Goal: Task Accomplishment & Management: Manage account settings

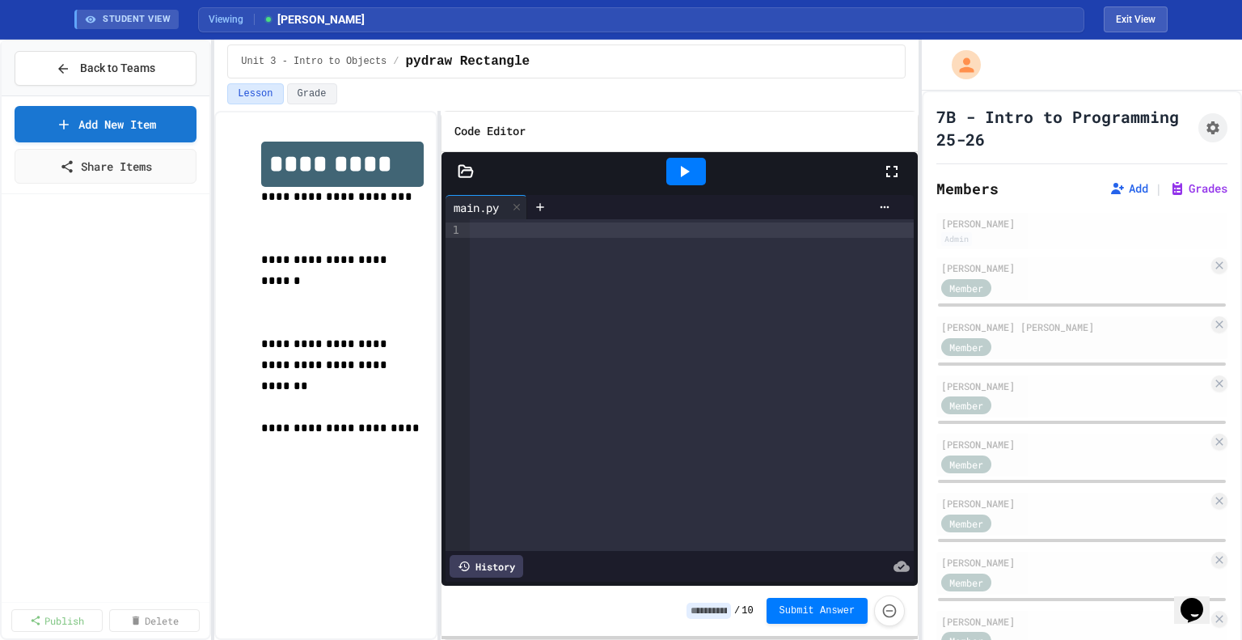
scroll to position [1022, 0]
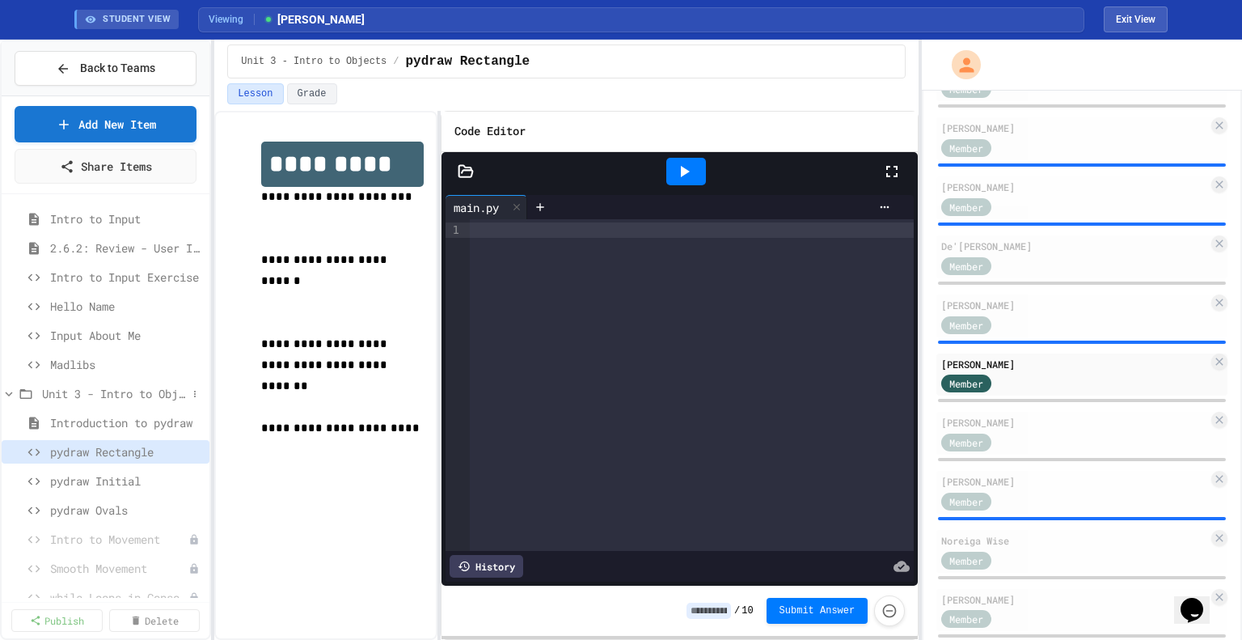
click at [96, 395] on span "Unit 3 - Intro to Objects" at bounding box center [114, 393] width 145 height 17
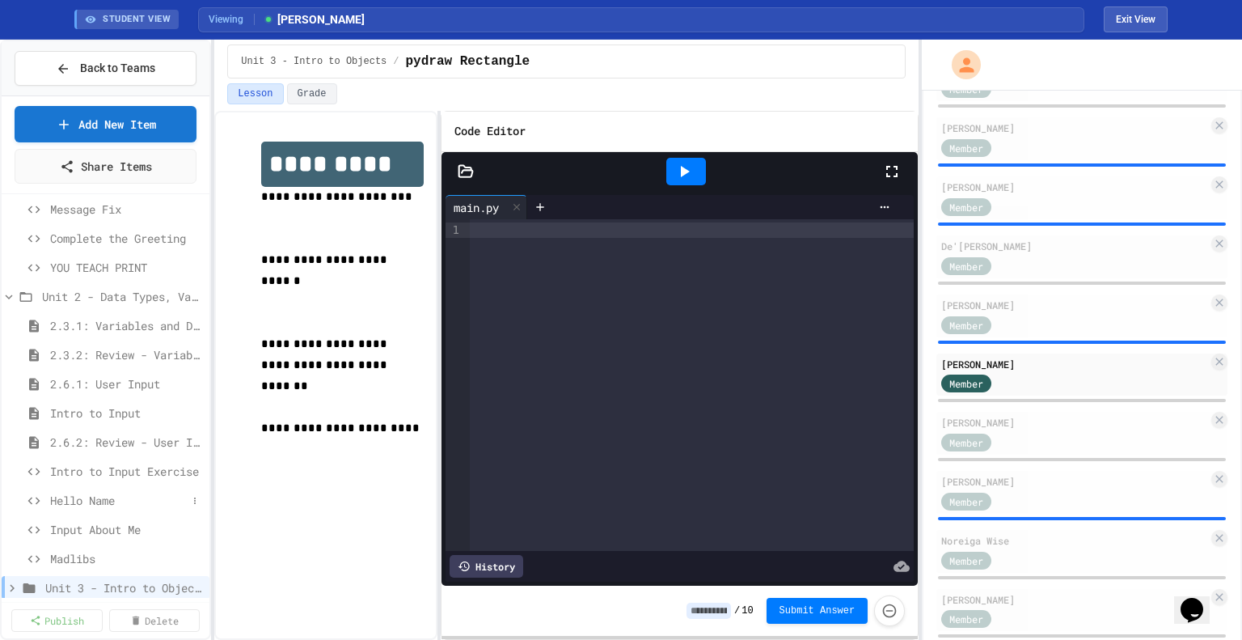
click at [99, 502] on span "Hello Name" at bounding box center [118, 500] width 137 height 17
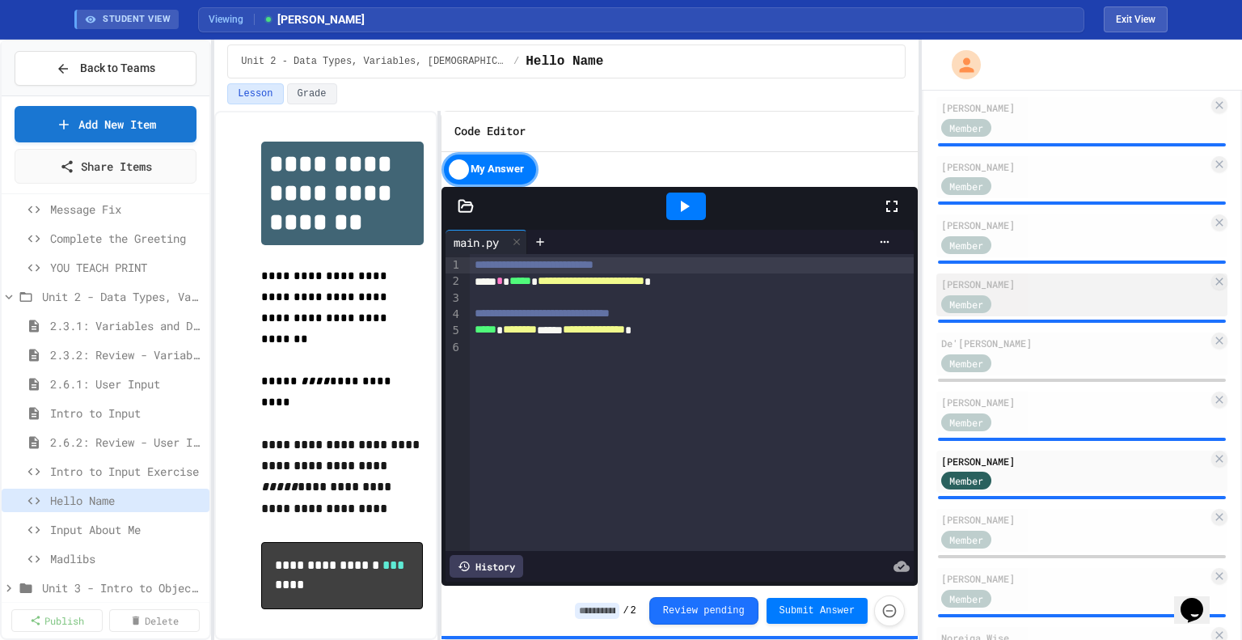
scroll to position [923, 0]
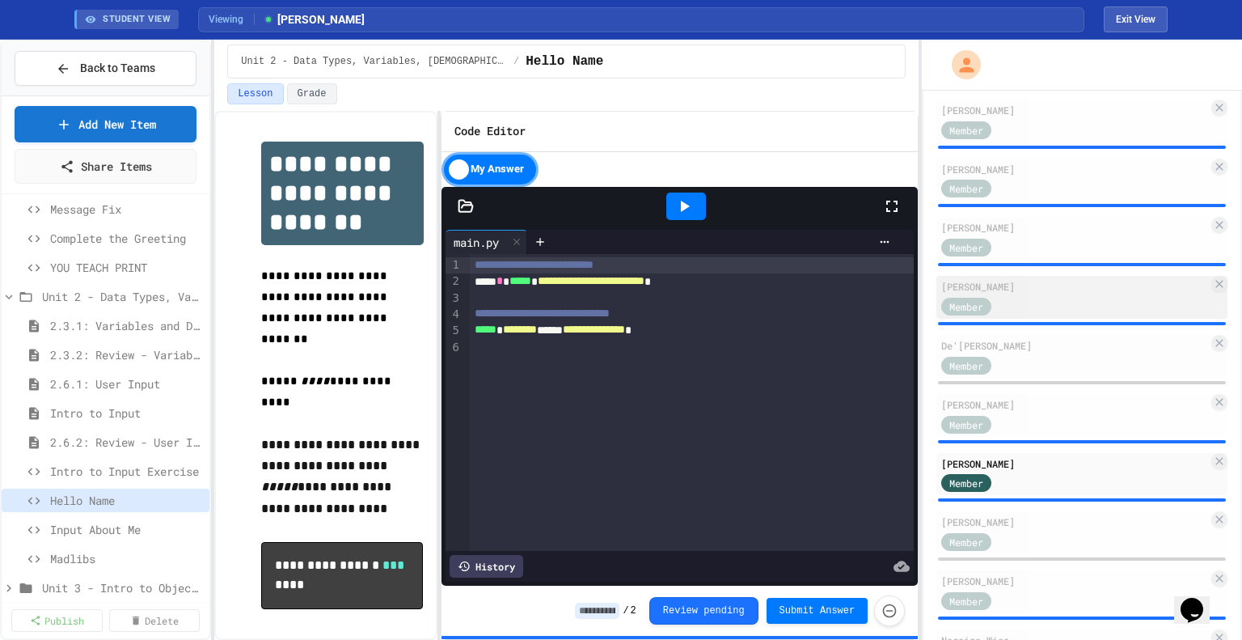
click at [1052, 284] on div "[PERSON_NAME]" at bounding box center [1075, 286] width 267 height 15
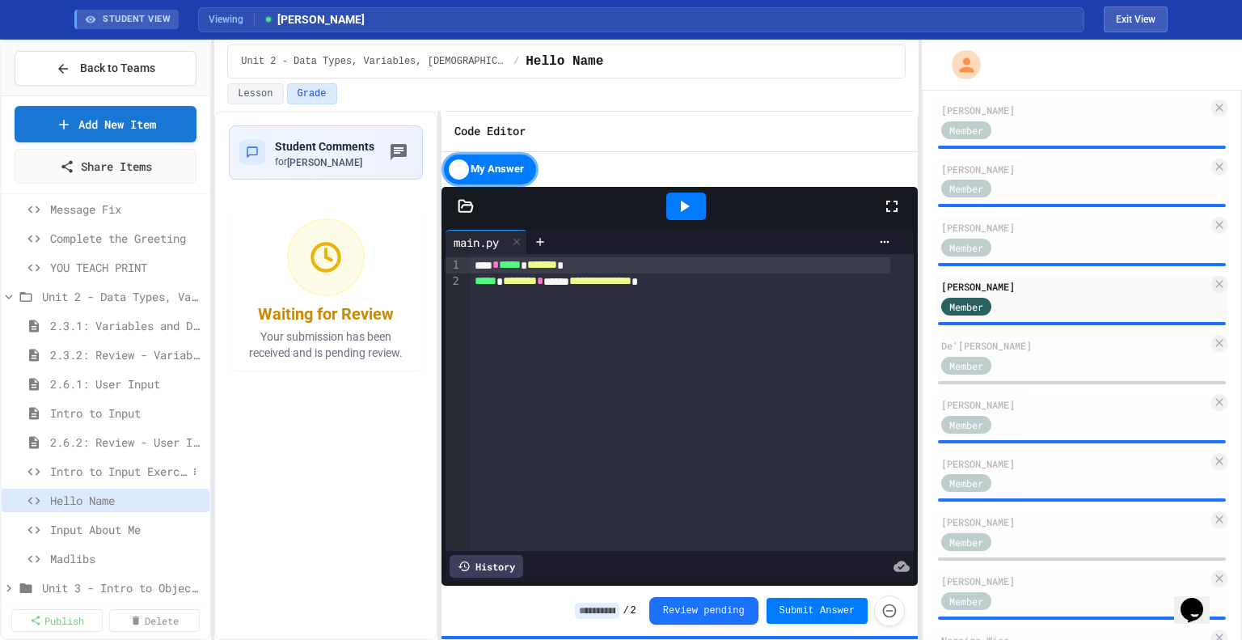
click at [99, 469] on span "Intro to Input Exercise" at bounding box center [118, 471] width 137 height 17
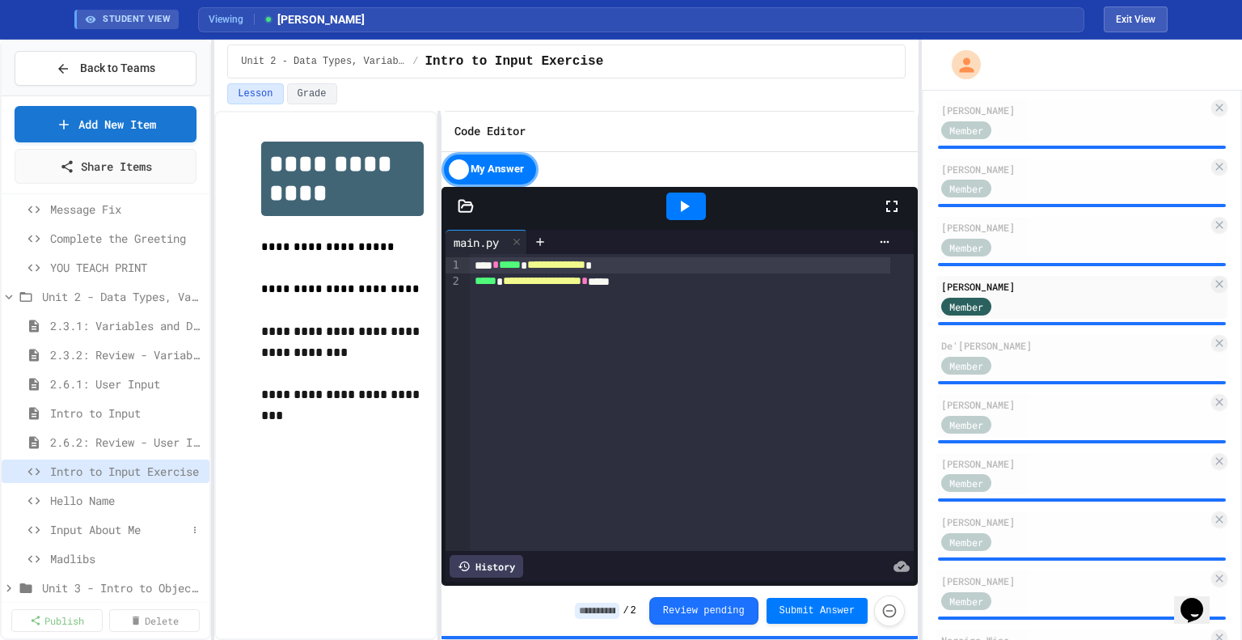
click at [104, 527] on span "Input About Me" at bounding box center [118, 529] width 137 height 17
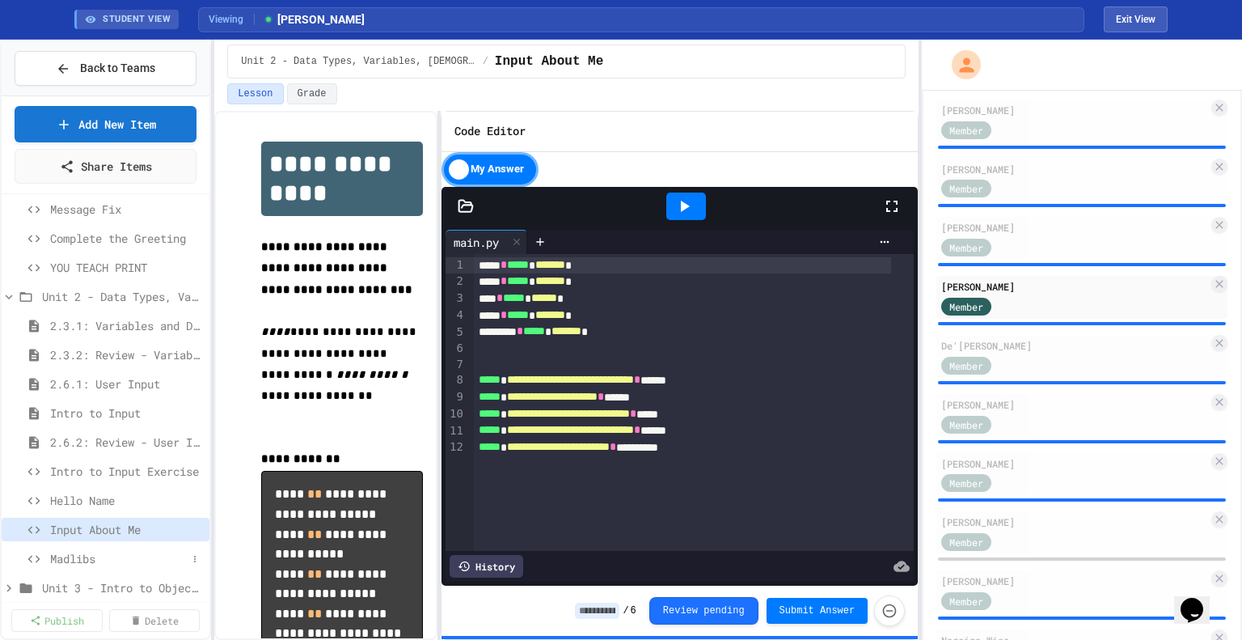
click at [104, 552] on span "Madlibs" at bounding box center [118, 558] width 137 height 17
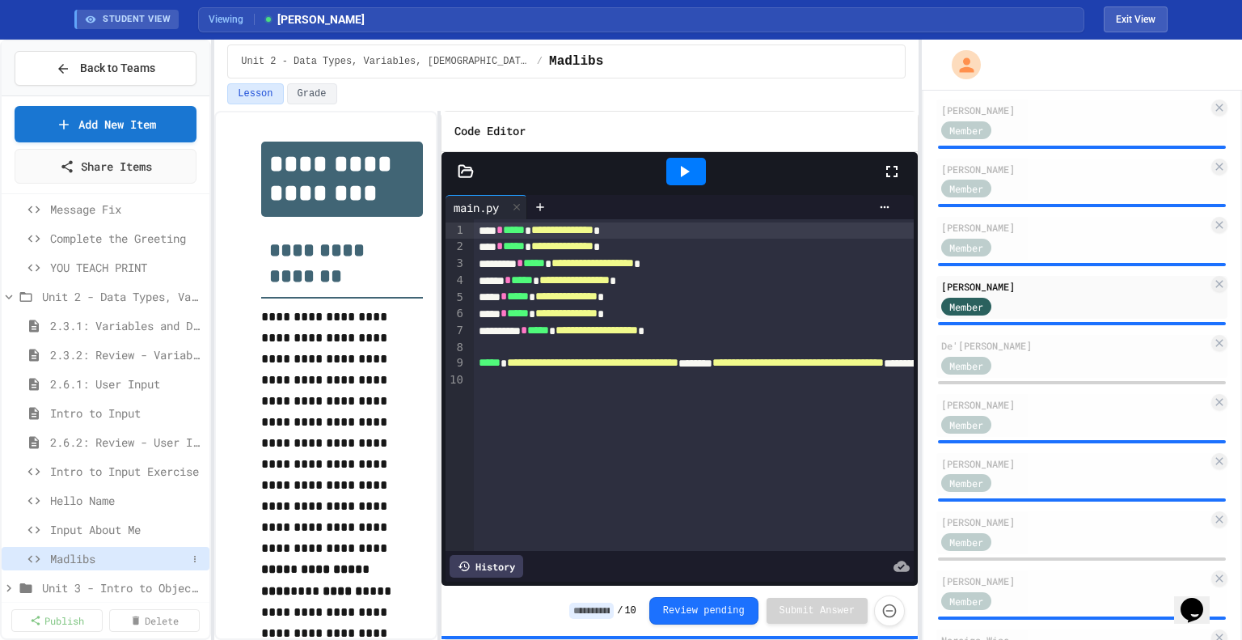
scroll to position [285, 0]
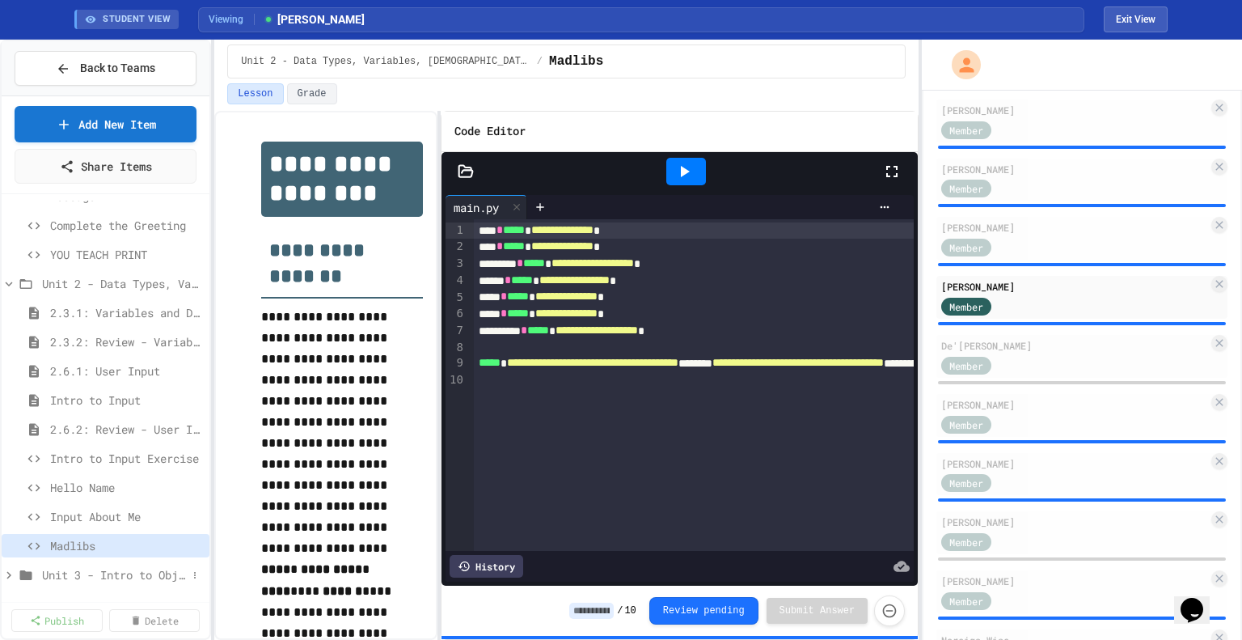
click at [111, 578] on span "Unit 3 - Intro to Objects" at bounding box center [114, 574] width 145 height 17
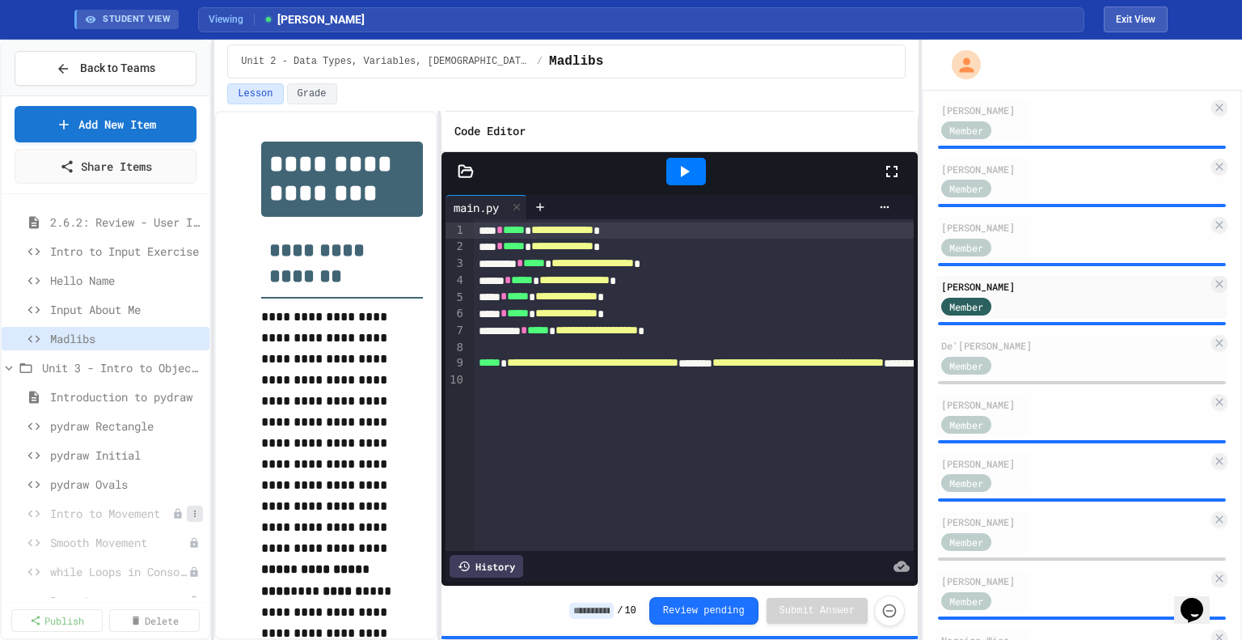
click at [194, 514] on icon at bounding box center [195, 513] width 2 height 6
click at [138, 560] on button "Publish" at bounding box center [139, 570] width 102 height 29
click at [104, 506] on span "Intro to Movement" at bounding box center [118, 513] width 137 height 17
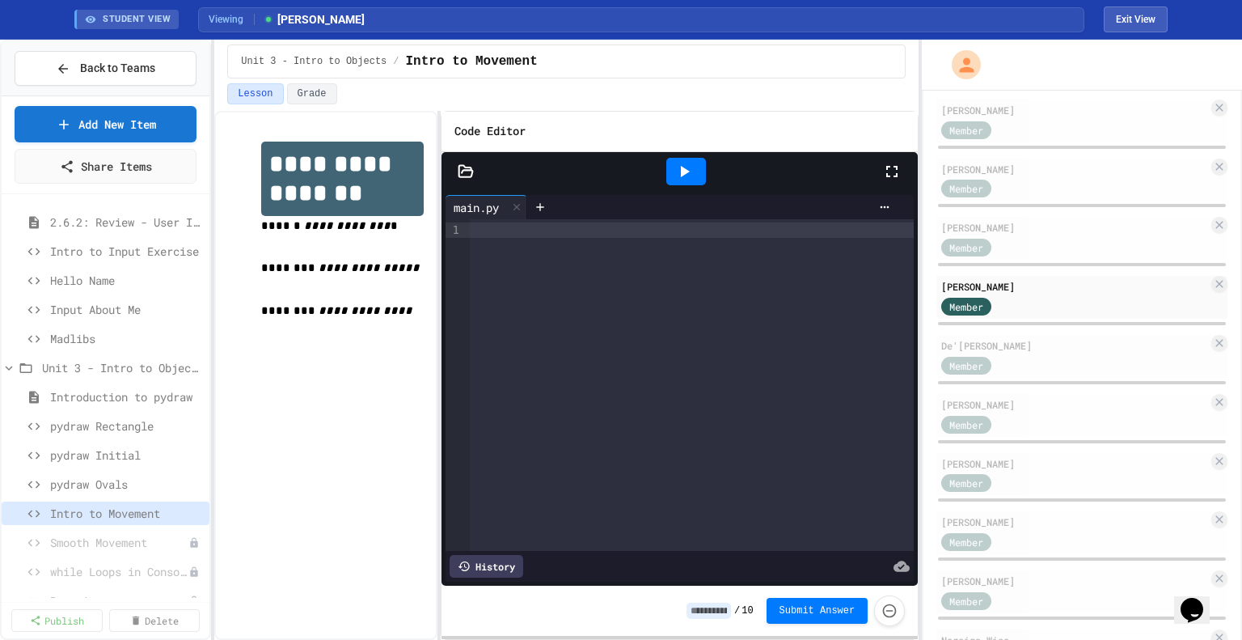
click at [357, 241] on p at bounding box center [342, 247] width 162 height 21
click at [1142, 12] on button "Exit View" at bounding box center [1136, 19] width 64 height 26
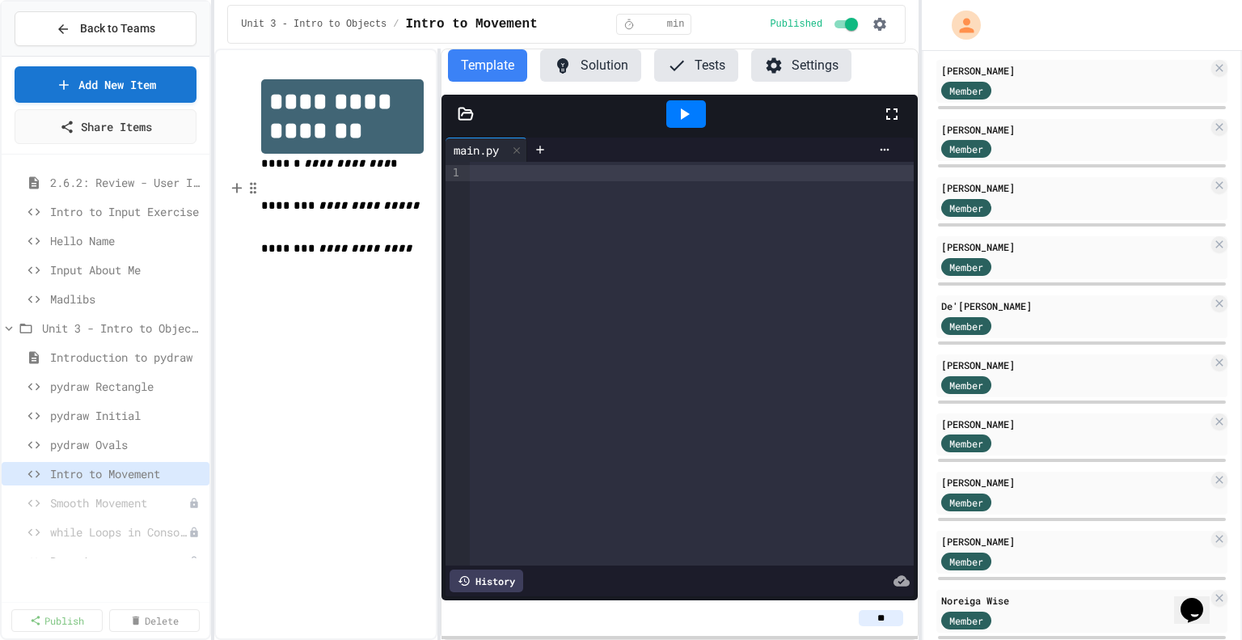
click at [343, 188] on p at bounding box center [342, 185] width 162 height 21
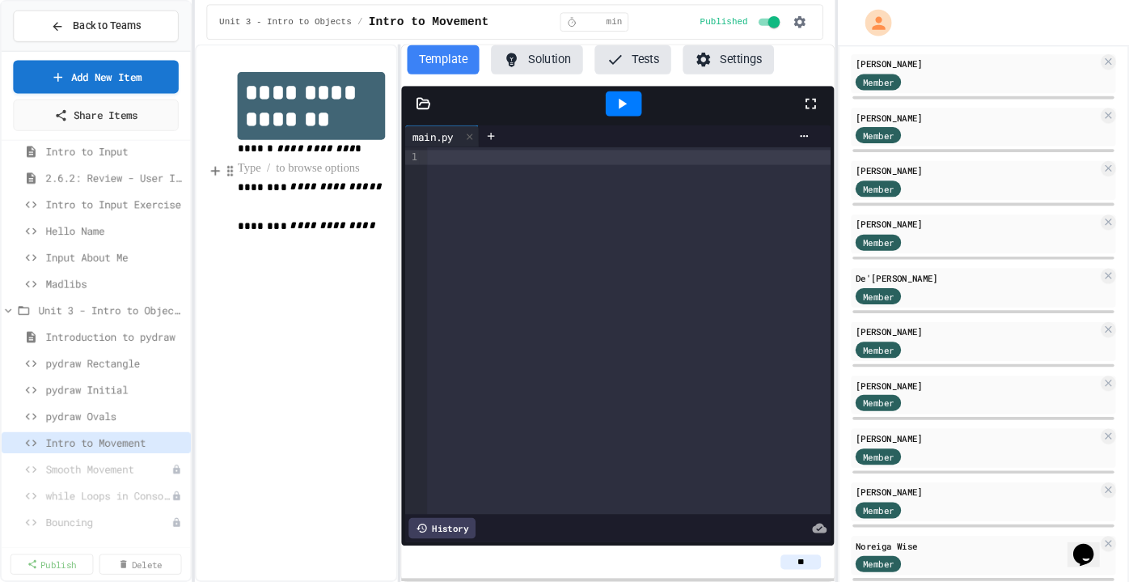
scroll to position [479, 0]
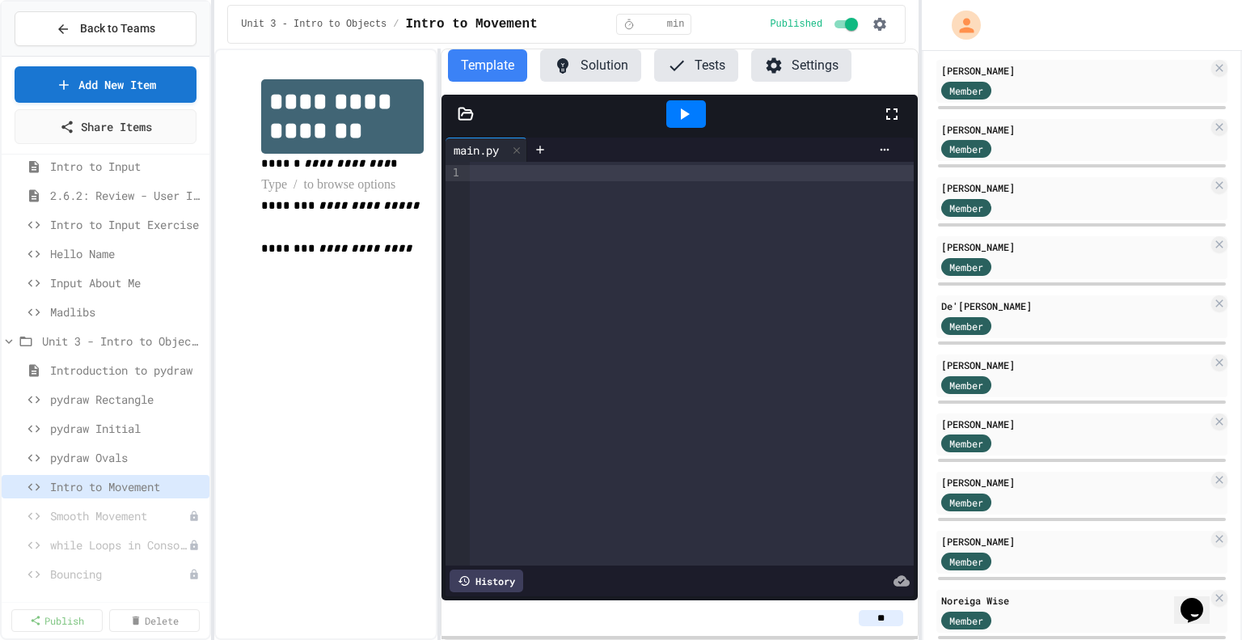
click at [493, 171] on div at bounding box center [692, 173] width 444 height 16
click at [372, 189] on p at bounding box center [342, 185] width 162 height 21
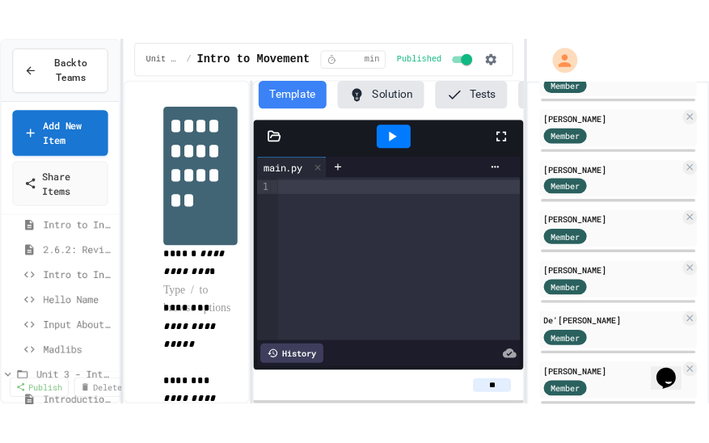
scroll to position [923, 0]
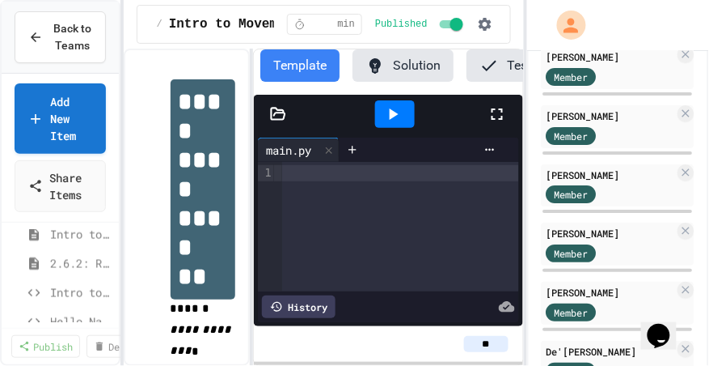
drag, startPoint x: 892, startPoint y: 9, endPoint x: 501, endPoint y: 121, distance: 407.1
click at [501, 121] on icon at bounding box center [497, 113] width 19 height 19
click at [491, 117] on icon at bounding box center [497, 113] width 19 height 19
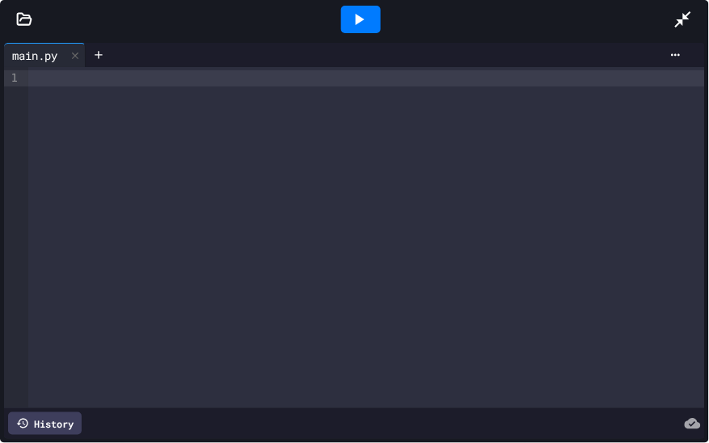
click at [228, 138] on div at bounding box center [366, 237] width 677 height 341
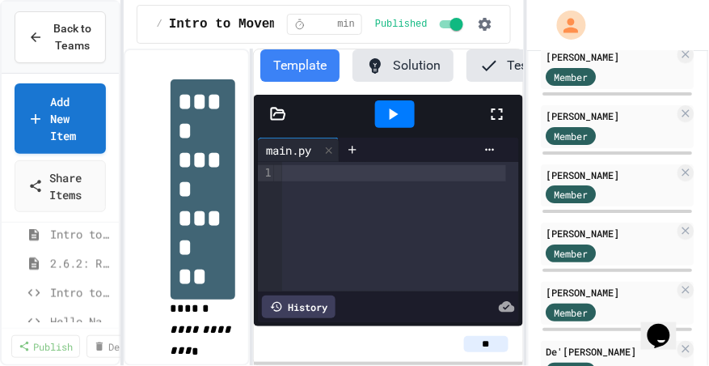
click at [387, 72] on button "Solution" at bounding box center [403, 65] width 101 height 32
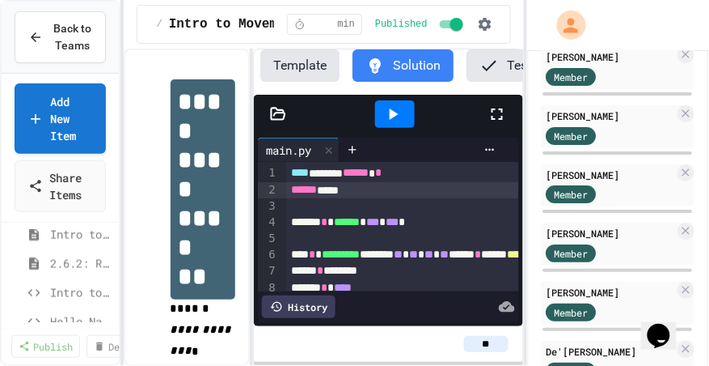
click at [334, 199] on div "****** ****" at bounding box center [457, 190] width 343 height 17
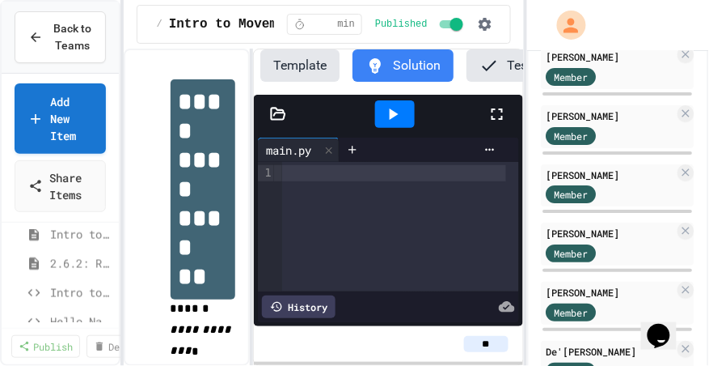
click at [505, 117] on icon at bounding box center [497, 113] width 19 height 19
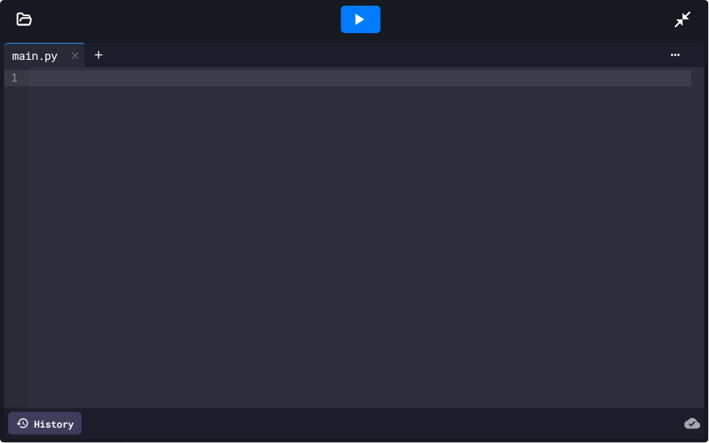
click at [265, 112] on div at bounding box center [366, 237] width 677 height 341
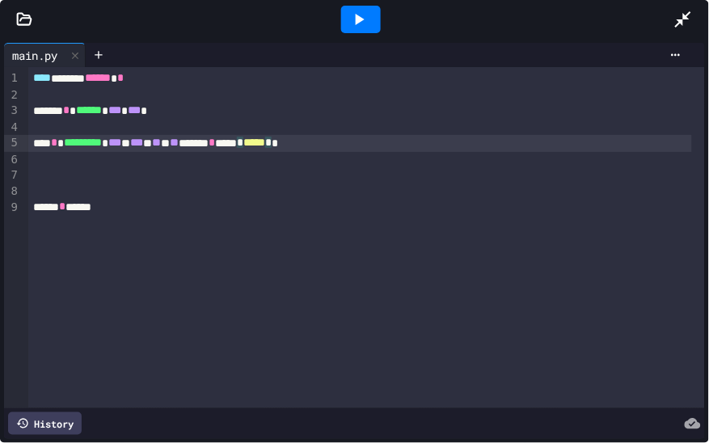
click at [121, 146] on span "***" at bounding box center [114, 142] width 13 height 11
click at [440, 140] on div "*** * ********* ******** *** * *** * ** * ** ******* * ****** ***** **" at bounding box center [360, 143] width 664 height 17
drag, startPoint x: 398, startPoint y: 144, endPoint x: 371, endPoint y: 143, distance: 26.7
click at [294, 143] on span "*****" at bounding box center [284, 142] width 22 height 11
click at [362, 28] on icon at bounding box center [358, 19] width 19 height 19
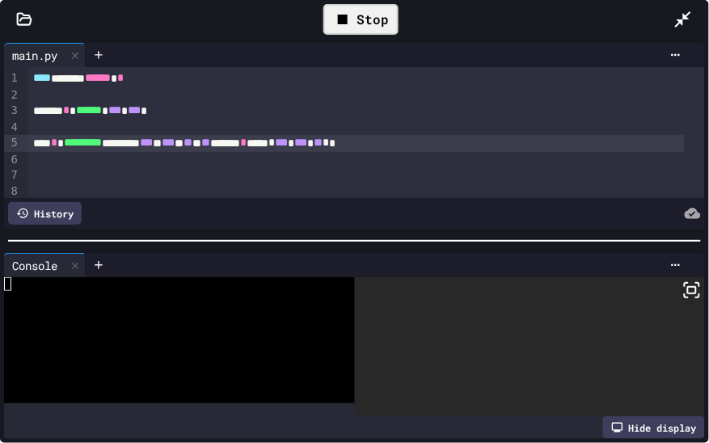
scroll to position [0, 0]
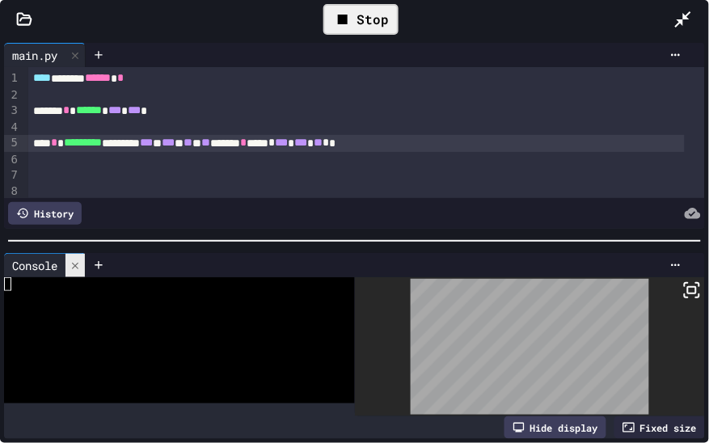
click at [81, 266] on icon at bounding box center [75, 265] width 11 height 11
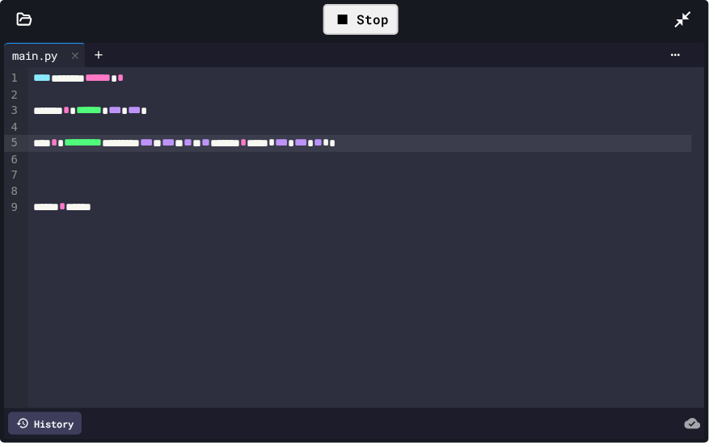
click at [172, 173] on div at bounding box center [366, 175] width 677 height 16
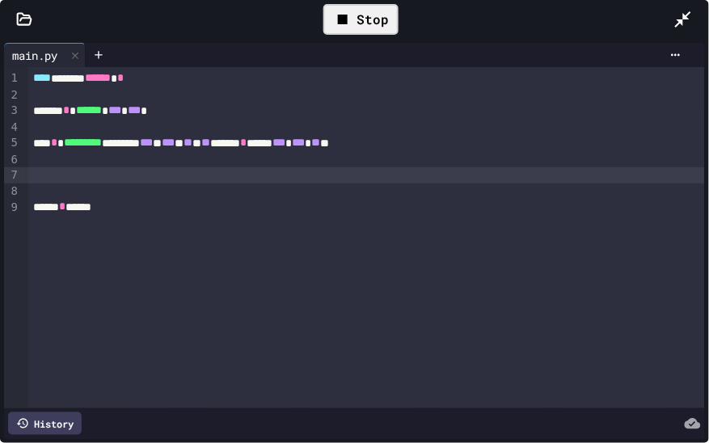
click at [305, 142] on span "***" at bounding box center [298, 142] width 13 height 11
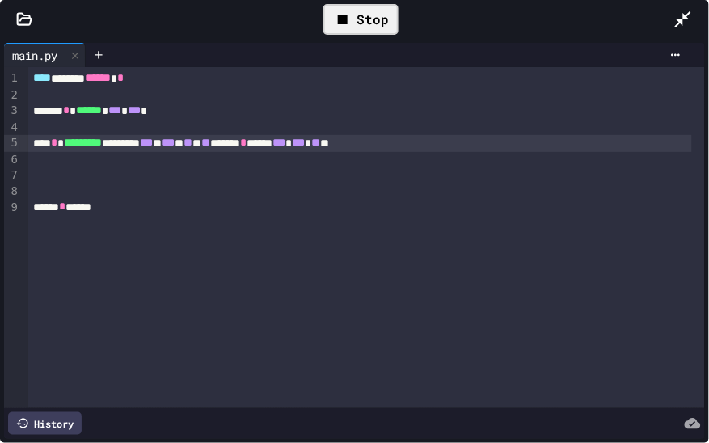
click at [320, 144] on span "**" at bounding box center [315, 142] width 9 height 11
click at [305, 143] on span "***" at bounding box center [298, 142] width 13 height 11
click at [286, 143] on span "***" at bounding box center [279, 142] width 13 height 11
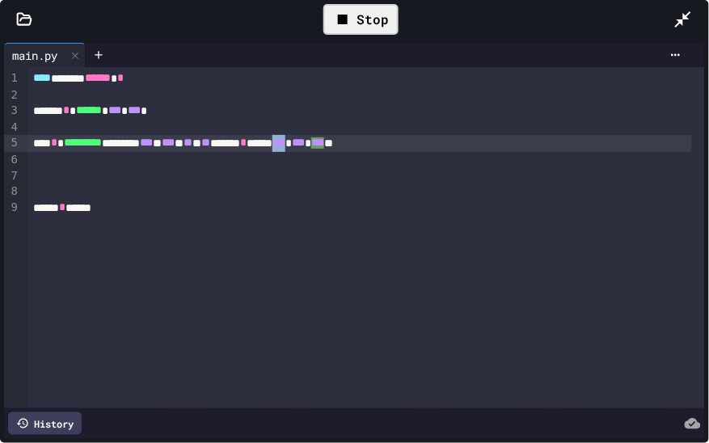
click at [286, 143] on span "***" at bounding box center [279, 143] width 13 height 11
click at [353, 29] on div "Stop" at bounding box center [361, 19] width 75 height 31
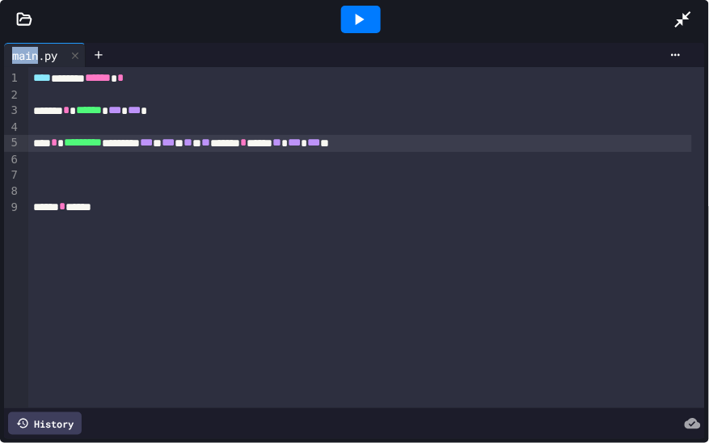
click at [353, 29] on div at bounding box center [361, 20] width 40 height 28
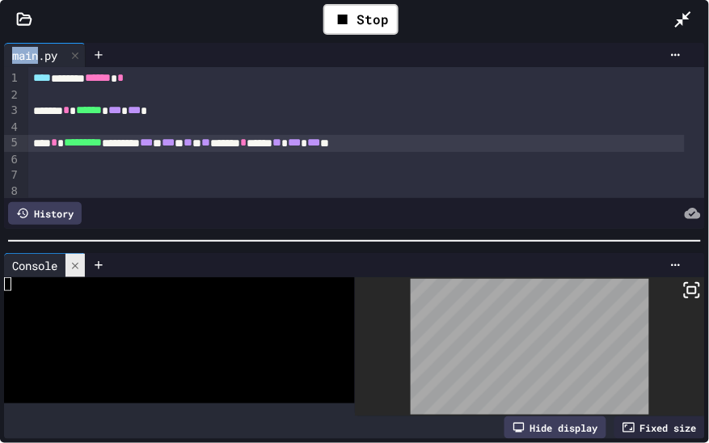
click at [76, 262] on icon at bounding box center [75, 265] width 6 height 6
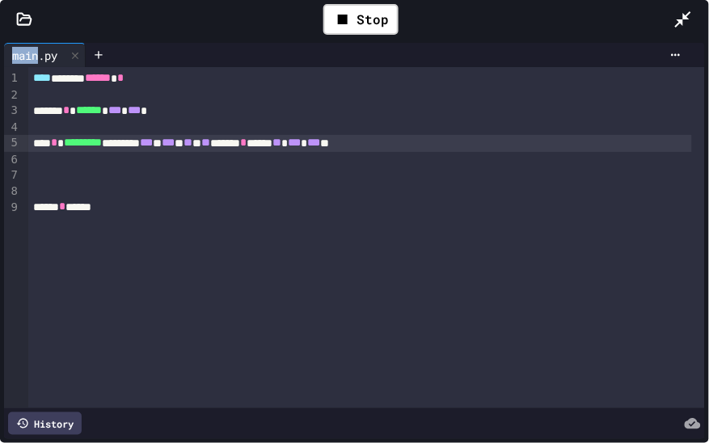
click at [69, 171] on div at bounding box center [366, 175] width 677 height 16
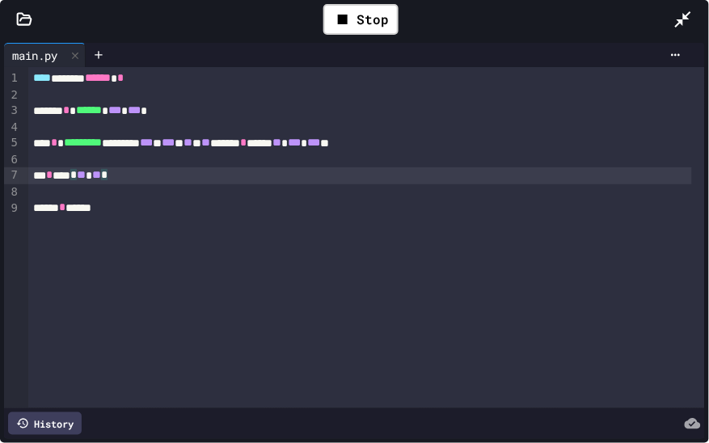
click at [146, 180] on div "*** * **** * ** * ** *" at bounding box center [360, 175] width 664 height 17
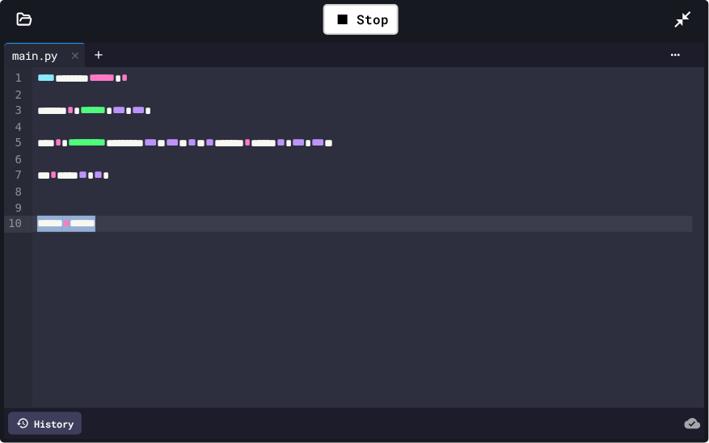
drag, startPoint x: 117, startPoint y: 222, endPoint x: 32, endPoint y: 217, distance: 85.1
click at [32, 217] on div "****** * ******" at bounding box center [362, 224] width 661 height 17
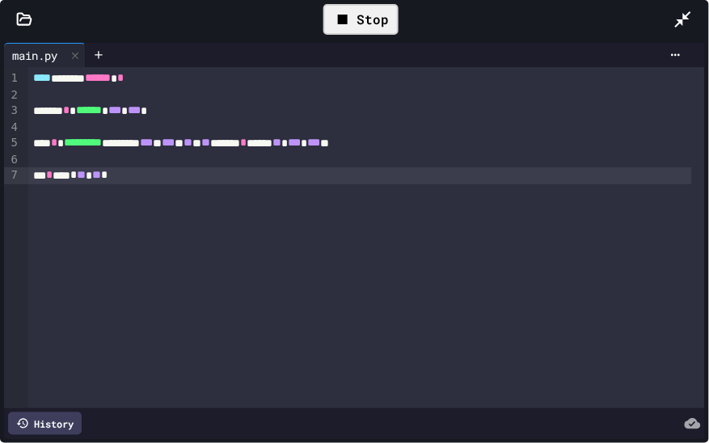
click at [376, 19] on div "Stop" at bounding box center [361, 19] width 75 height 31
click at [372, 17] on div at bounding box center [361, 20] width 40 height 28
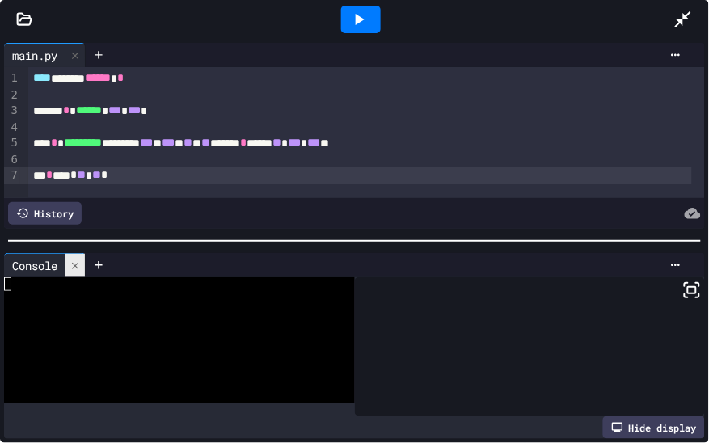
click at [81, 260] on icon at bounding box center [75, 265] width 11 height 11
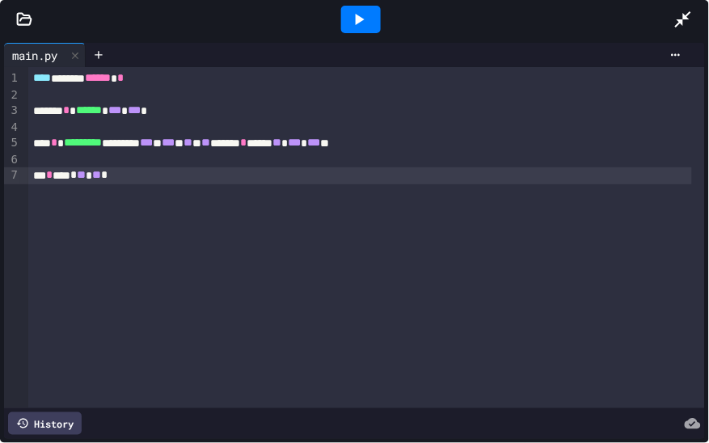
click at [130, 174] on div "*** * **** * ** * ** *" at bounding box center [360, 175] width 664 height 17
click at [128, 176] on div "*** * **** * ** * ** *" at bounding box center [360, 175] width 664 height 17
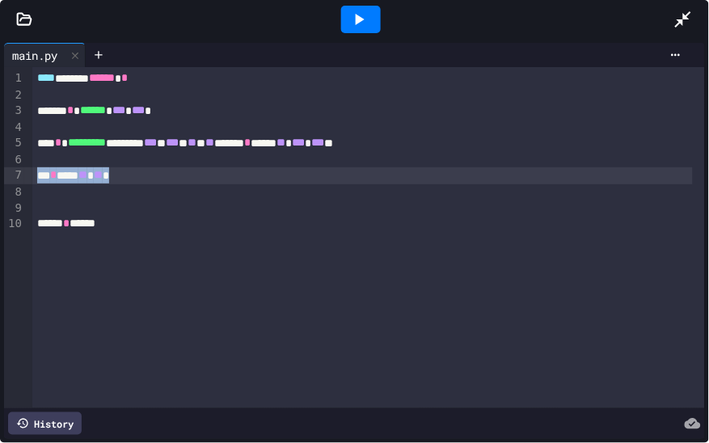
drag, startPoint x: 129, startPoint y: 176, endPoint x: 36, endPoint y: 178, distance: 93.9
click at [36, 178] on div "*** * ***** ** * ** *" at bounding box center [362, 175] width 661 height 17
click at [370, 12] on div at bounding box center [361, 20] width 40 height 28
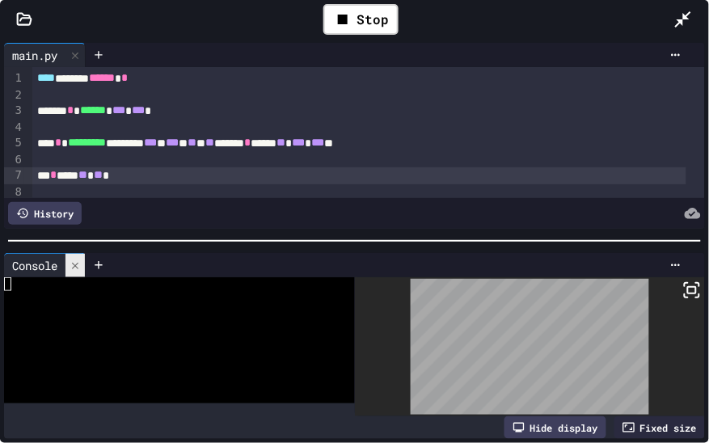
click at [78, 264] on icon at bounding box center [75, 265] width 6 height 6
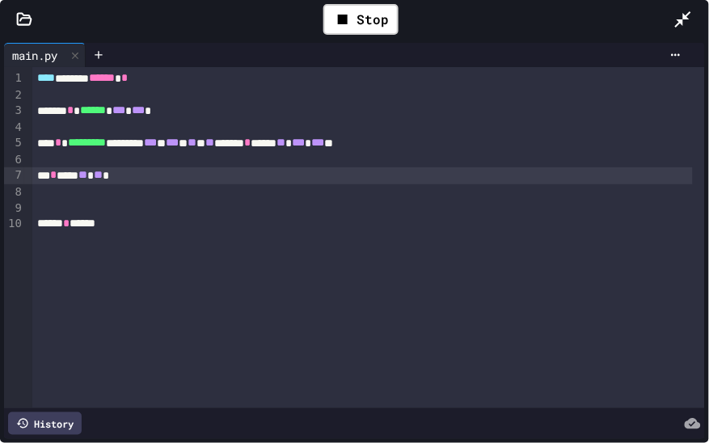
click at [111, 189] on div at bounding box center [368, 192] width 673 height 16
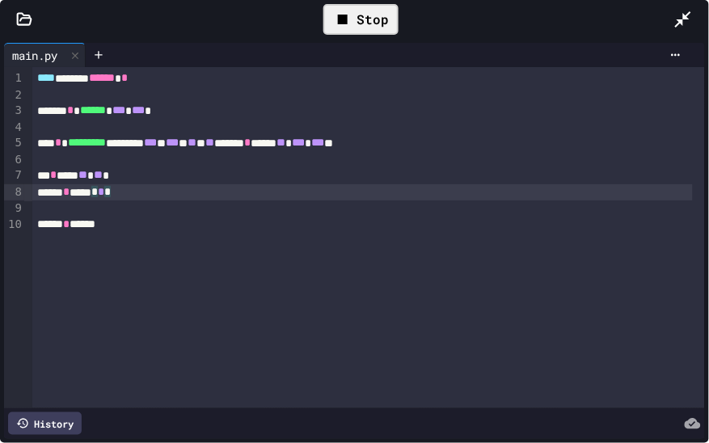
click at [383, 15] on div "Stop" at bounding box center [361, 19] width 75 height 31
click at [374, 19] on div at bounding box center [361, 20] width 40 height 28
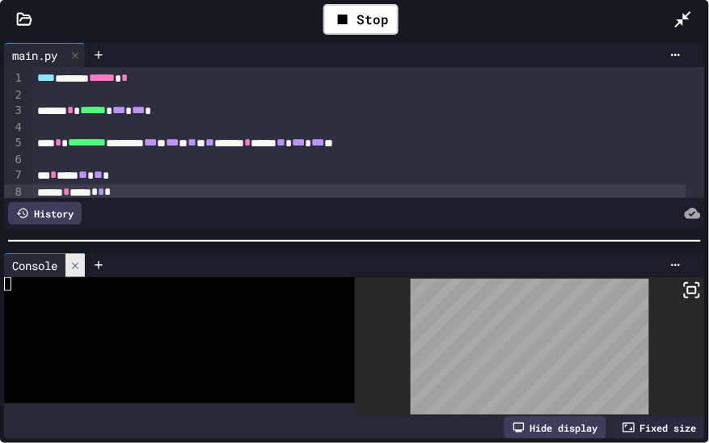
click at [73, 262] on icon at bounding box center [75, 265] width 11 height 11
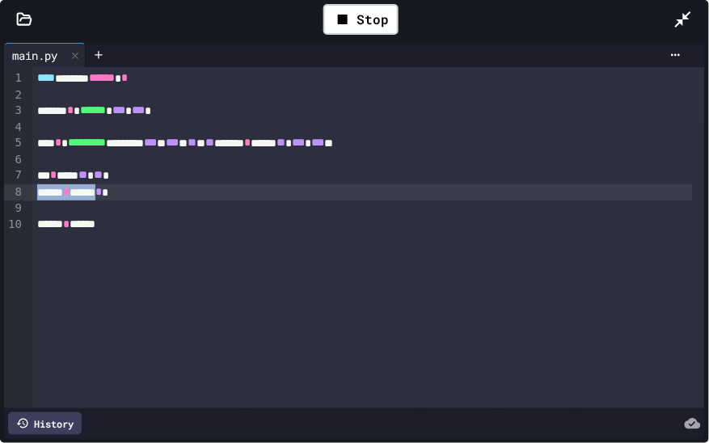
drag, startPoint x: 132, startPoint y: 190, endPoint x: 32, endPoint y: 194, distance: 99.6
click at [32, 194] on div "****** * ****** * *" at bounding box center [362, 192] width 661 height 17
click at [58, 163] on div at bounding box center [368, 160] width 673 height 16
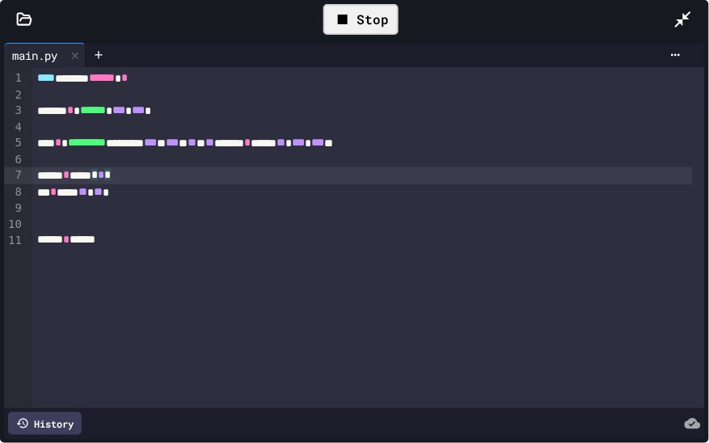
click at [369, 13] on div "Stop" at bounding box center [361, 19] width 75 height 31
click at [370, 14] on div at bounding box center [361, 20] width 40 height 28
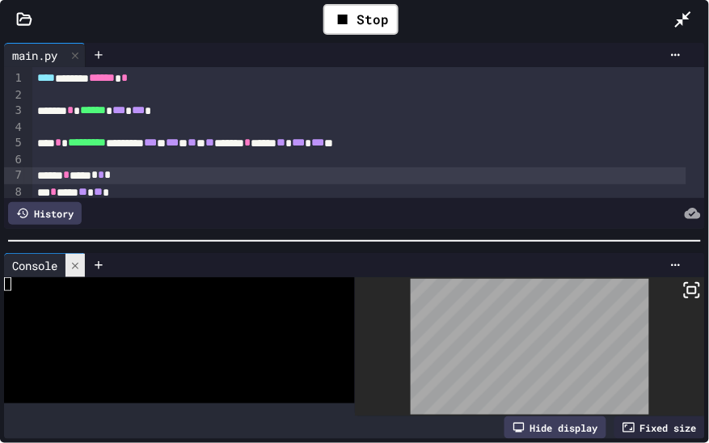
click at [73, 261] on icon at bounding box center [75, 265] width 11 height 11
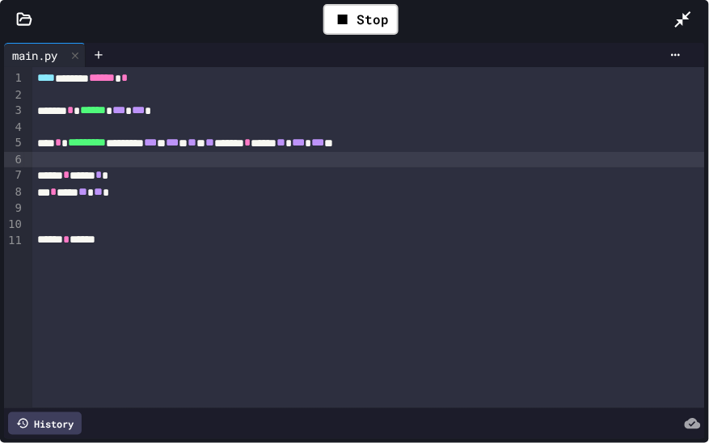
click at [110, 157] on div at bounding box center [368, 160] width 673 height 16
click at [99, 204] on div at bounding box center [362, 209] width 661 height 16
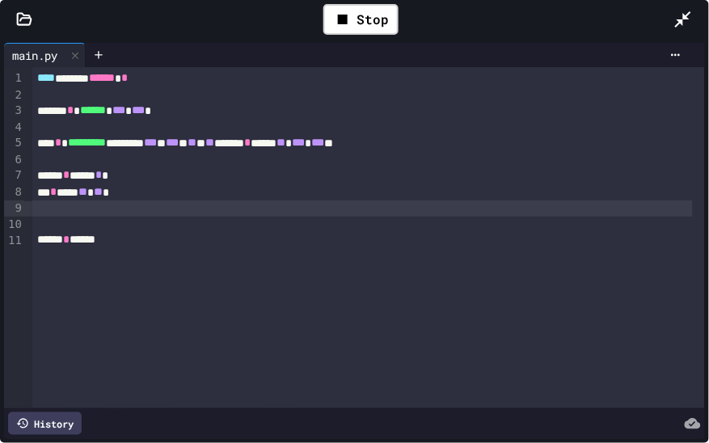
click at [78, 167] on div "****** * ****** * *" at bounding box center [362, 175] width 661 height 17
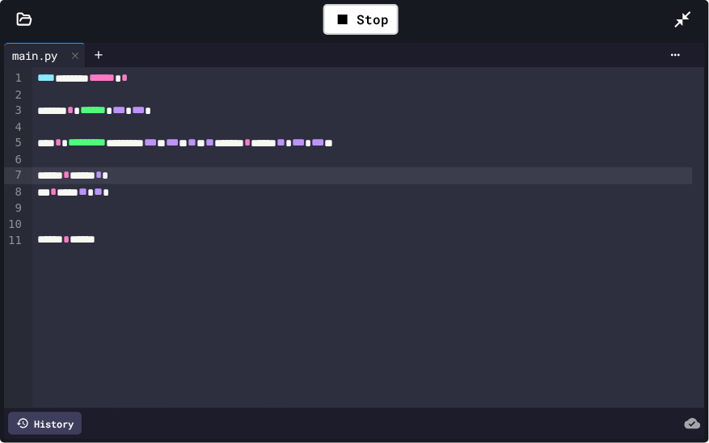
click at [65, 159] on div at bounding box center [368, 160] width 673 height 16
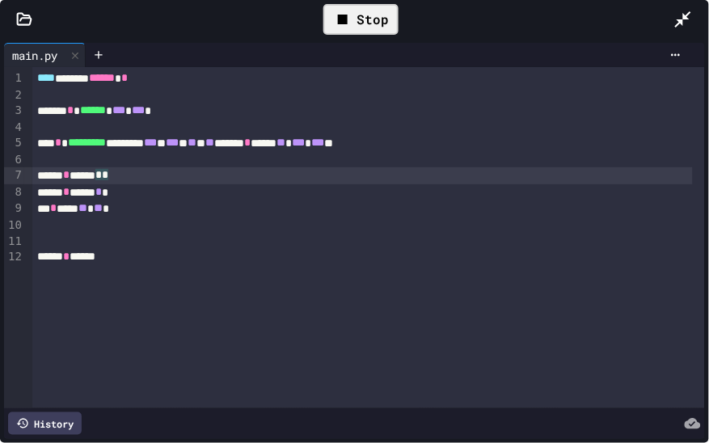
click at [358, 19] on div "Stop" at bounding box center [361, 19] width 75 height 31
click at [370, 19] on div at bounding box center [361, 20] width 40 height 28
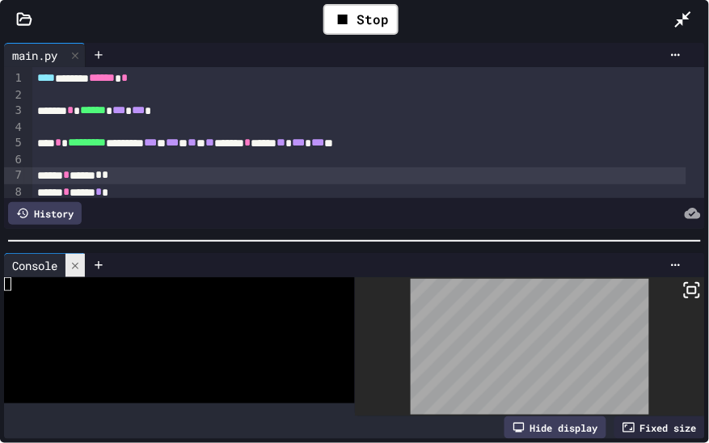
click at [78, 262] on icon at bounding box center [75, 265] width 6 height 6
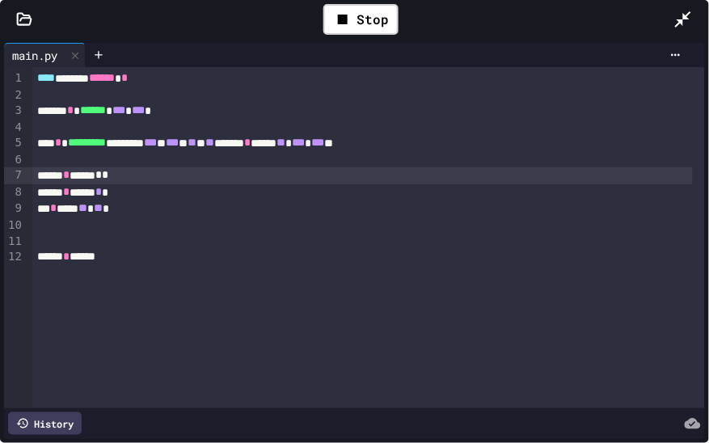
click at [87, 205] on span "**" at bounding box center [82, 207] width 9 height 11
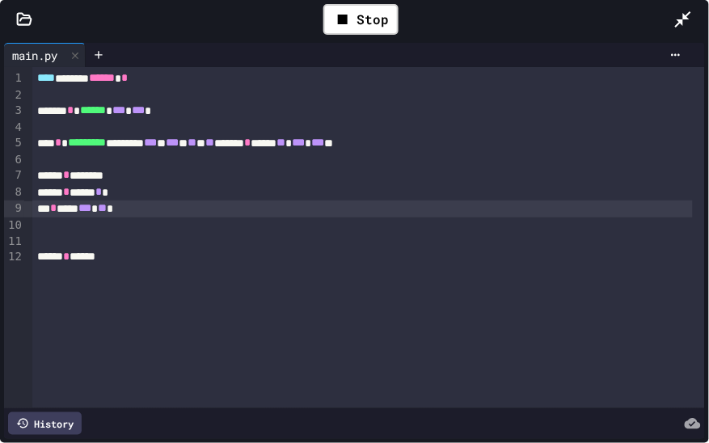
click at [107, 208] on span "**" at bounding box center [102, 207] width 9 height 11
click at [132, 175] on div "****** * ********" at bounding box center [362, 175] width 661 height 17
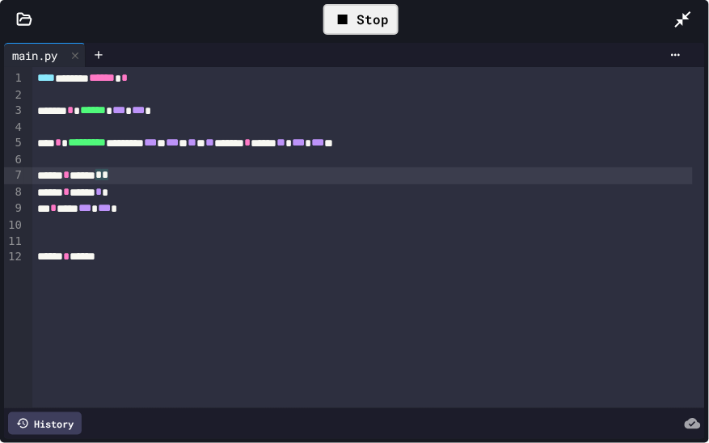
click at [339, 32] on div "Stop" at bounding box center [361, 19] width 75 height 31
click at [353, 19] on icon at bounding box center [358, 19] width 19 height 19
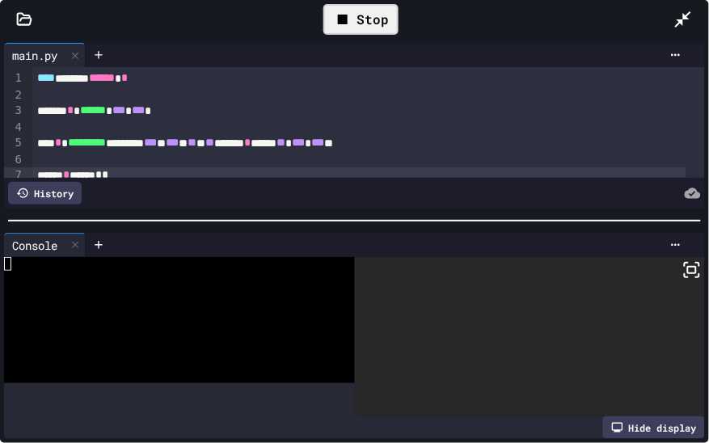
click at [286, 220] on div at bounding box center [354, 221] width 693 height 2
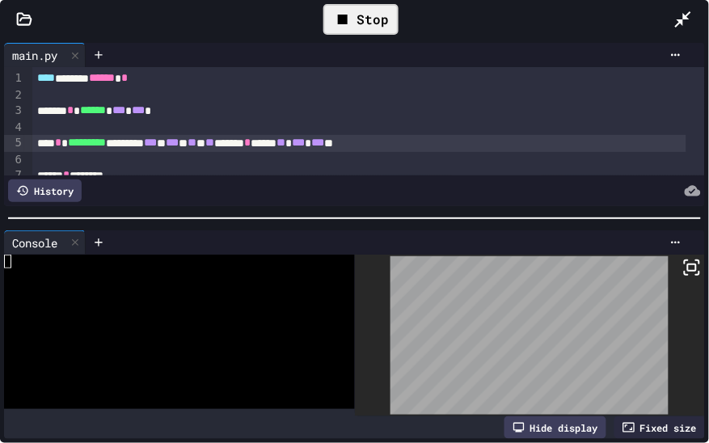
click at [106, 145] on span "*********" at bounding box center [87, 142] width 38 height 11
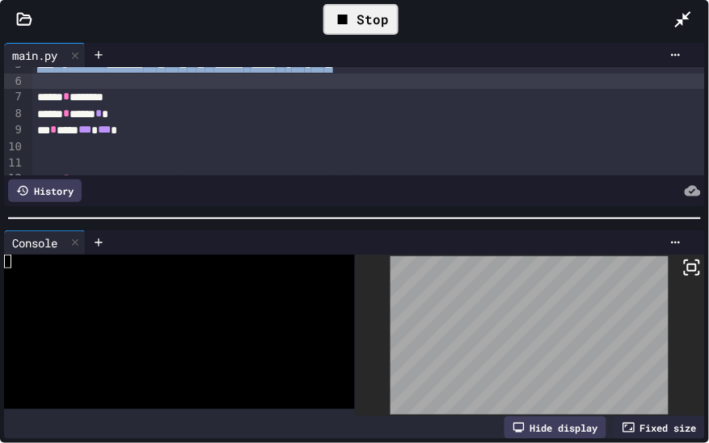
scroll to position [104, 0]
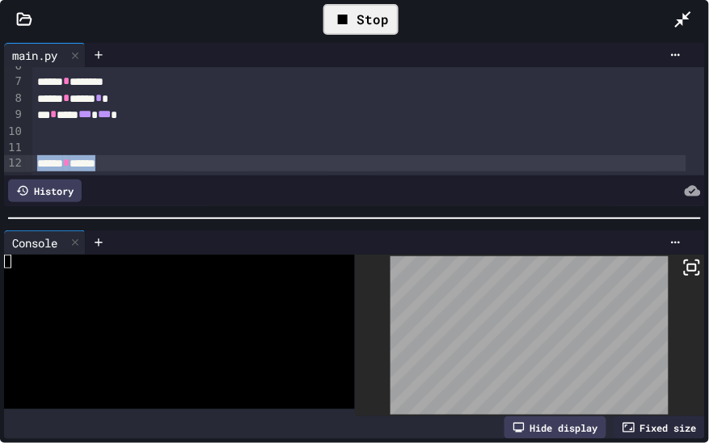
drag, startPoint x: 116, startPoint y: 151, endPoint x: 32, endPoint y: 152, distance: 83.3
click at [32, 155] on div "****** * ******" at bounding box center [359, 163] width 654 height 17
click at [131, 155] on div "****** * ******" at bounding box center [359, 163] width 654 height 17
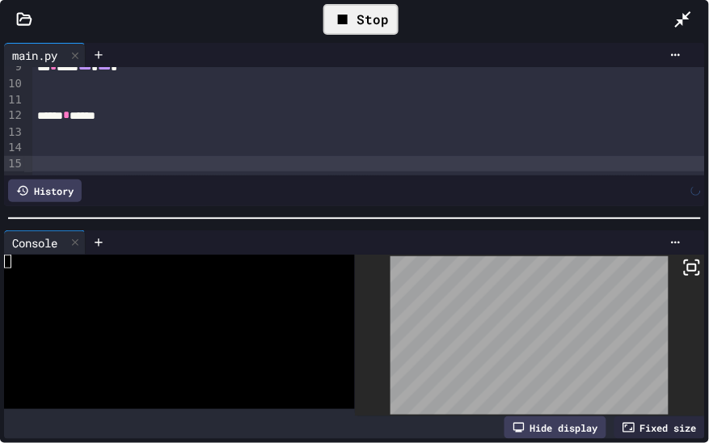
scroll to position [167, 0]
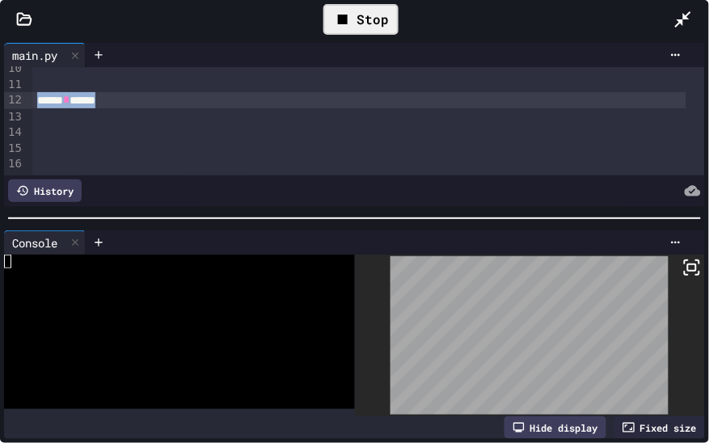
drag, startPoint x: 129, startPoint y: 90, endPoint x: 17, endPoint y: 88, distance: 111.6
click at [17, 88] on div "99 1 2 3 4 5 6 7 8 9 10 11 12 13 14 15 16 › **** ****** ****** * ****** * *****…" at bounding box center [354, 121] width 701 height 108
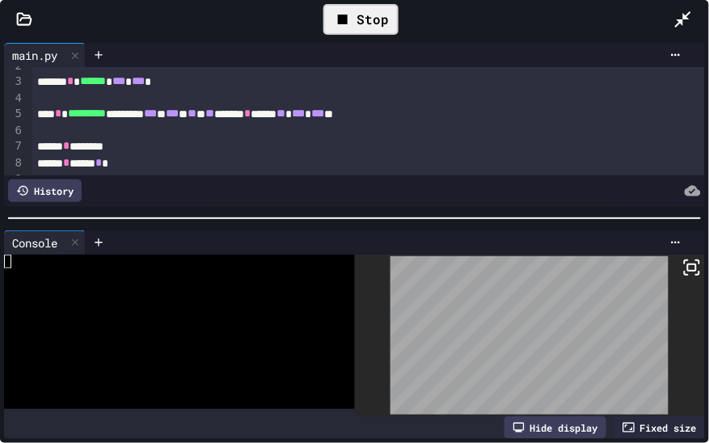
scroll to position [26, 0]
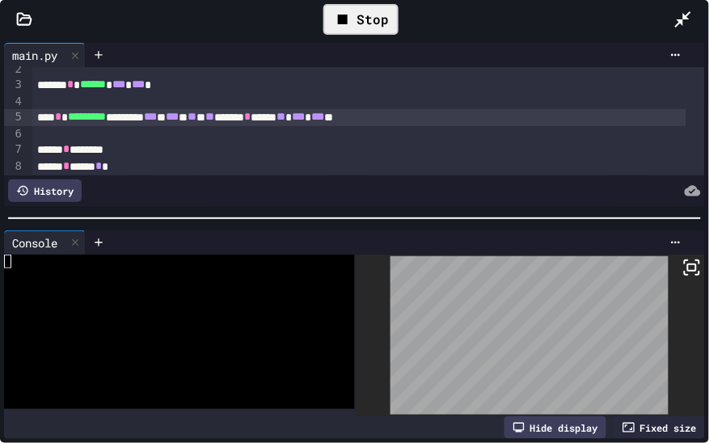
click at [142, 119] on div "*** * ********* ******** *** * *** * ** * ** ******* * ****** ** * *** * *** **" at bounding box center [359, 117] width 654 height 17
click at [136, 145] on div "****** * ********" at bounding box center [359, 150] width 654 height 17
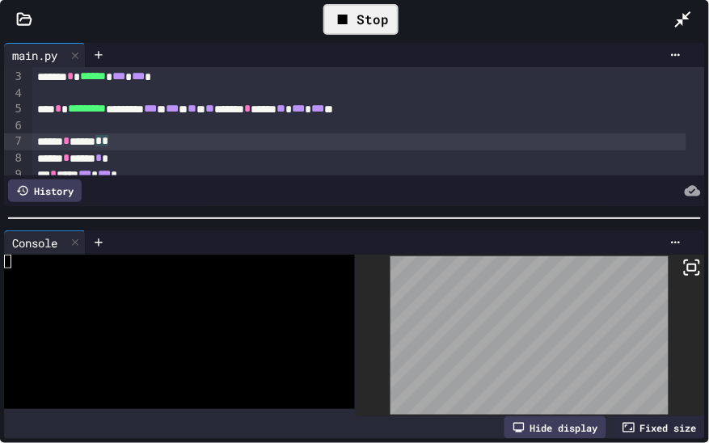
scroll to position [38, 0]
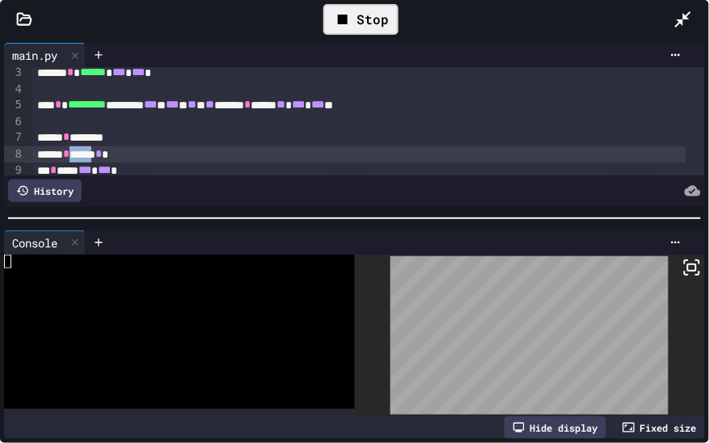
drag, startPoint x: 80, startPoint y: 154, endPoint x: 108, endPoint y: 153, distance: 27.5
click at [108, 153] on div "****** * ****** * *" at bounding box center [359, 154] width 654 height 17
click at [122, 154] on div "****** * ****** * *" at bounding box center [359, 154] width 654 height 17
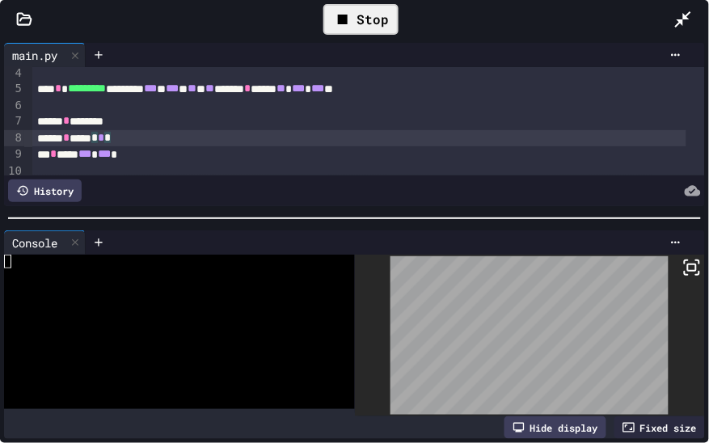
scroll to position [54, 0]
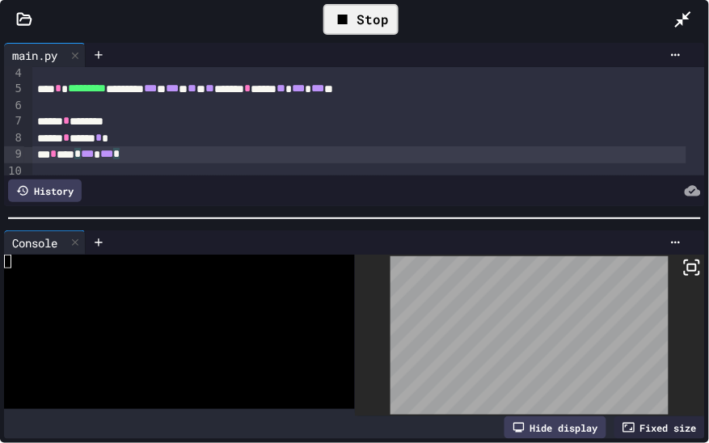
click at [150, 153] on div "*** * **** * *** * *** *" at bounding box center [359, 154] width 654 height 17
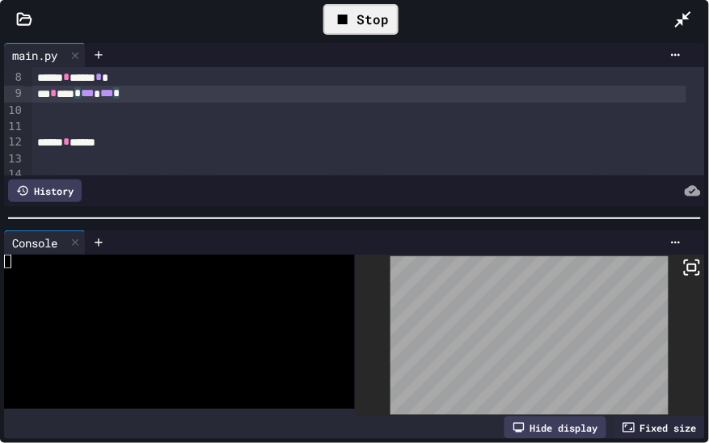
scroll to position [117, 0]
click at [83, 232] on div at bounding box center [75, 242] width 19 height 23
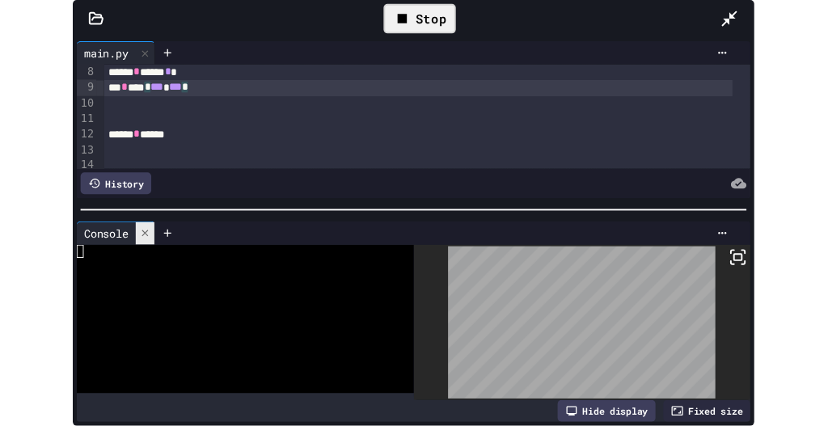
scroll to position [0, 0]
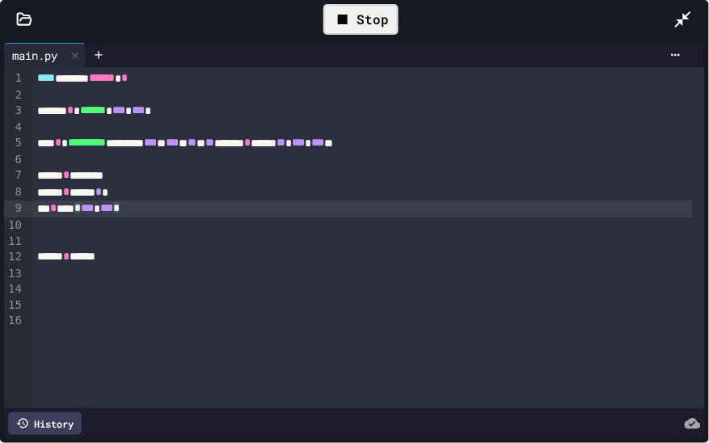
click at [368, 17] on div "Stop" at bounding box center [361, 19] width 75 height 31
click at [364, 17] on icon at bounding box center [358, 19] width 19 height 19
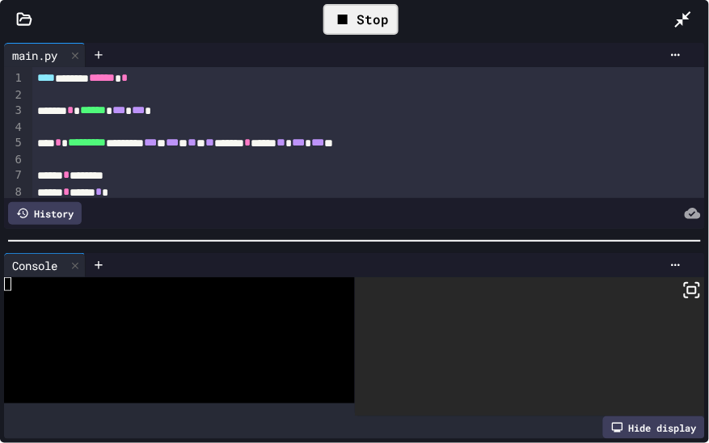
click at [683, 281] on icon at bounding box center [692, 290] width 19 height 19
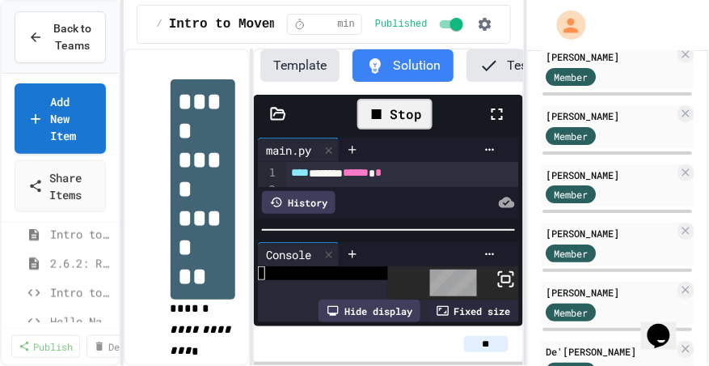
click at [400, 115] on div "Stop" at bounding box center [395, 114] width 75 height 31
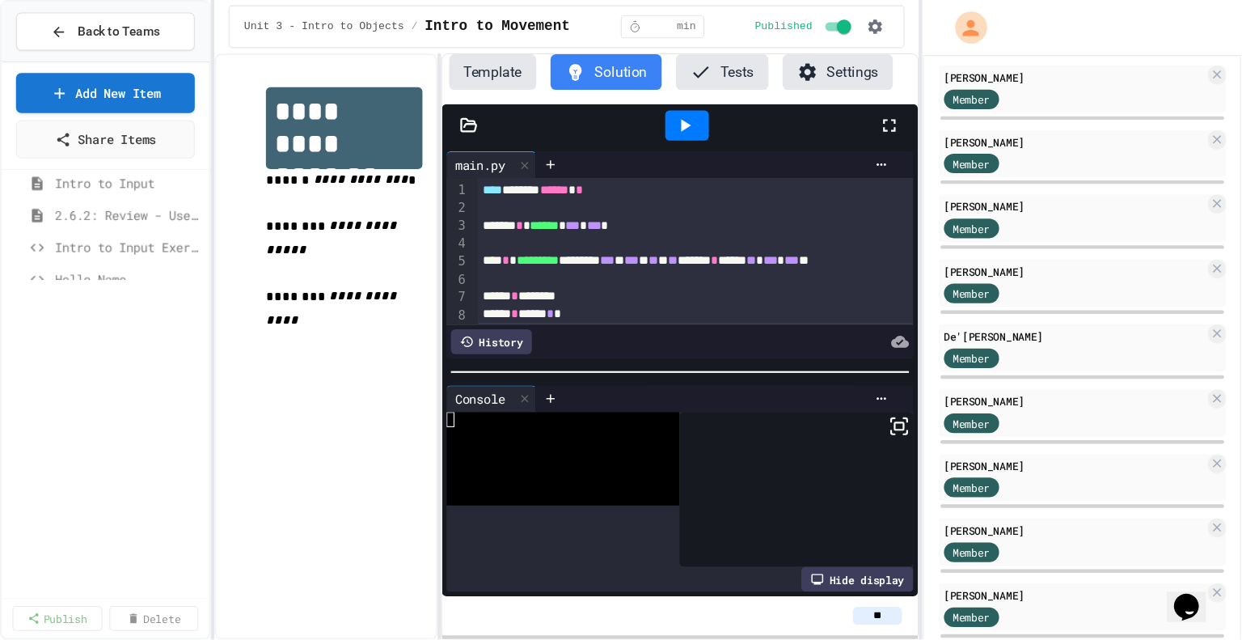
scroll to position [923, 0]
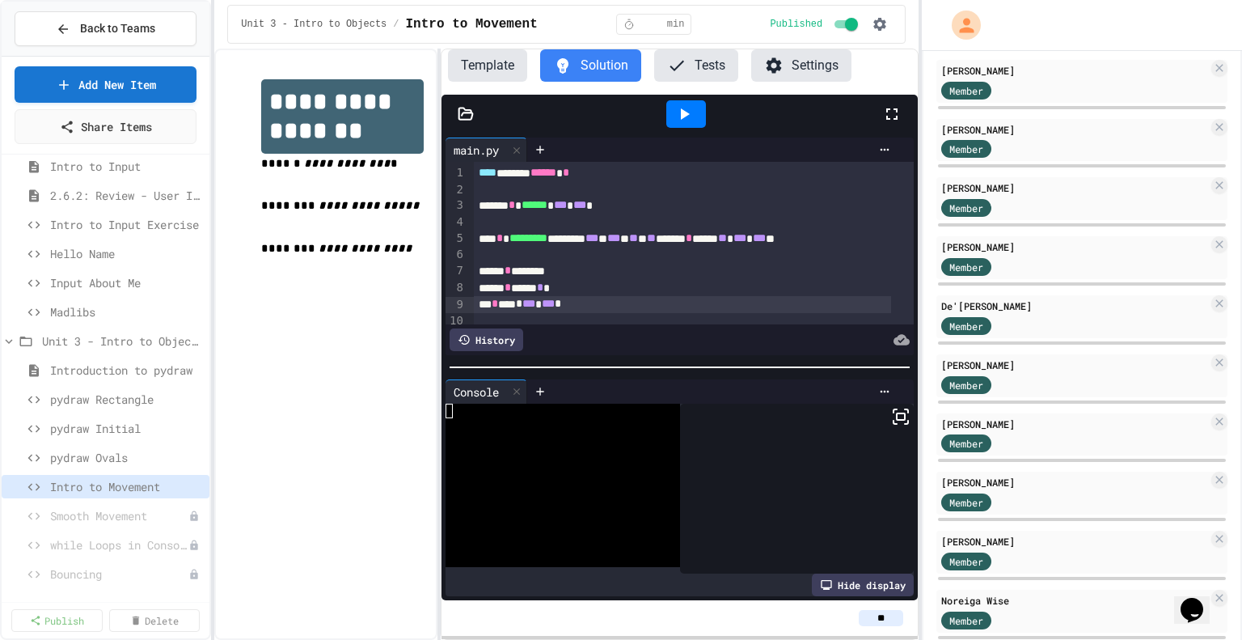
drag, startPoint x: 692, startPoint y: 0, endPoint x: 378, endPoint y: 256, distance: 405.4
click at [378, 256] on p "**********" at bounding box center [342, 249] width 162 height 21
click at [87, 573] on span "Bouncing" at bounding box center [111, 573] width 122 height 17
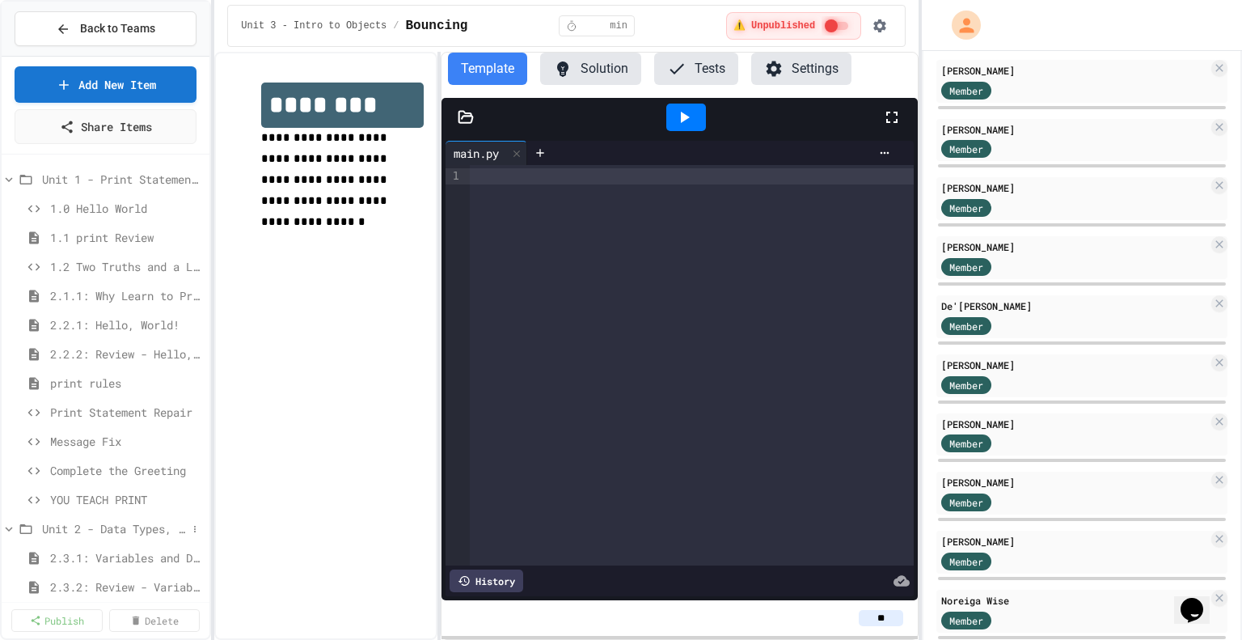
click at [48, 520] on span "Unit 2 - Data Types, Variables, [DEMOGRAPHIC_DATA]" at bounding box center [114, 528] width 145 height 17
click at [61, 177] on span "Unit 1 - Print Statements" at bounding box center [114, 179] width 145 height 17
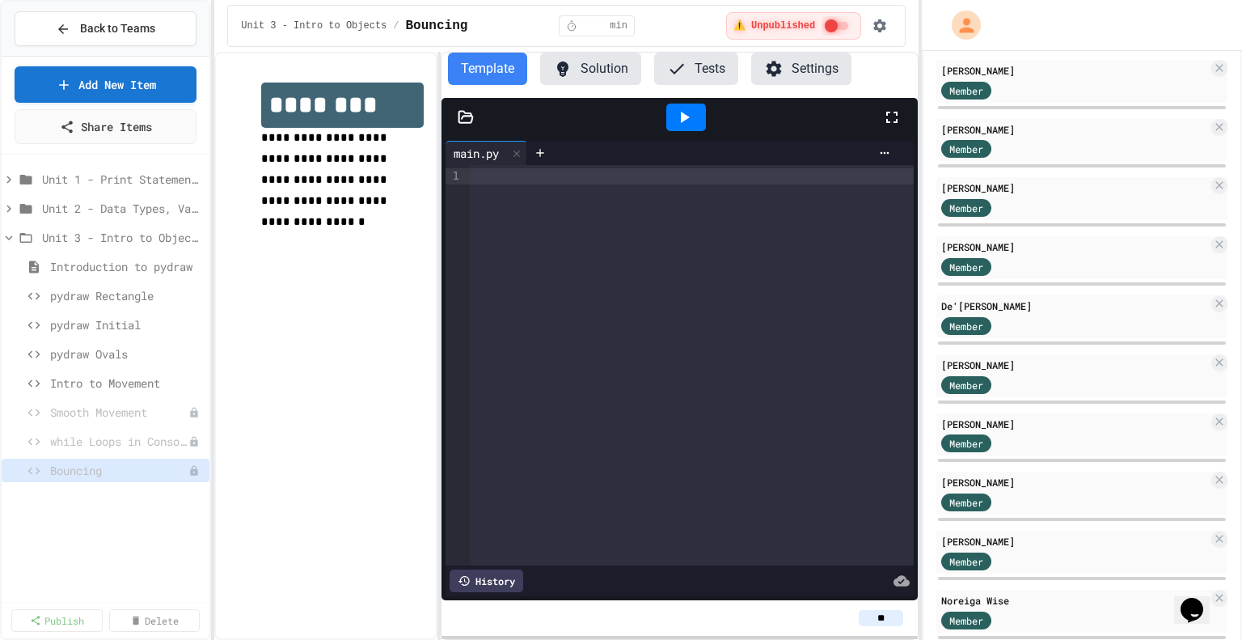
click at [607, 60] on button "Solution" at bounding box center [590, 69] width 101 height 32
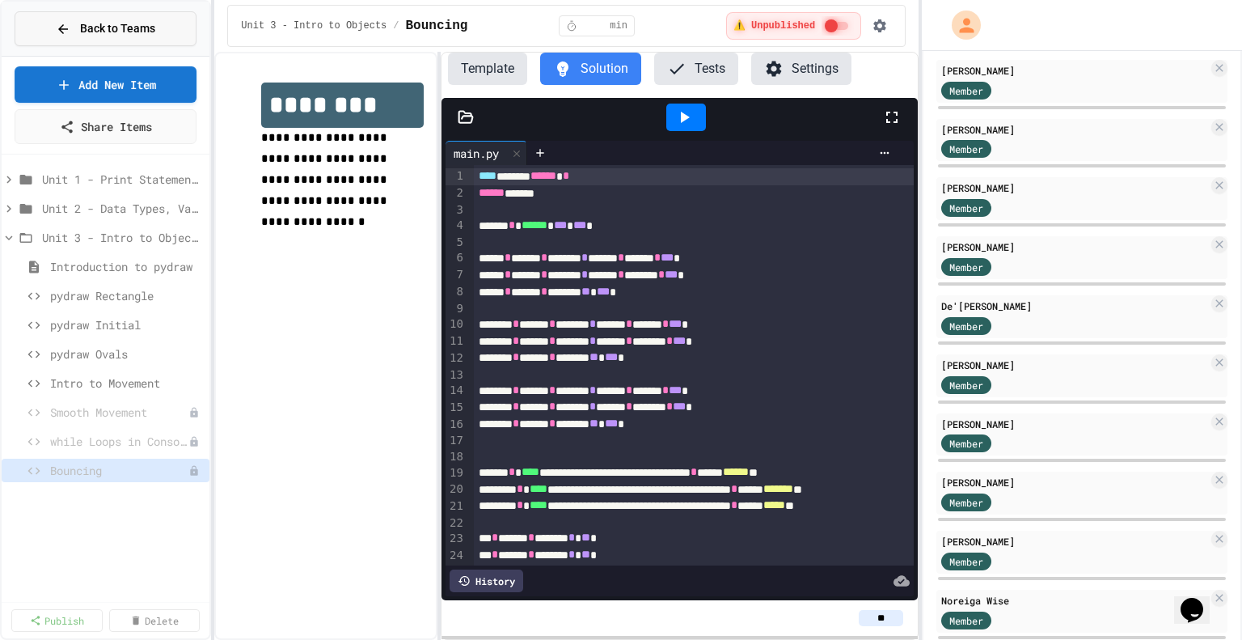
click at [87, 32] on span "Back to Teams" at bounding box center [117, 28] width 75 height 17
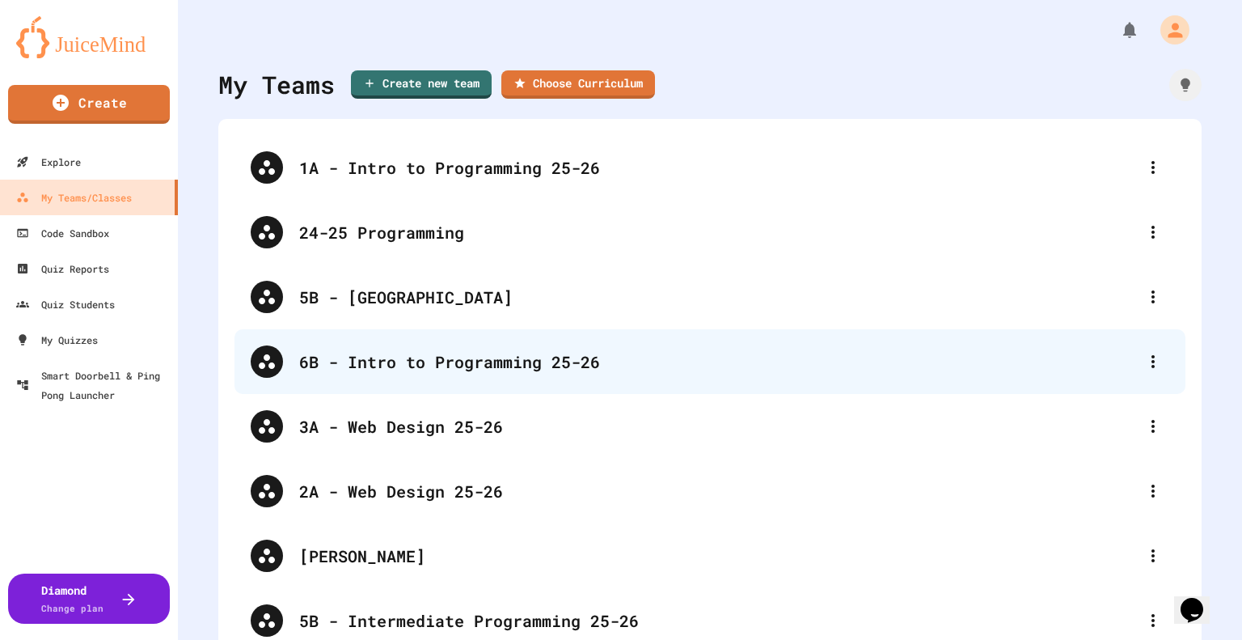
click at [370, 371] on div "6B - Intro to Programming 25-26" at bounding box center [718, 361] width 838 height 24
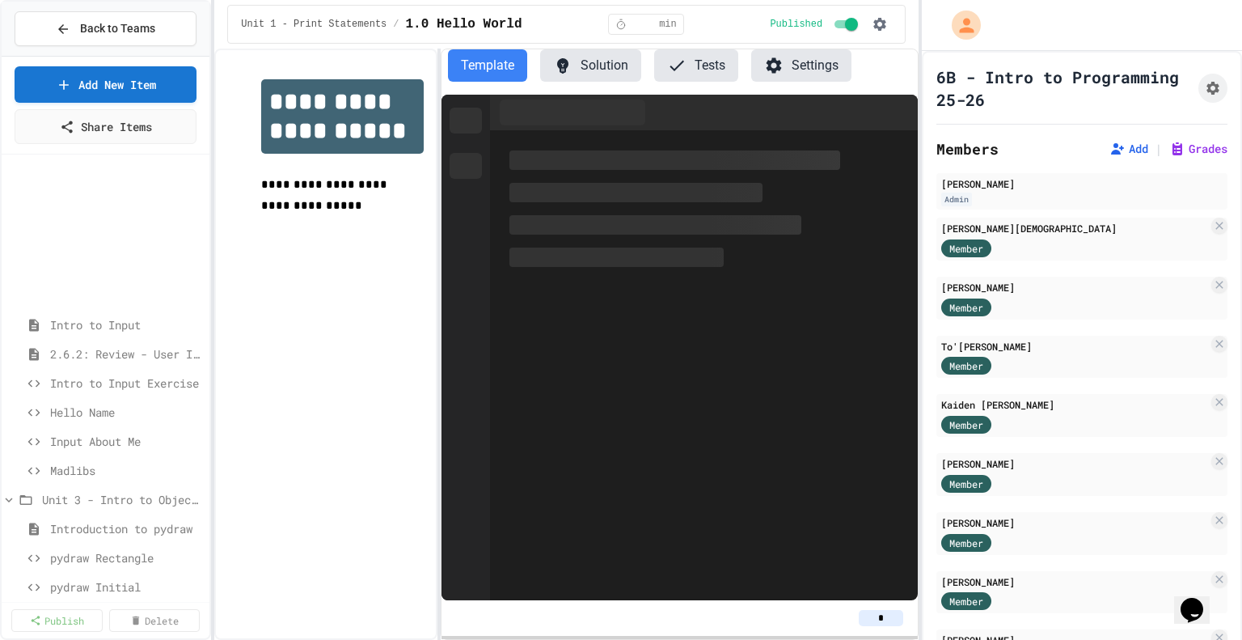
scroll to position [188, 0]
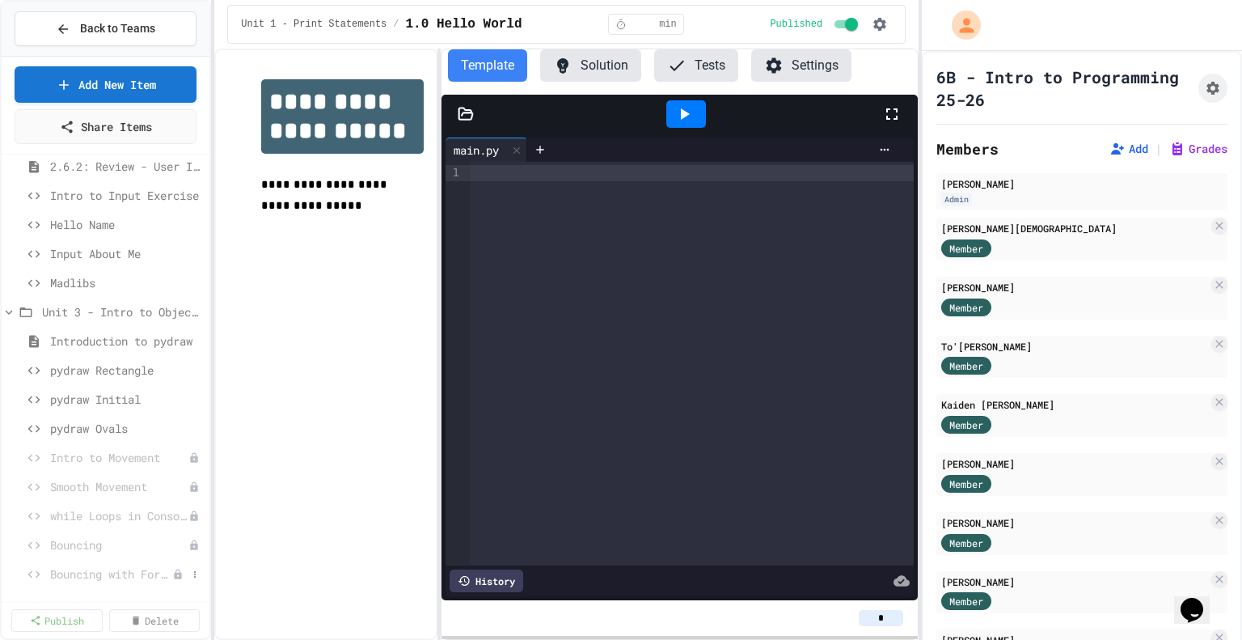
click at [98, 569] on span "Bouncing with For Loops" at bounding box center [111, 573] width 122 height 17
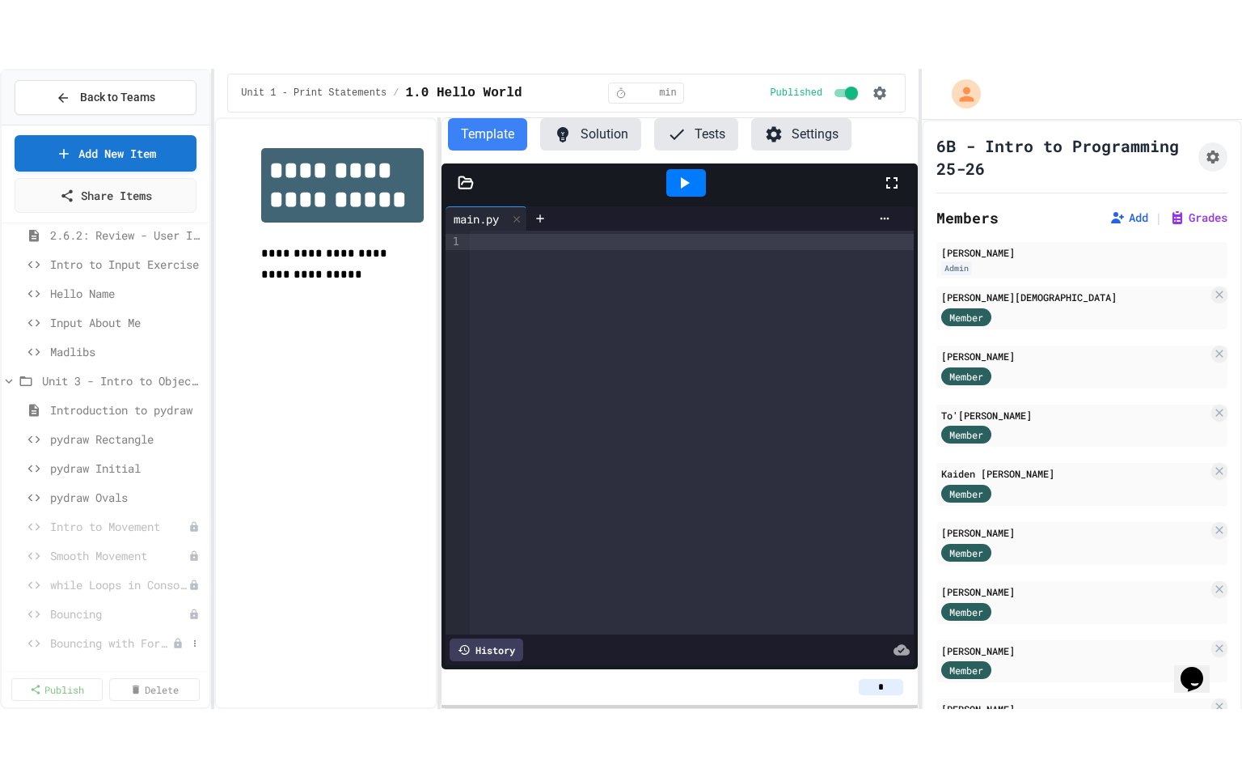
scroll to position [175, 0]
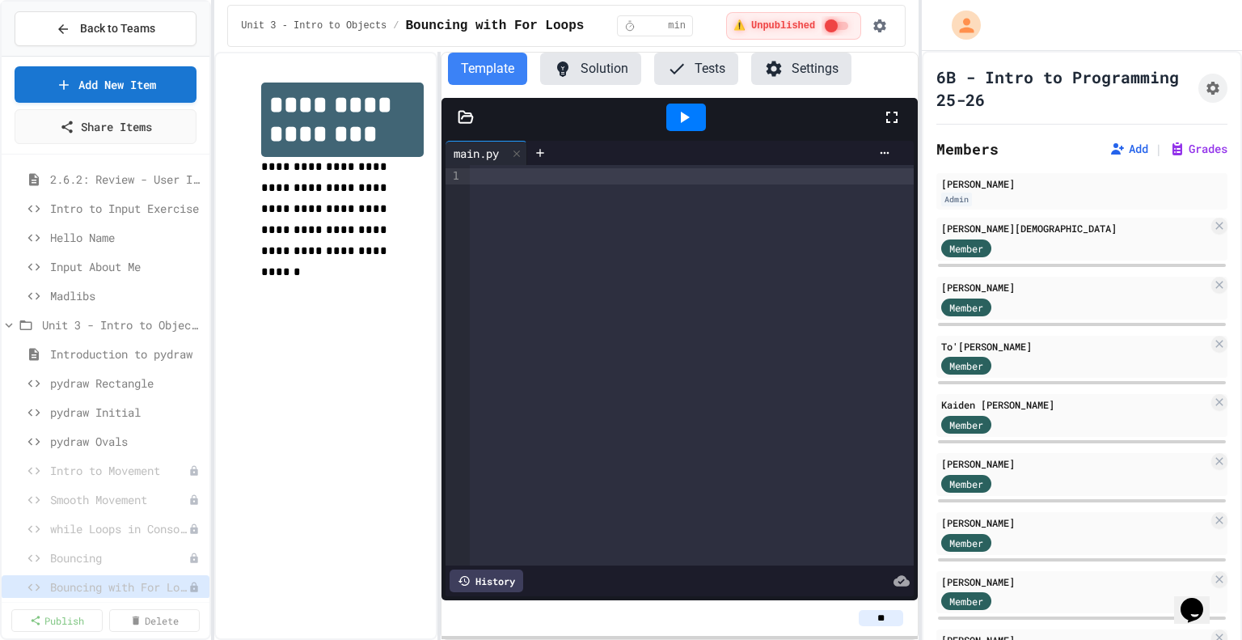
click at [621, 61] on button "Solution" at bounding box center [590, 69] width 101 height 32
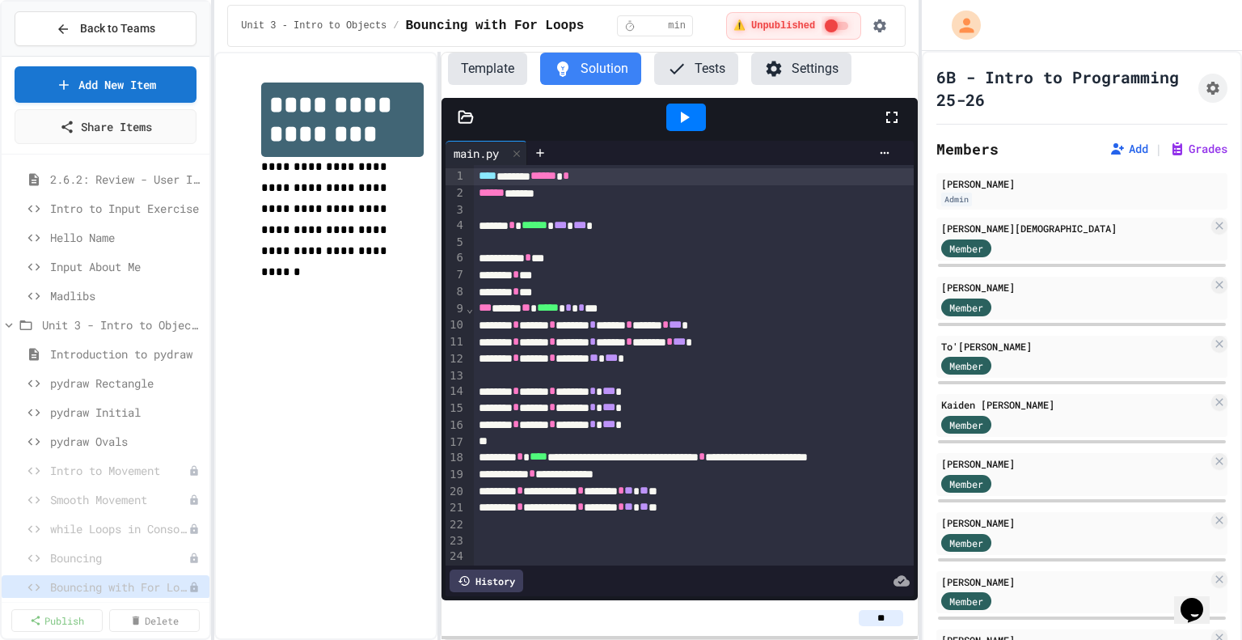
click at [896, 125] on icon at bounding box center [891, 117] width 19 height 19
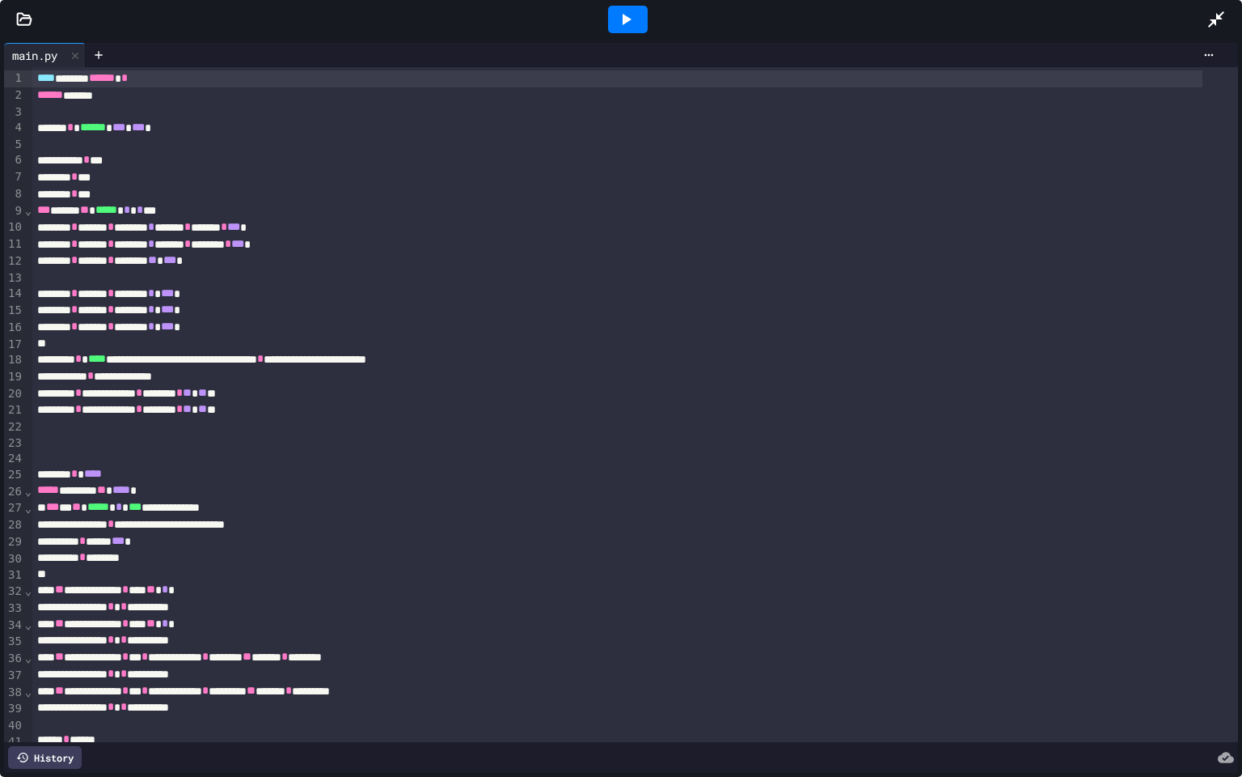
click at [628, 13] on icon at bounding box center [625, 19] width 19 height 19
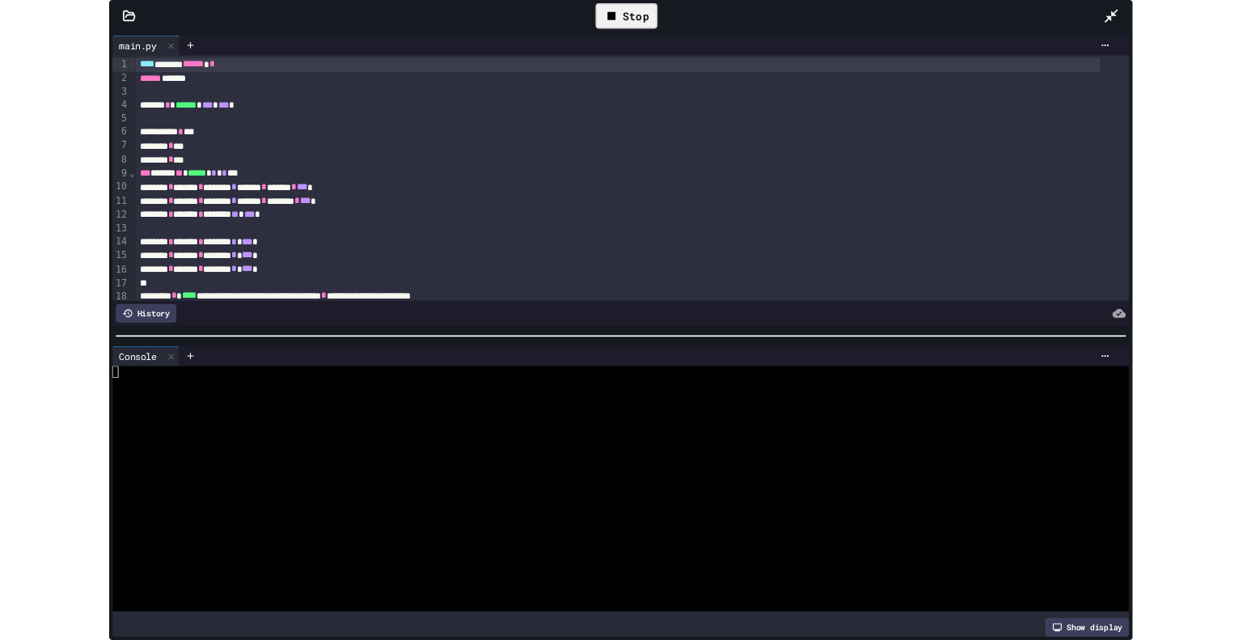
scroll to position [51, 0]
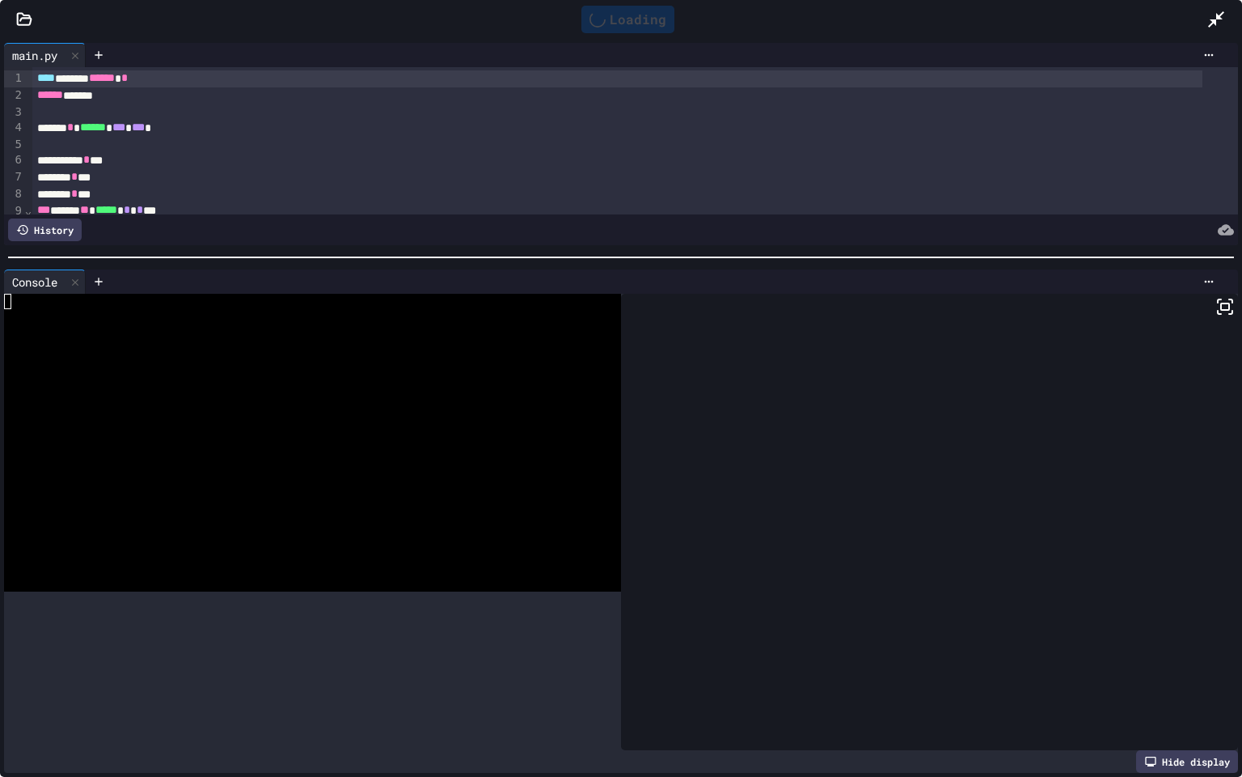
click at [289, 249] on div at bounding box center [621, 257] width 1242 height 16
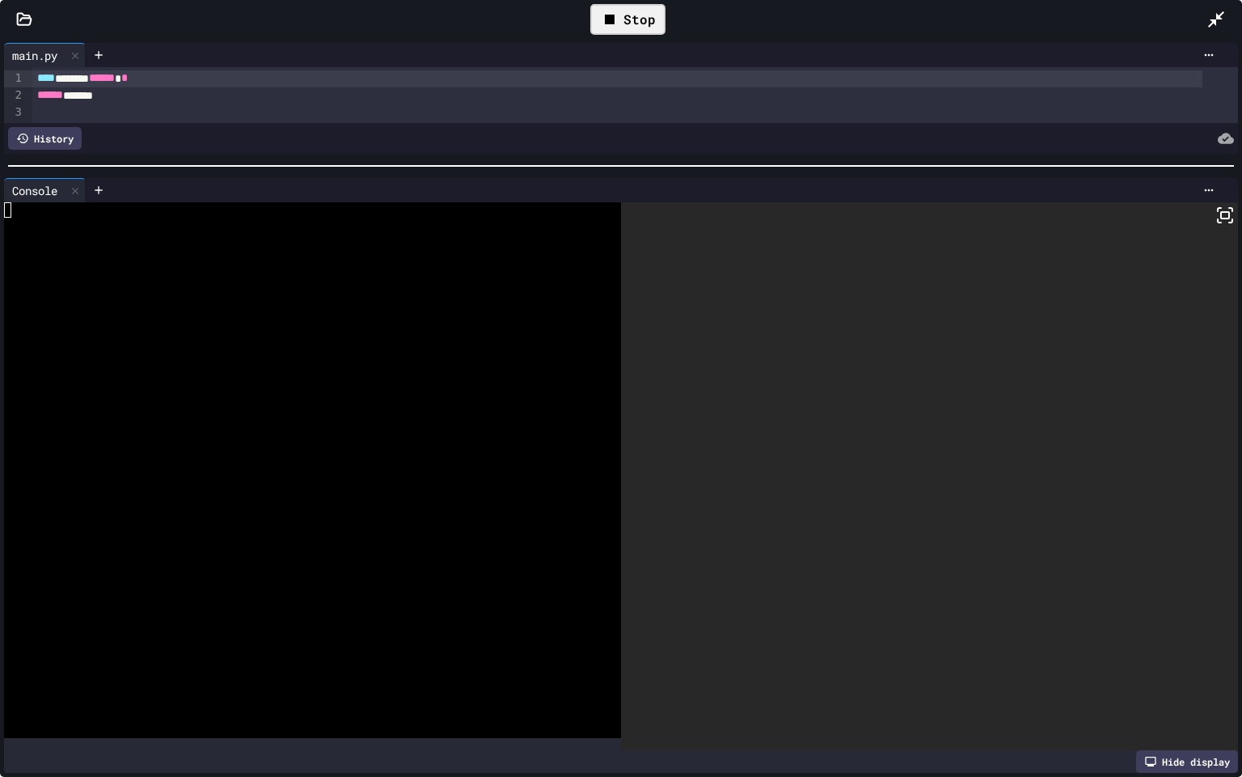
click at [1218, 220] on icon at bounding box center [1219, 220] width 3 height 3
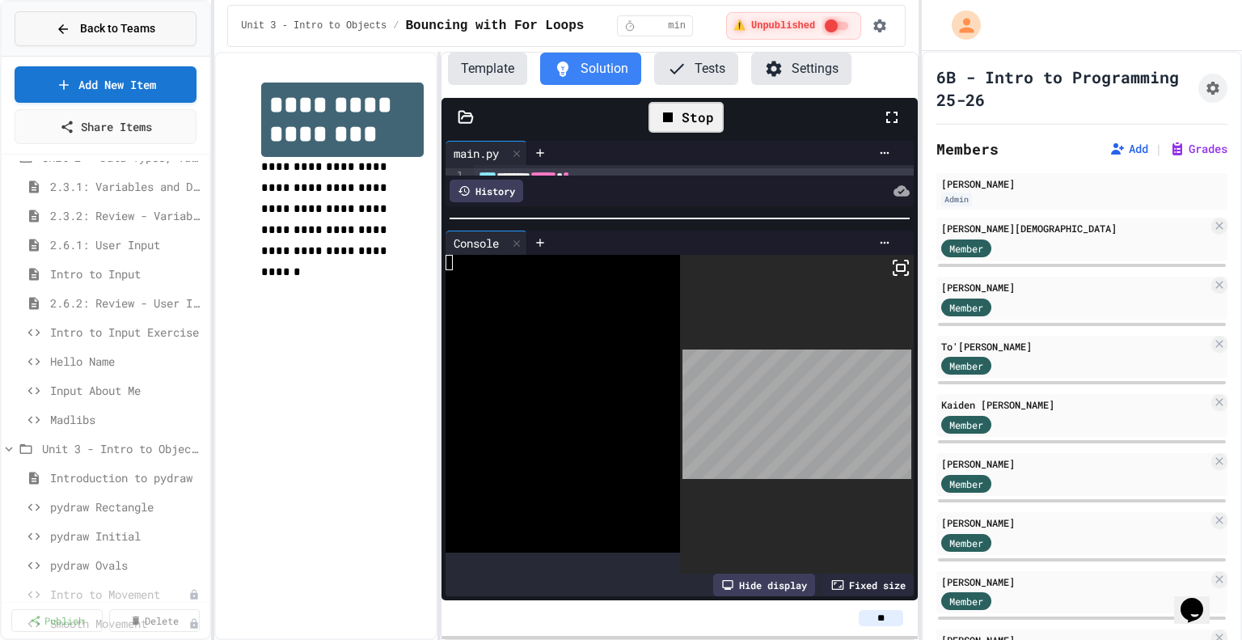
click at [135, 22] on span "Back to Teams" at bounding box center [117, 28] width 75 height 17
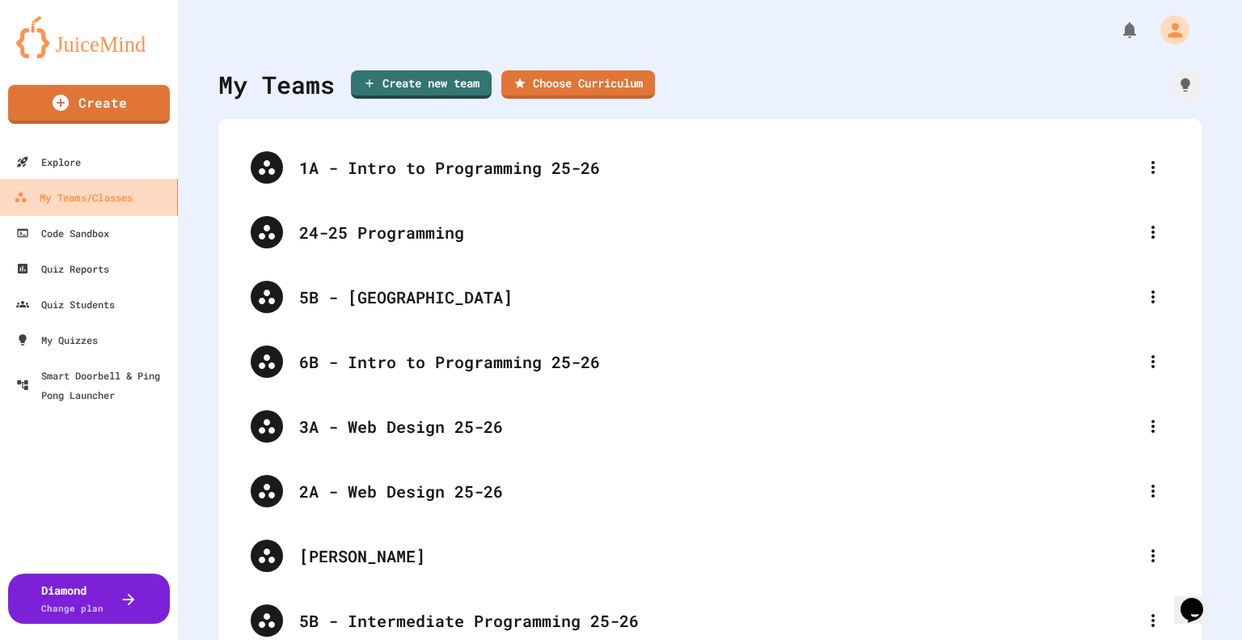
click at [83, 203] on div "My Teams/Classes" at bounding box center [73, 198] width 119 height 20
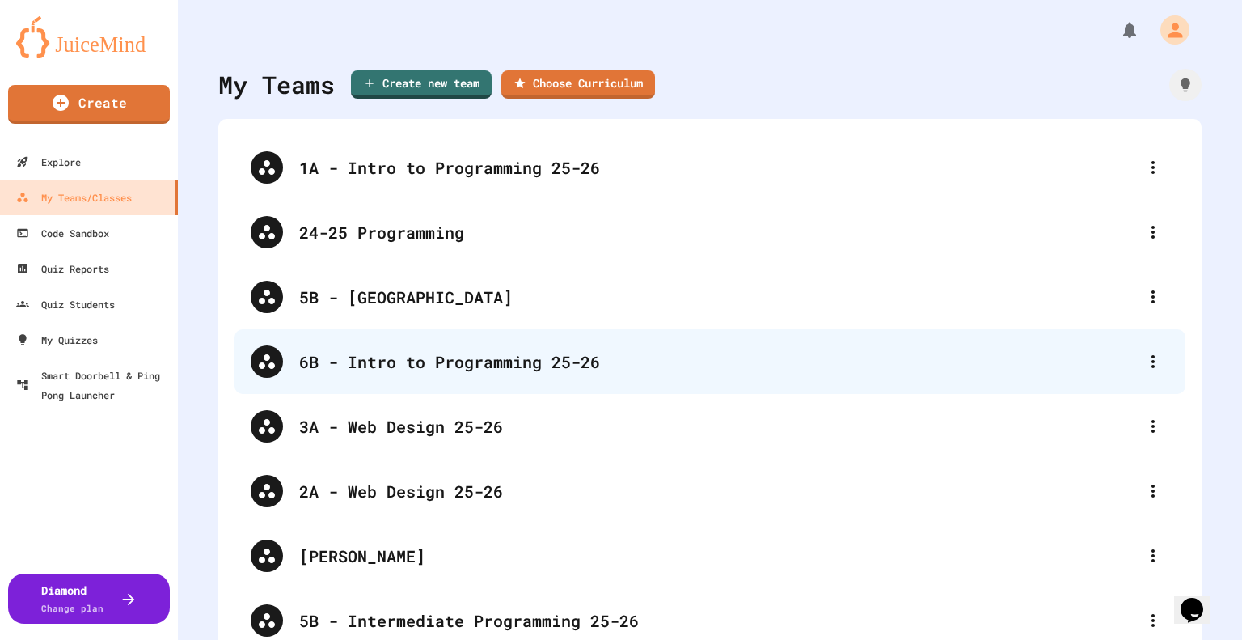
scroll to position [167, 0]
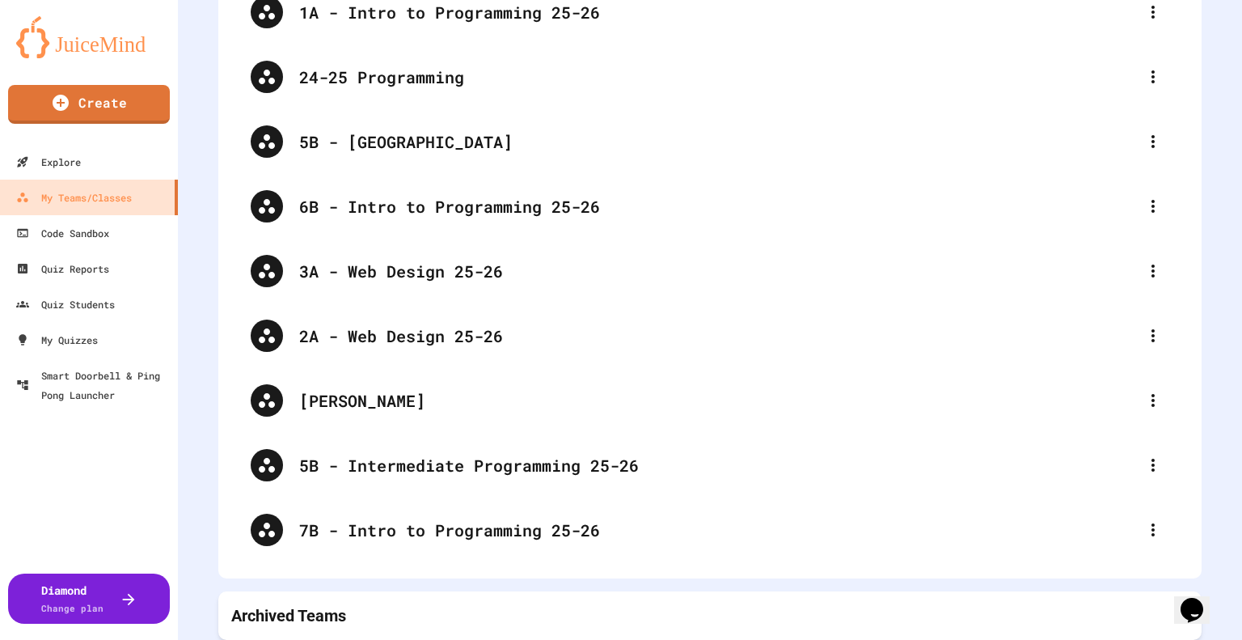
click at [502, 604] on div "Archived Teams" at bounding box center [710, 615] width 958 height 23
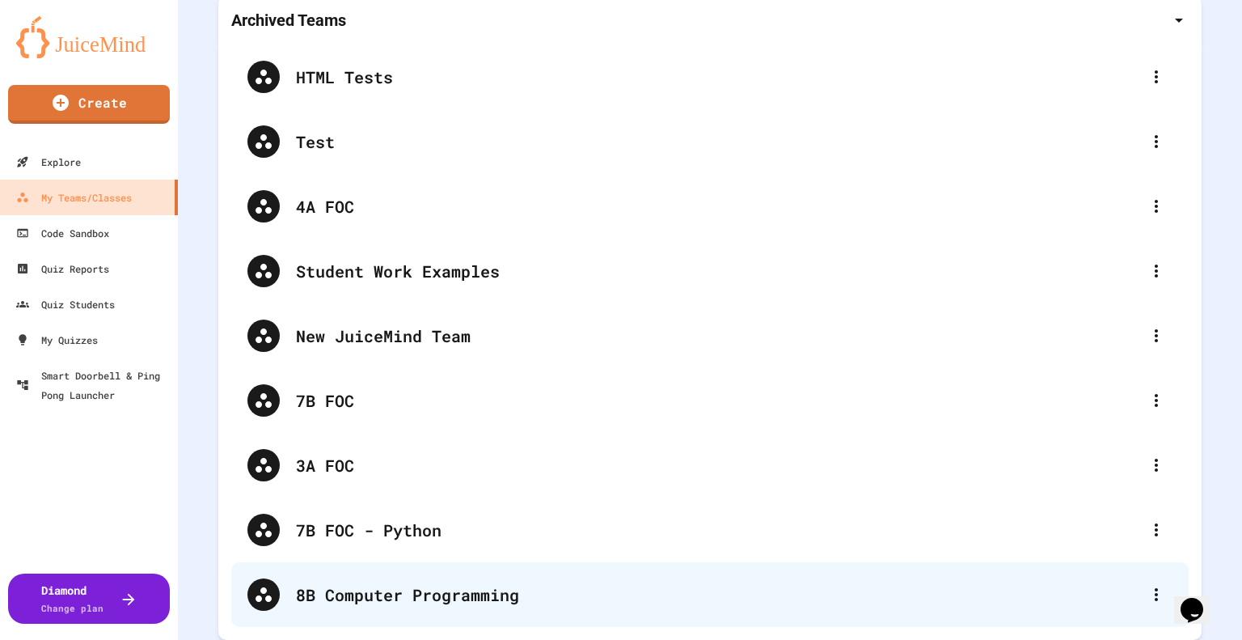
scroll to position [757, 0]
click at [421, 593] on div "8B Computer Programming" at bounding box center [718, 594] width 844 height 24
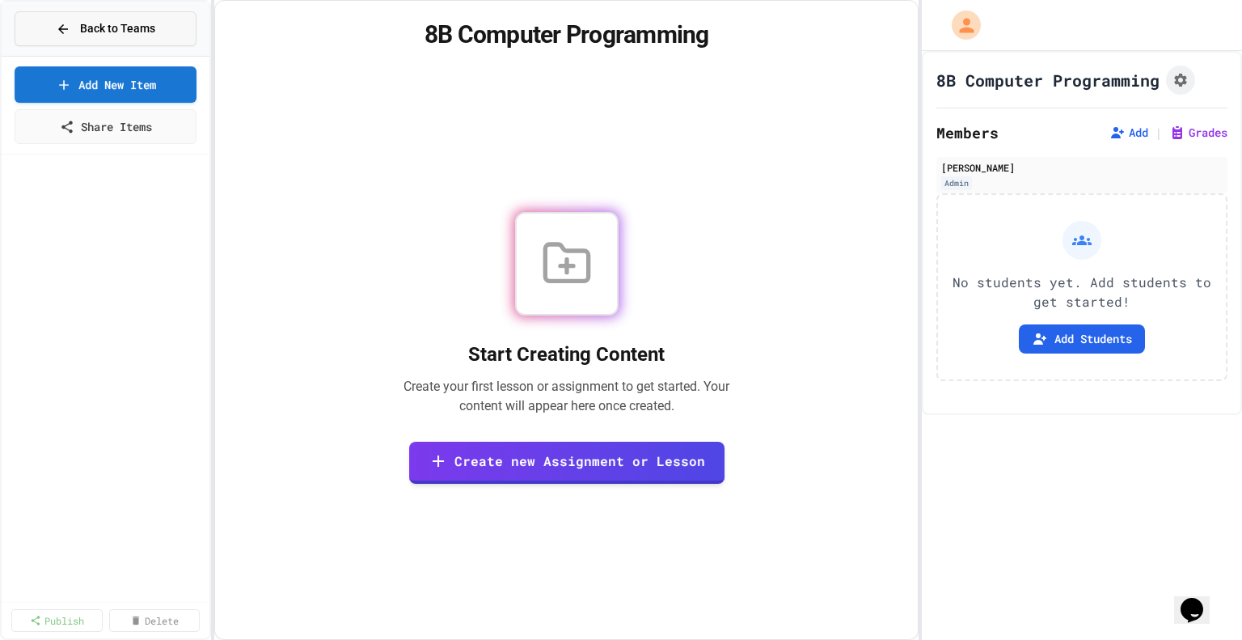
click at [44, 21] on button "Back to Teams" at bounding box center [106, 28] width 182 height 35
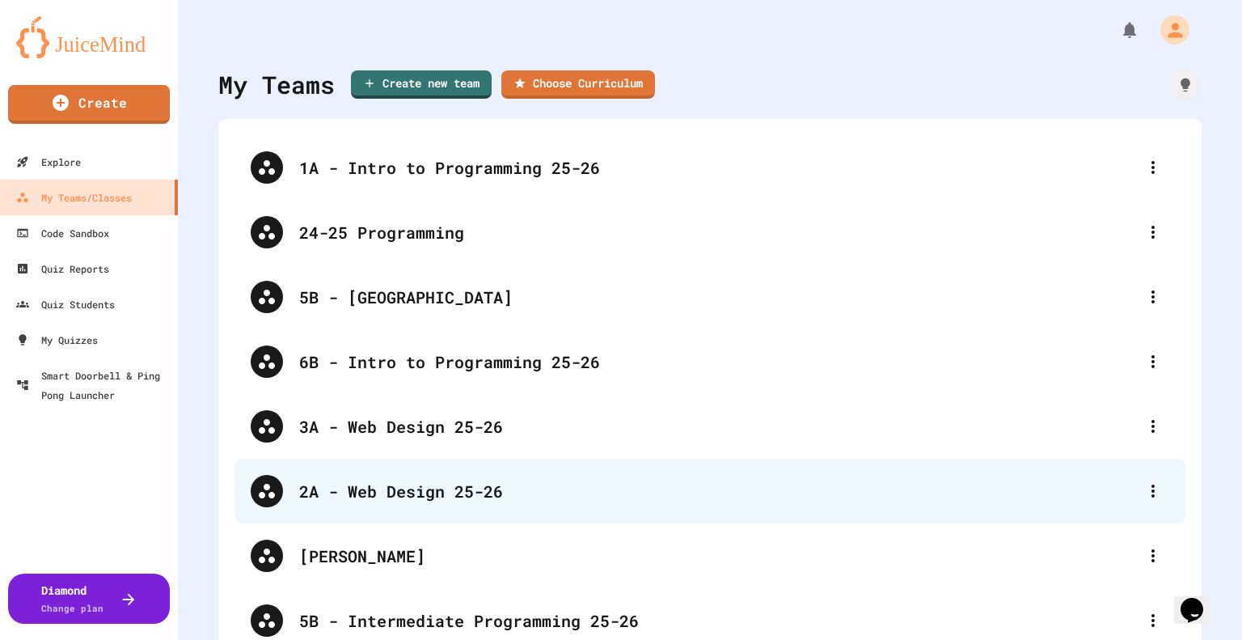
scroll to position [167, 0]
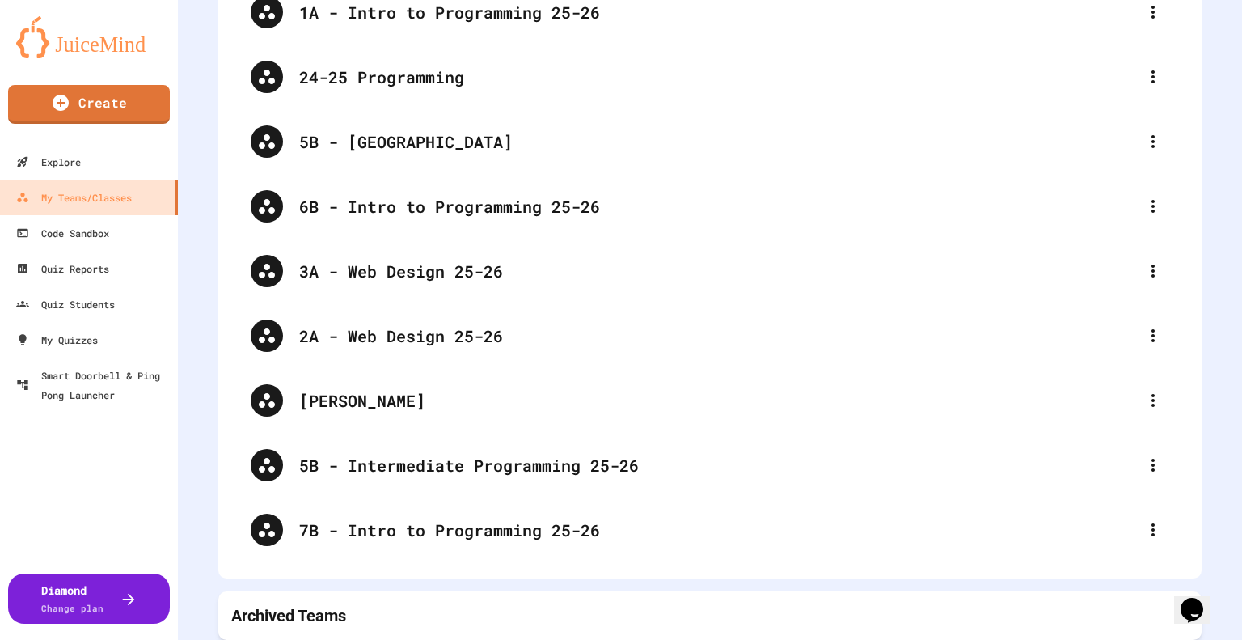
click at [485, 604] on div "Archived Teams" at bounding box center [710, 615] width 958 height 23
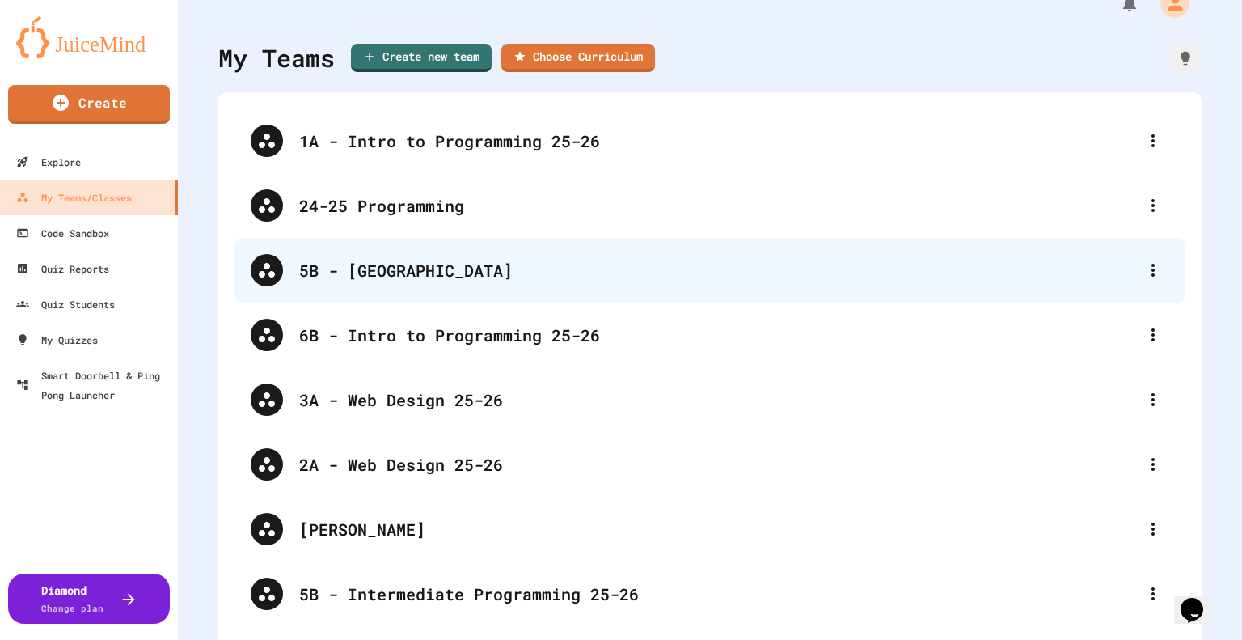
scroll to position [28, 0]
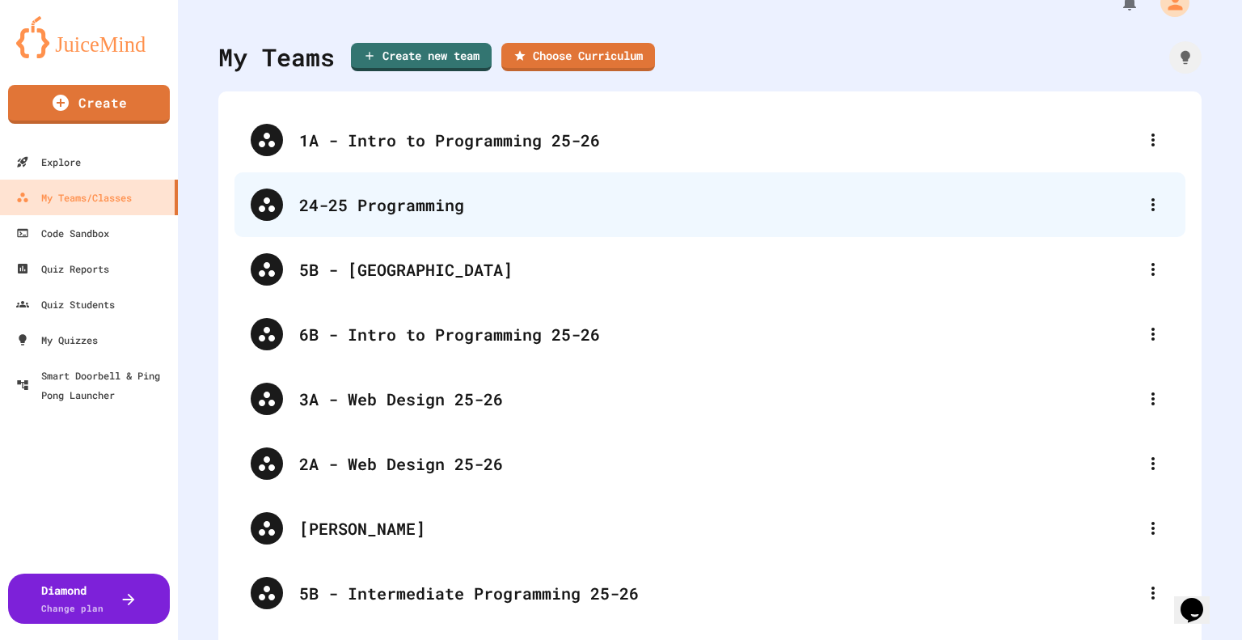
click at [398, 218] on div "24-25 Programming" at bounding box center [710, 204] width 951 height 65
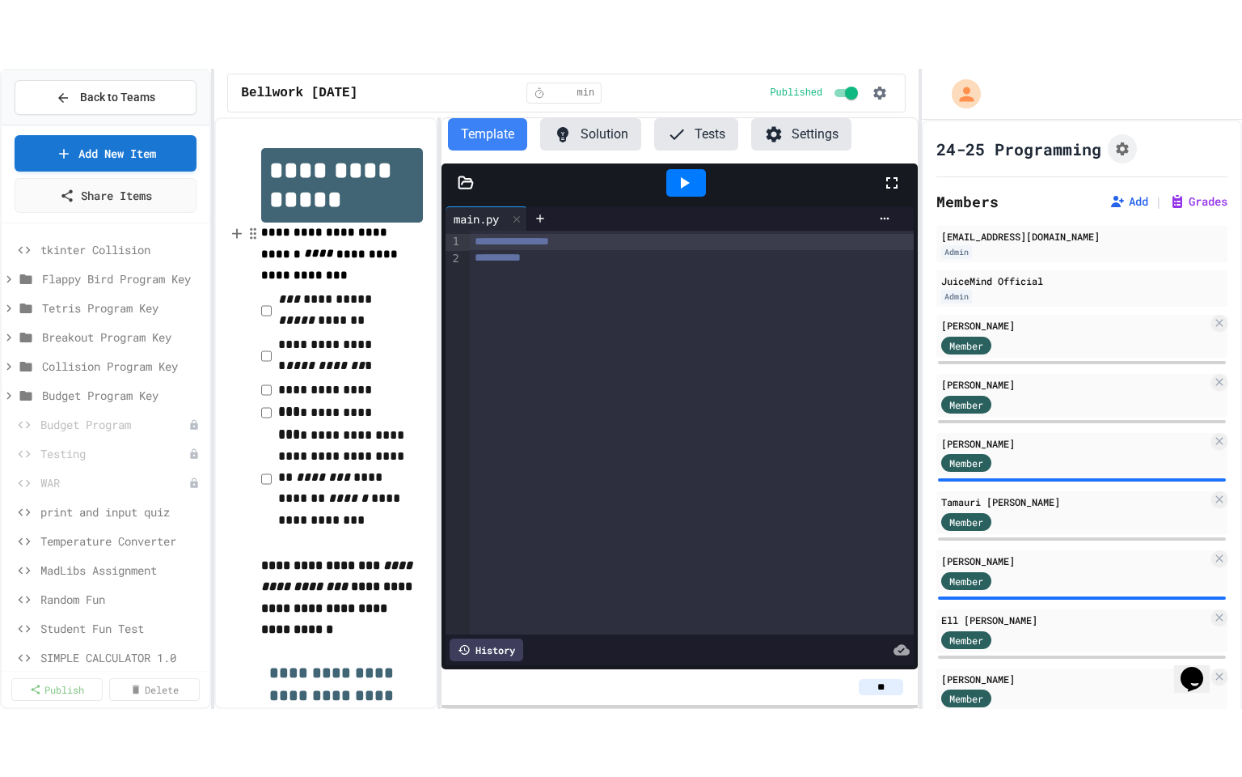
scroll to position [1414, 0]
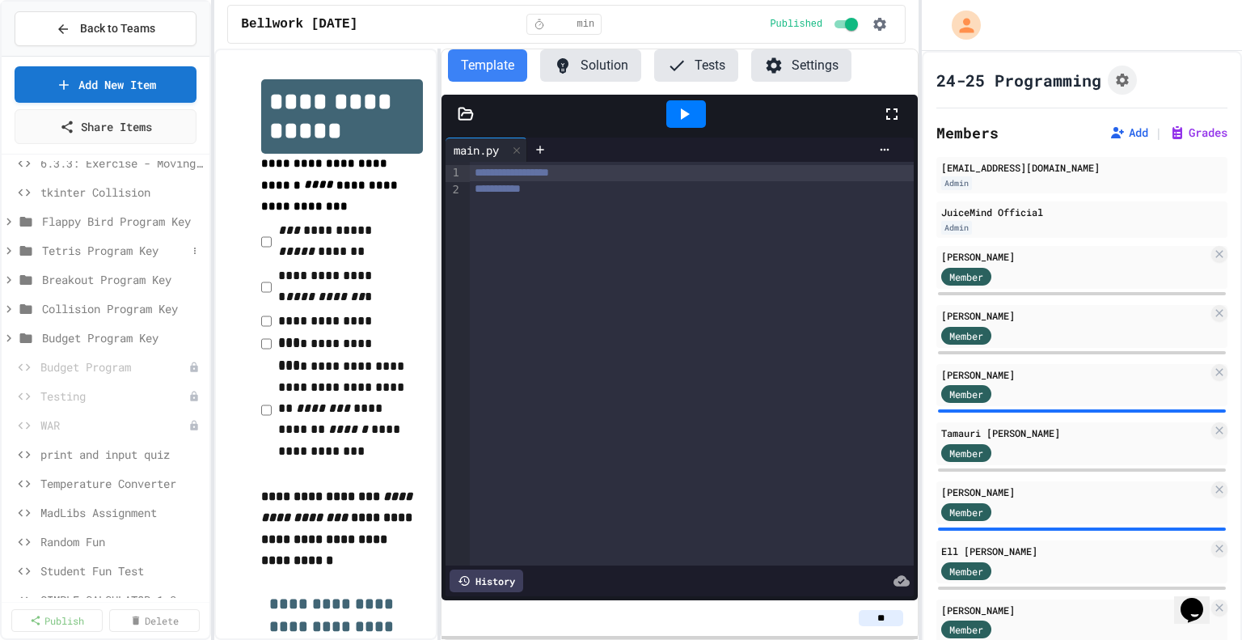
click at [74, 248] on span "Tetris Program Key" at bounding box center [114, 250] width 145 height 17
click at [93, 281] on span "Tetris Program" at bounding box center [111, 279] width 122 height 17
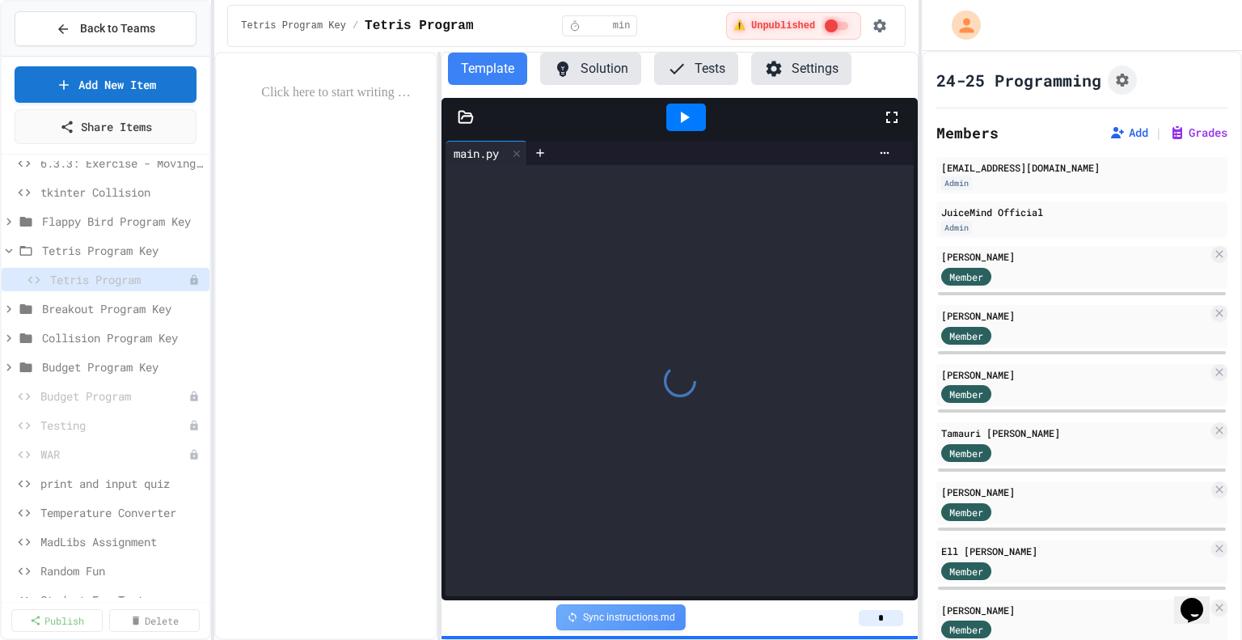
click at [590, 66] on button "Solution" at bounding box center [590, 69] width 101 height 32
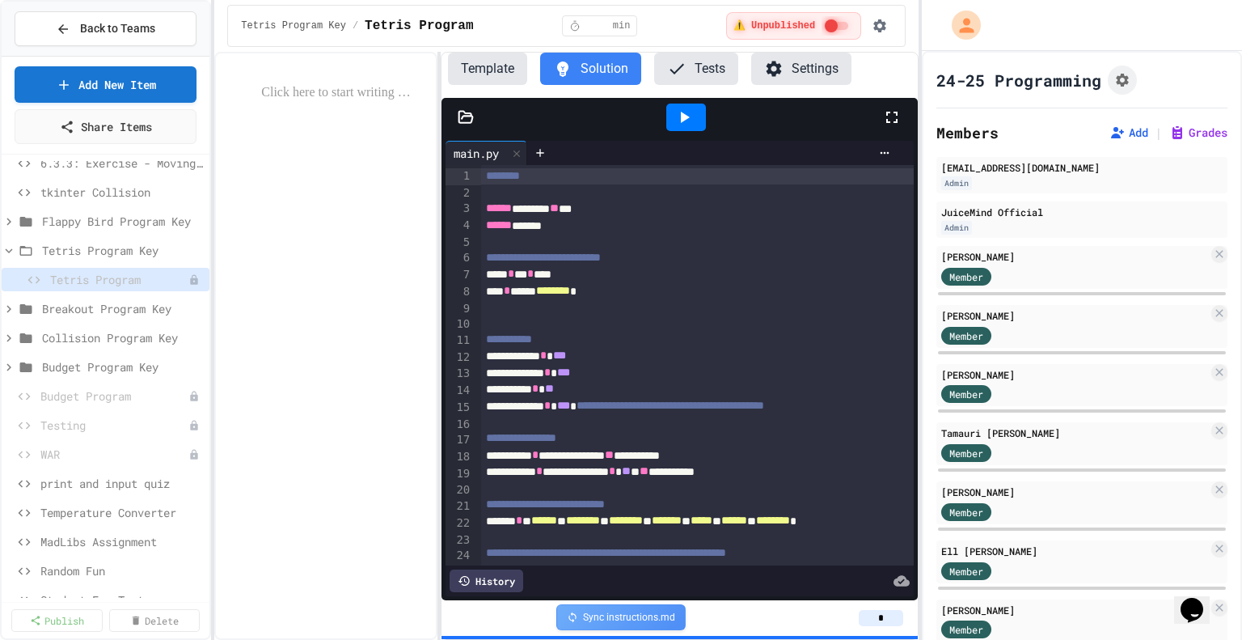
click at [680, 114] on icon at bounding box center [684, 117] width 19 height 19
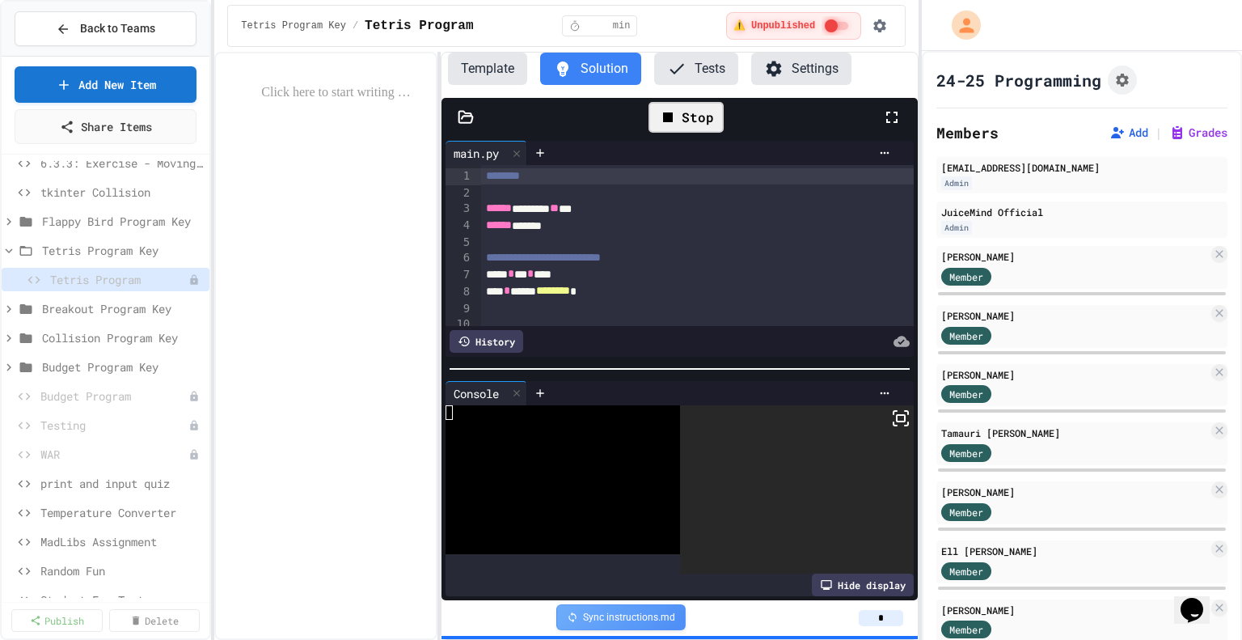
click at [891, 420] on icon at bounding box center [900, 417] width 19 height 19
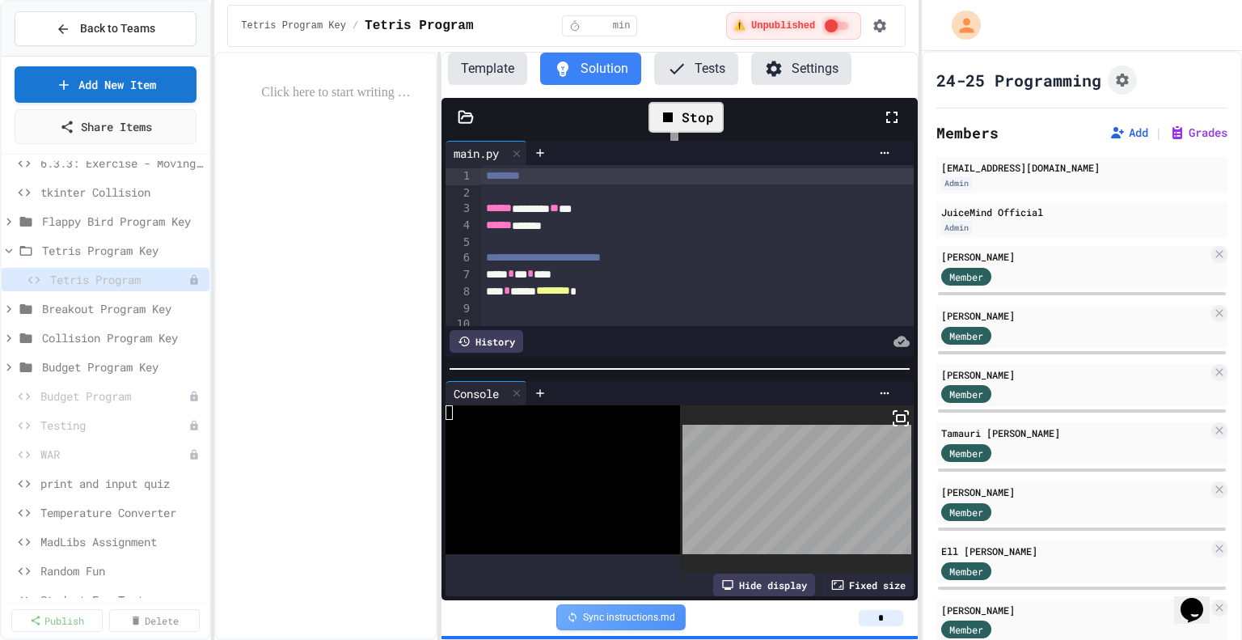
click at [673, 125] on div at bounding box center [621, 320] width 1242 height 640
click at [700, 116] on div "Stop" at bounding box center [686, 117] width 75 height 31
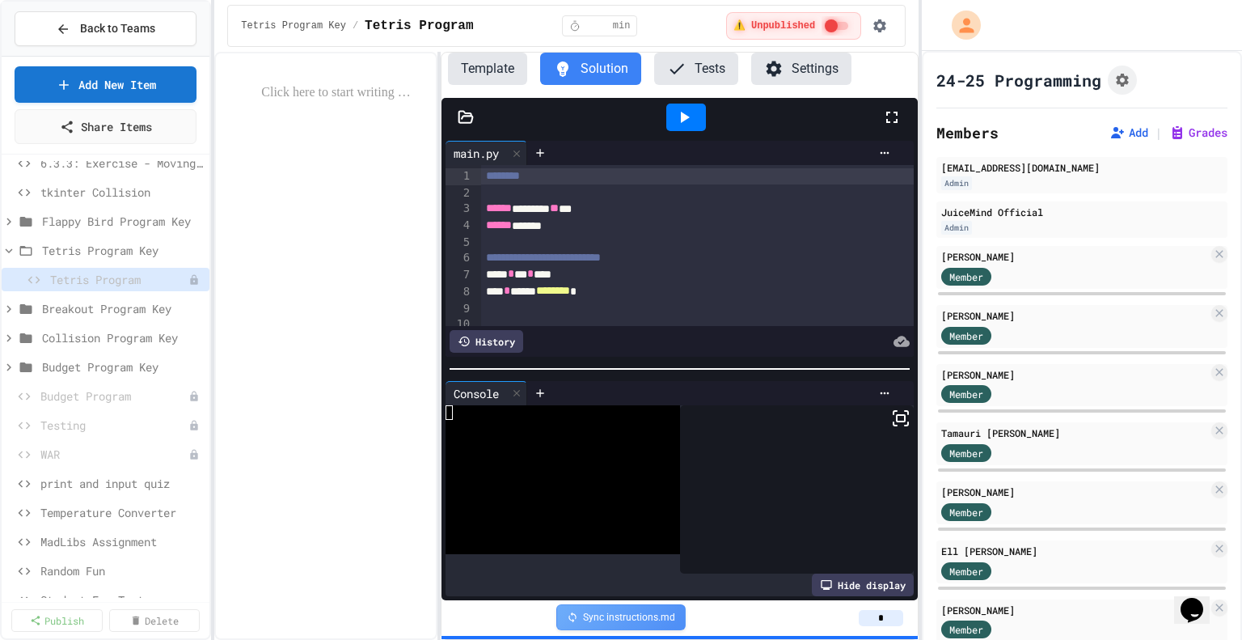
click at [887, 114] on icon at bounding box center [891, 117] width 19 height 19
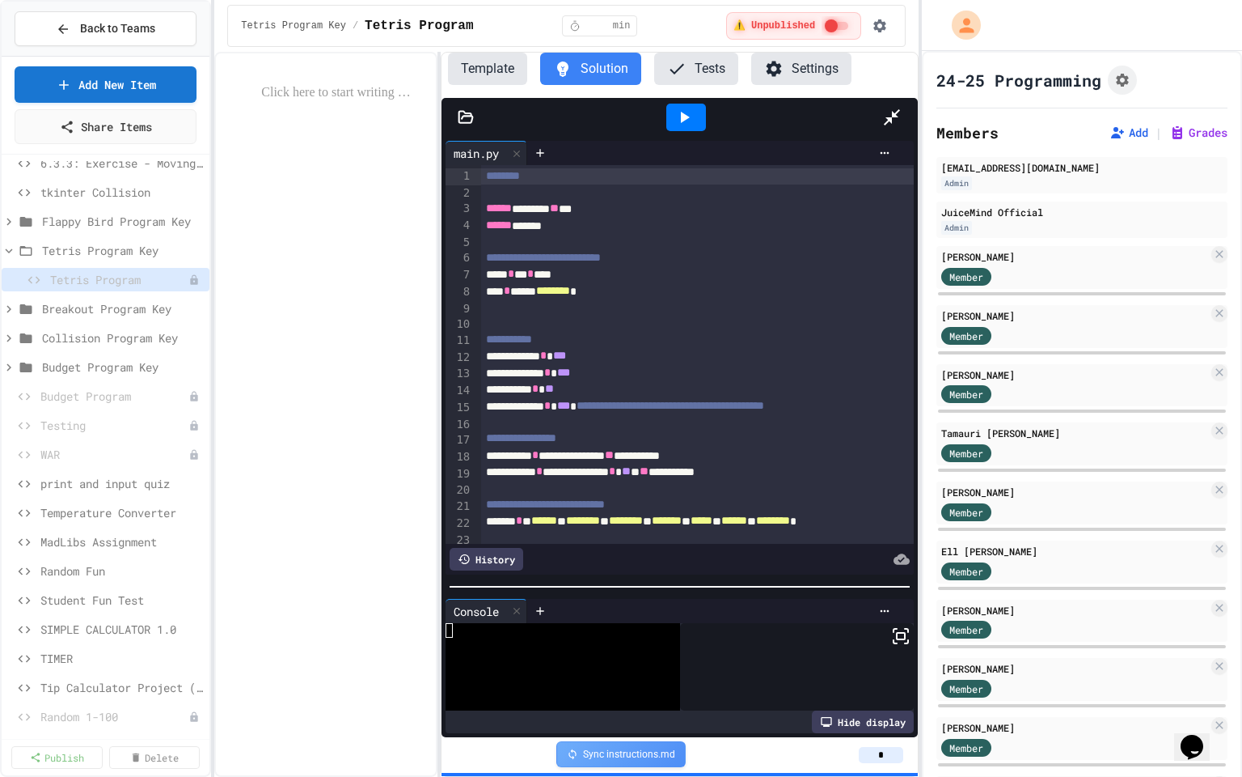
click at [589, 586] on div at bounding box center [680, 586] width 476 height 16
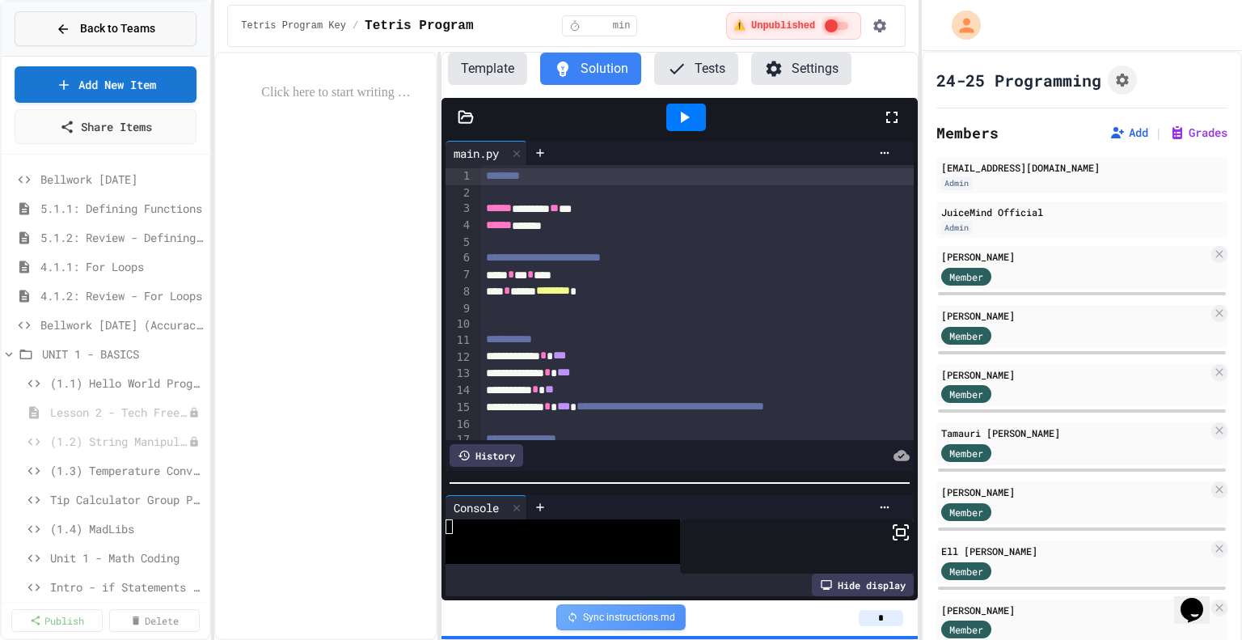
click at [67, 34] on icon at bounding box center [63, 29] width 15 height 15
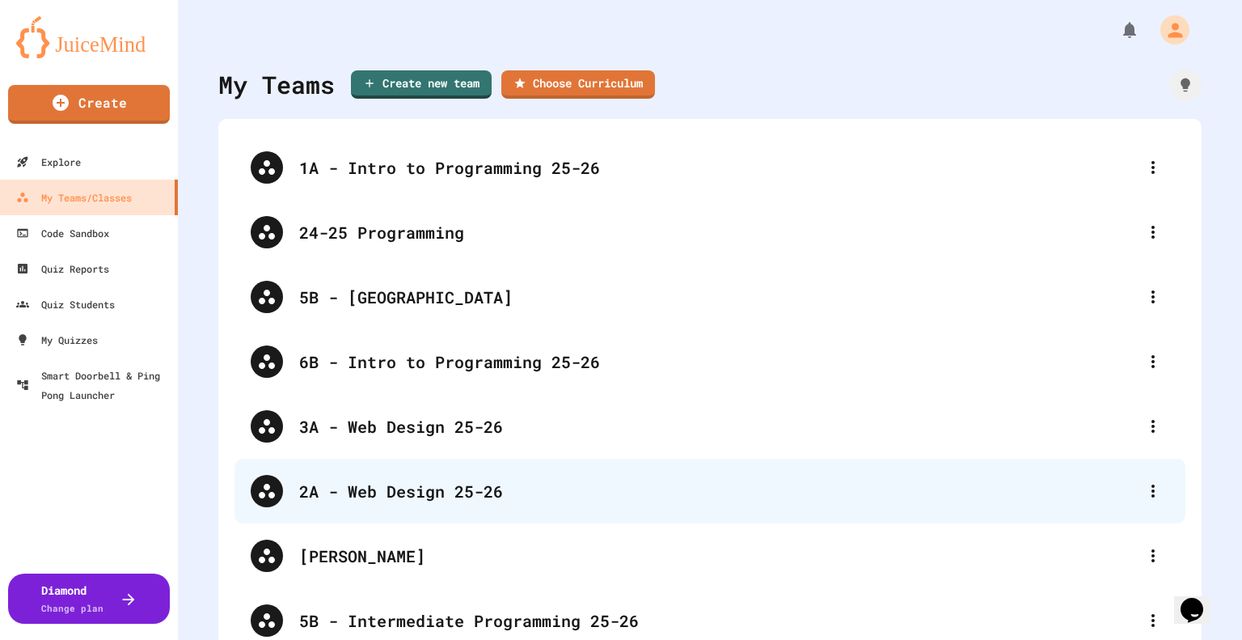
click at [402, 509] on div "2A - Web Design 25-26" at bounding box center [710, 491] width 951 height 65
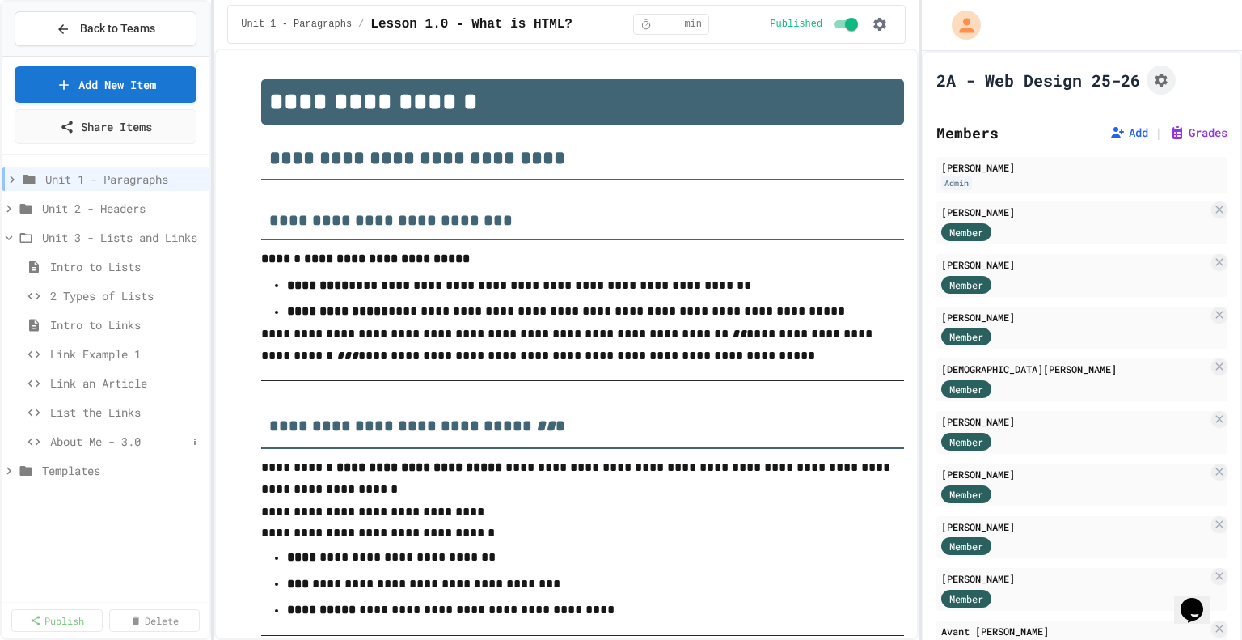
click at [79, 435] on span "About Me - 3.0" at bounding box center [118, 441] width 137 height 17
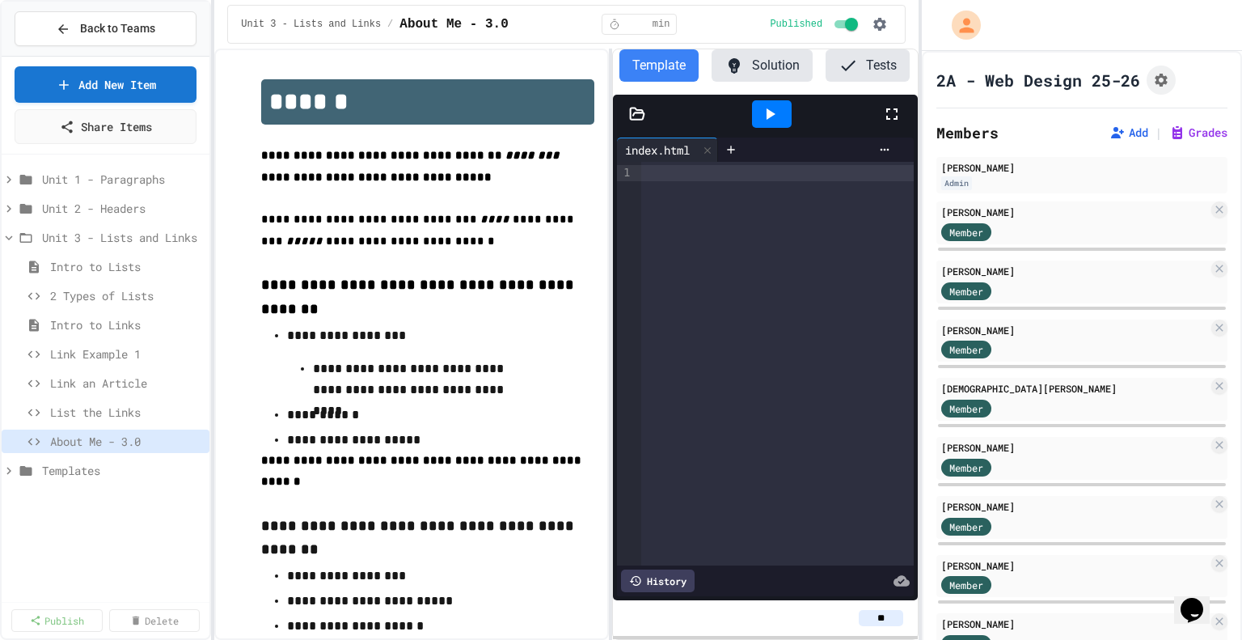
click at [612, 378] on div "**********" at bounding box center [566, 344] width 705 height 591
click at [139, 85] on link "Add New Item" at bounding box center [105, 83] width 185 height 38
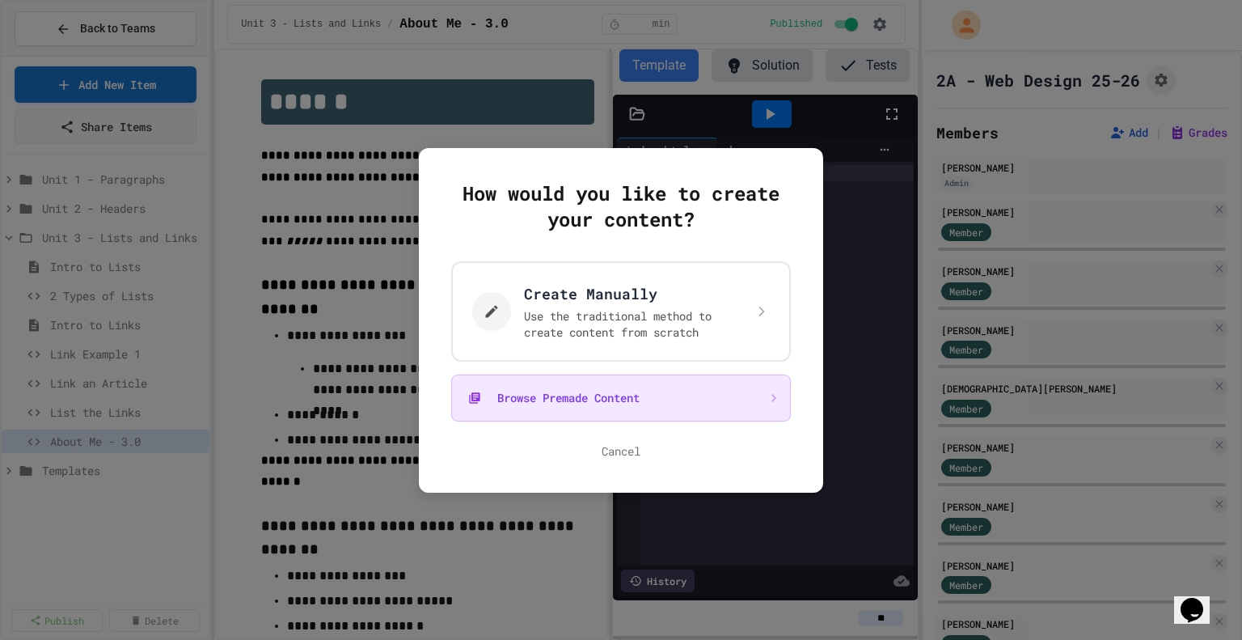
click at [551, 400] on button "Browse Premade Content" at bounding box center [621, 398] width 340 height 47
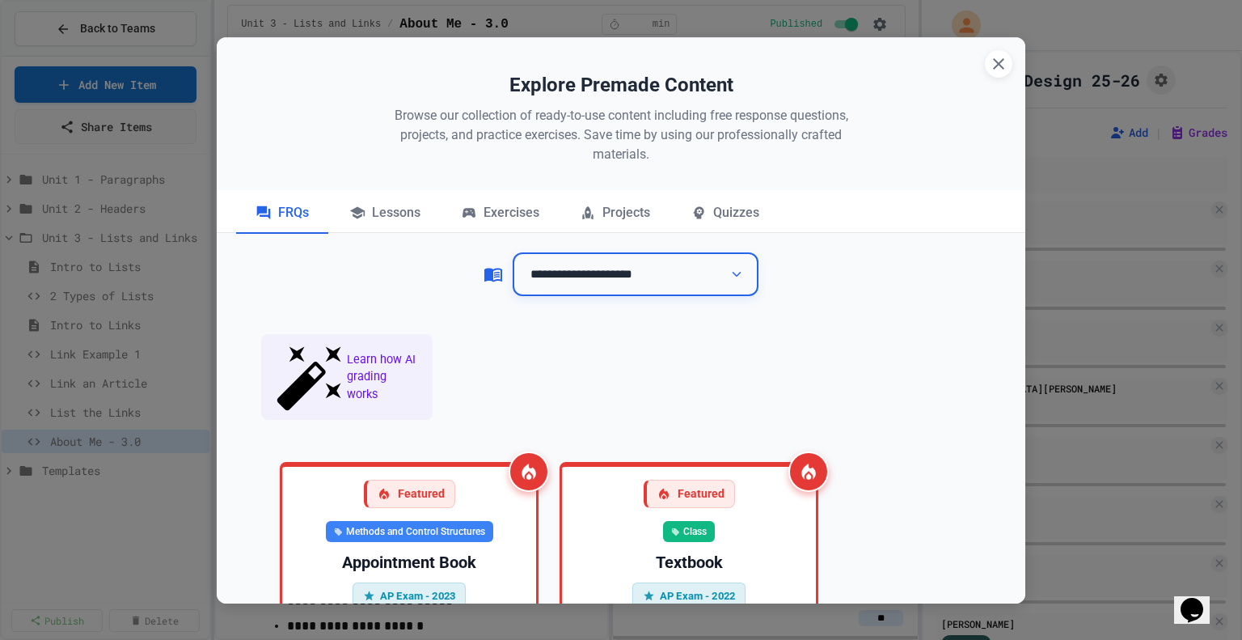
click at [612, 284] on select "**********" at bounding box center [636, 274] width 246 height 44
select select "**********"
click at [513, 252] on select "**********" at bounding box center [636, 274] width 246 height 44
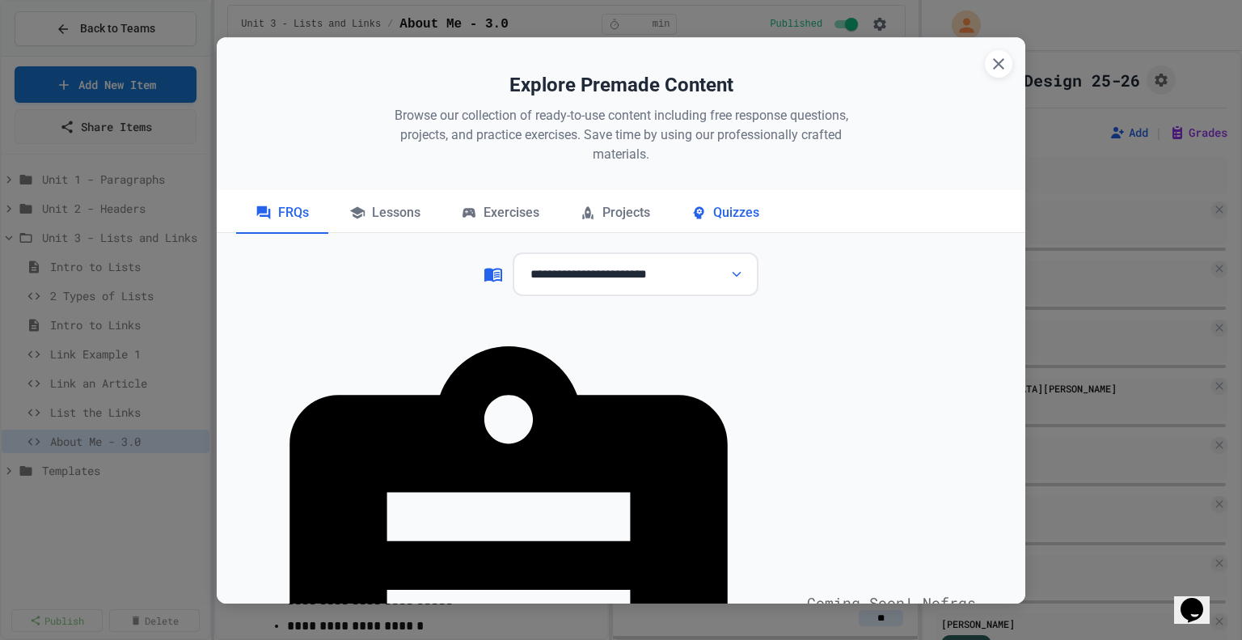
click at [700, 218] on div "Quizzes" at bounding box center [725, 213] width 108 height 40
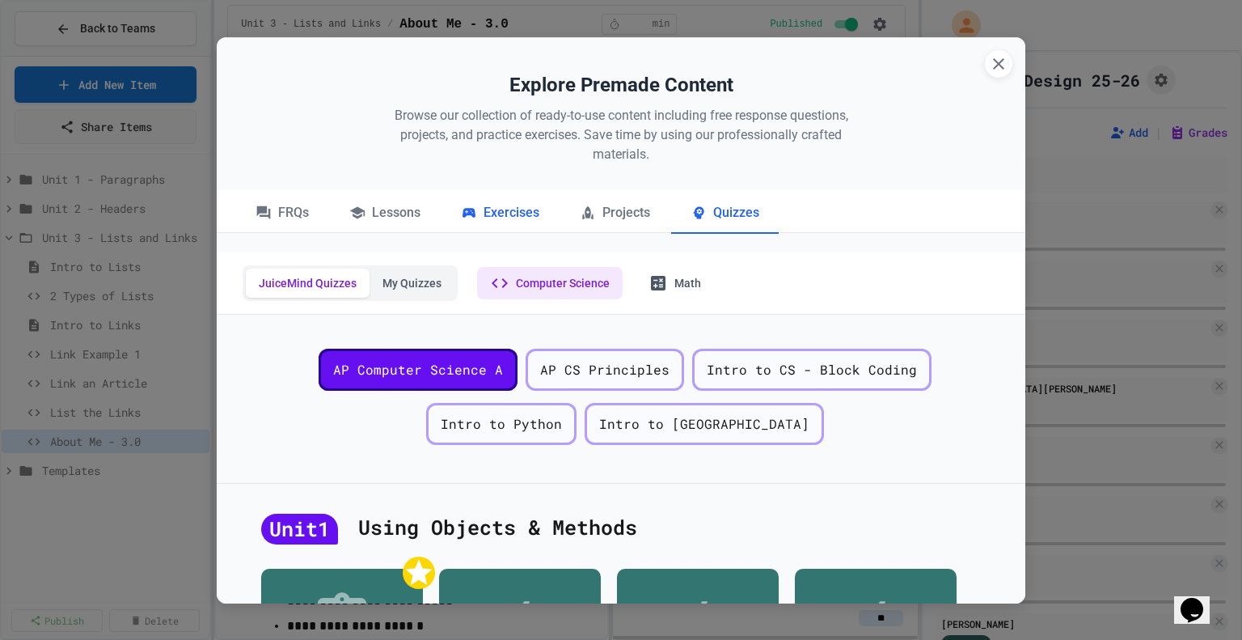
click at [498, 207] on div "Exercises" at bounding box center [500, 213] width 117 height 40
select select "**********"
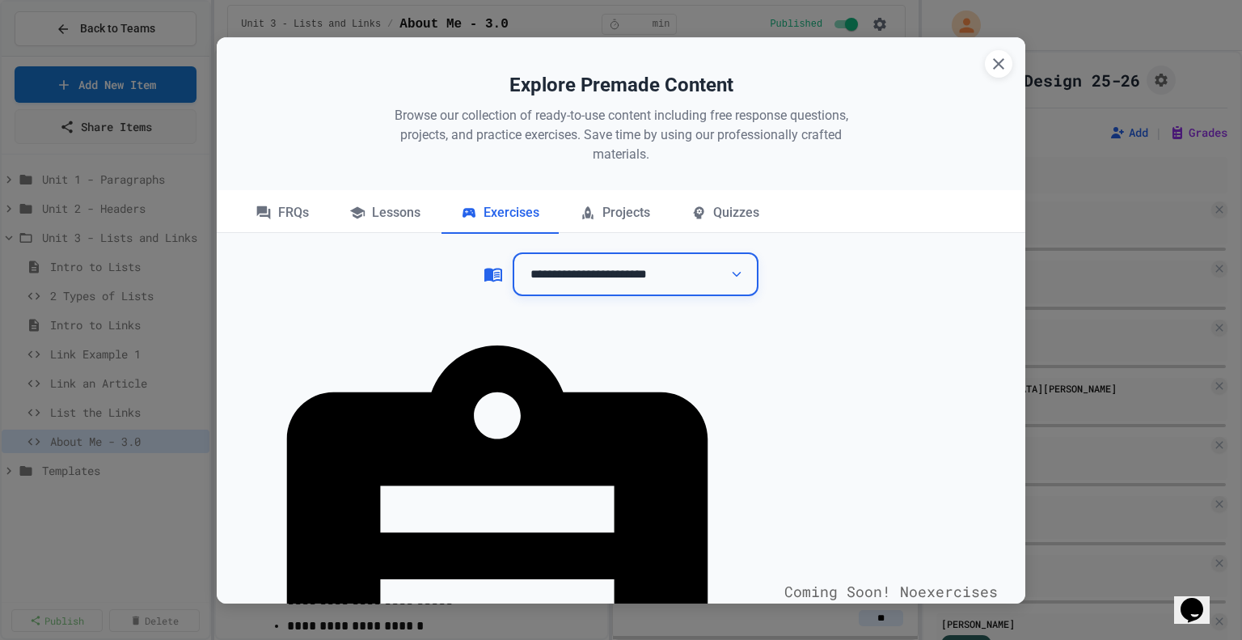
click at [596, 281] on select "**********" at bounding box center [636, 274] width 246 height 44
click at [384, 202] on div "Lessons" at bounding box center [385, 213] width 110 height 40
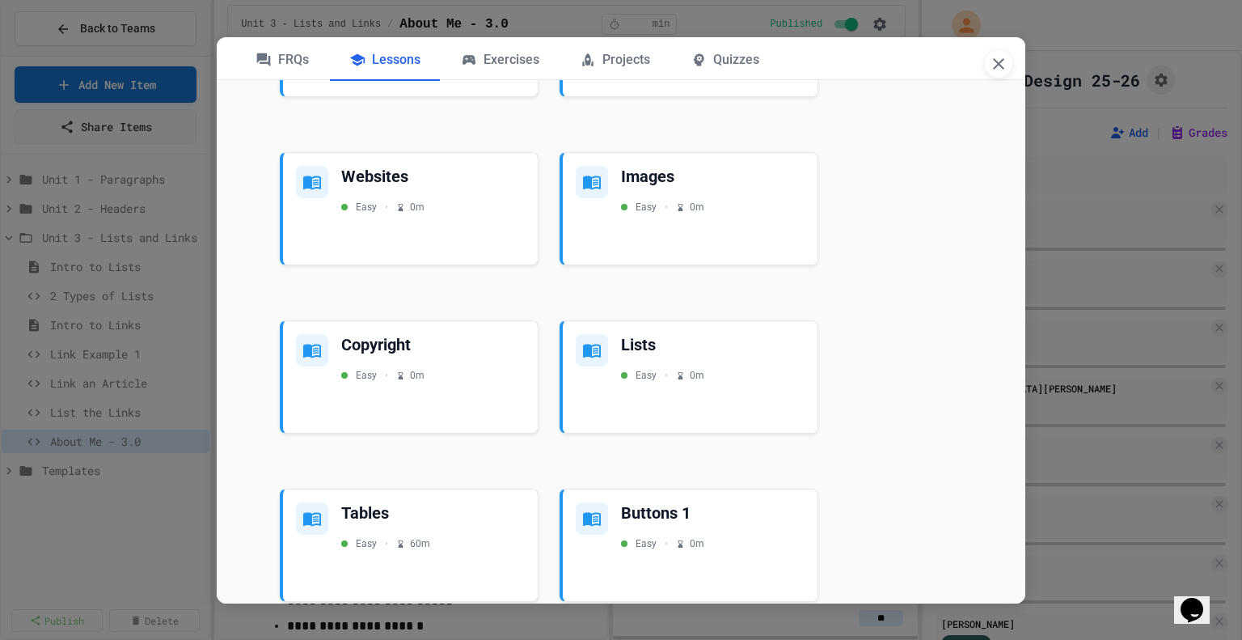
scroll to position [1339, 0]
click at [744, 345] on div "Lists" at bounding box center [714, 343] width 188 height 22
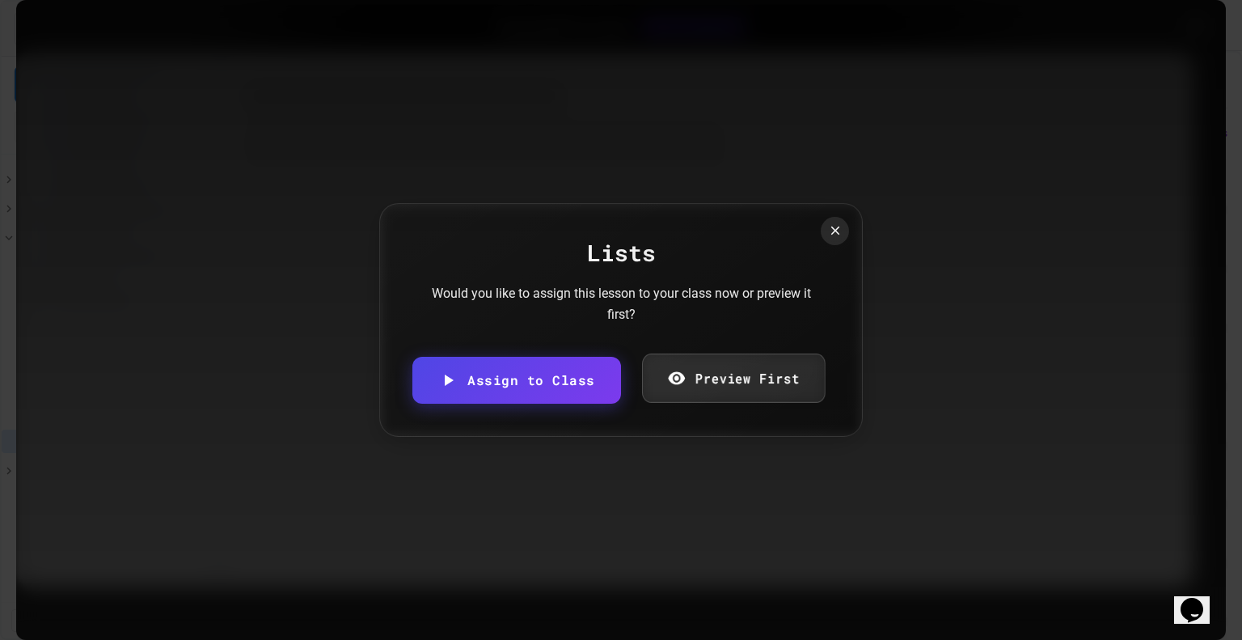
click at [734, 379] on link "Preview First" at bounding box center [733, 377] width 183 height 49
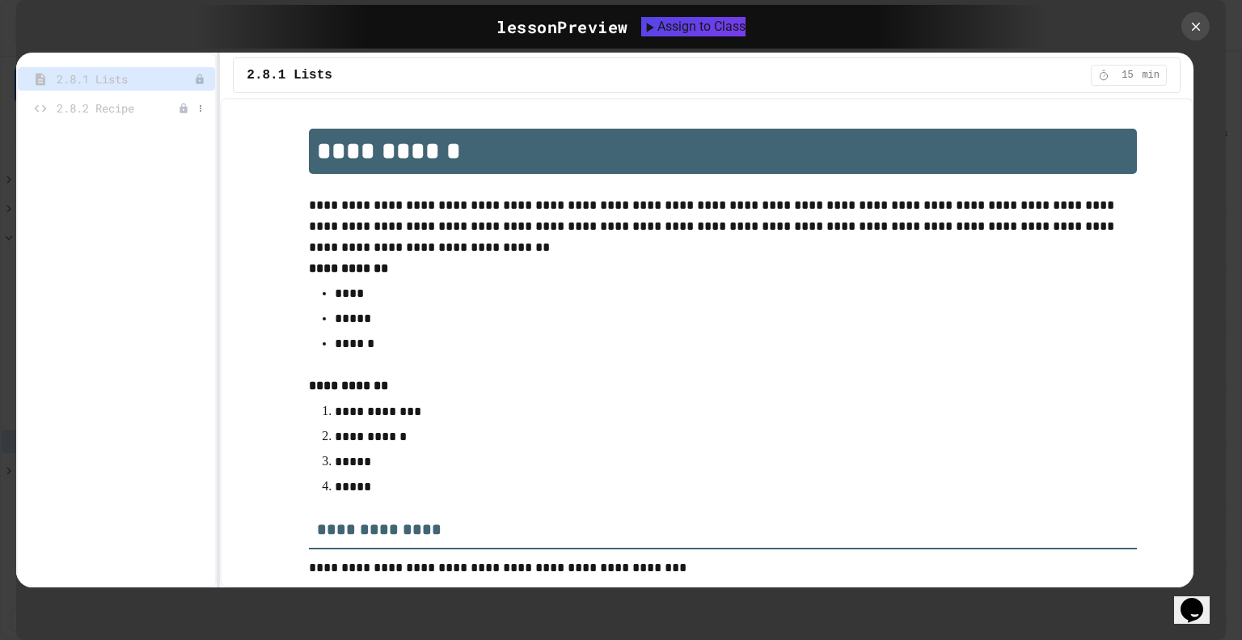
click at [104, 108] on span "2.8.2 Recipe" at bounding box center [117, 107] width 121 height 17
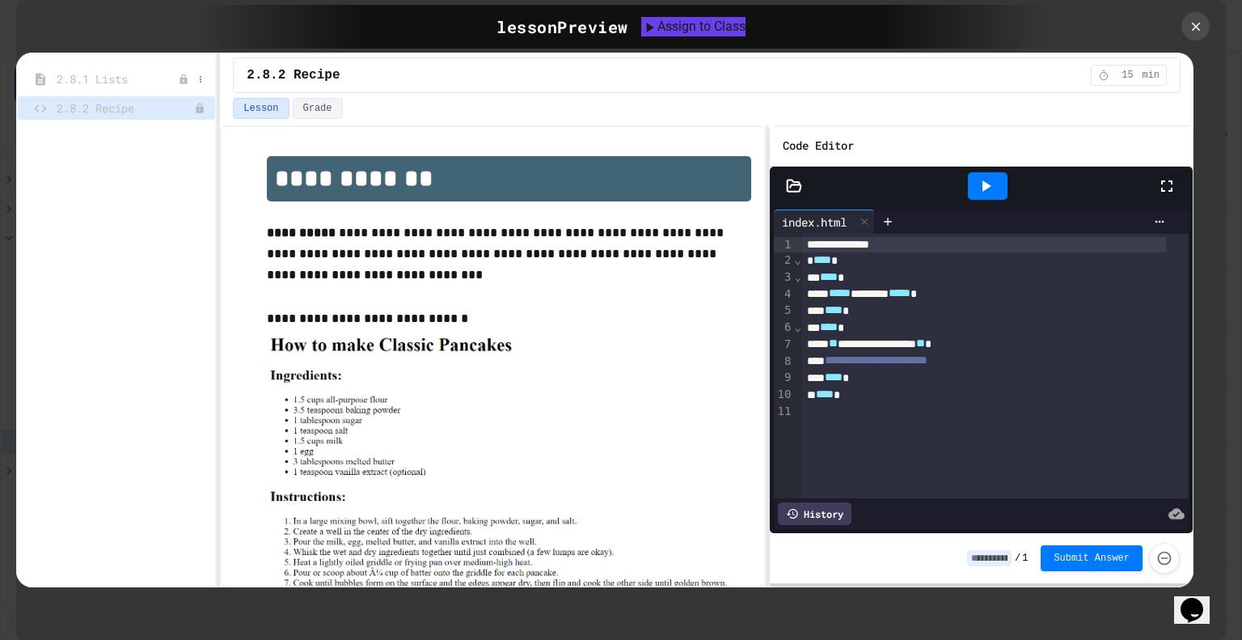
click at [116, 77] on span "2.8.1 Lists" at bounding box center [117, 78] width 121 height 17
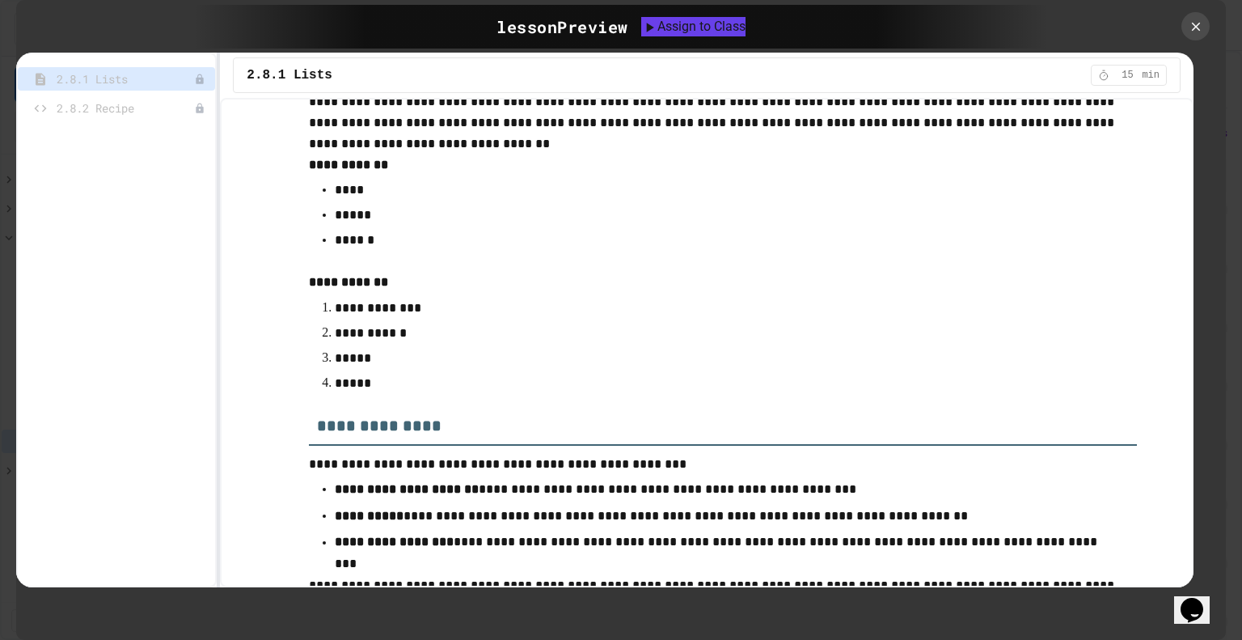
scroll to position [0, 0]
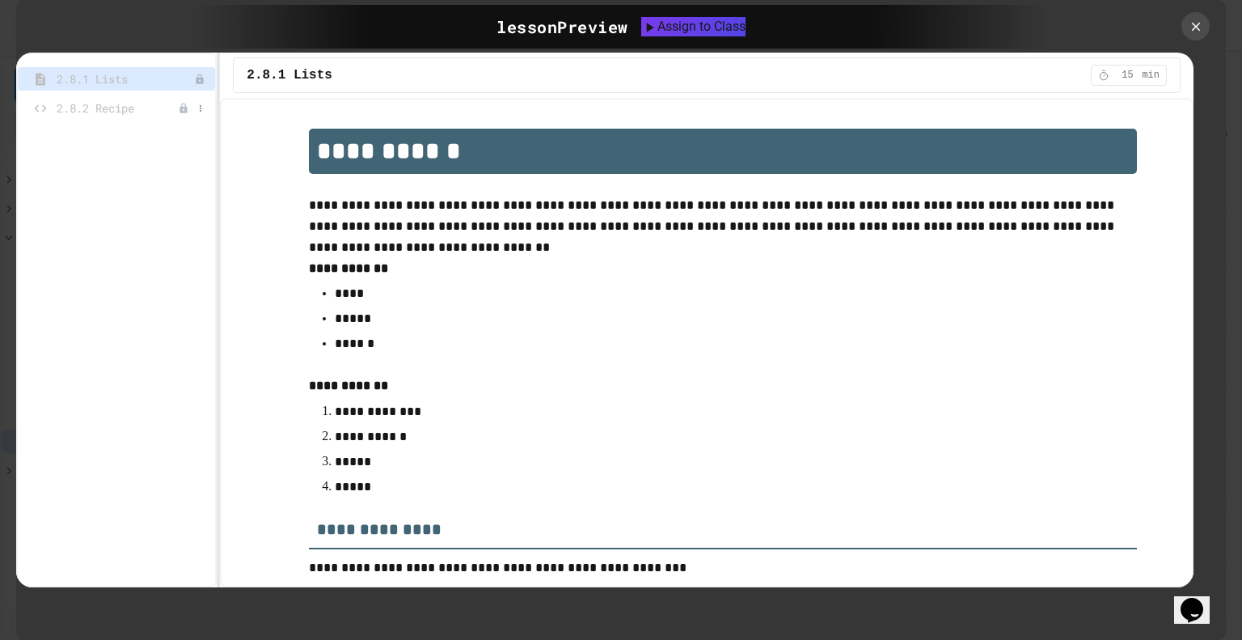
click at [91, 105] on span "2.8.2 Recipe" at bounding box center [117, 107] width 121 height 17
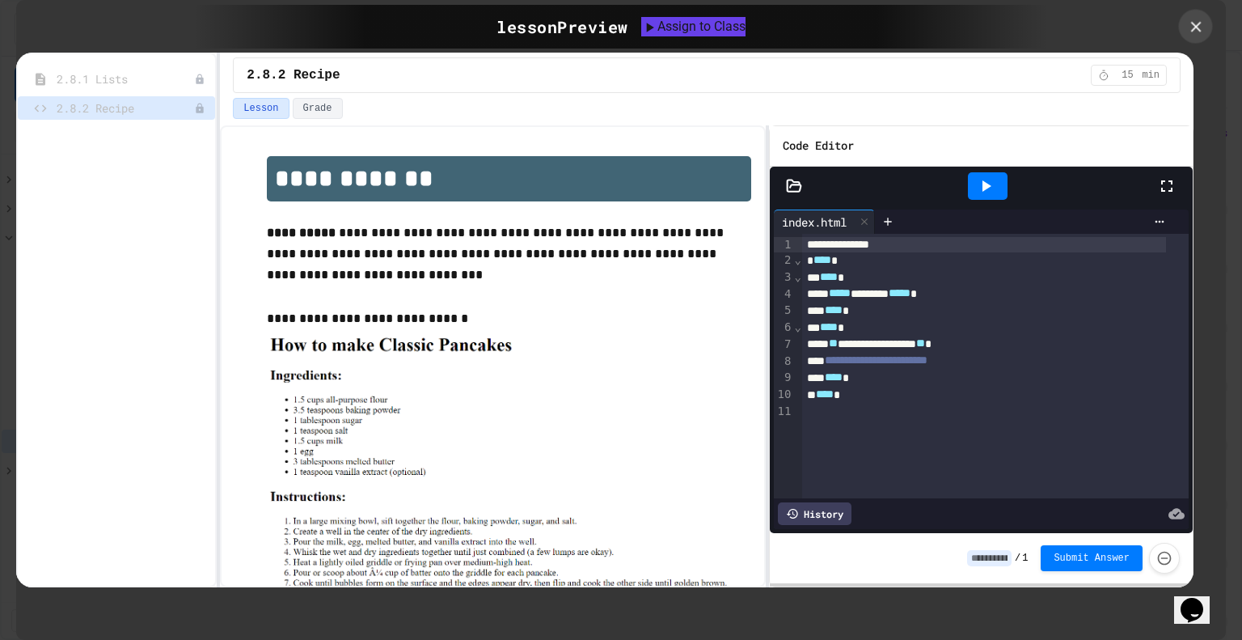
click at [1196, 15] on div at bounding box center [1196, 27] width 34 height 34
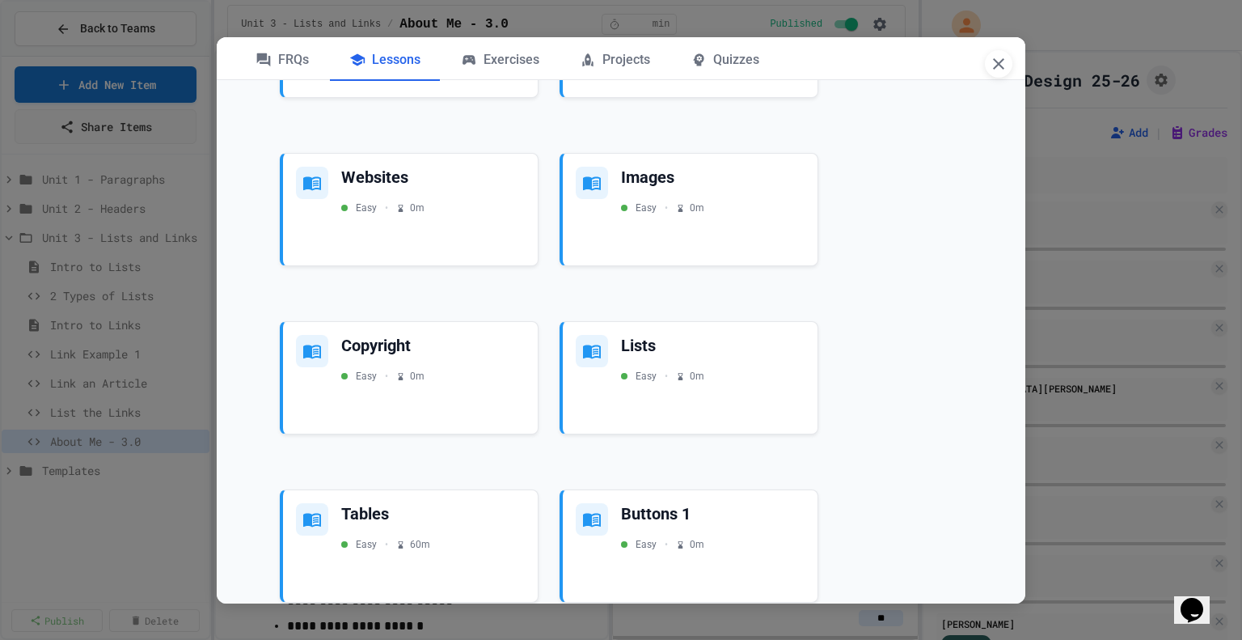
scroll to position [1090, 0]
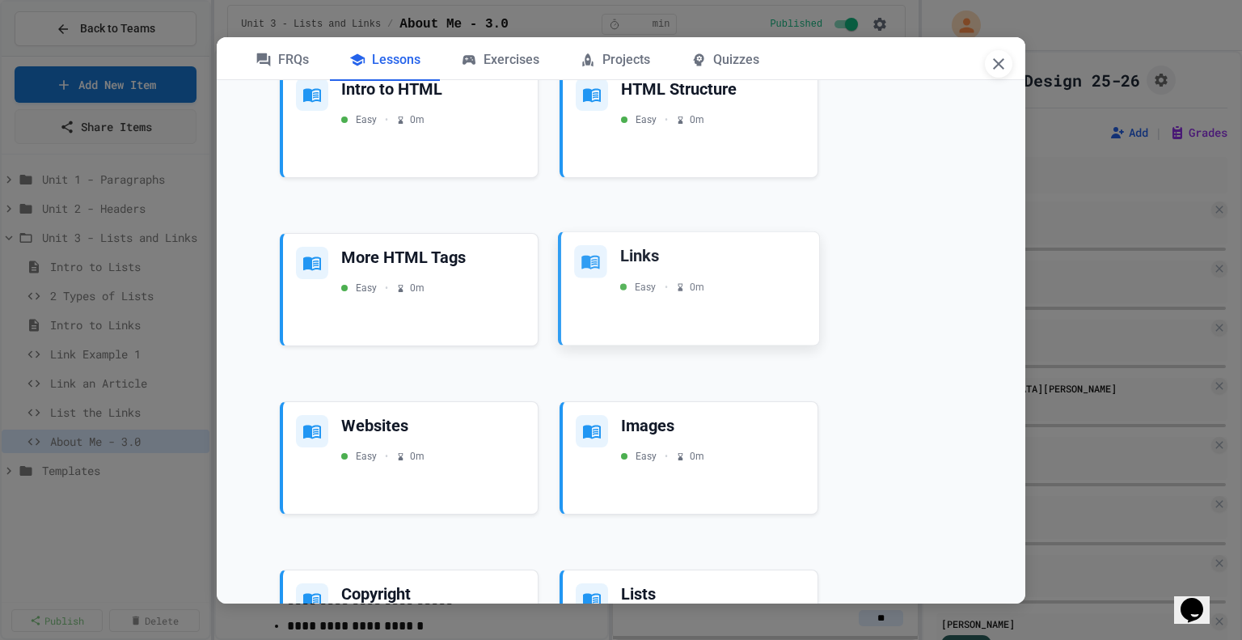
click at [771, 292] on div "Links Easy • 0 m" at bounding box center [690, 288] width 258 height 113
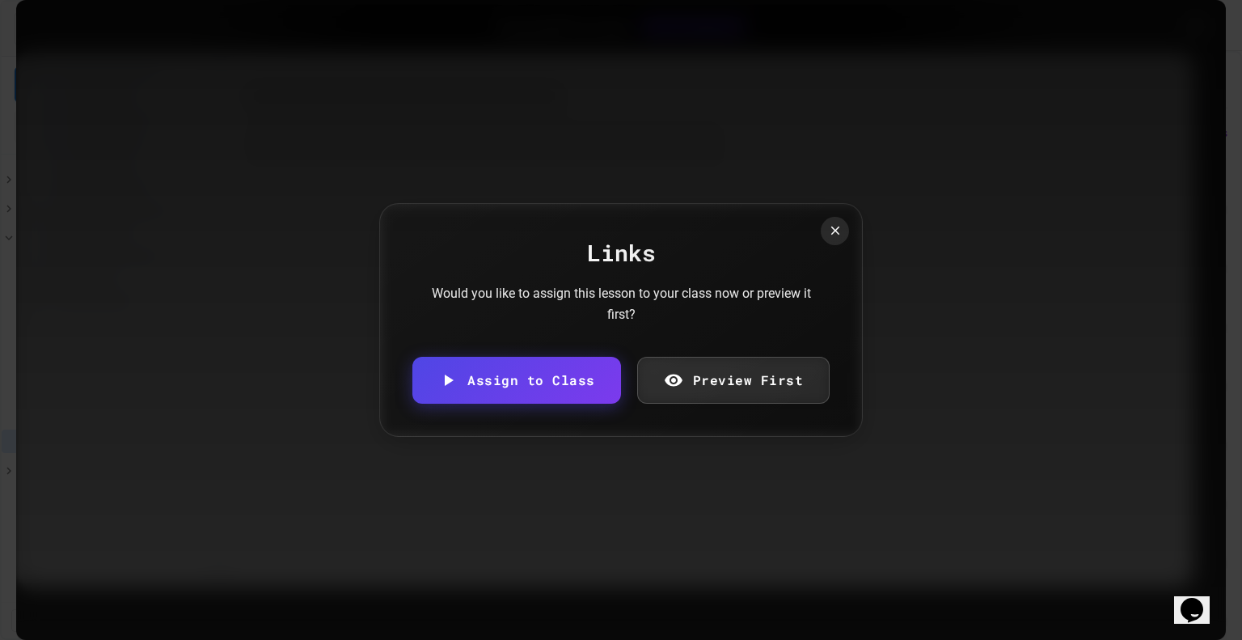
click at [736, 375] on link "Preview First" at bounding box center [733, 380] width 193 height 47
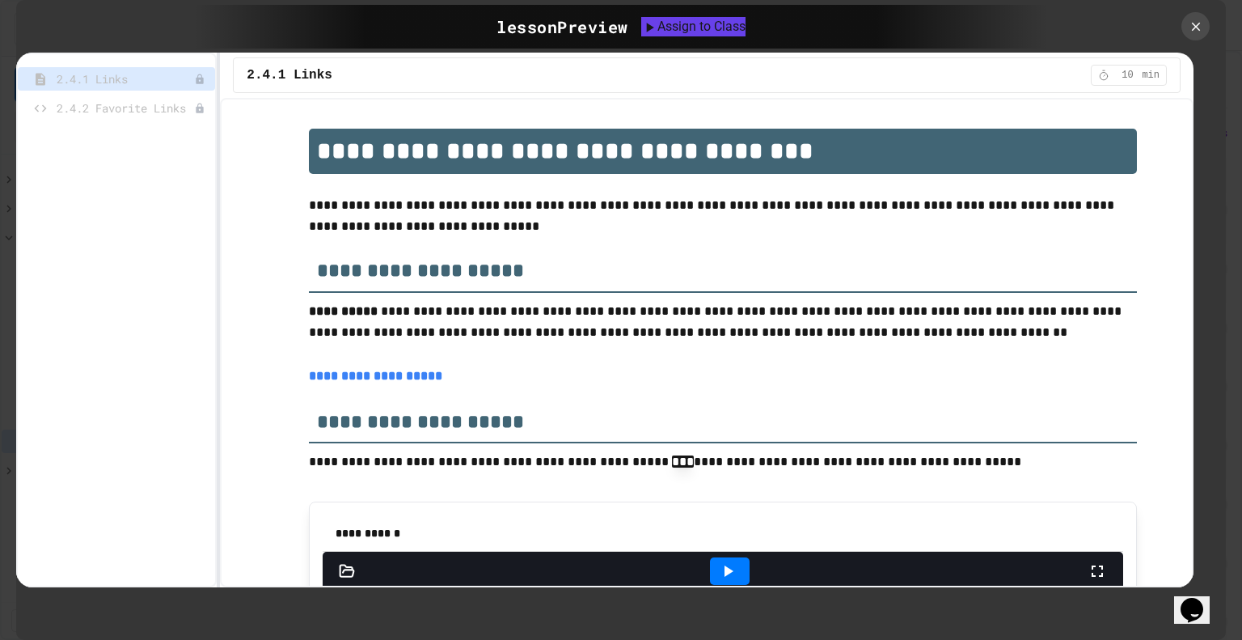
click at [118, 111] on span "2.4.2 Favorite Links" at bounding box center [126, 107] width 138 height 17
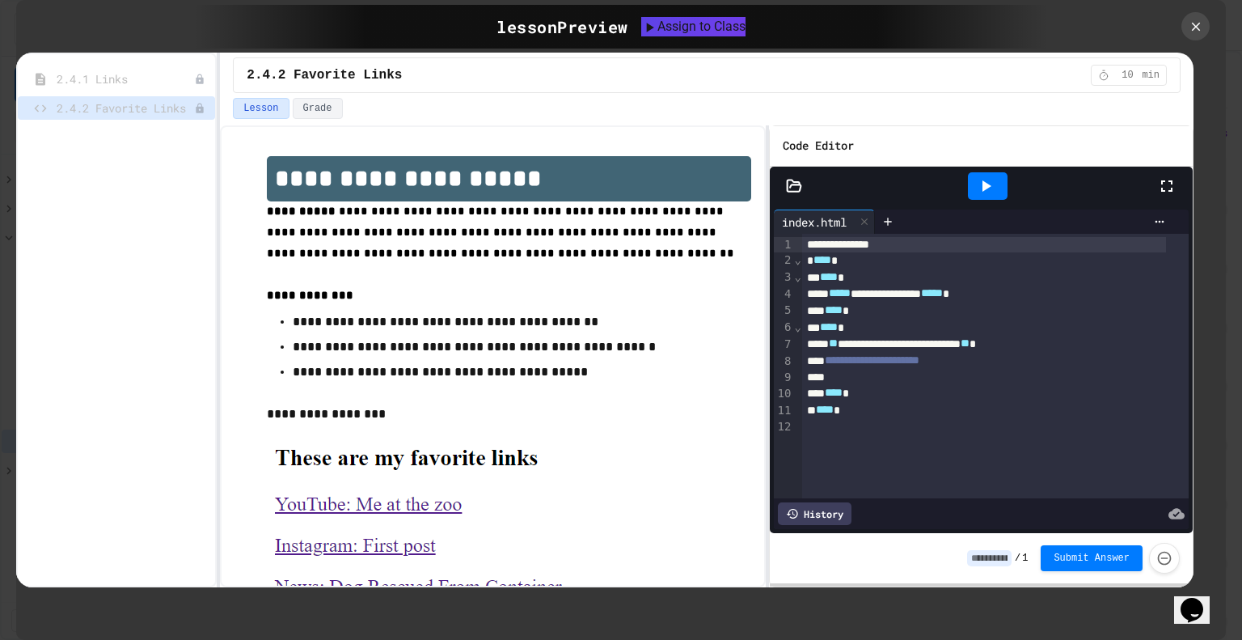
scroll to position [0, 0]
click at [154, 83] on span "2.4.1 Links" at bounding box center [117, 78] width 121 height 17
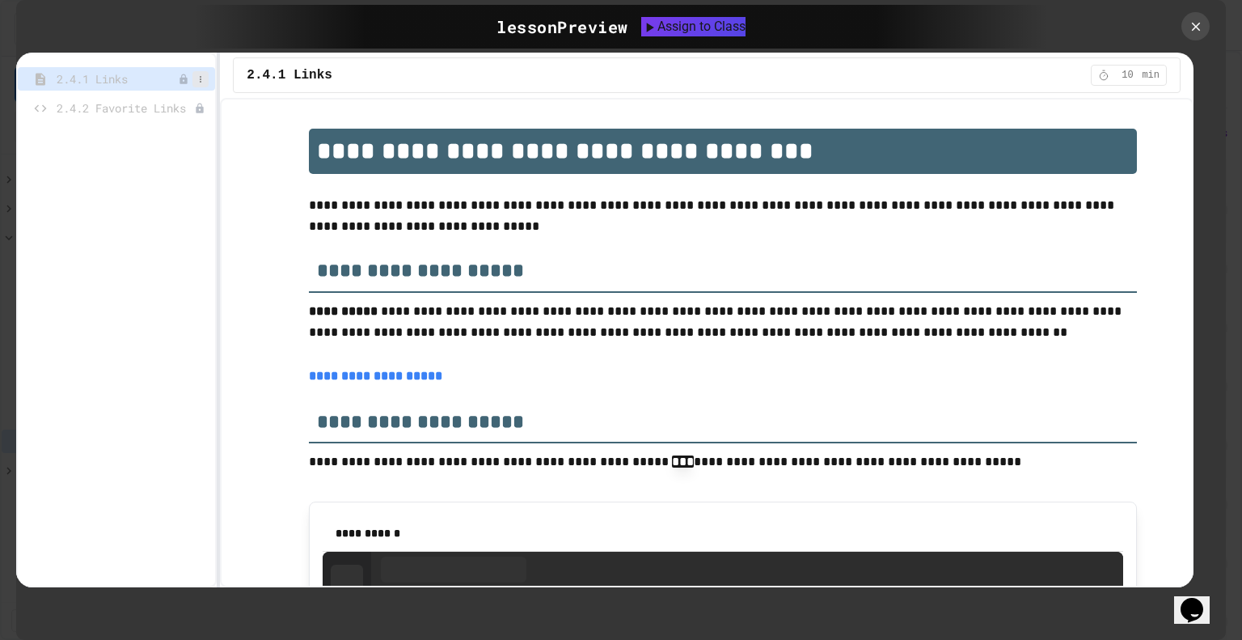
click at [199, 78] on icon at bounding box center [201, 79] width 10 height 10
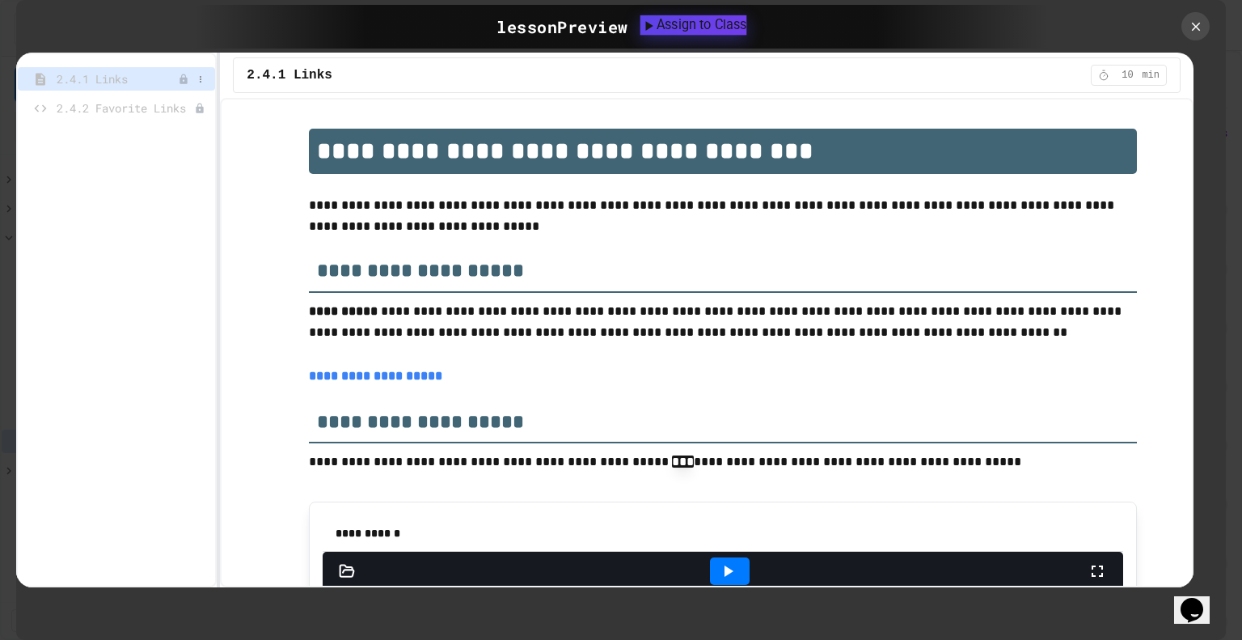
click at [702, 18] on div "Assign to Class" at bounding box center [693, 24] width 107 height 19
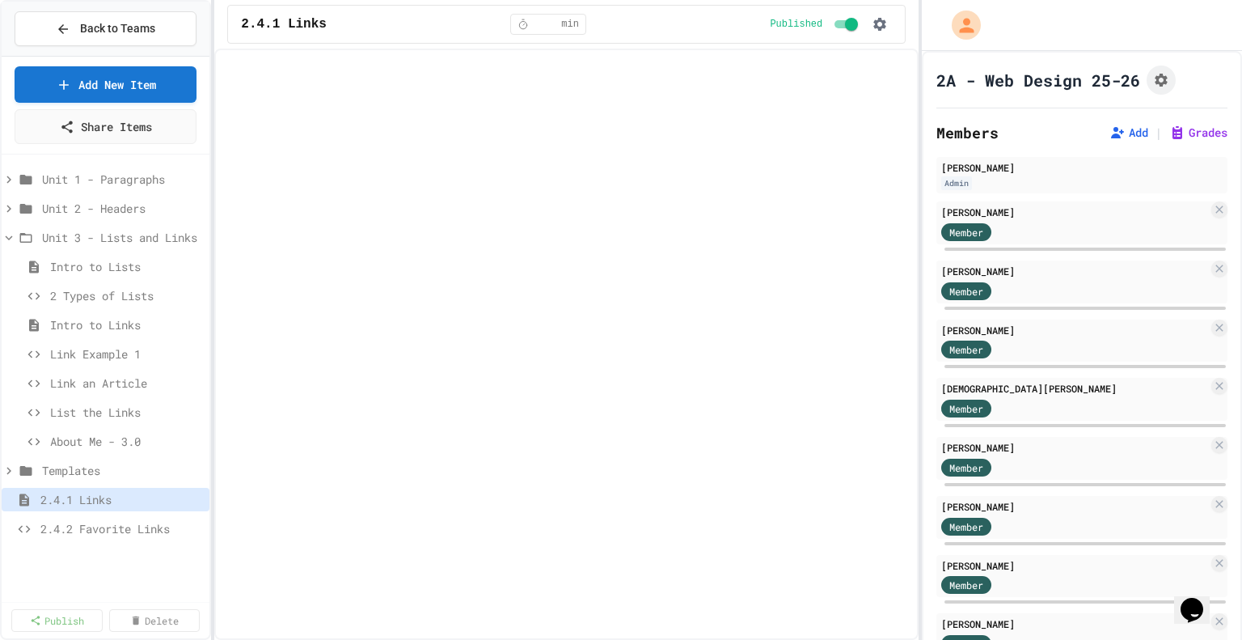
select select "***"
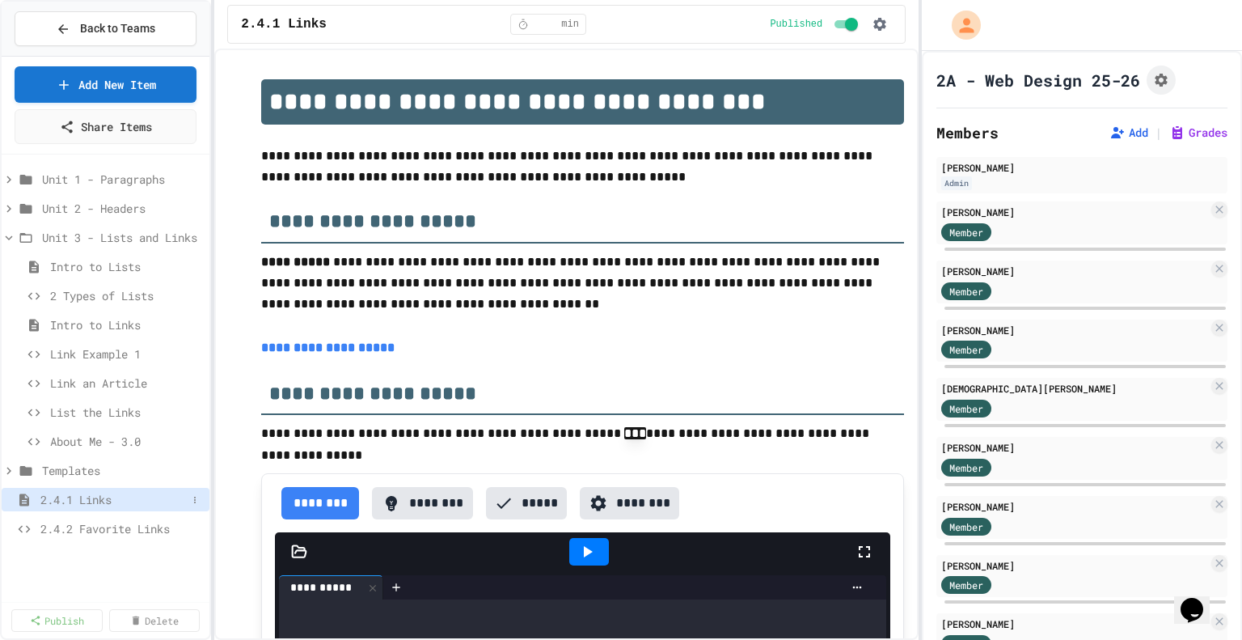
scroll to position [437, 0]
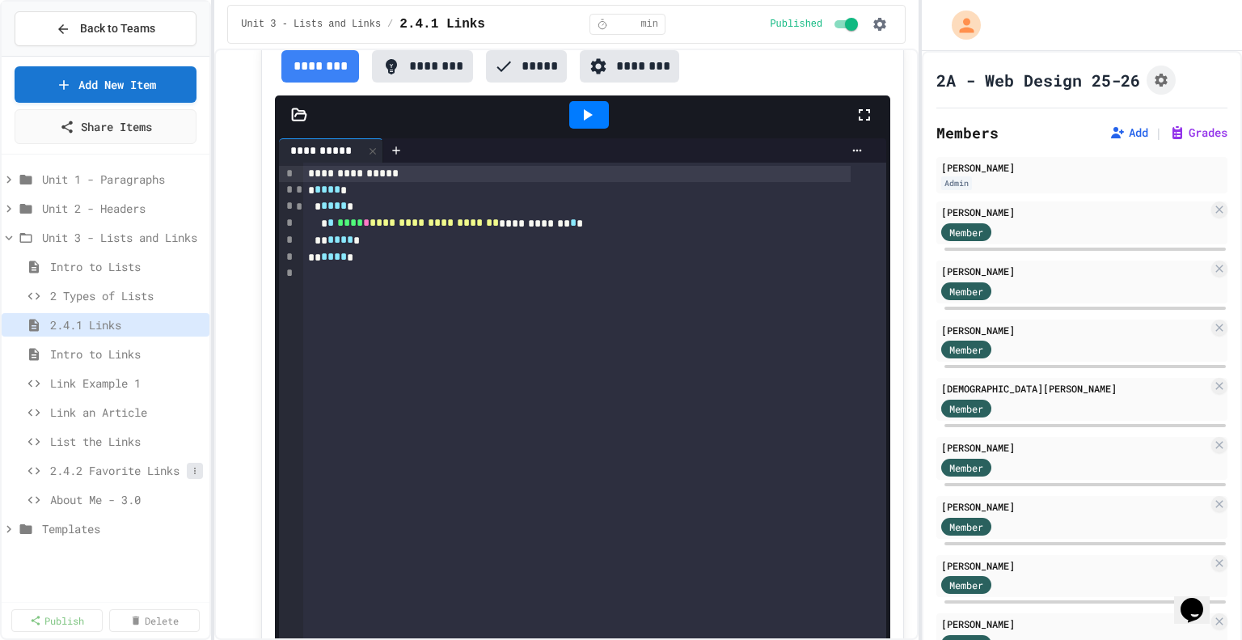
click at [197, 469] on icon at bounding box center [195, 471] width 10 height 10
click at [157, 558] on button "Delete" at bounding box center [152, 557] width 102 height 29
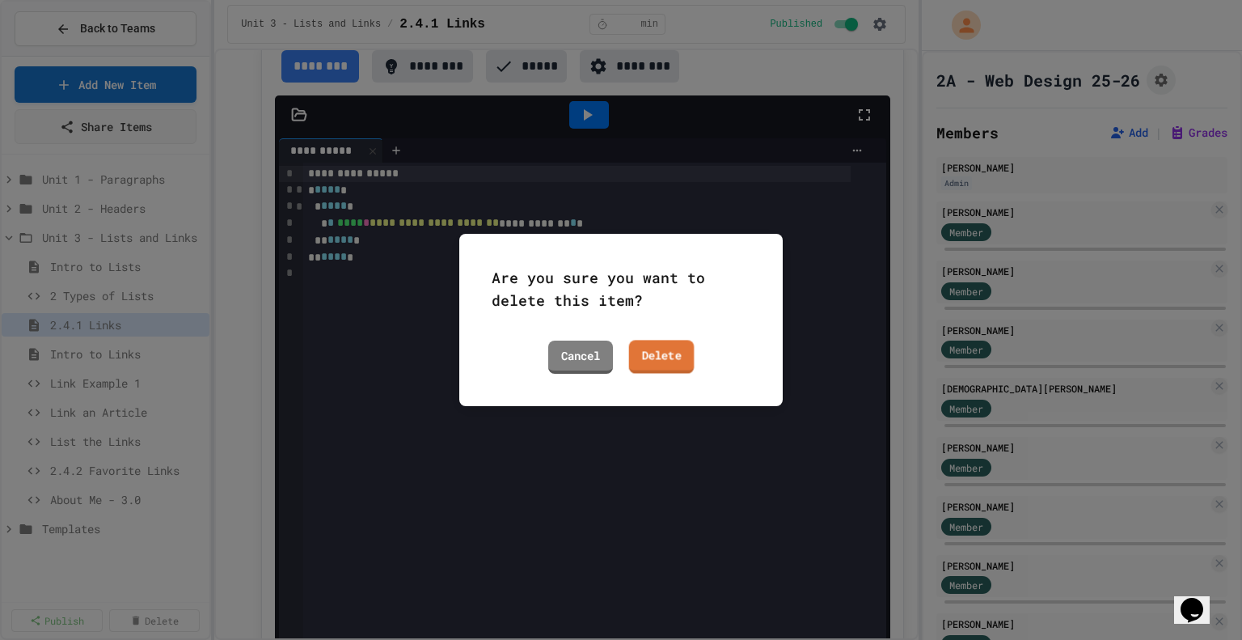
click at [662, 345] on link "Delete" at bounding box center [662, 356] width 66 height 33
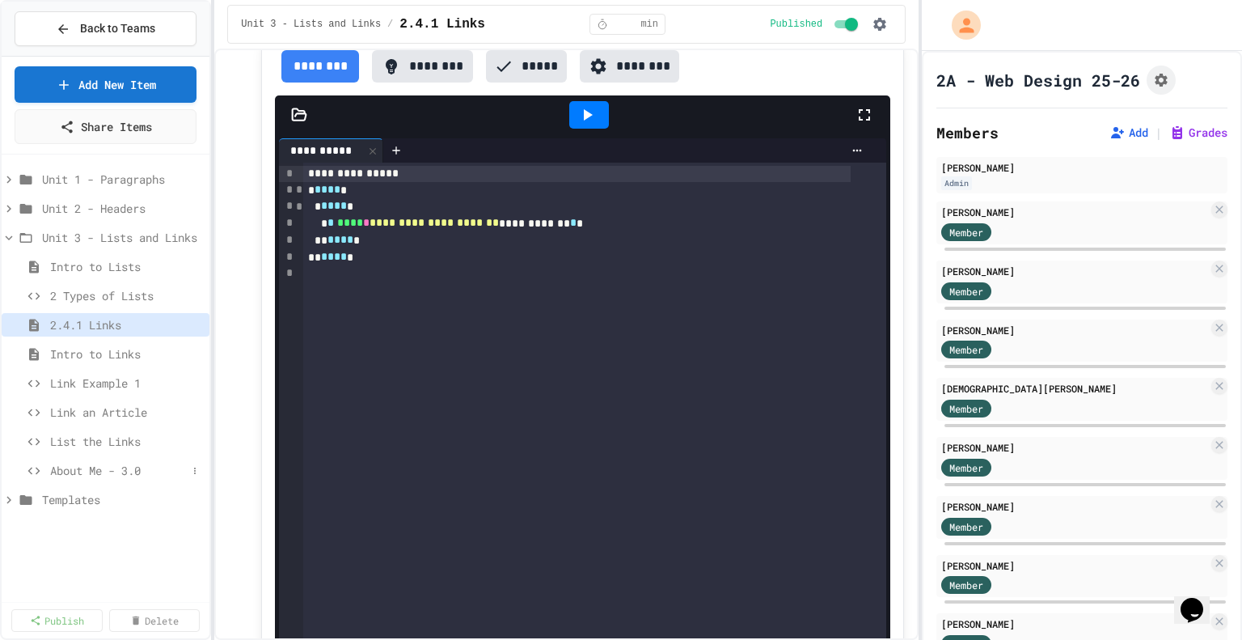
click at [116, 468] on span "About Me - 3.0" at bounding box center [118, 470] width 137 height 17
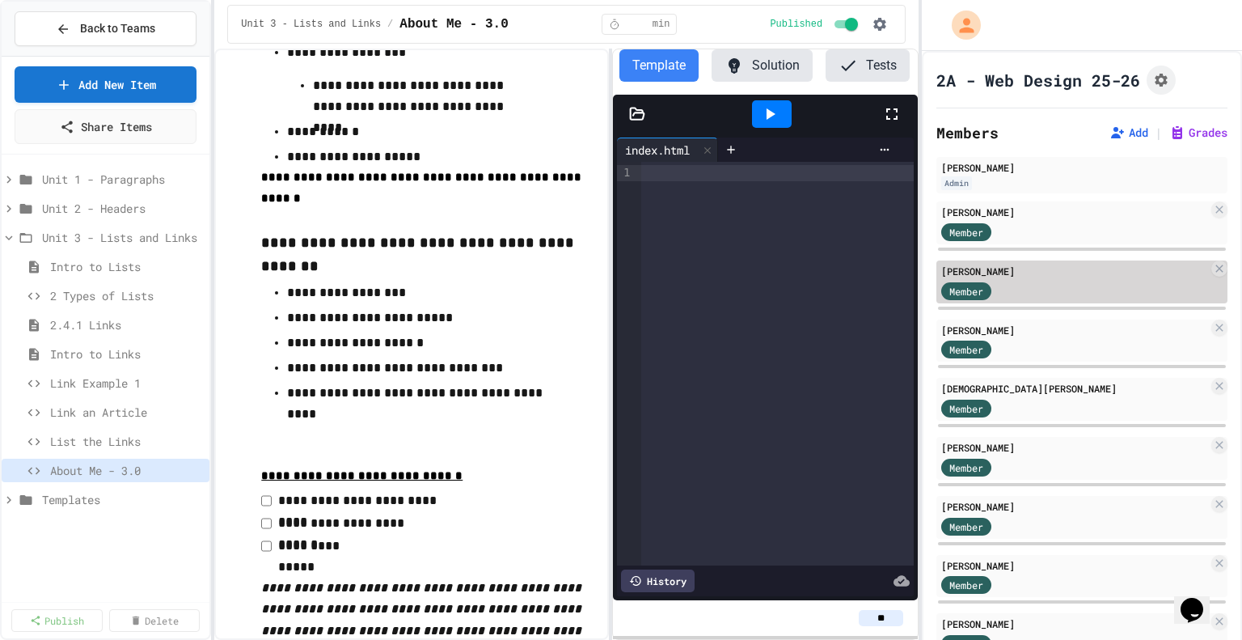
scroll to position [828, 0]
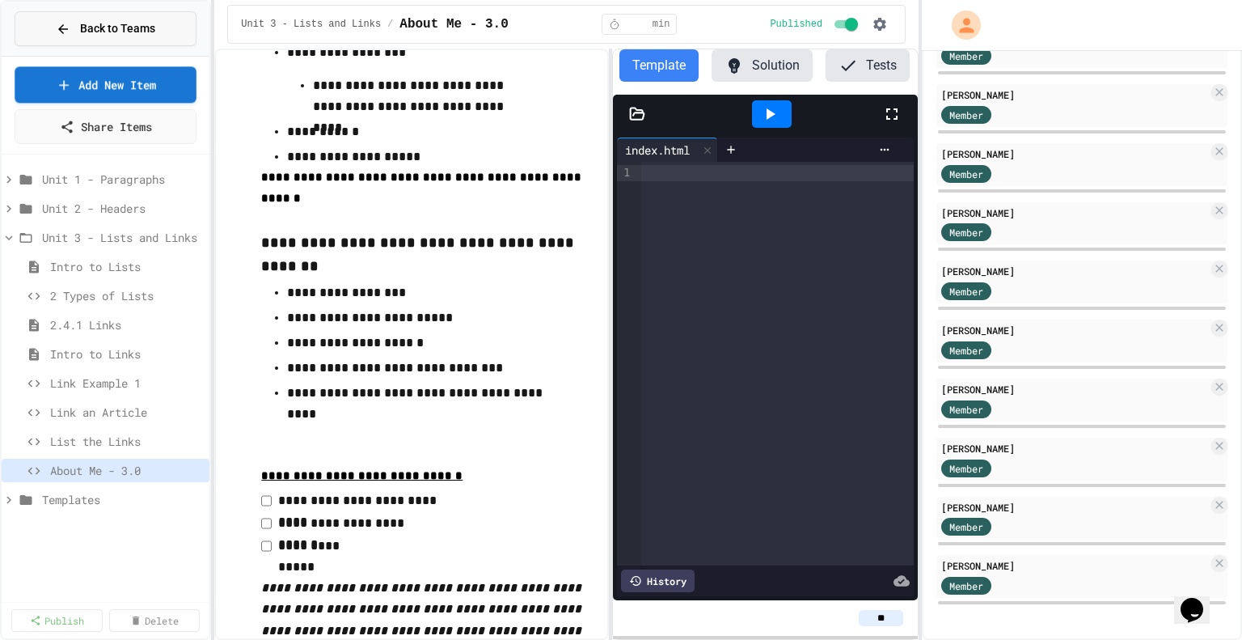
click at [155, 27] on button "Back to Teams" at bounding box center [106, 28] width 182 height 35
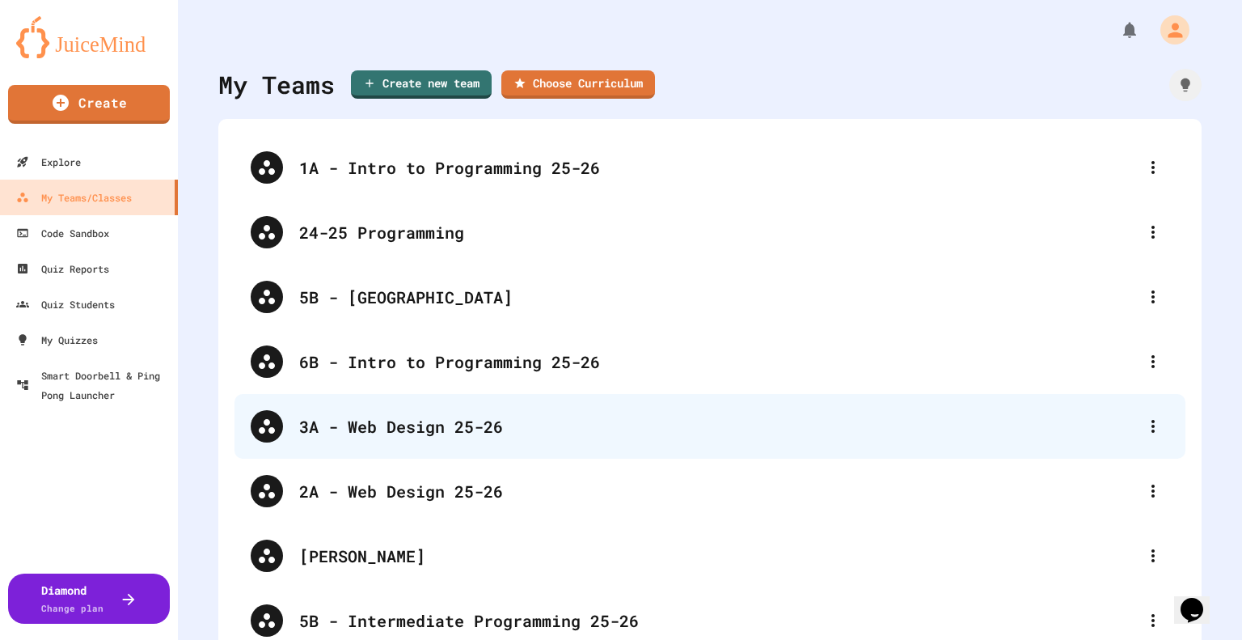
click at [417, 429] on div "3A - Web Design 25-26" at bounding box center [718, 426] width 838 height 24
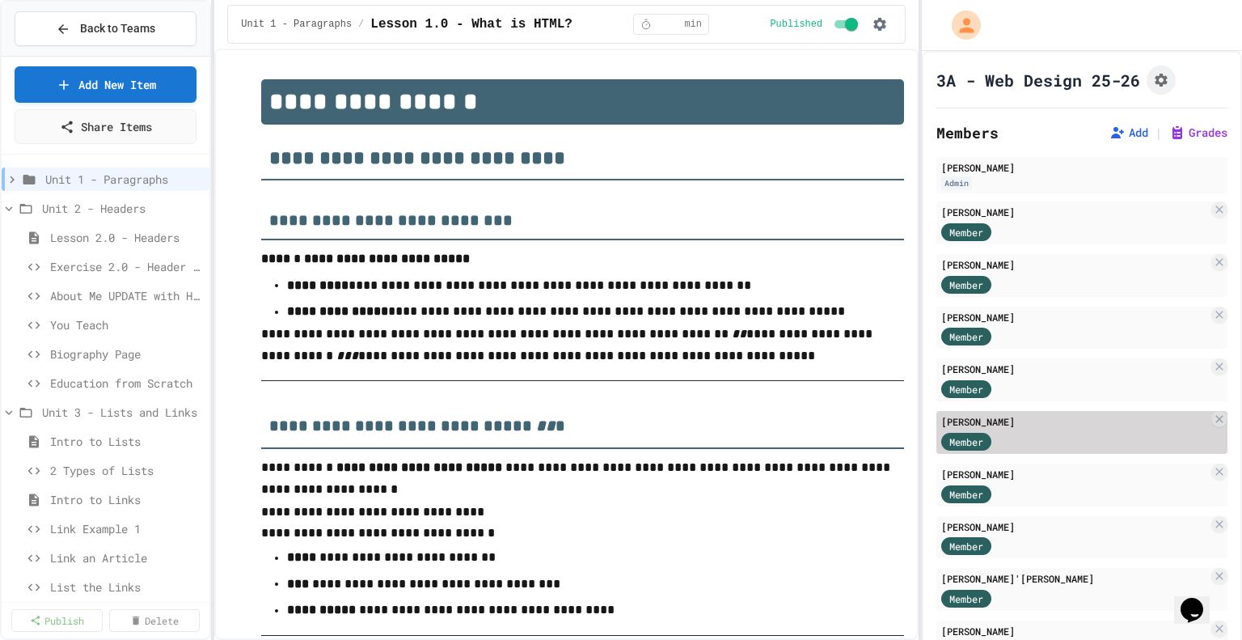
scroll to position [746, 0]
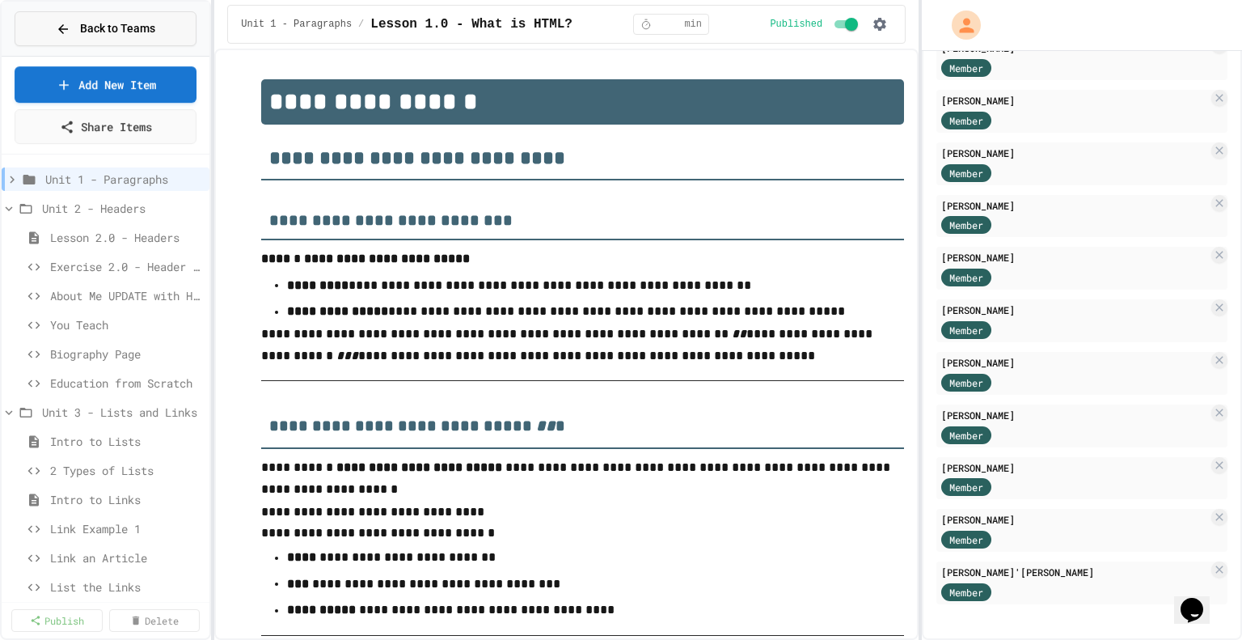
click at [136, 35] on span "Back to Teams" at bounding box center [117, 28] width 75 height 17
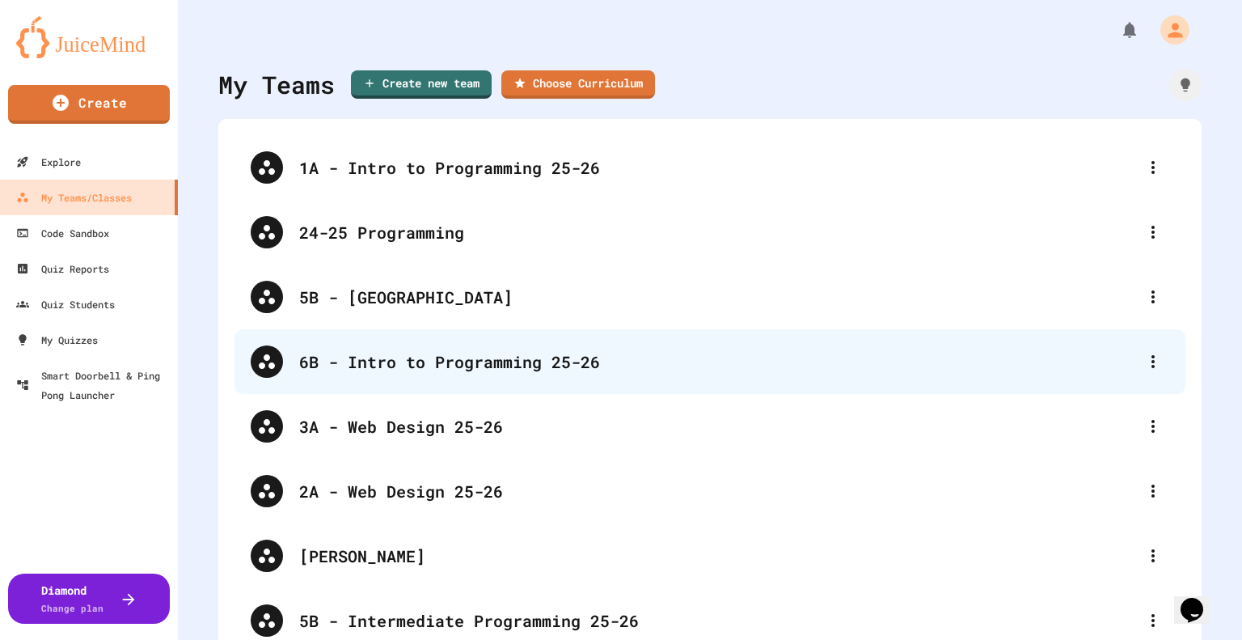
scroll to position [167, 0]
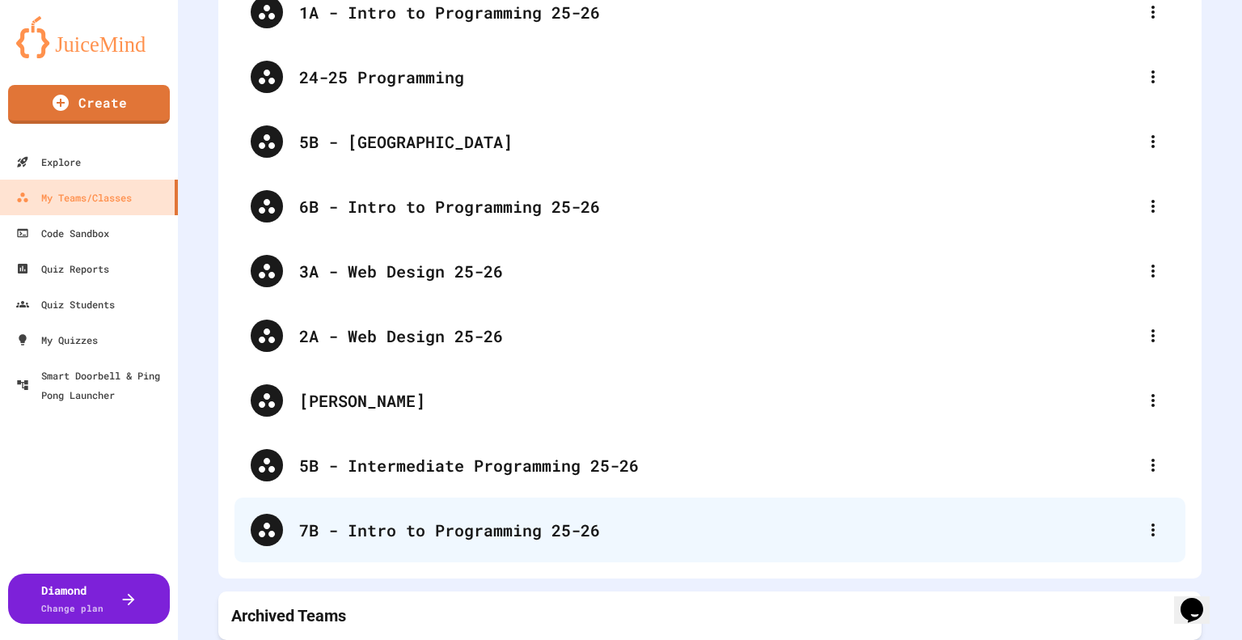
click at [384, 521] on div "7B - Intro to Programming 25-26" at bounding box center [718, 530] width 838 height 24
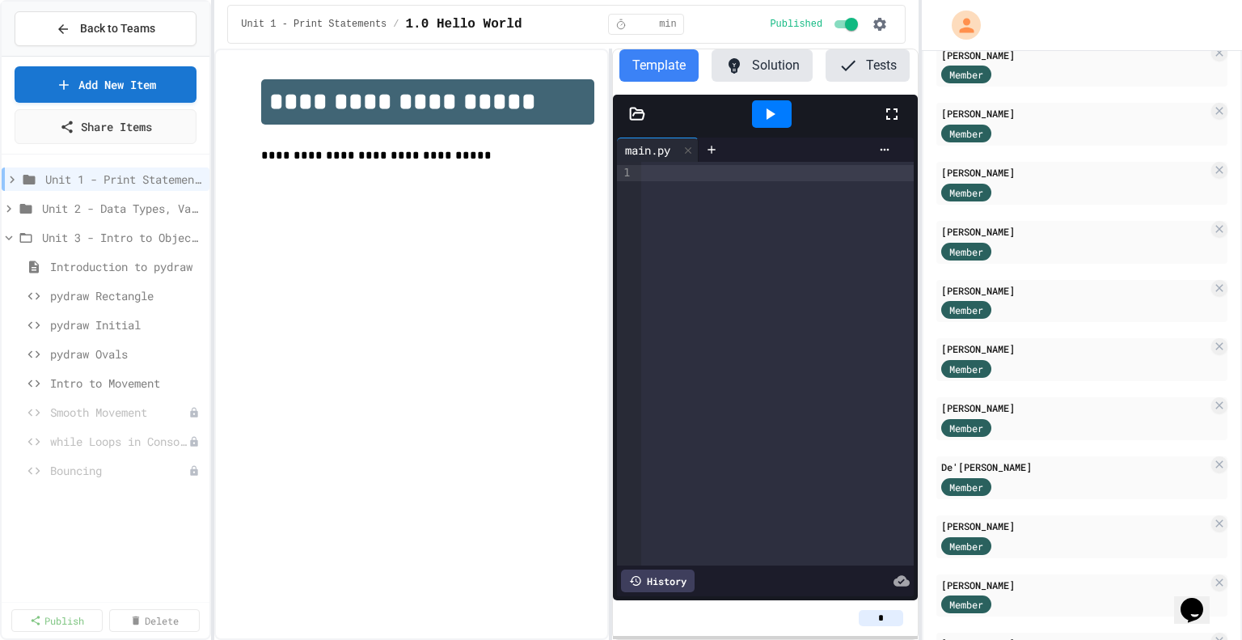
scroll to position [1022, 0]
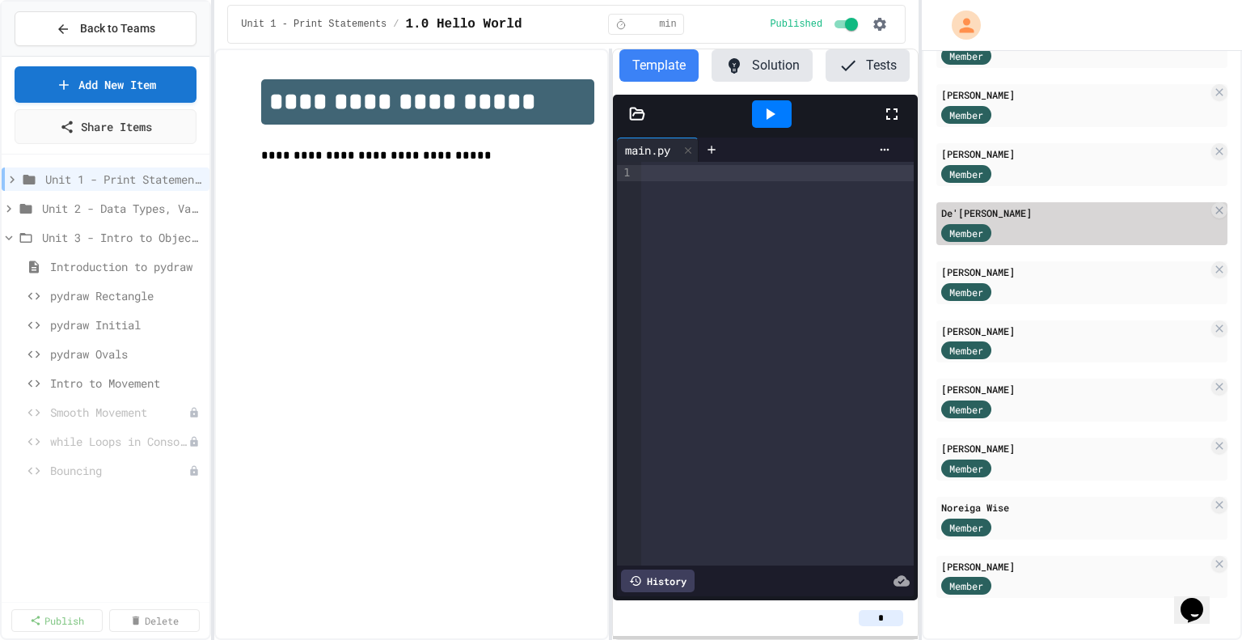
click at [1046, 206] on div "De'[PERSON_NAME]" at bounding box center [1075, 212] width 267 height 15
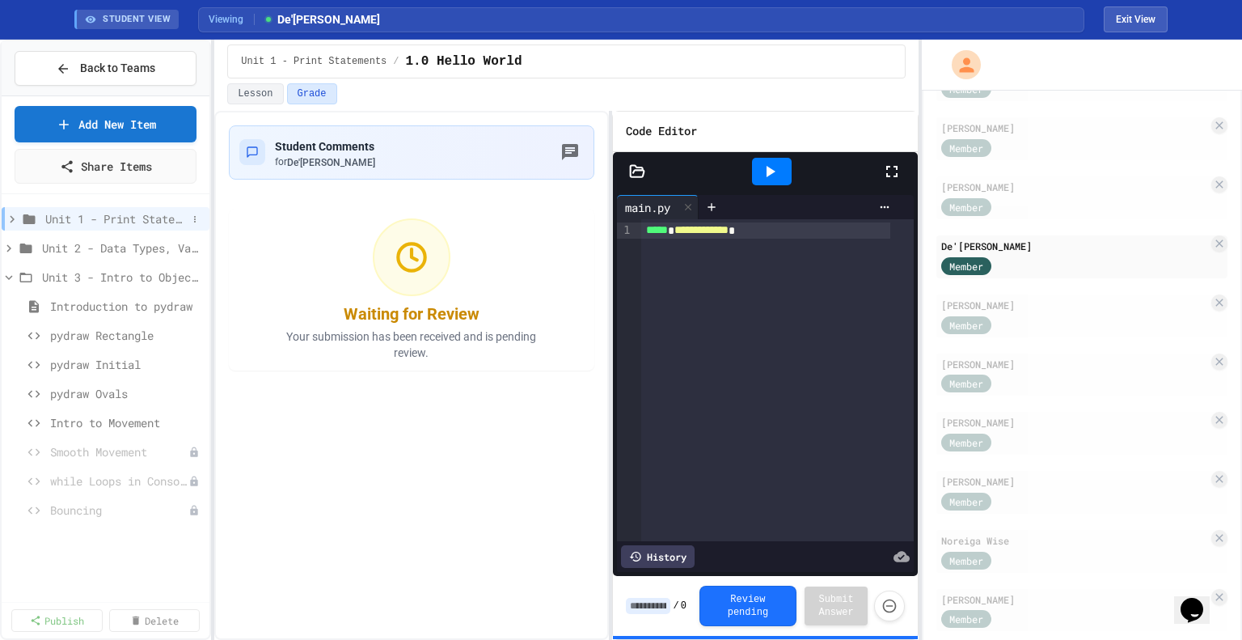
click at [76, 221] on span "Unit 1 - Print Statements" at bounding box center [116, 218] width 142 height 17
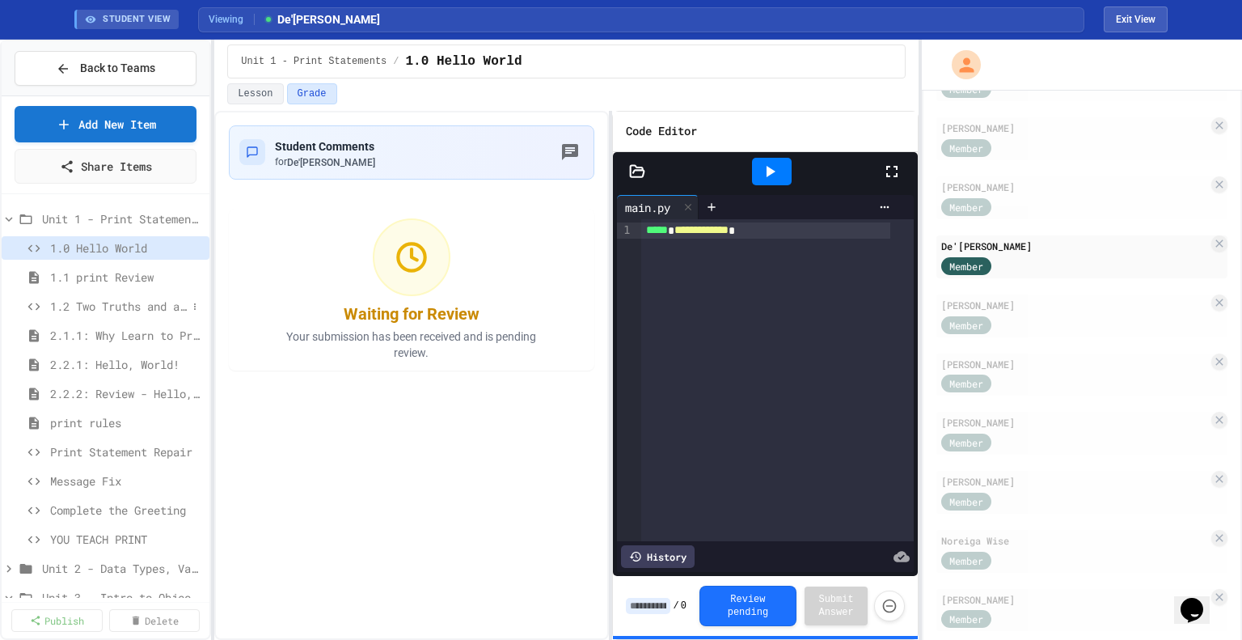
click at [99, 310] on span "1.2 Two Truths and a Lie" at bounding box center [118, 306] width 137 height 17
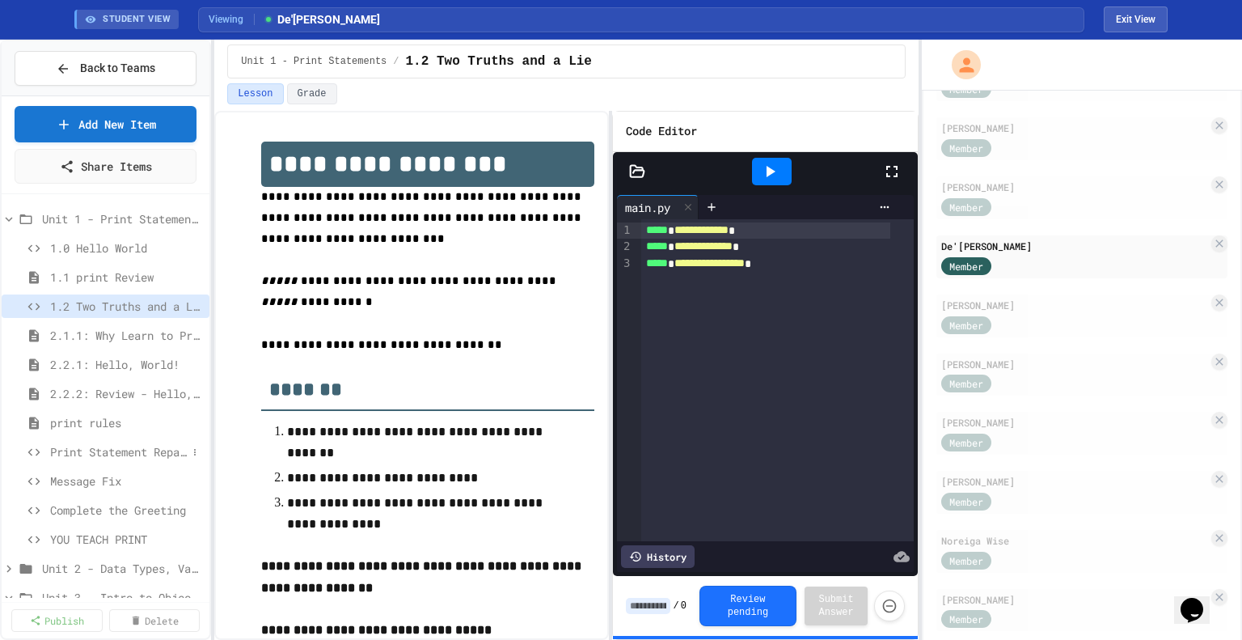
click at [116, 452] on span "Print Statement Repair" at bounding box center [118, 451] width 137 height 17
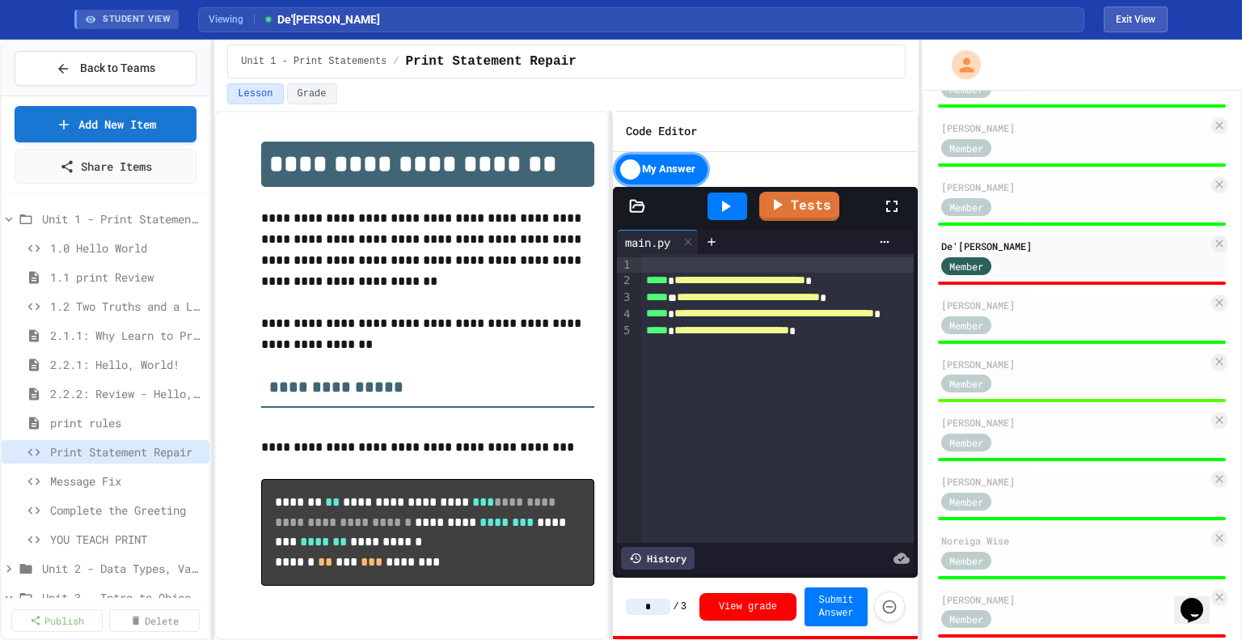
click at [644, 600] on input "*" at bounding box center [648, 607] width 44 height 16
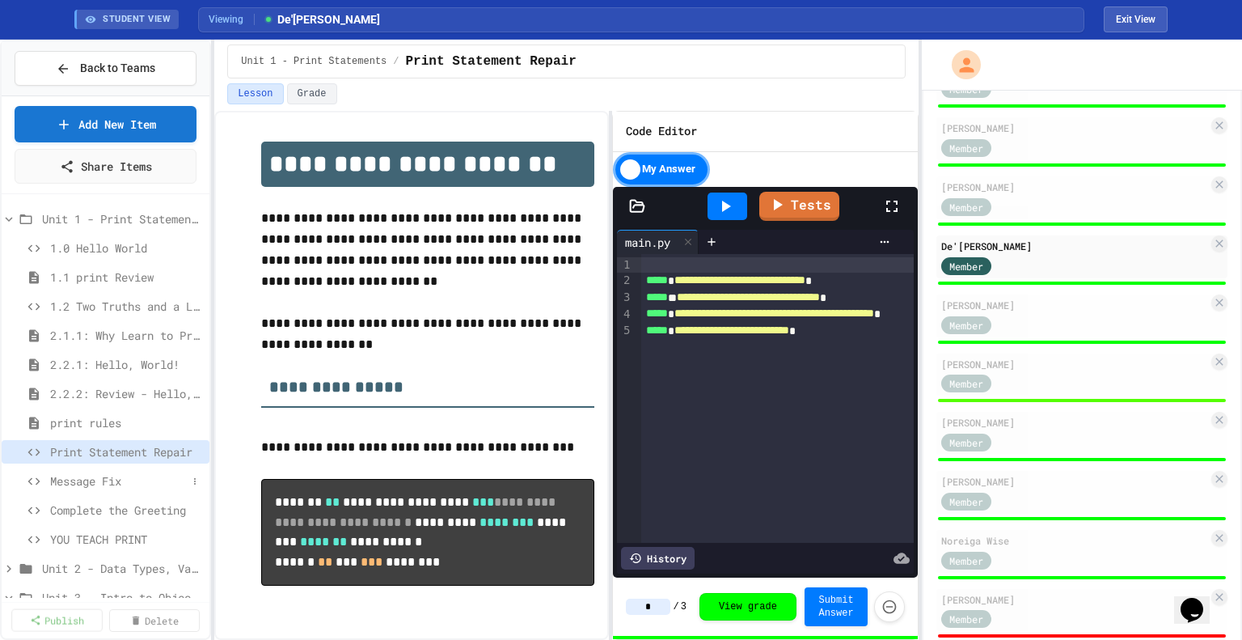
type input "*"
click at [112, 485] on span "Message Fix" at bounding box center [118, 480] width 137 height 17
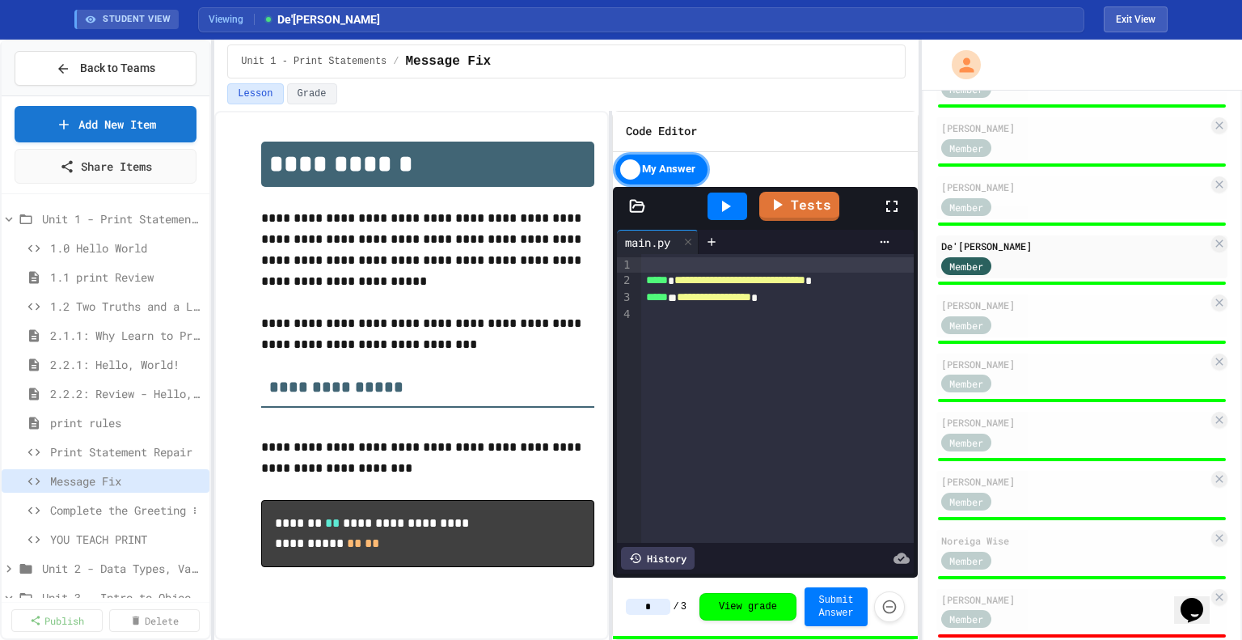
click at [98, 504] on span "Complete the Greeting" at bounding box center [118, 510] width 137 height 17
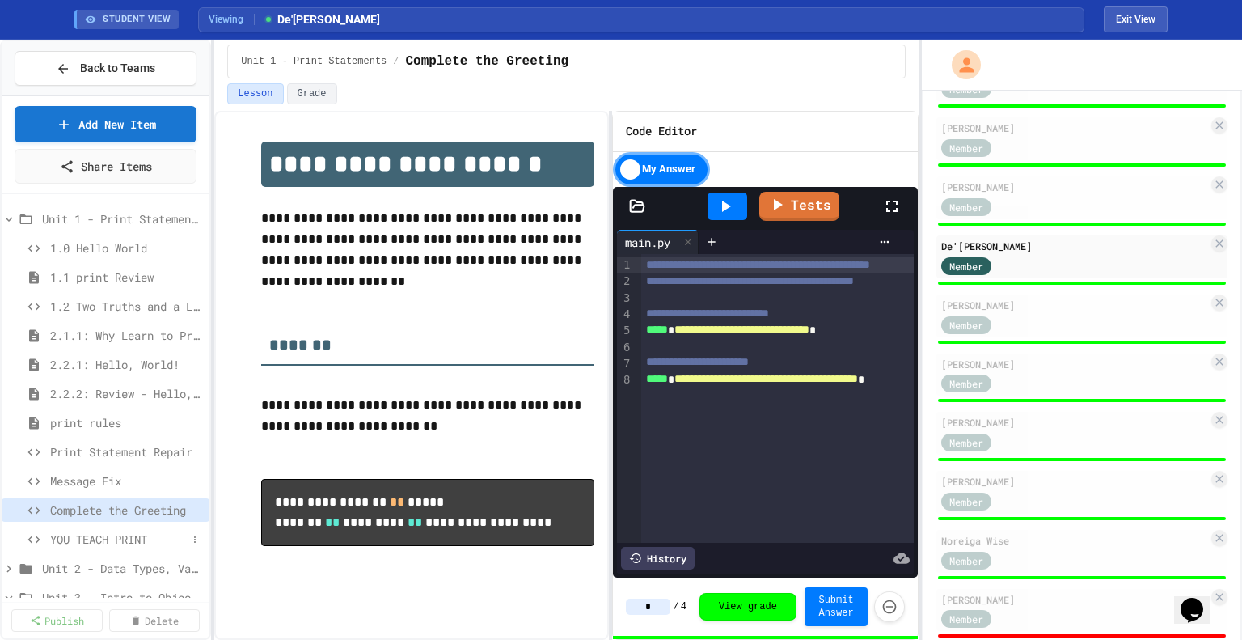
click at [77, 536] on span "YOU TEACH PRINT" at bounding box center [118, 539] width 137 height 17
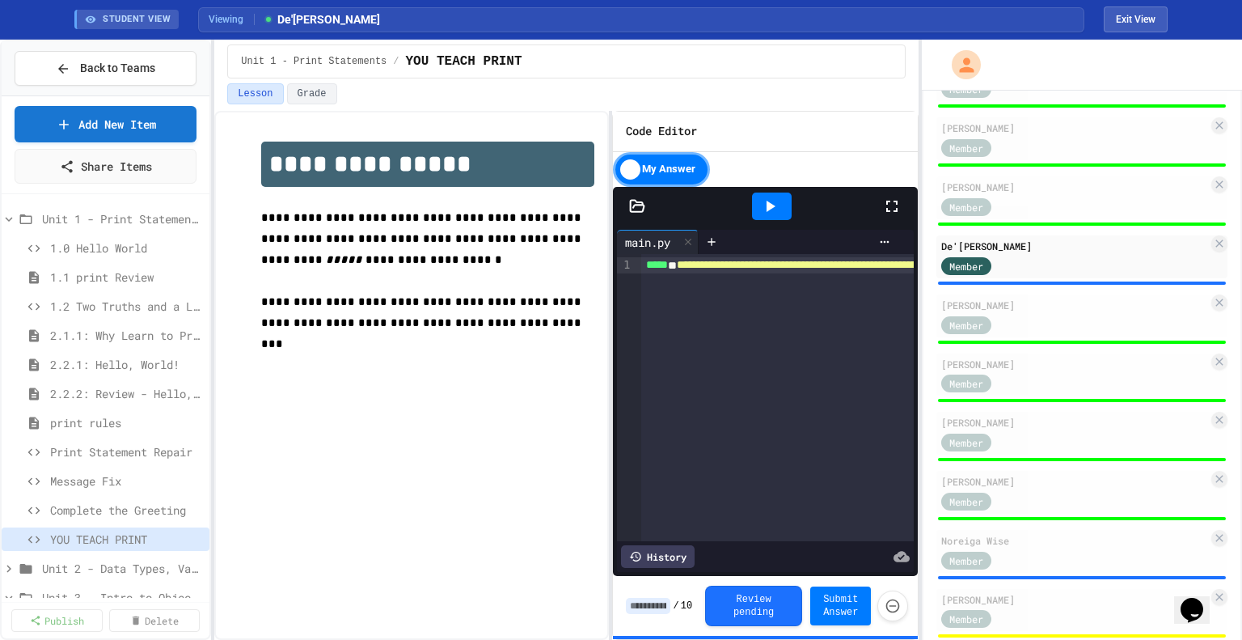
click at [657, 609] on input at bounding box center [648, 606] width 44 height 16
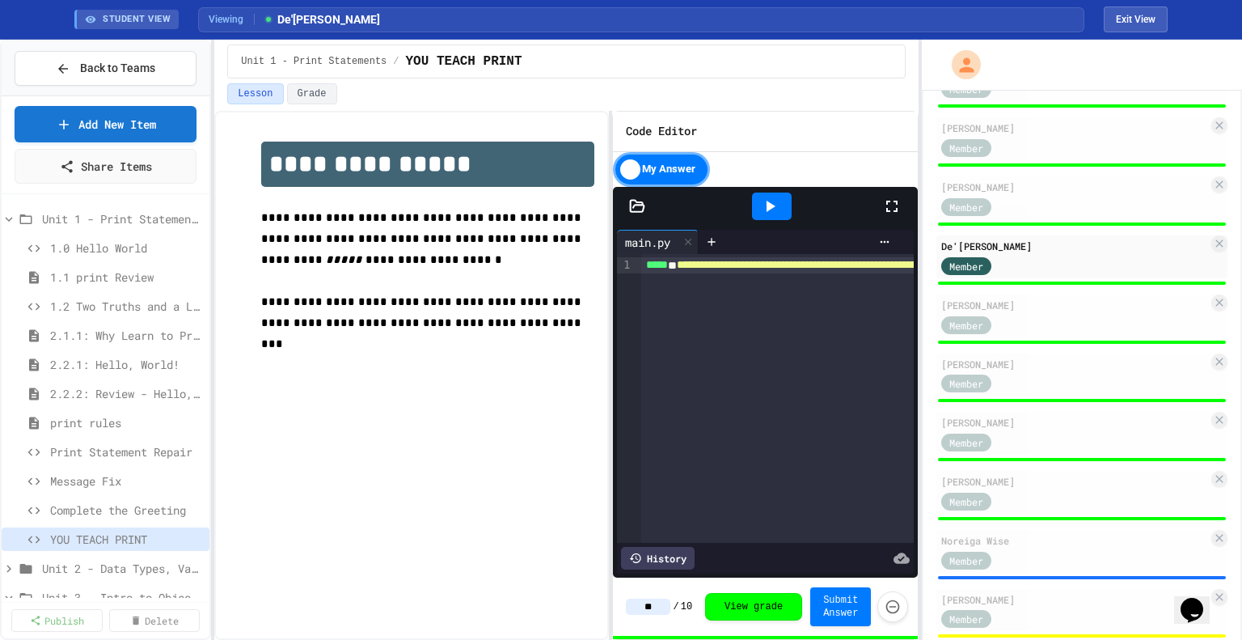
type input "**"
click at [86, 221] on span "Unit 1 - Print Statements" at bounding box center [114, 218] width 145 height 17
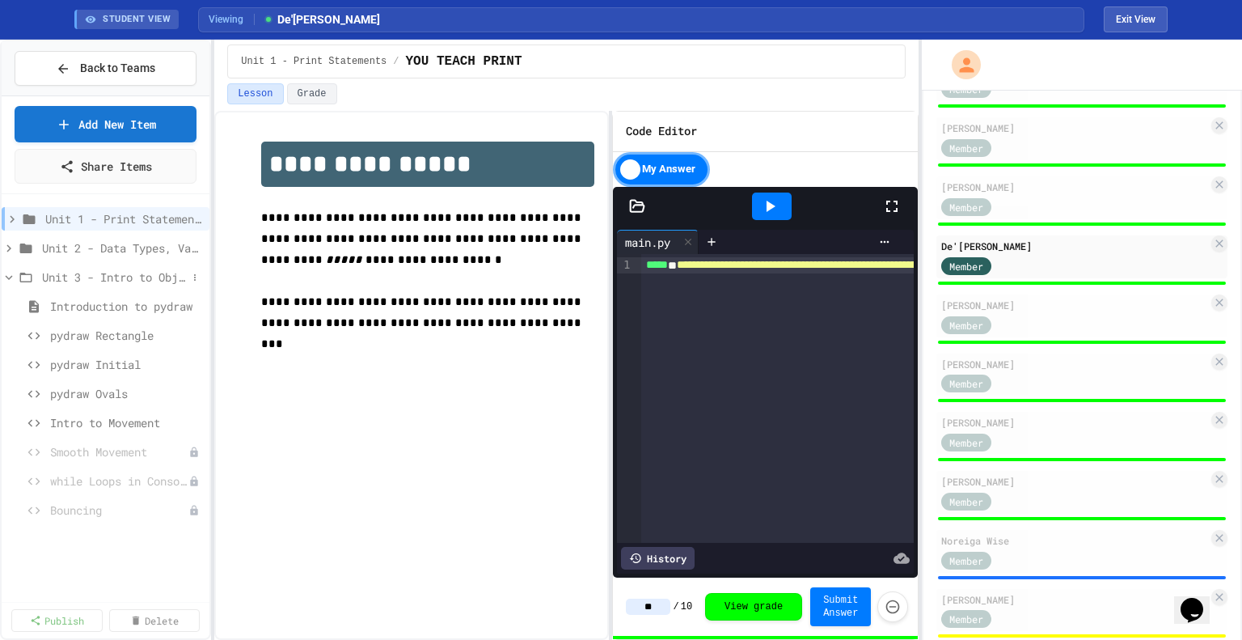
click at [90, 269] on span "Unit 3 - Intro to Objects" at bounding box center [114, 277] width 145 height 17
click at [91, 252] on span "Unit 2 - Data Types, Variables, [DEMOGRAPHIC_DATA]" at bounding box center [114, 247] width 145 height 17
click at [115, 414] on span "Intro to Input Exercise" at bounding box center [118, 422] width 137 height 17
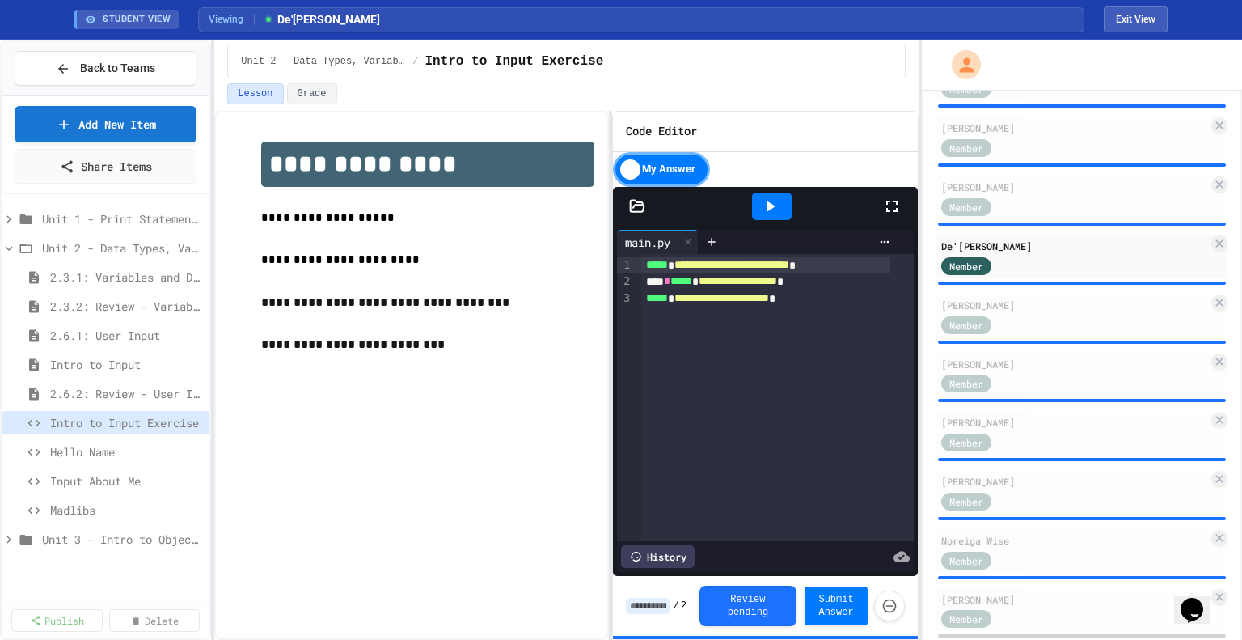
click at [651, 602] on input at bounding box center [648, 606] width 44 height 16
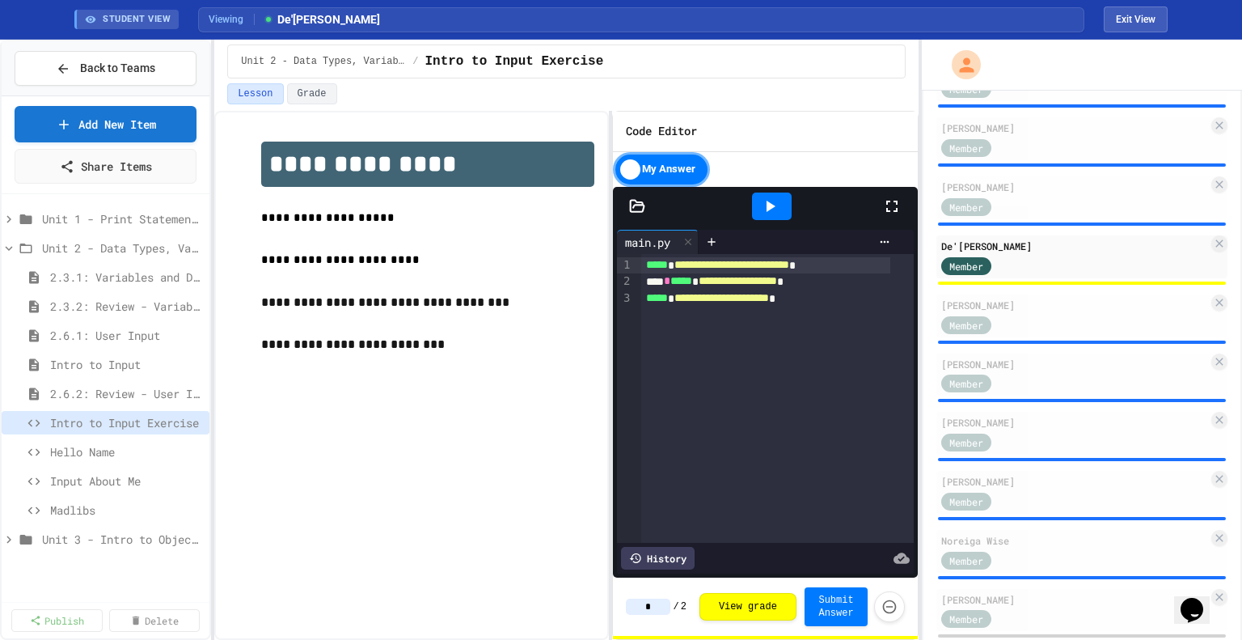
type input "*"
click at [837, 299] on div "**********" at bounding box center [765, 298] width 249 height 17
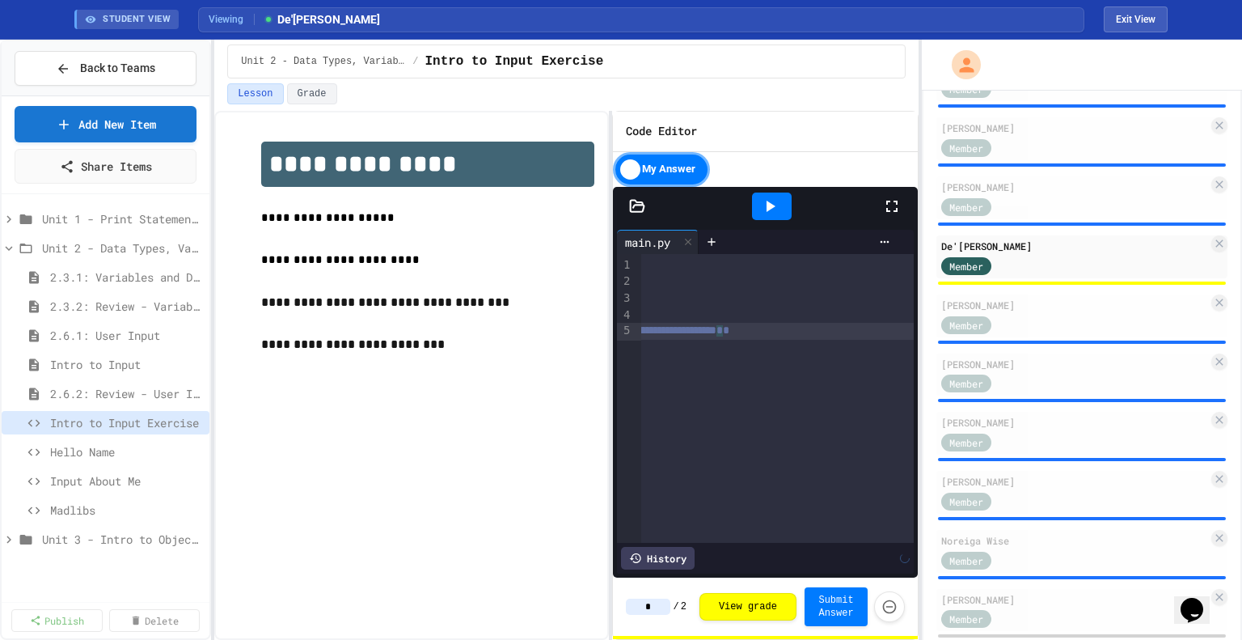
scroll to position [0, 311]
click at [127, 448] on span "Hello Name" at bounding box center [118, 451] width 137 height 17
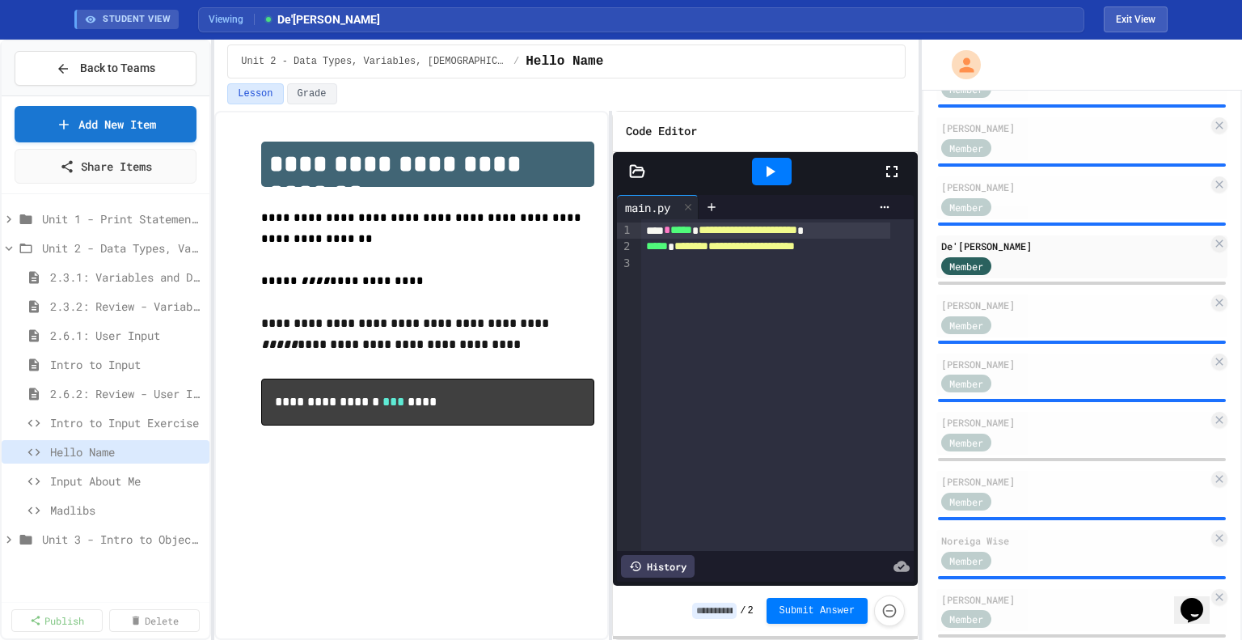
click at [724, 607] on input at bounding box center [714, 611] width 44 height 16
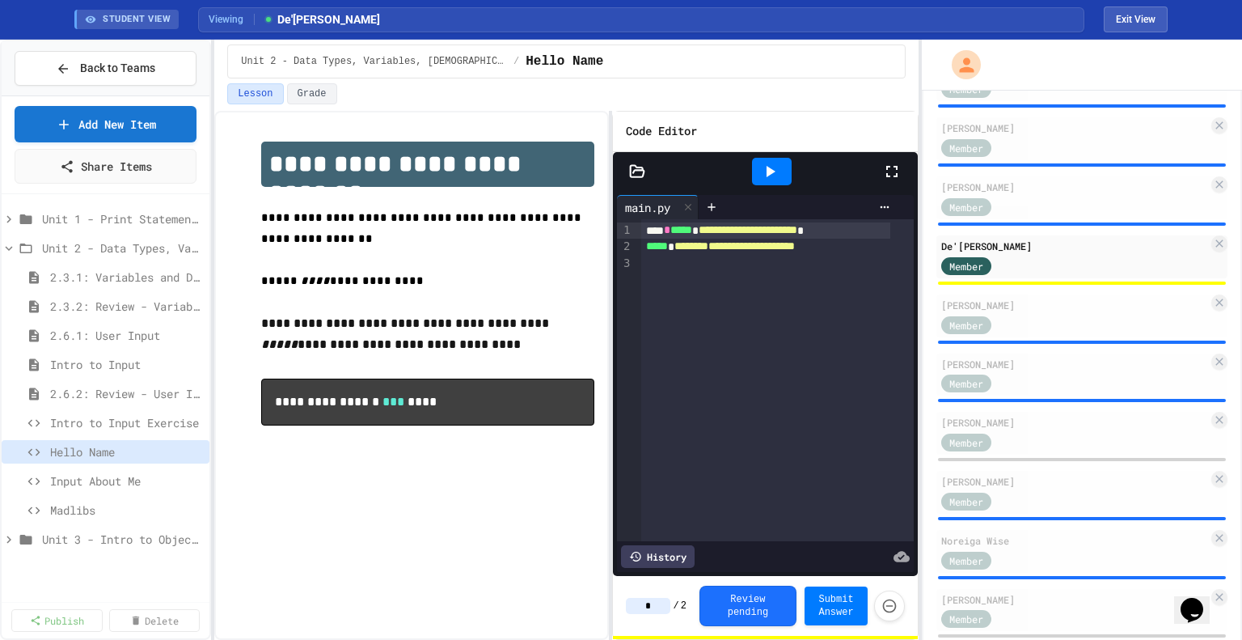
type input "*"
click at [758, 268] on div at bounding box center [777, 264] width 273 height 16
click at [110, 476] on span "Input About Me" at bounding box center [118, 480] width 137 height 17
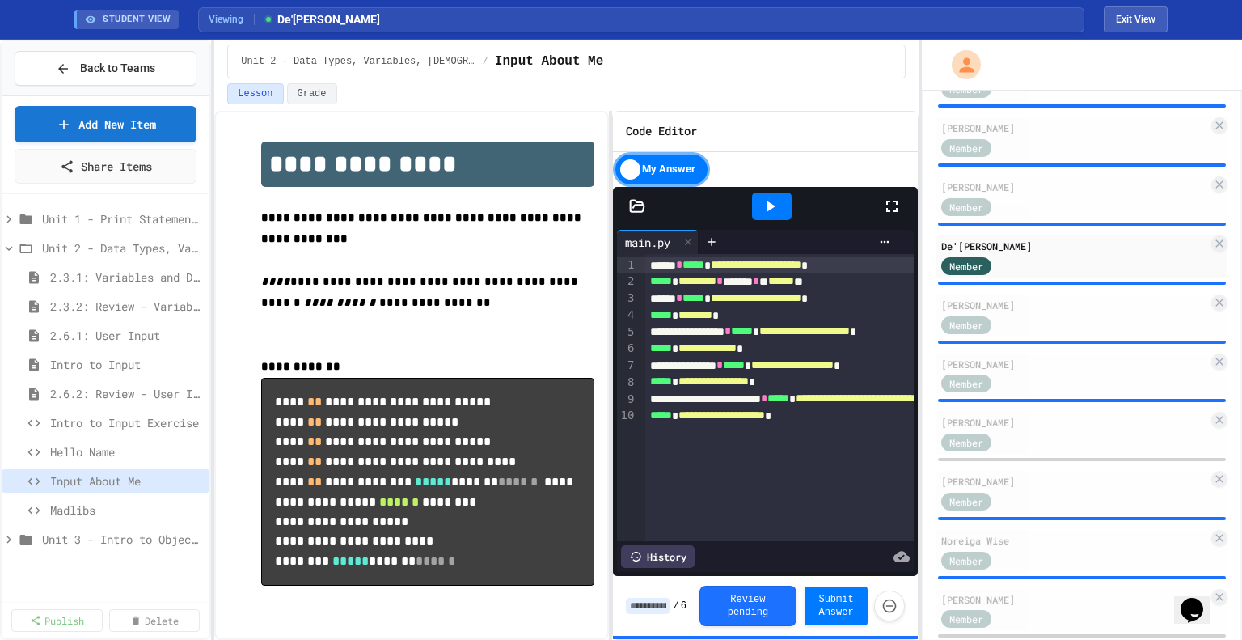
click at [764, 205] on icon at bounding box center [769, 206] width 19 height 19
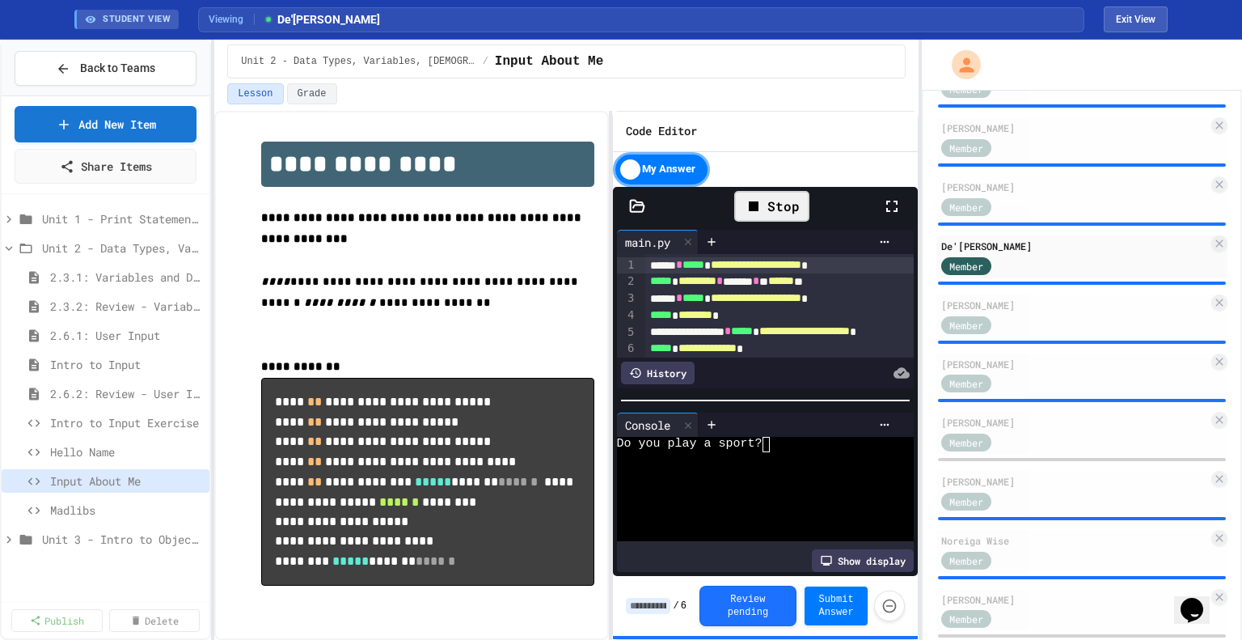
click at [762, 467] on div at bounding box center [751, 474] width 269 height 15
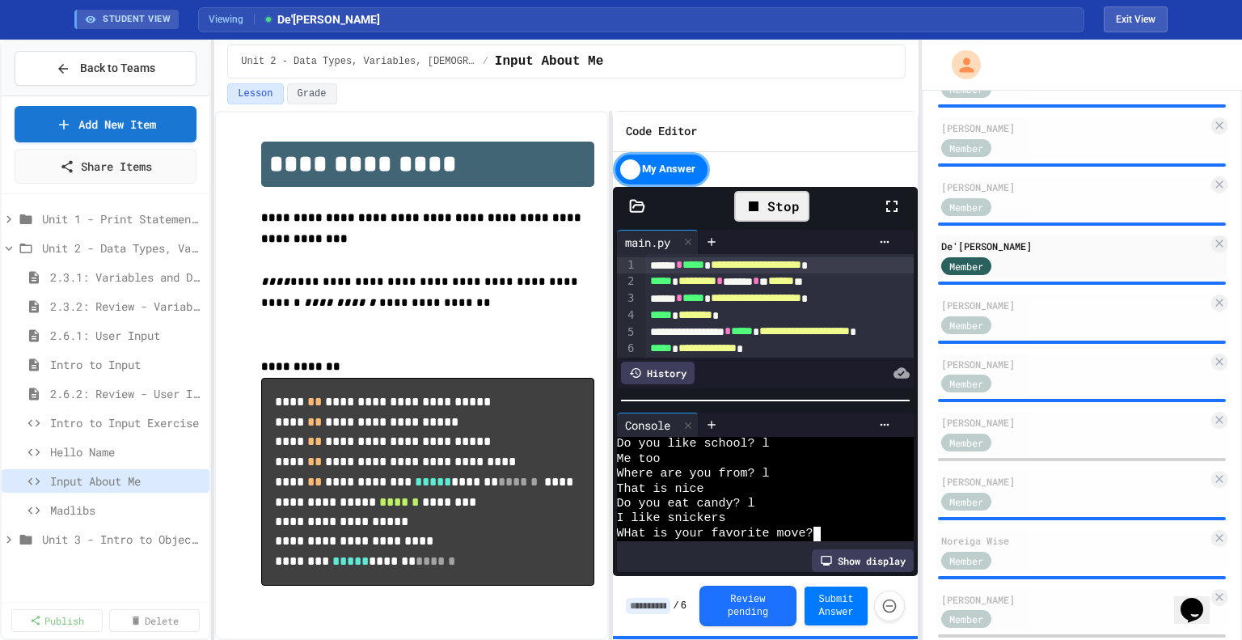
scroll to position [59, 0]
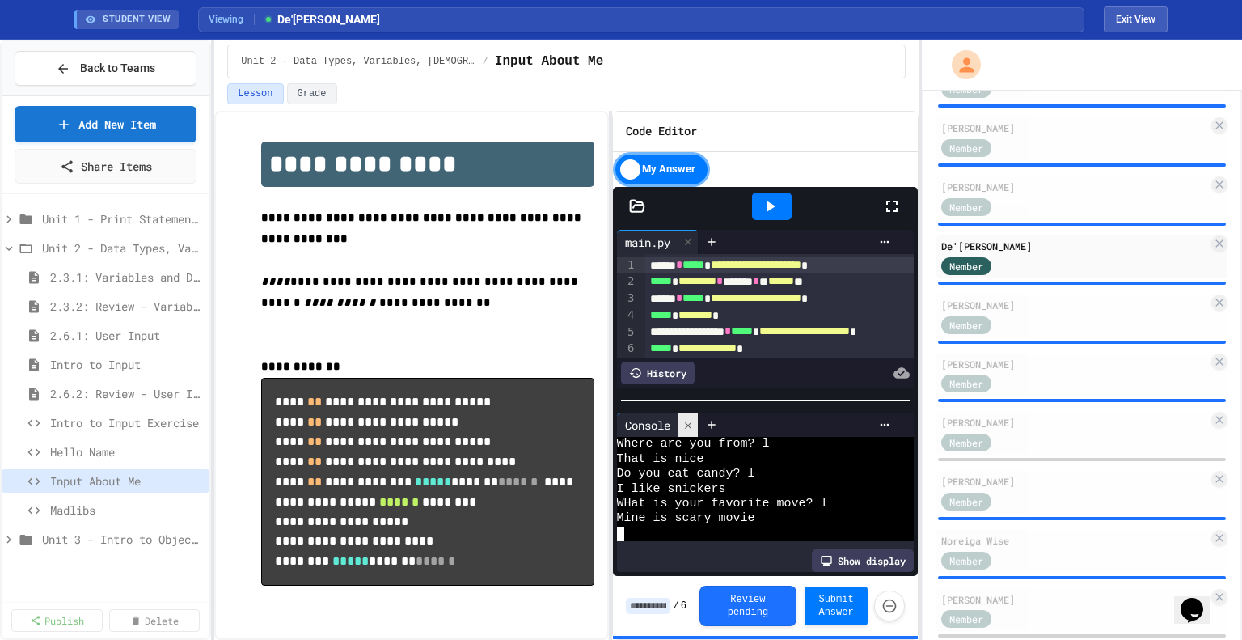
click at [688, 421] on icon at bounding box center [688, 425] width 11 height 11
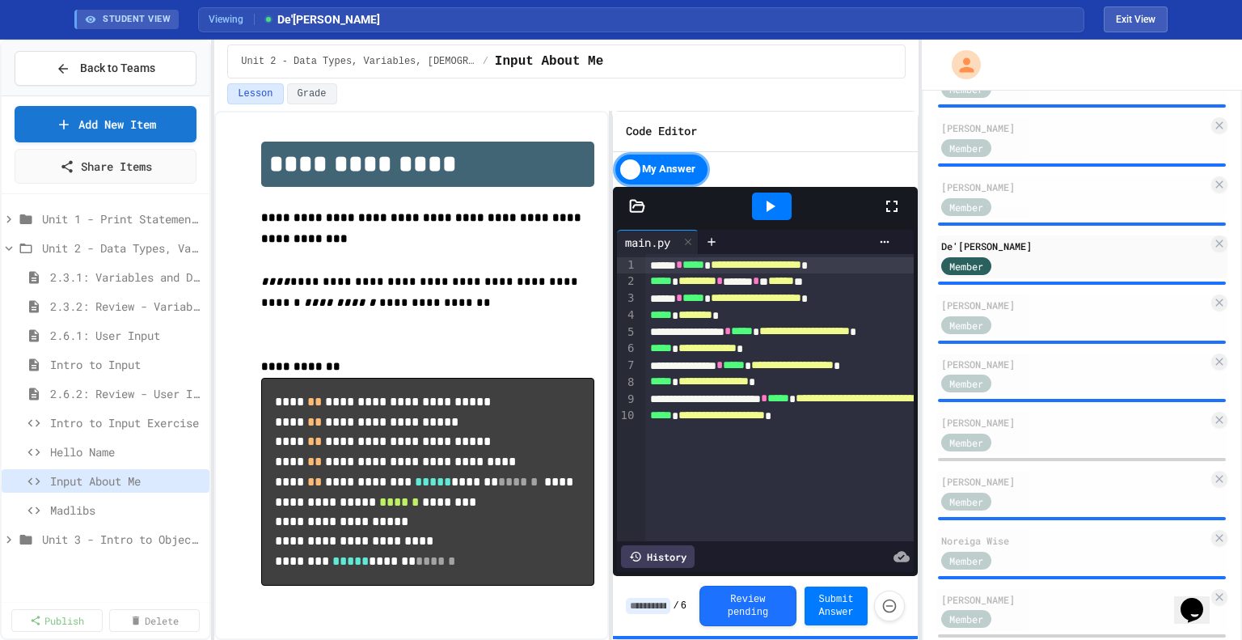
click at [658, 604] on input at bounding box center [648, 606] width 44 height 16
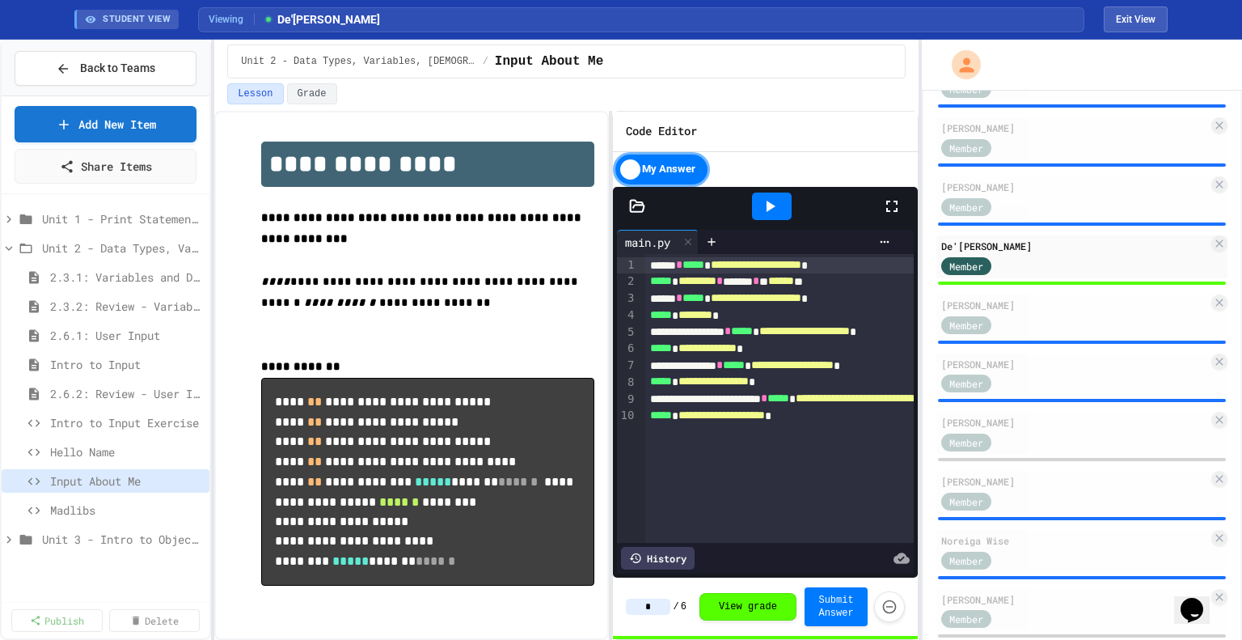
type input "*"
click at [94, 511] on span "Madlibs" at bounding box center [118, 510] width 137 height 17
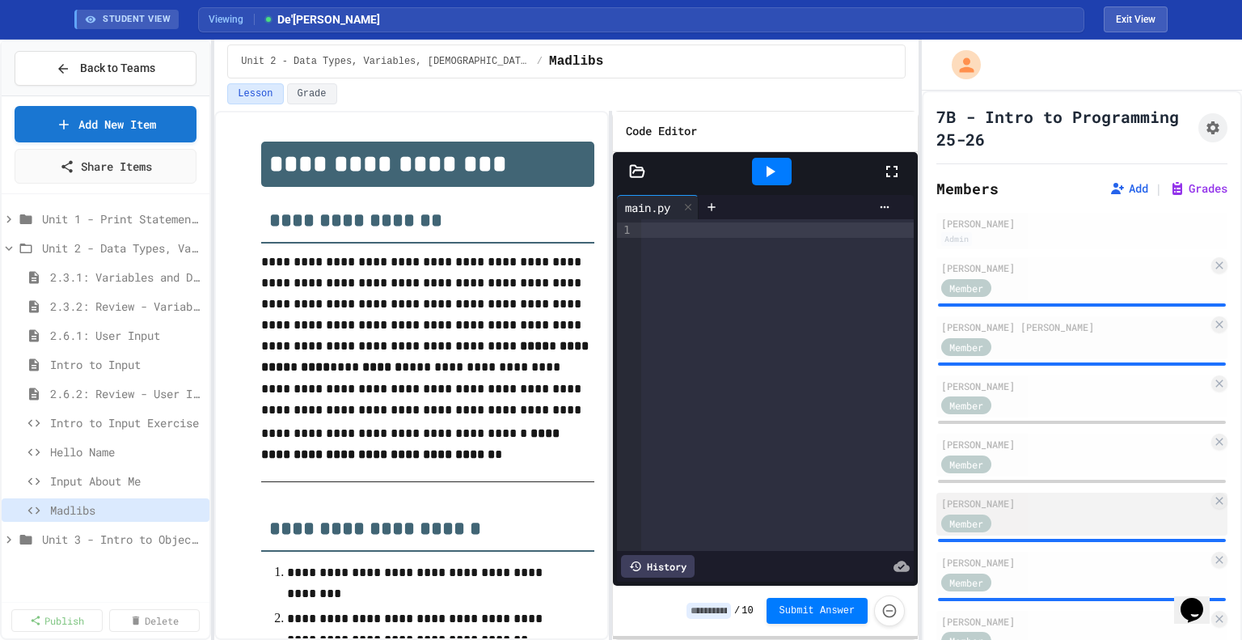
click at [1035, 501] on div "[PERSON_NAME]" at bounding box center [1075, 503] width 267 height 15
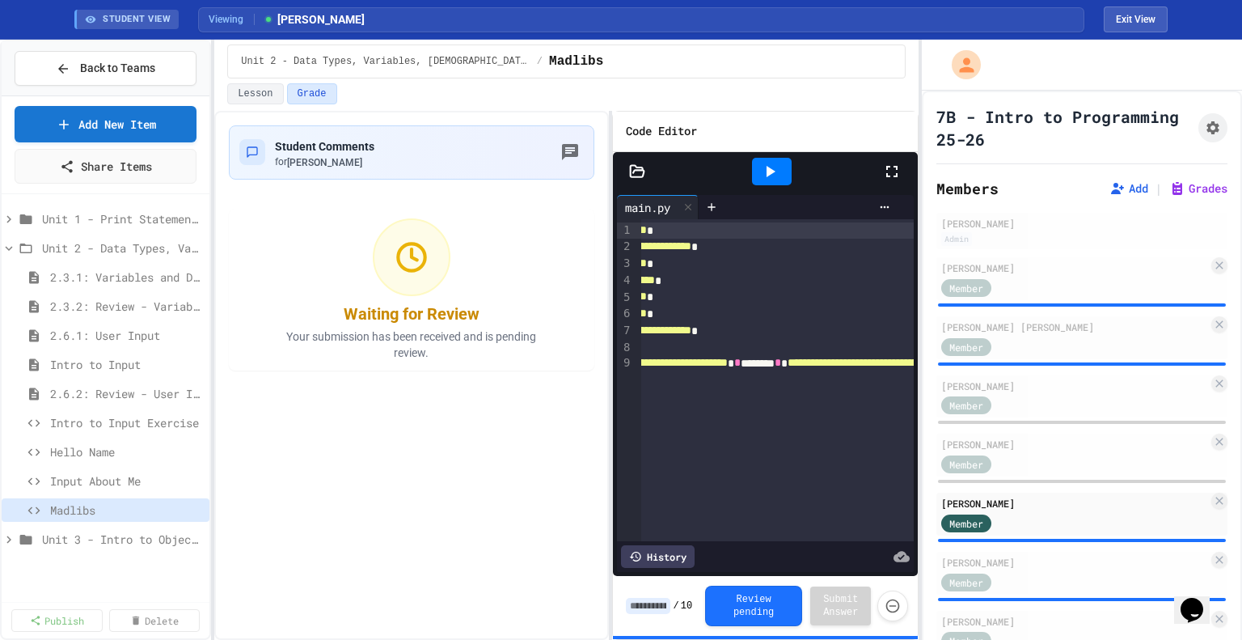
scroll to position [0, 233]
click at [644, 605] on input at bounding box center [648, 606] width 44 height 16
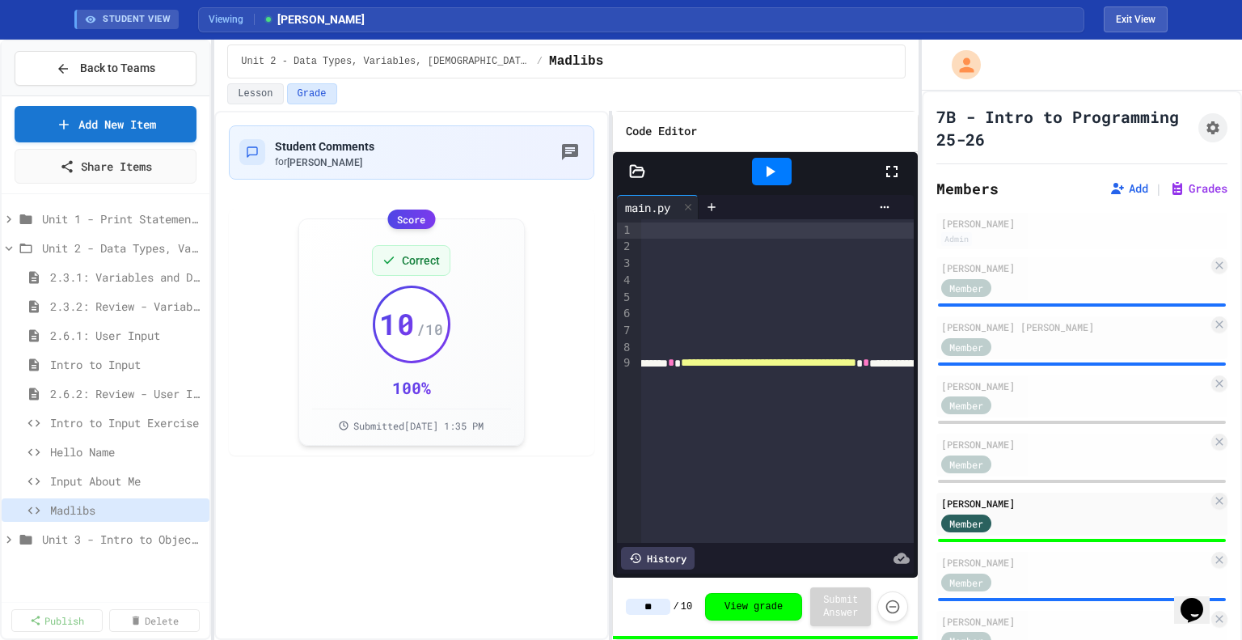
type input "**"
click at [86, 472] on span "Input About Me" at bounding box center [118, 480] width 137 height 17
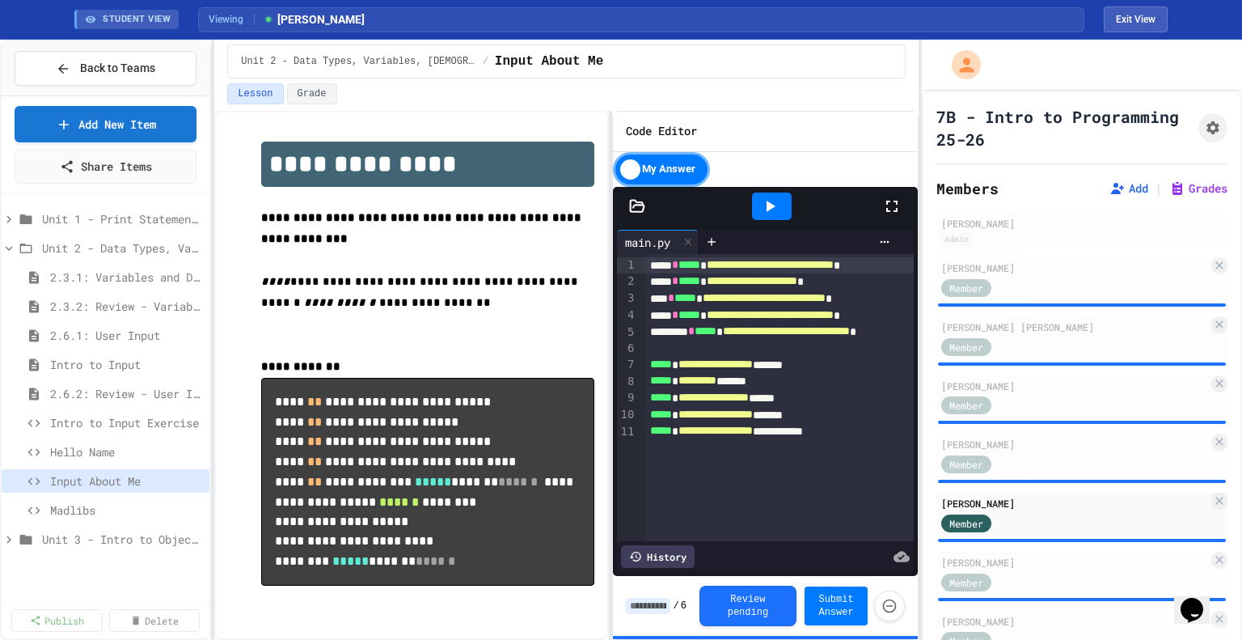
click at [661, 603] on input at bounding box center [648, 606] width 44 height 16
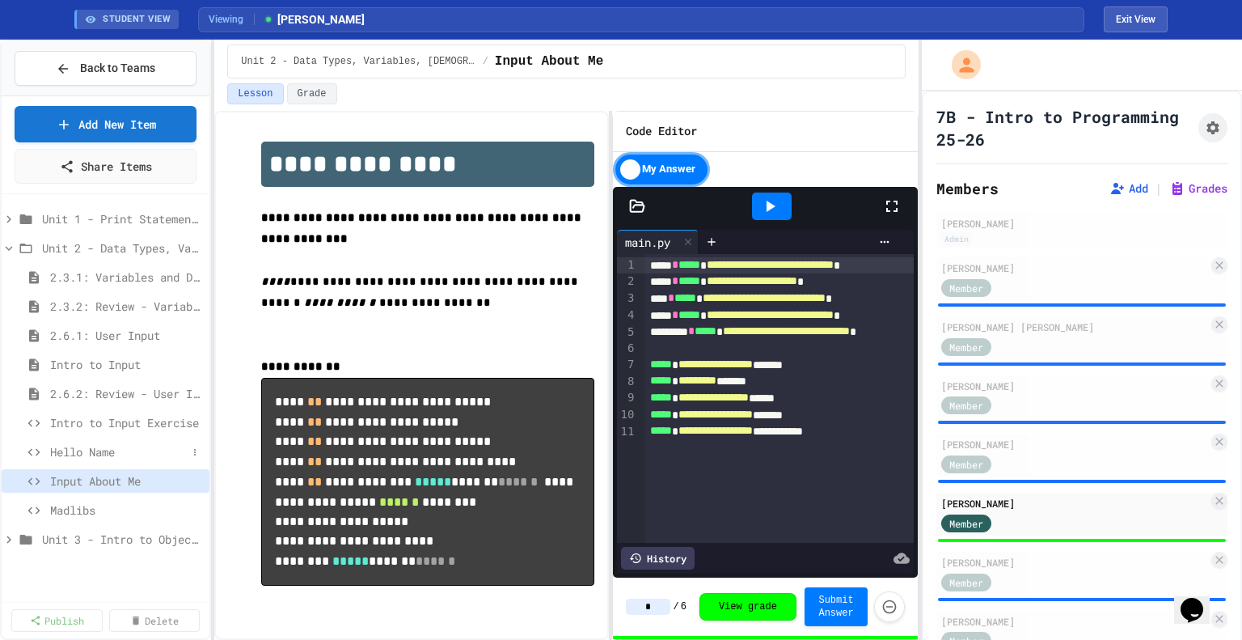
type input "*"
click at [136, 446] on span "Hello Name" at bounding box center [118, 451] width 137 height 17
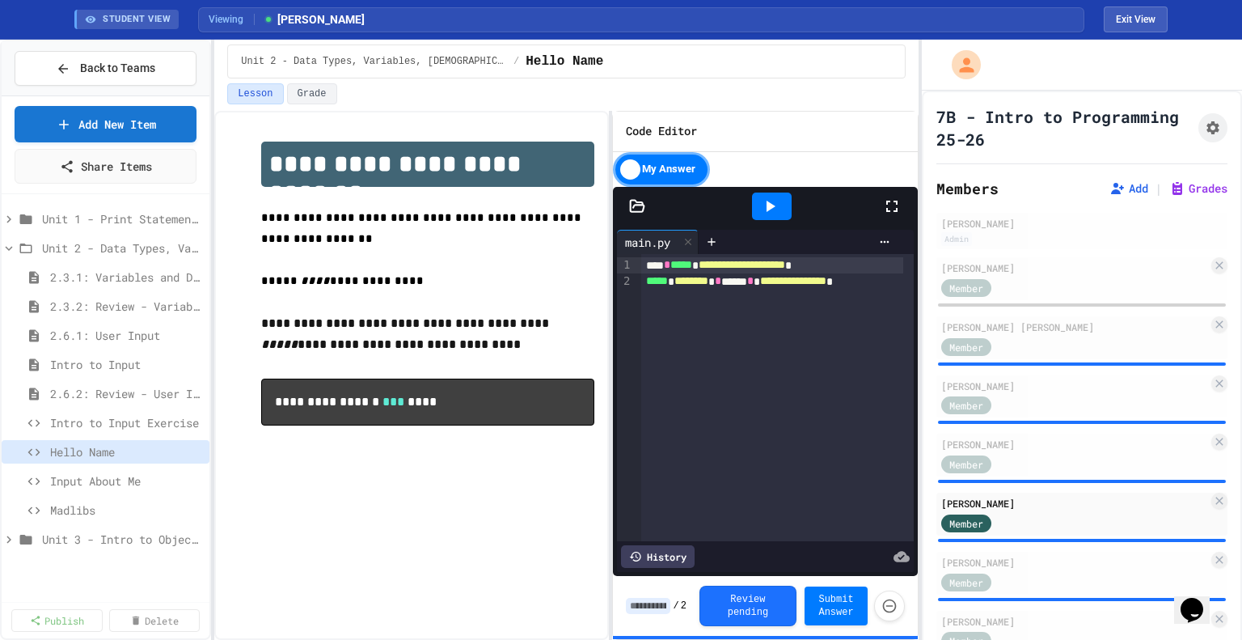
click at [655, 604] on input at bounding box center [648, 606] width 44 height 16
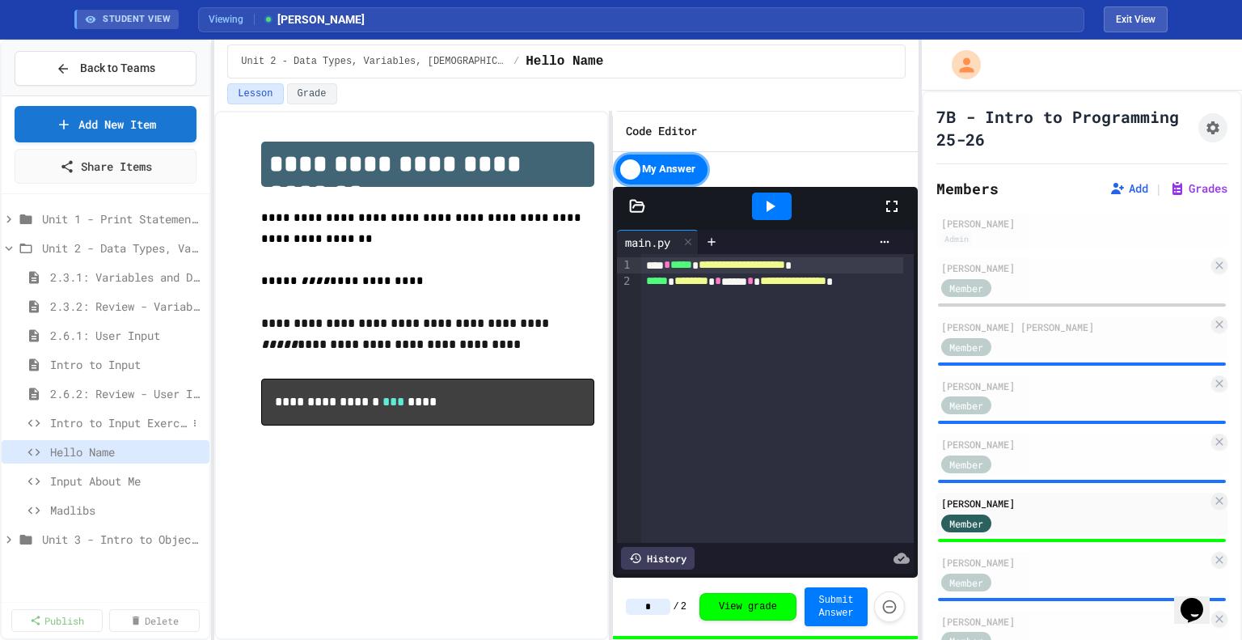
type input "*"
click at [116, 418] on span "Intro to Input Exercise" at bounding box center [118, 422] width 137 height 17
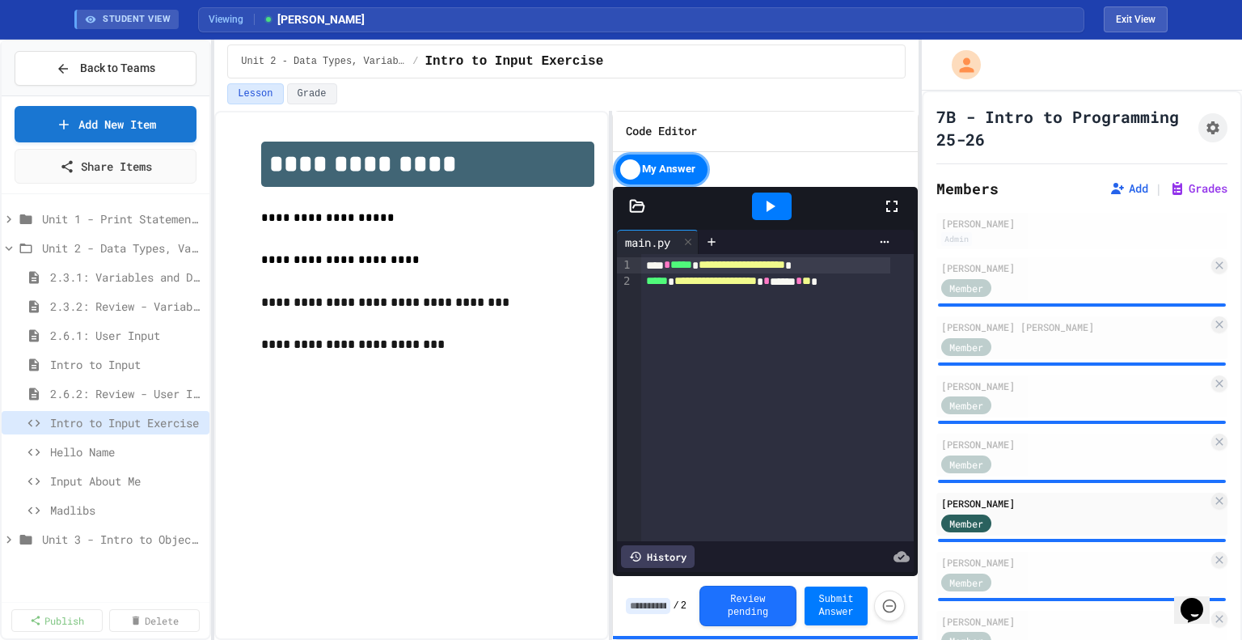
click at [663, 609] on input at bounding box center [648, 606] width 44 height 16
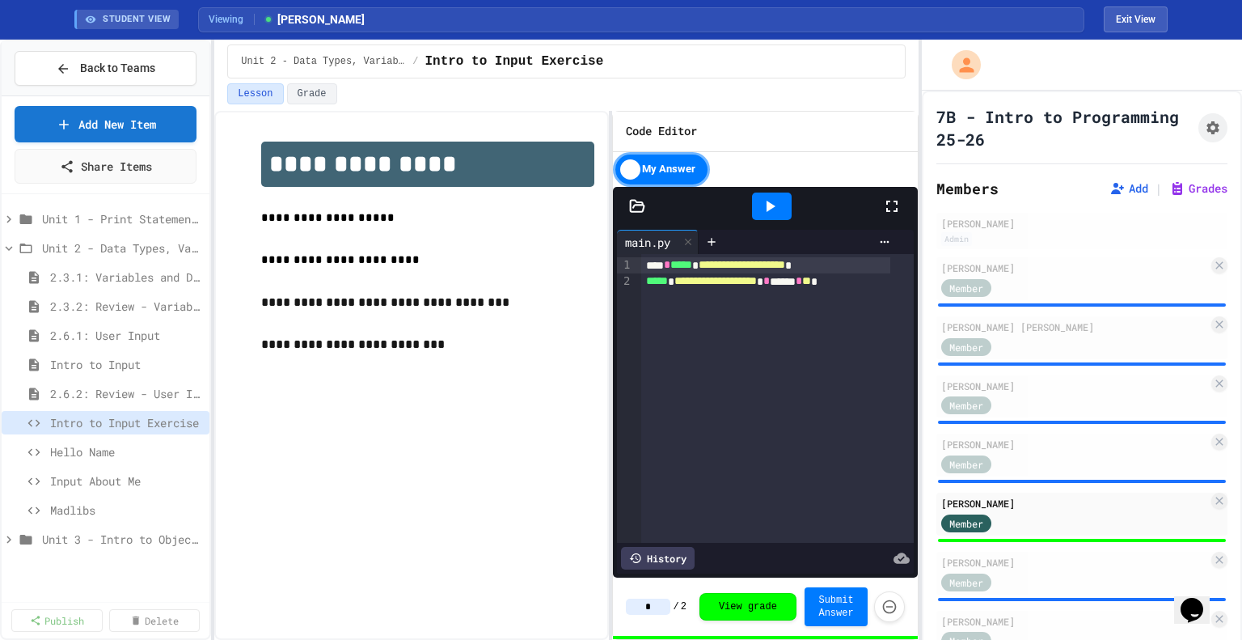
type input "*"
click at [116, 75] on span "Back to Teams" at bounding box center [117, 68] width 75 height 17
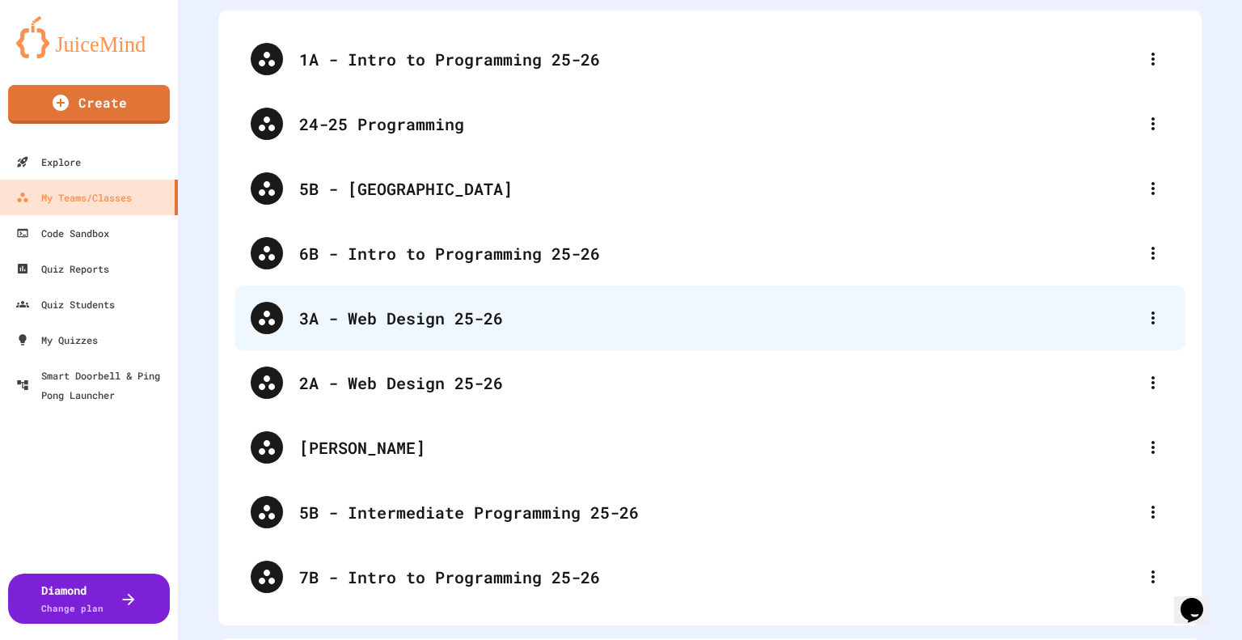
scroll to position [114, 0]
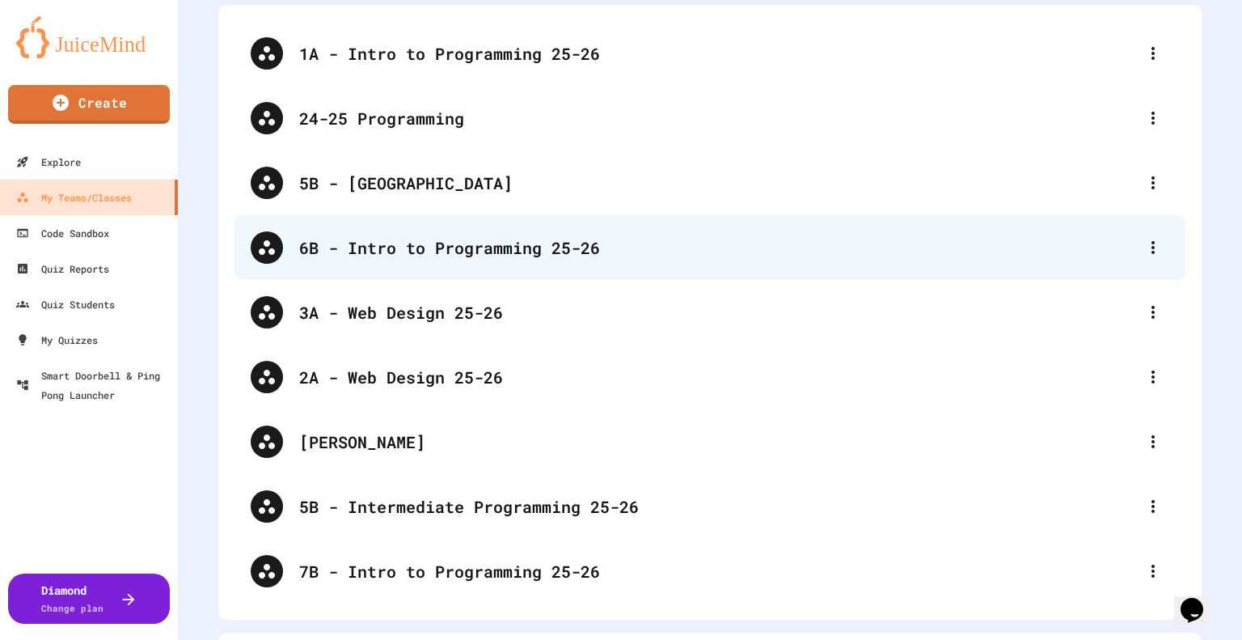
click at [454, 268] on div "6B - Intro to Programming 25-26" at bounding box center [710, 247] width 951 height 65
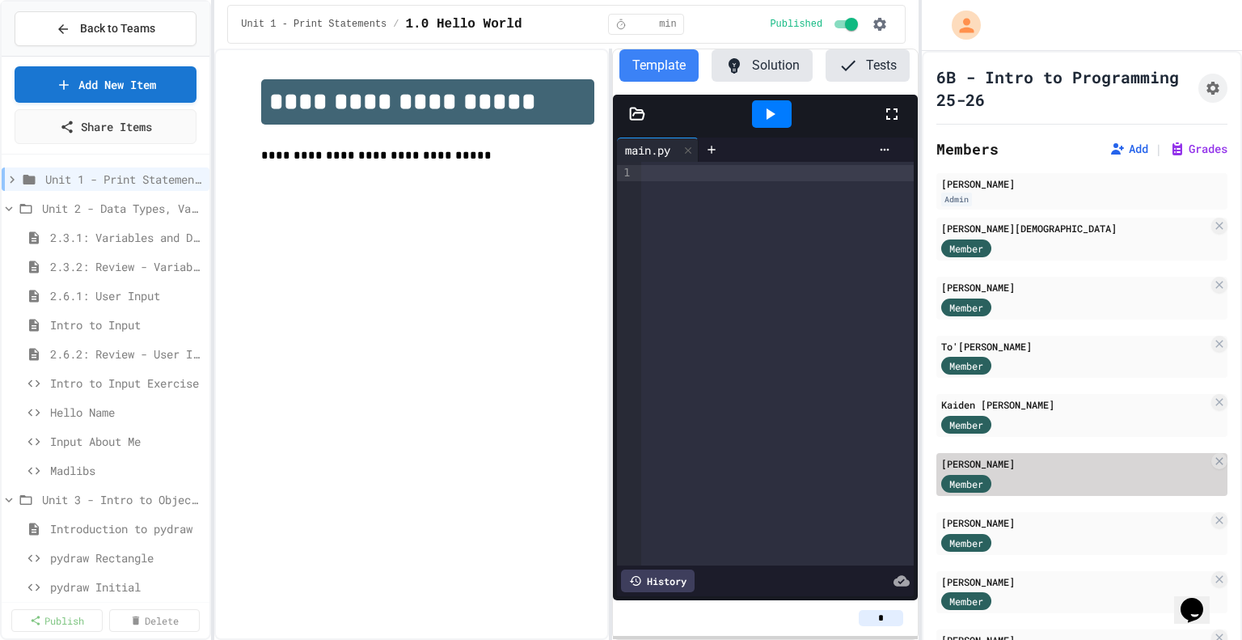
click at [1025, 468] on div "[PERSON_NAME]" at bounding box center [1075, 463] width 267 height 15
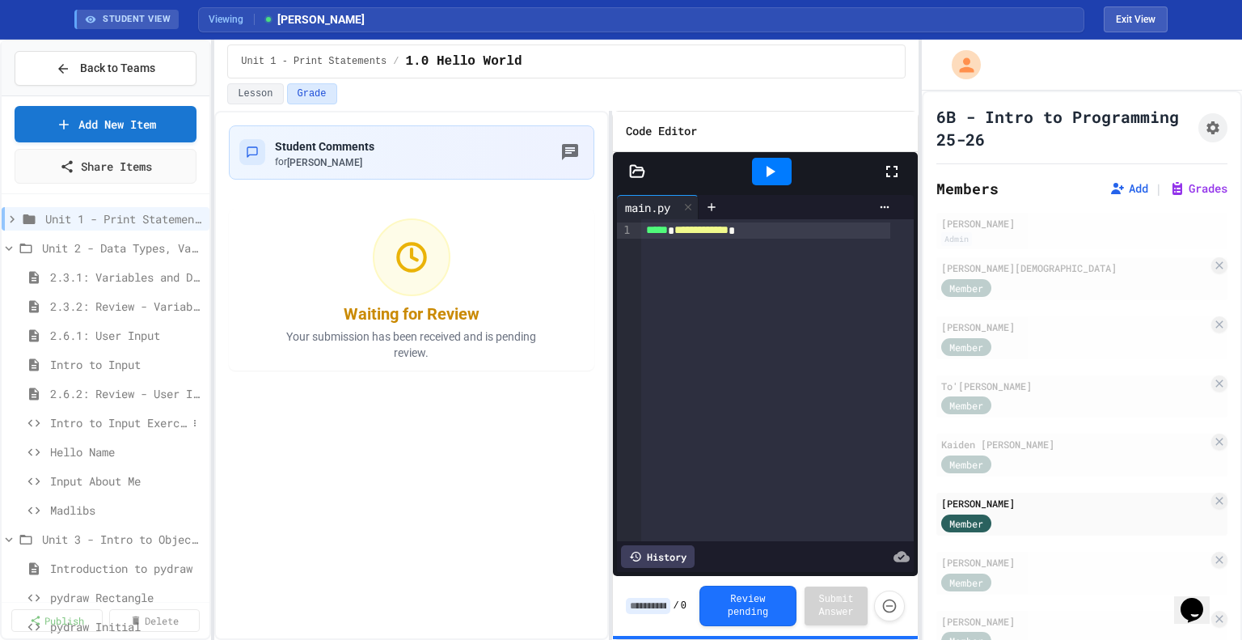
click at [108, 420] on span "Intro to Input Exercise" at bounding box center [118, 422] width 137 height 17
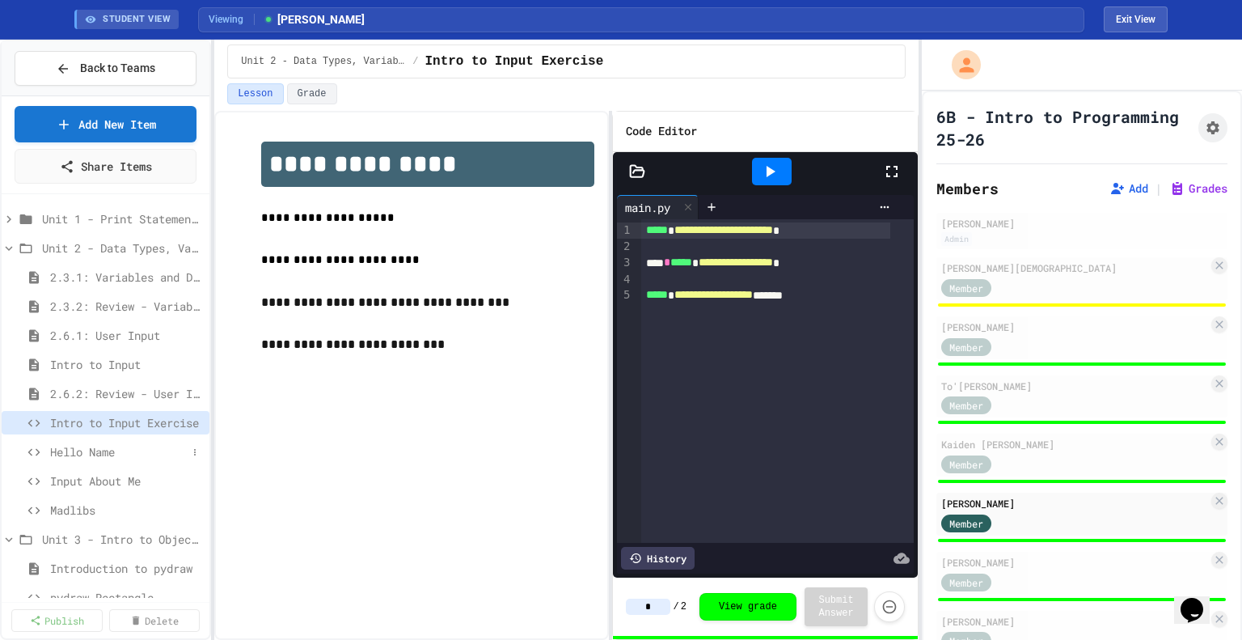
click at [129, 457] on span "Hello Name" at bounding box center [118, 451] width 137 height 17
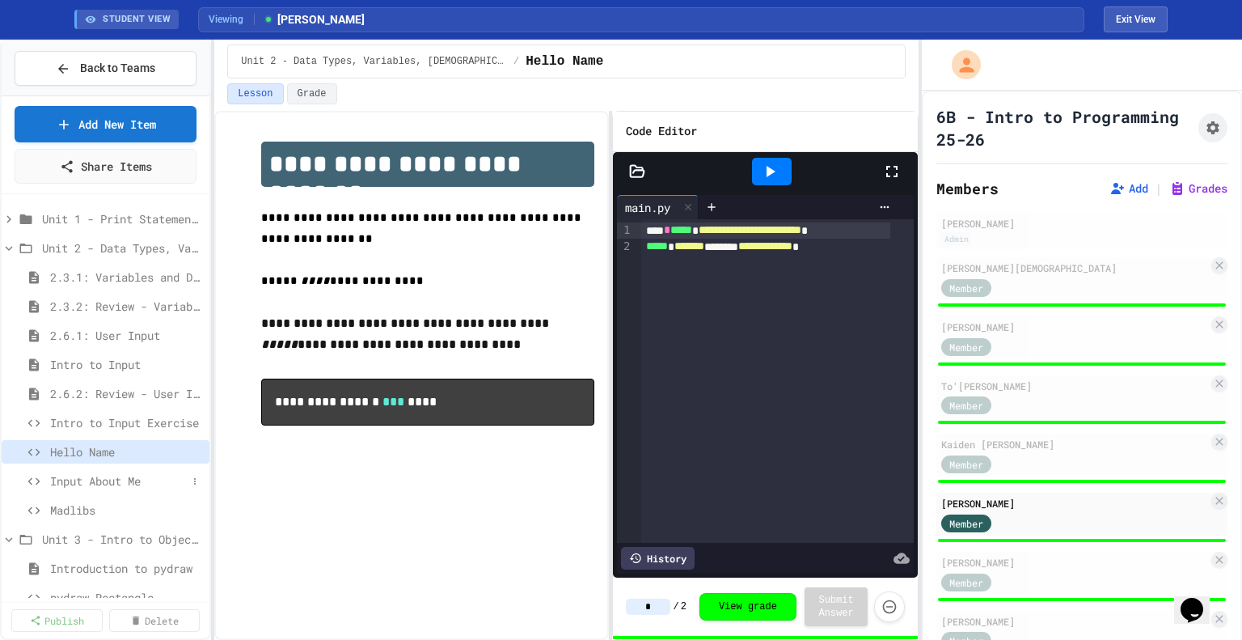
click at [109, 477] on span "Input About Me" at bounding box center [118, 480] width 137 height 17
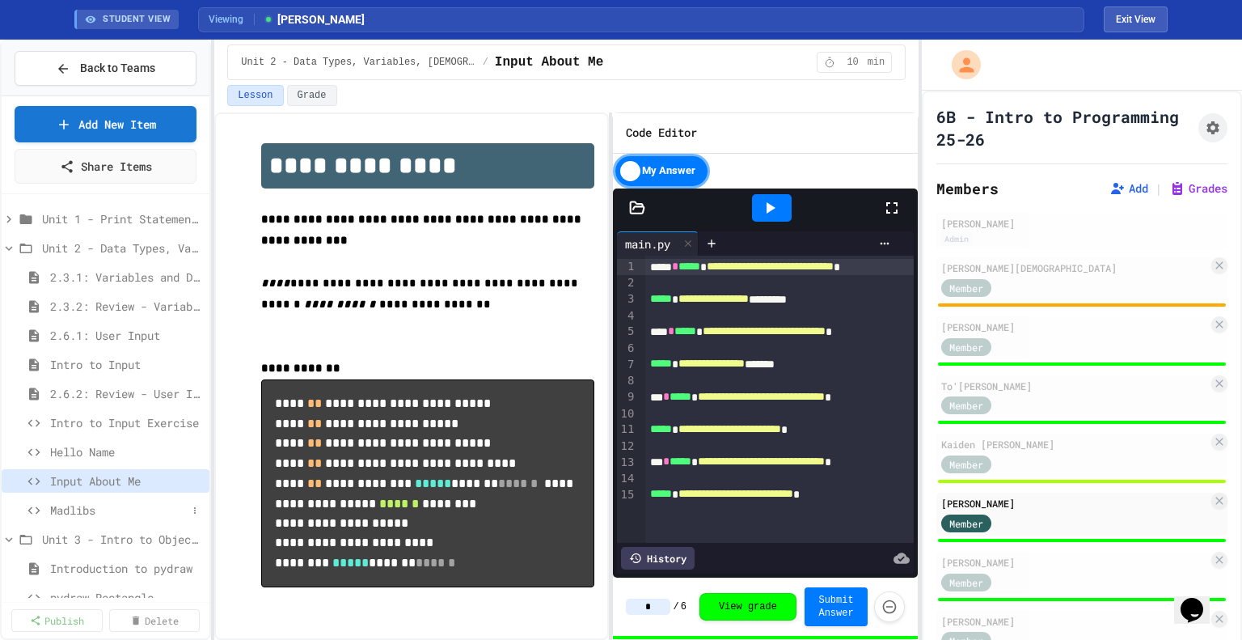
click at [105, 507] on span "Madlibs" at bounding box center [118, 510] width 137 height 17
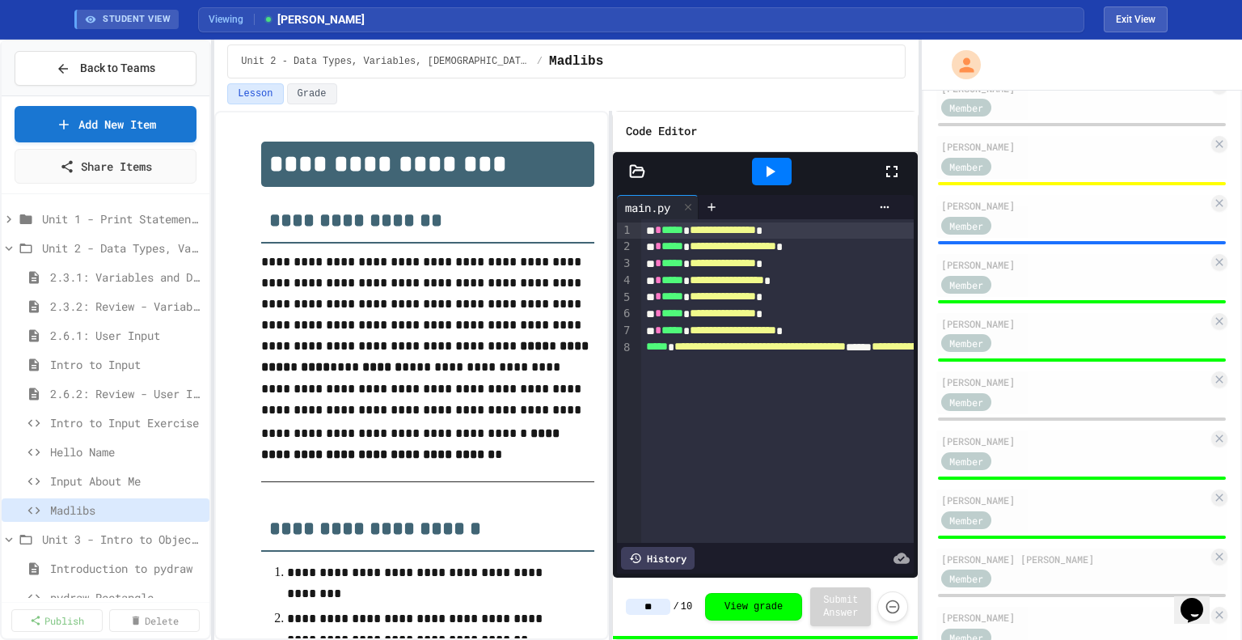
scroll to position [527, 0]
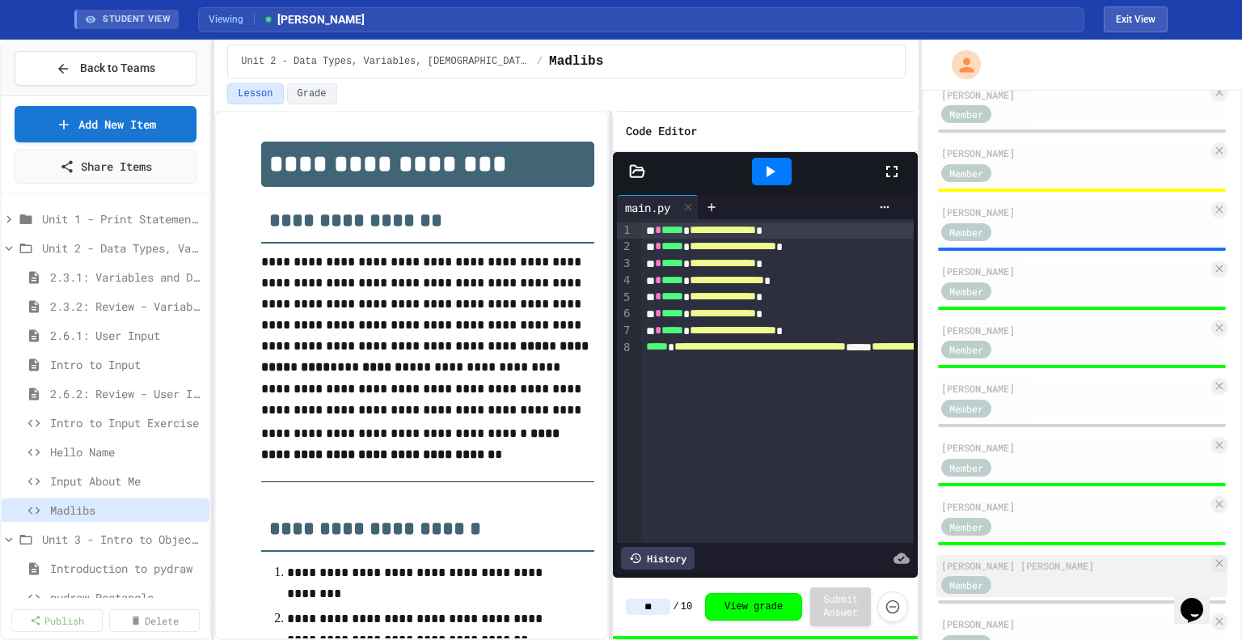
click at [1045, 573] on div "[PERSON_NAME] [PERSON_NAME]" at bounding box center [1075, 565] width 267 height 15
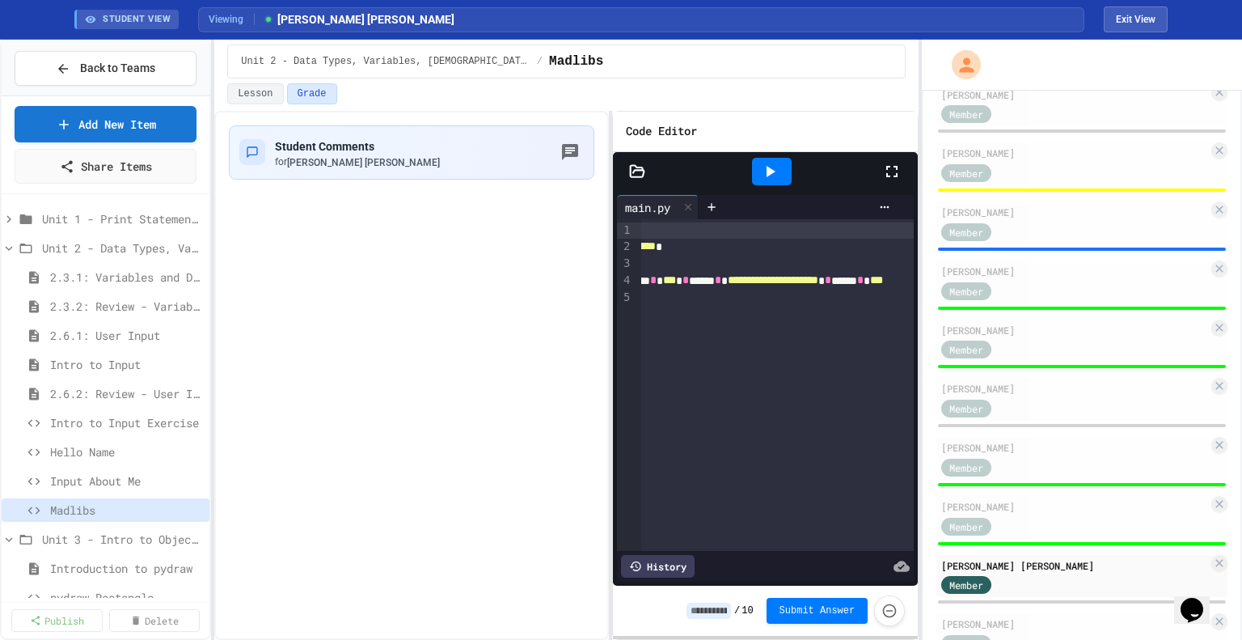
scroll to position [0, 61]
click at [709, 607] on input at bounding box center [709, 611] width 44 height 16
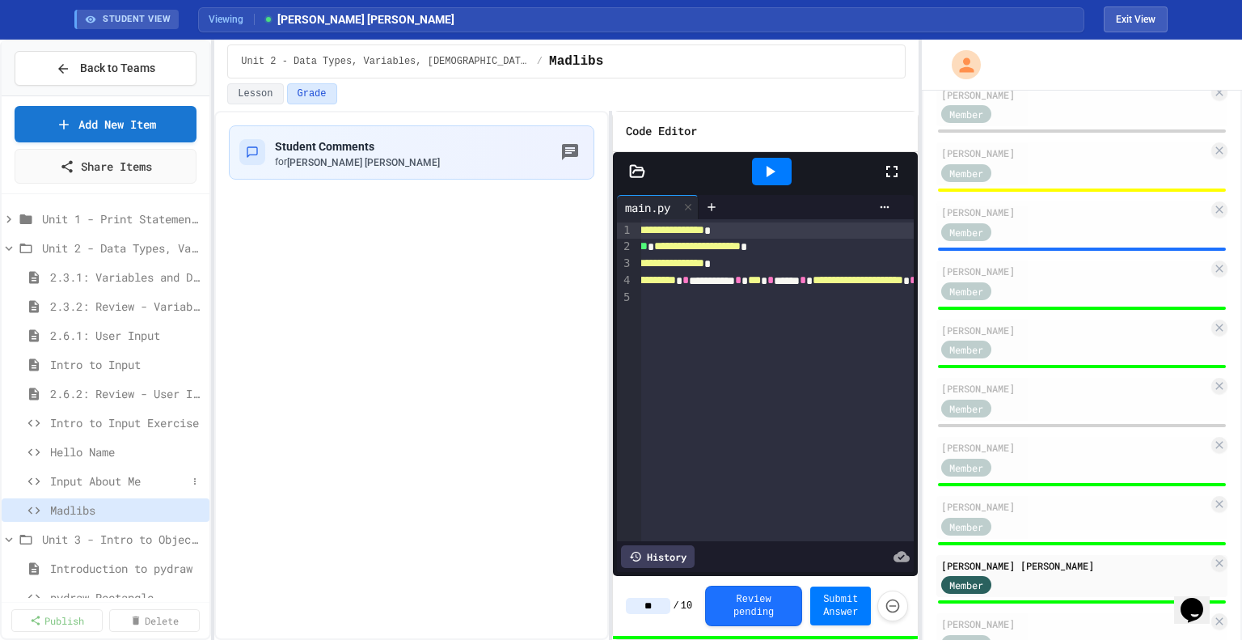
type input "**"
click at [74, 474] on span "Input About Me" at bounding box center [118, 480] width 137 height 17
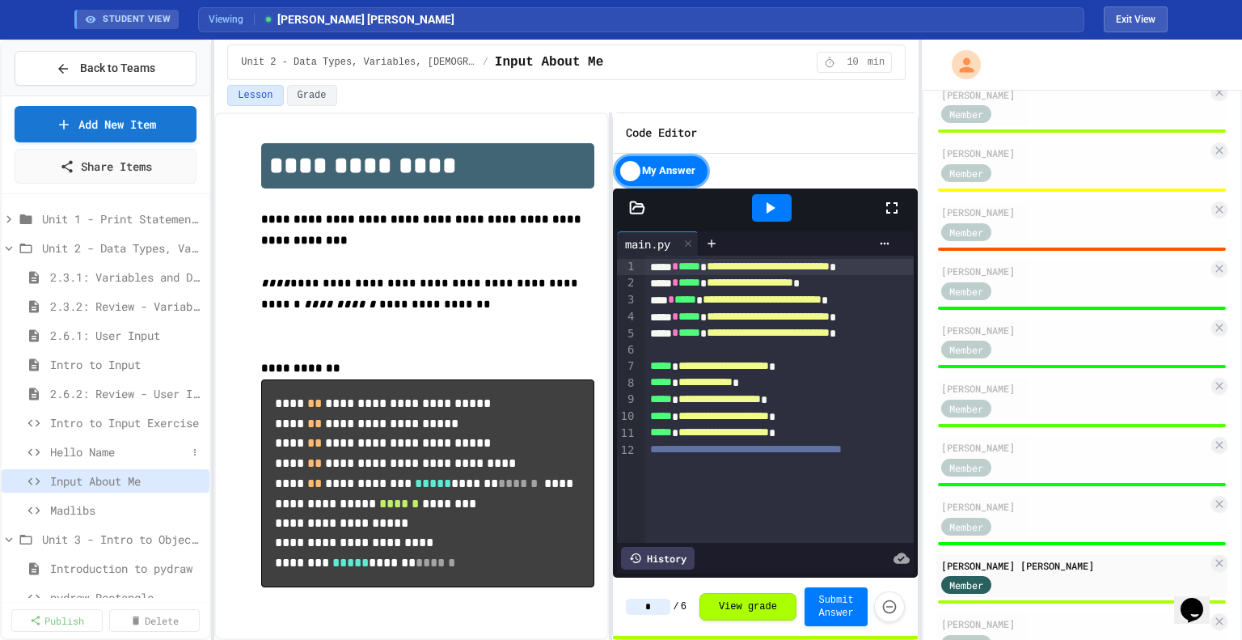
click at [116, 456] on span "Hello Name" at bounding box center [118, 451] width 137 height 17
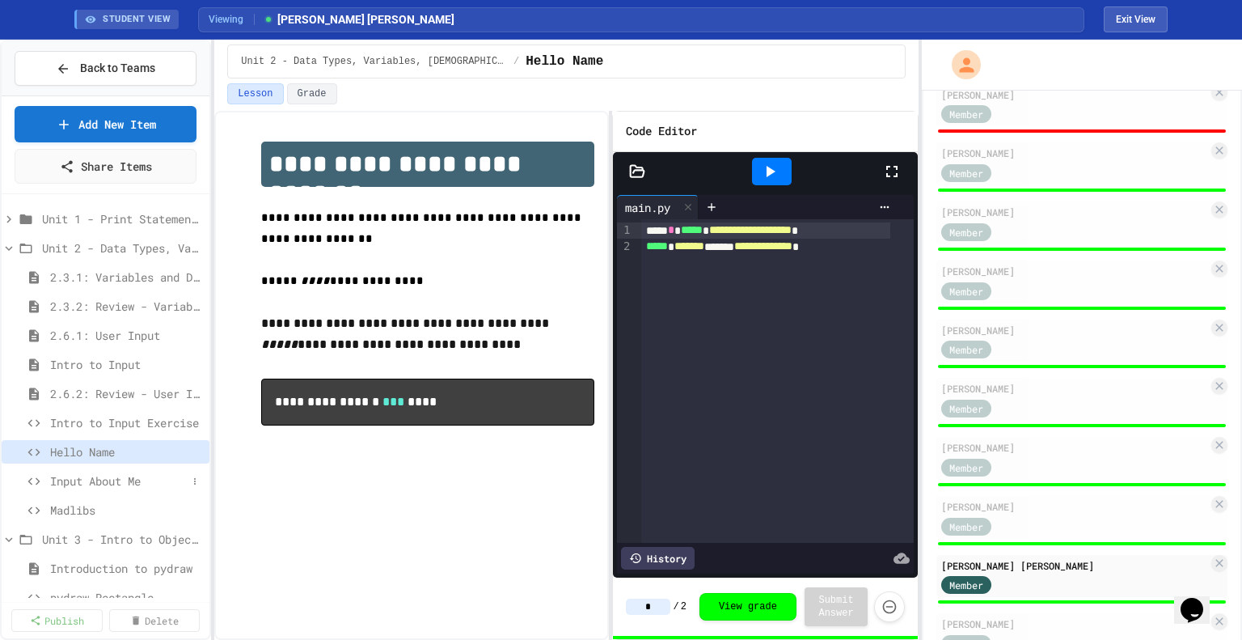
click at [120, 480] on span "Input About Me" at bounding box center [118, 480] width 137 height 17
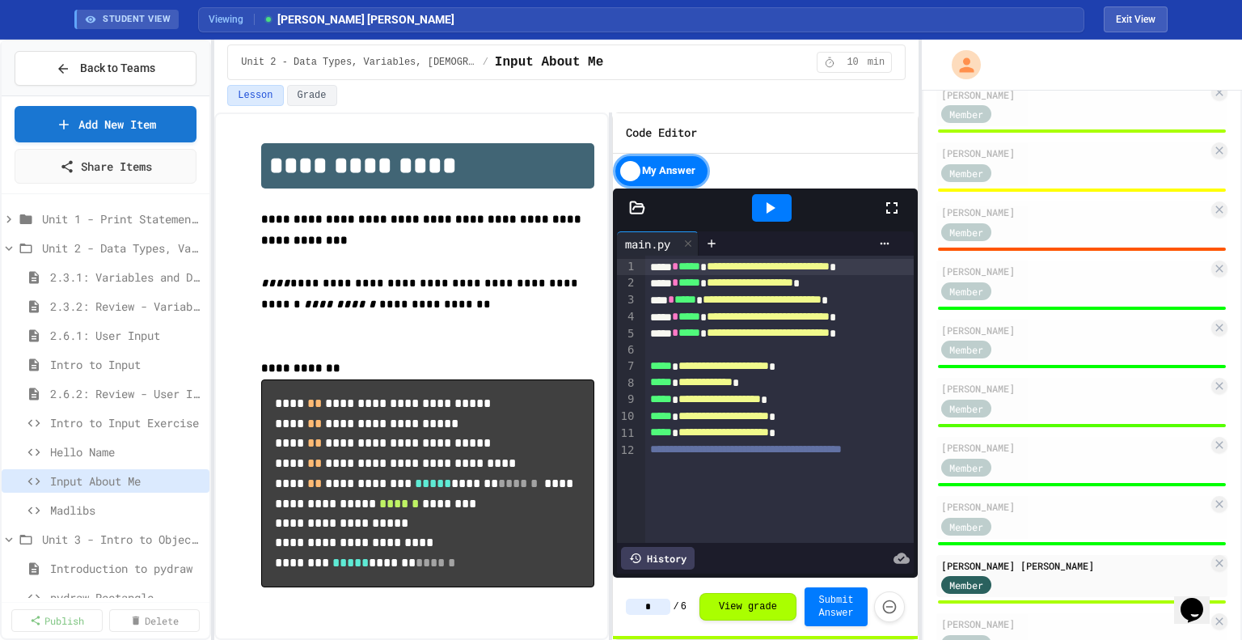
click at [661, 607] on input "*" at bounding box center [648, 607] width 44 height 16
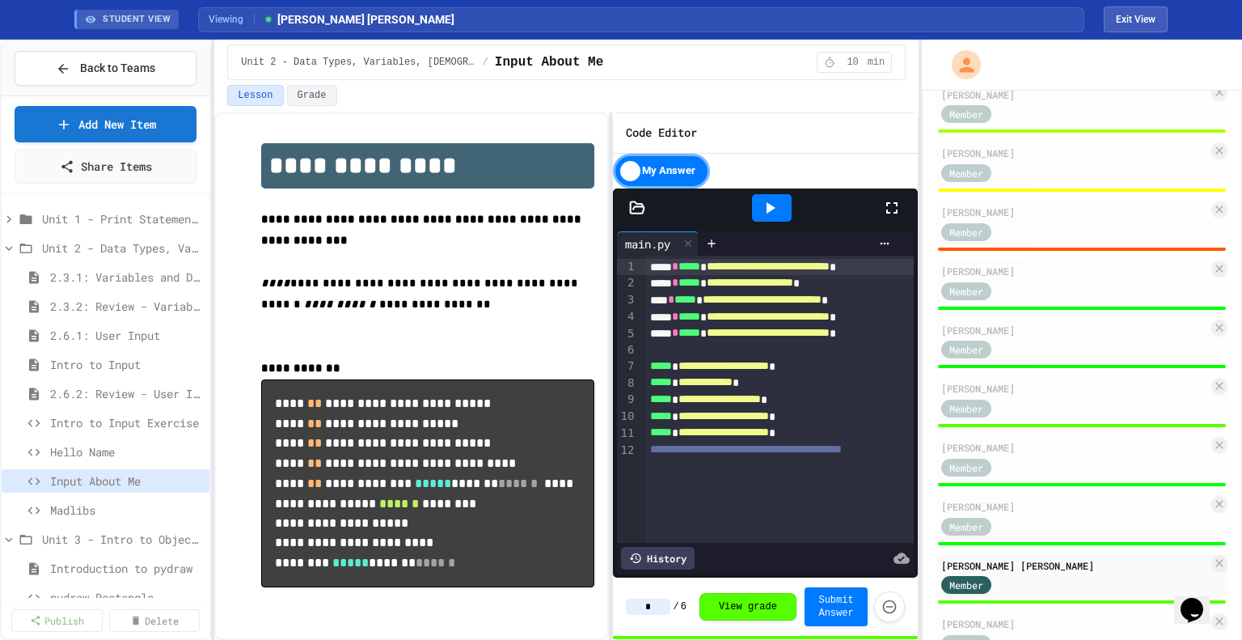
type input "*"
click at [800, 457] on div "**********" at bounding box center [794, 400] width 299 height 288
click at [769, 465] on div "**********" at bounding box center [794, 400] width 299 height 288
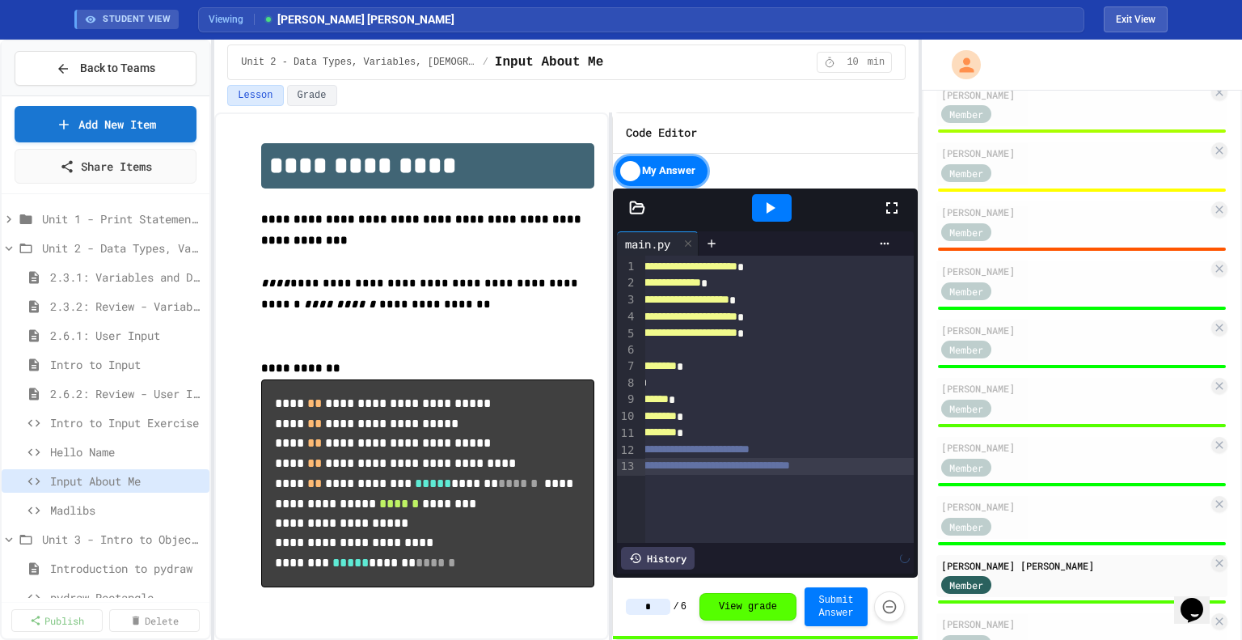
scroll to position [0, 115]
click at [108, 446] on span "Hello Name" at bounding box center [118, 451] width 137 height 17
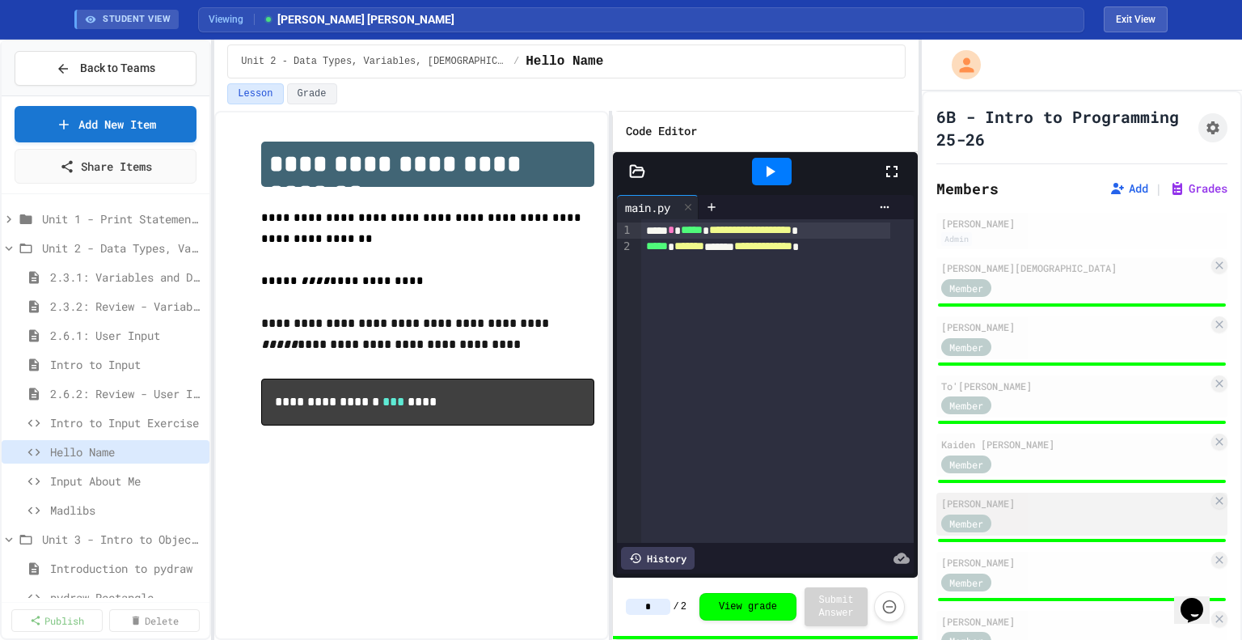
click at [1038, 516] on div "Member" at bounding box center [1075, 522] width 267 height 20
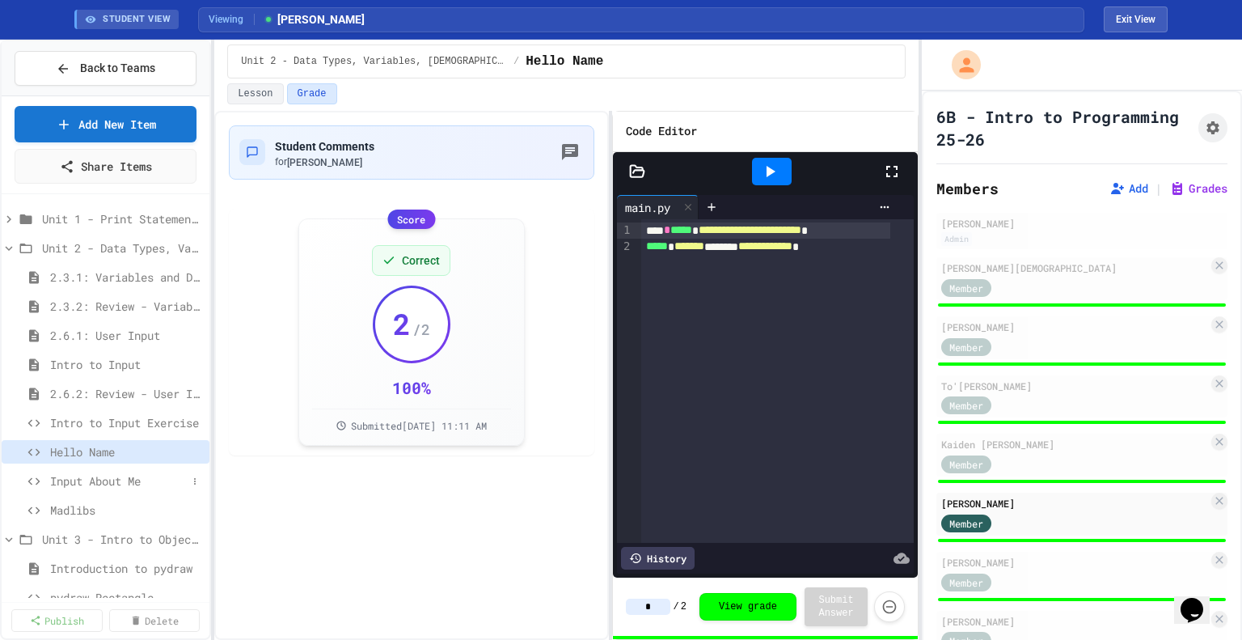
click at [164, 480] on span "Input About Me" at bounding box center [118, 480] width 137 height 17
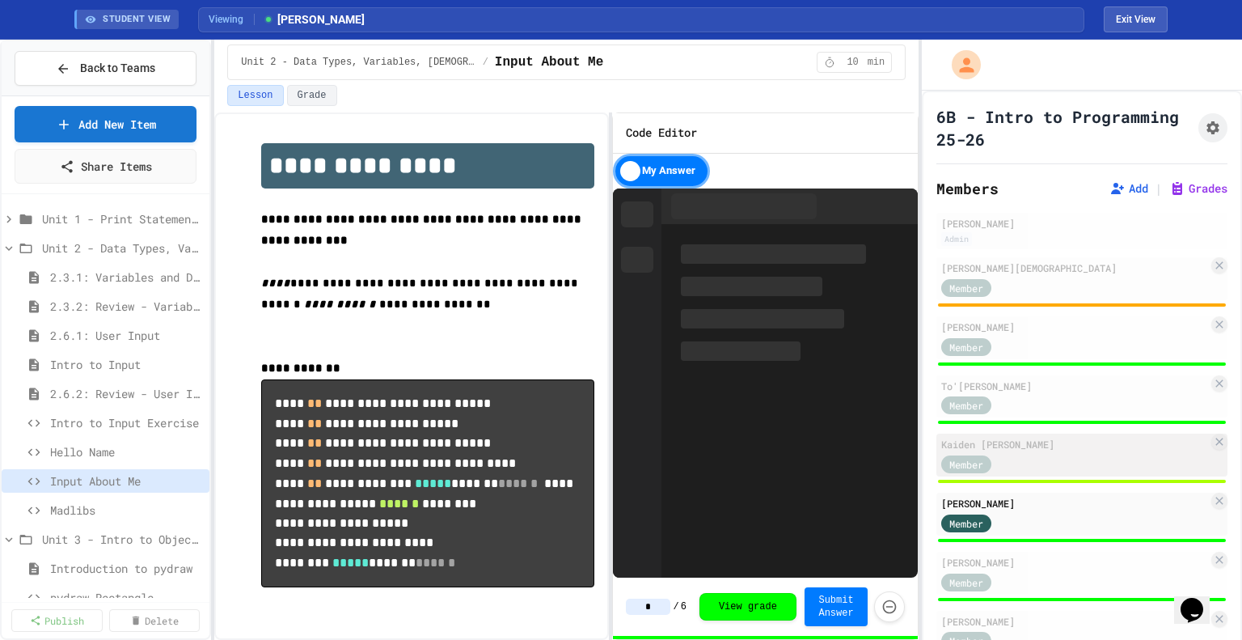
click at [1075, 446] on div "Kaiden [PERSON_NAME]" at bounding box center [1075, 444] width 267 height 15
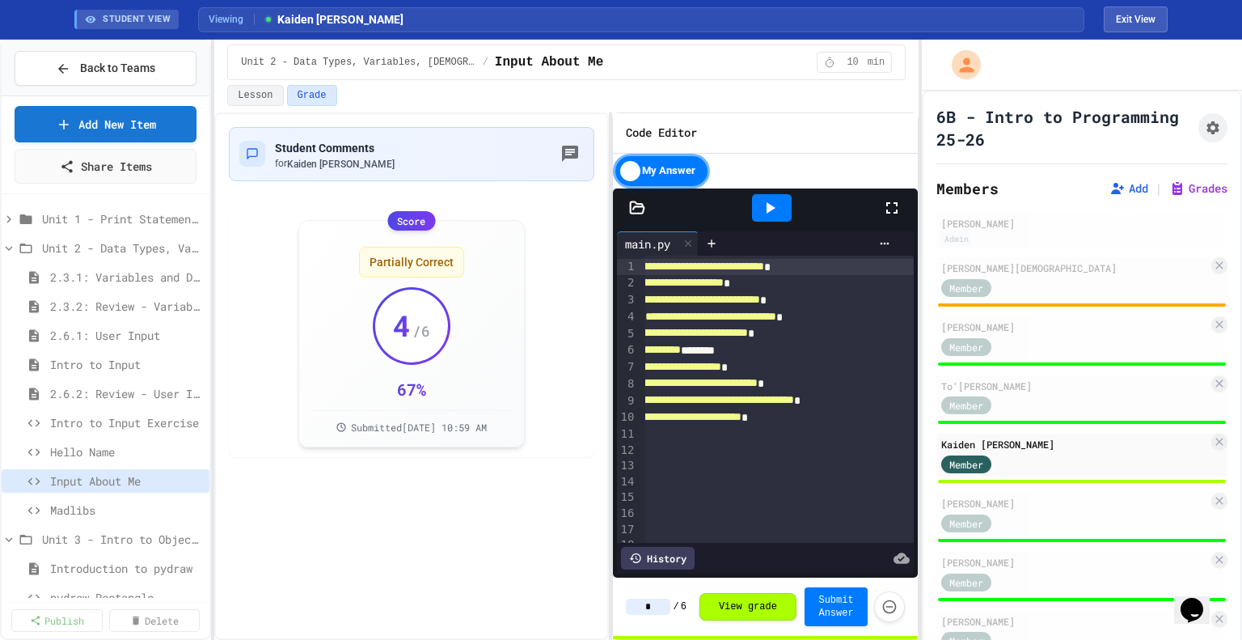
scroll to position [0, 91]
click at [847, 420] on div "**********" at bounding box center [739, 417] width 349 height 17
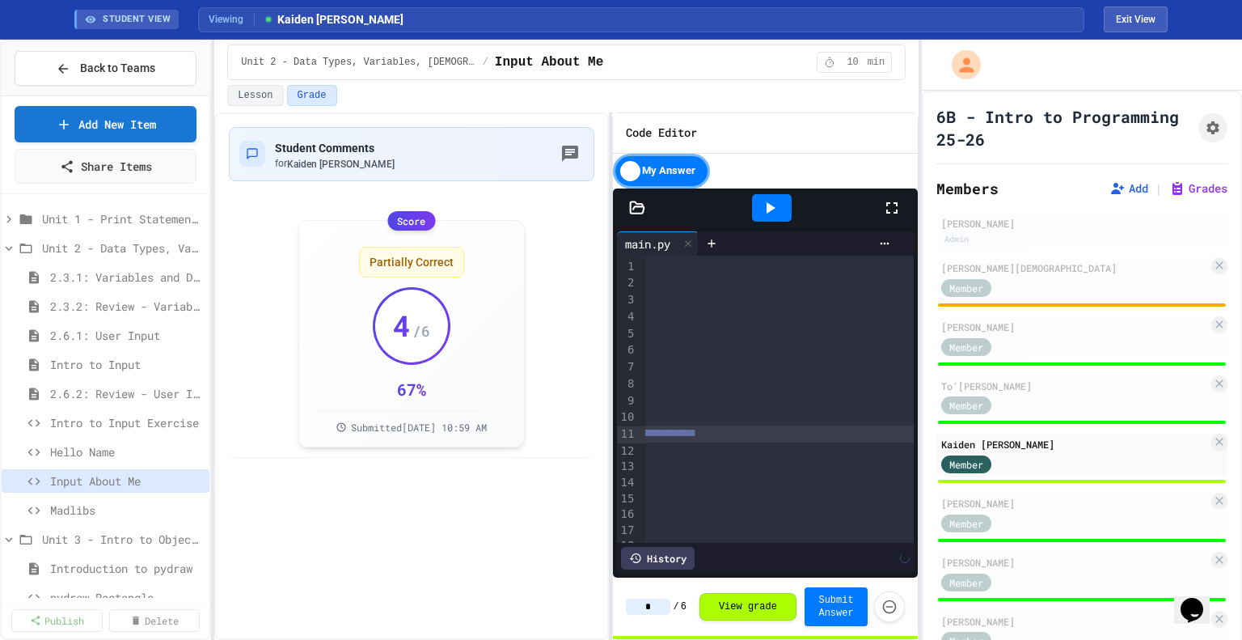
scroll to position [0, 401]
click at [665, 607] on input "*" at bounding box center [648, 607] width 44 height 16
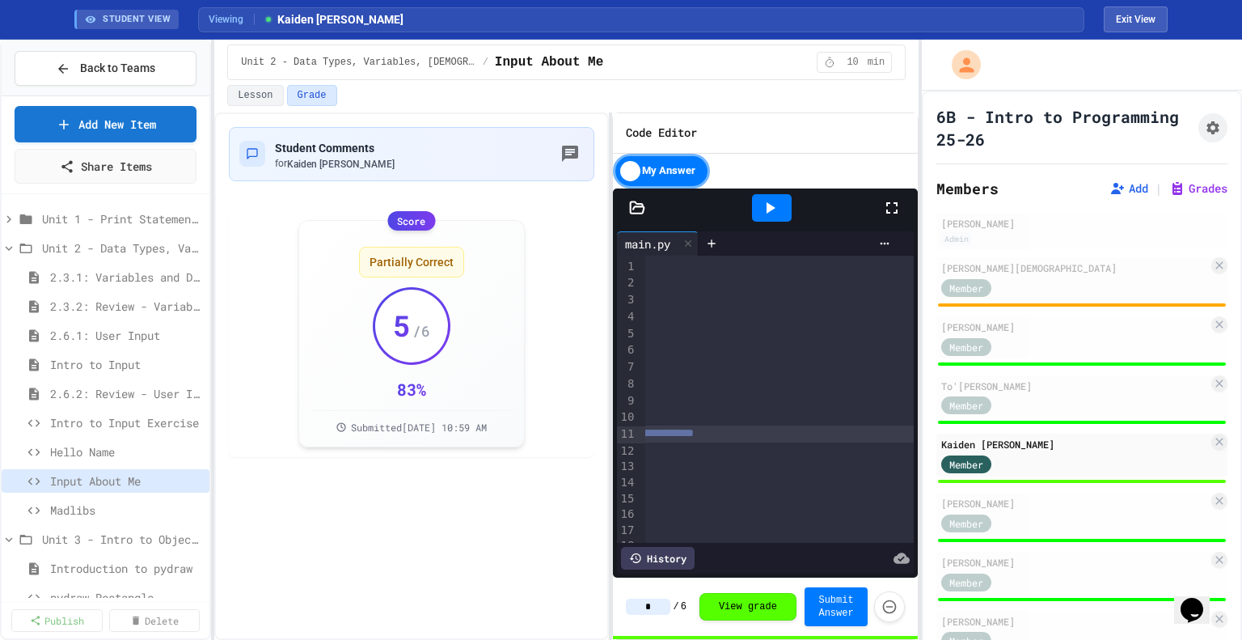
type input "*"
click at [104, 440] on div "Hello Name" at bounding box center [106, 451] width 208 height 23
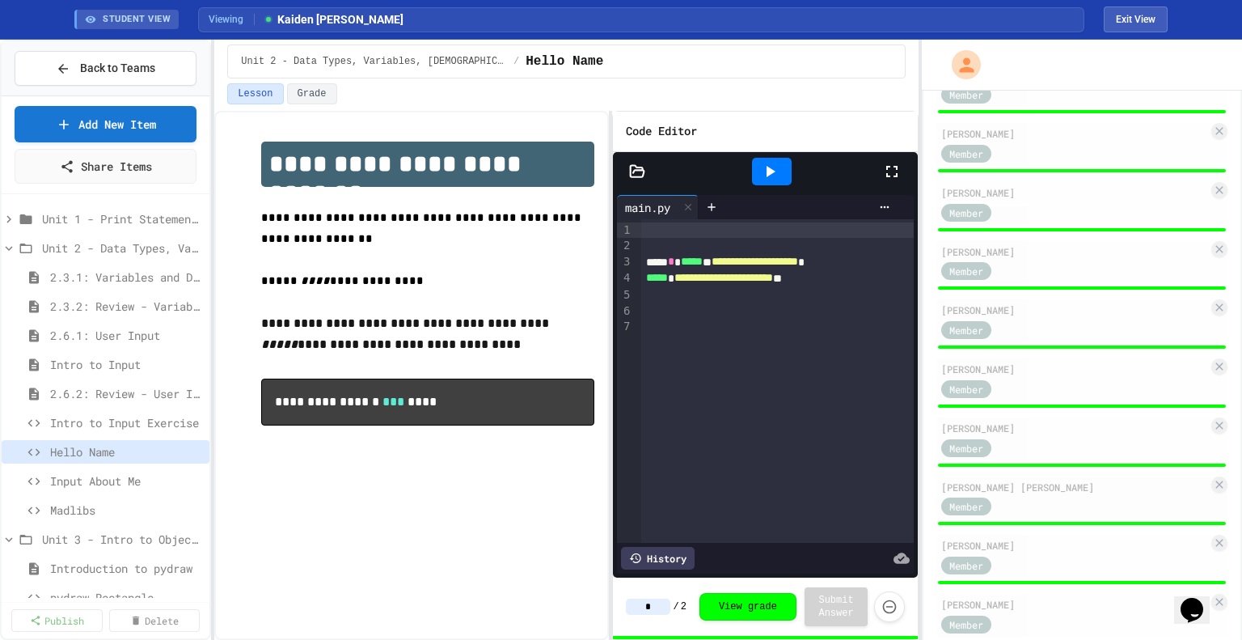
scroll to position [604, 0]
click at [1108, 499] on div "[PERSON_NAME] [PERSON_NAME] Member" at bounding box center [1082, 498] width 291 height 43
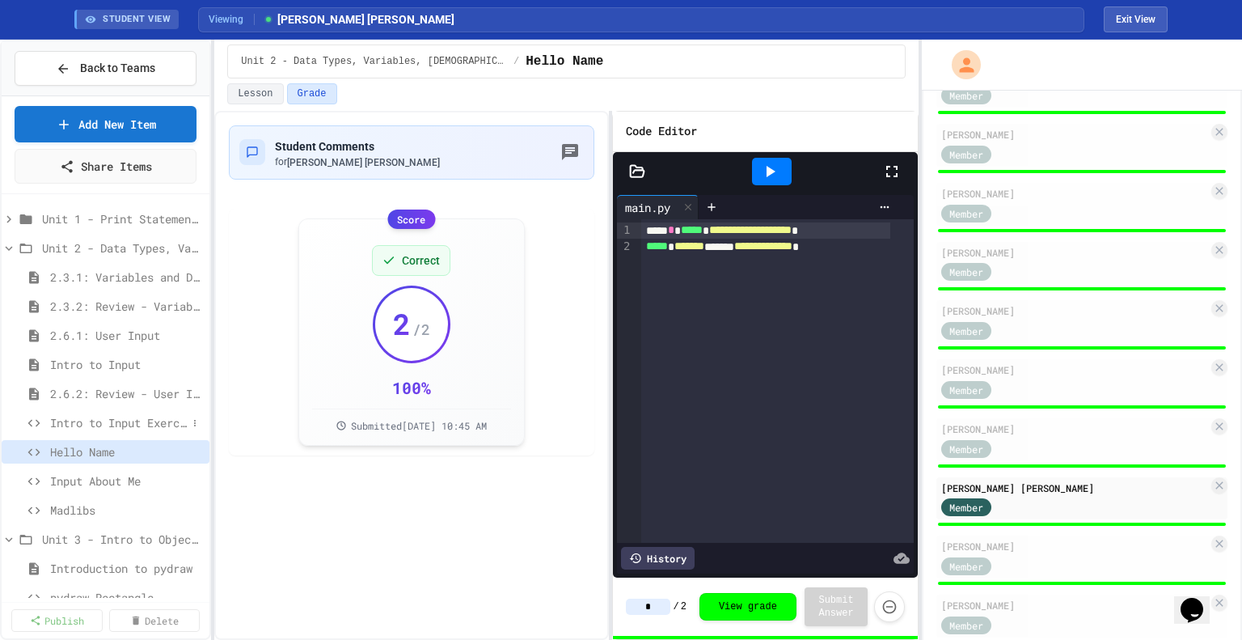
click at [121, 416] on span "Intro to Input Exercise" at bounding box center [118, 422] width 137 height 17
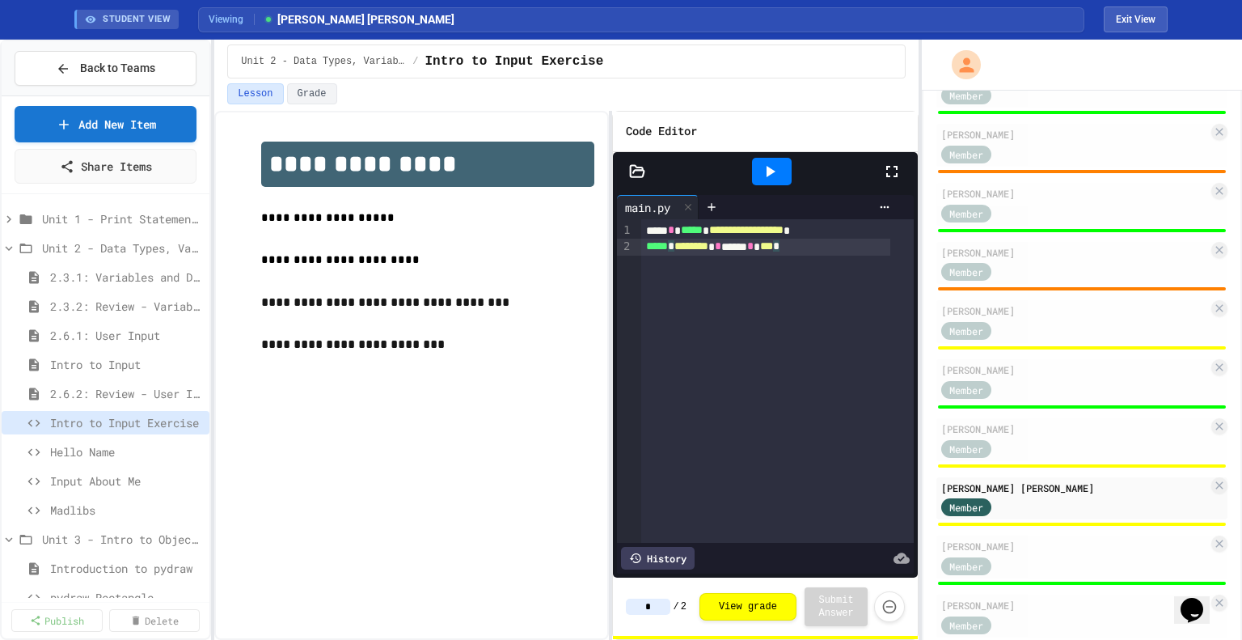
click at [841, 244] on div "***** * ******** * **** * *** *" at bounding box center [765, 247] width 249 height 17
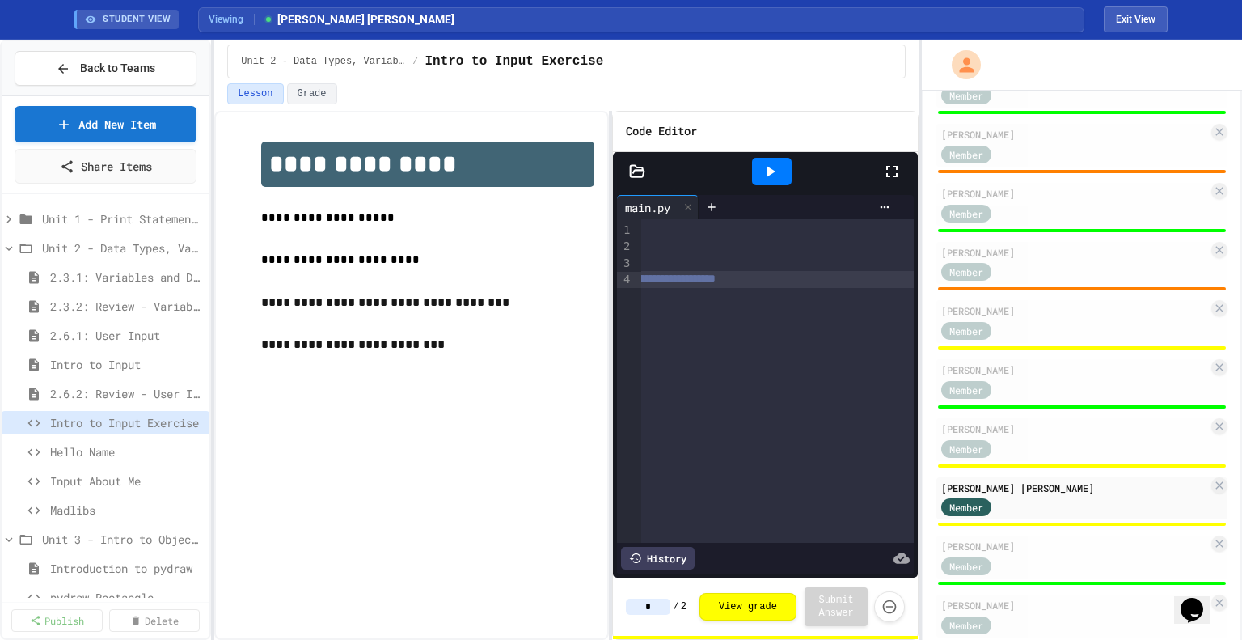
scroll to position [650, 0]
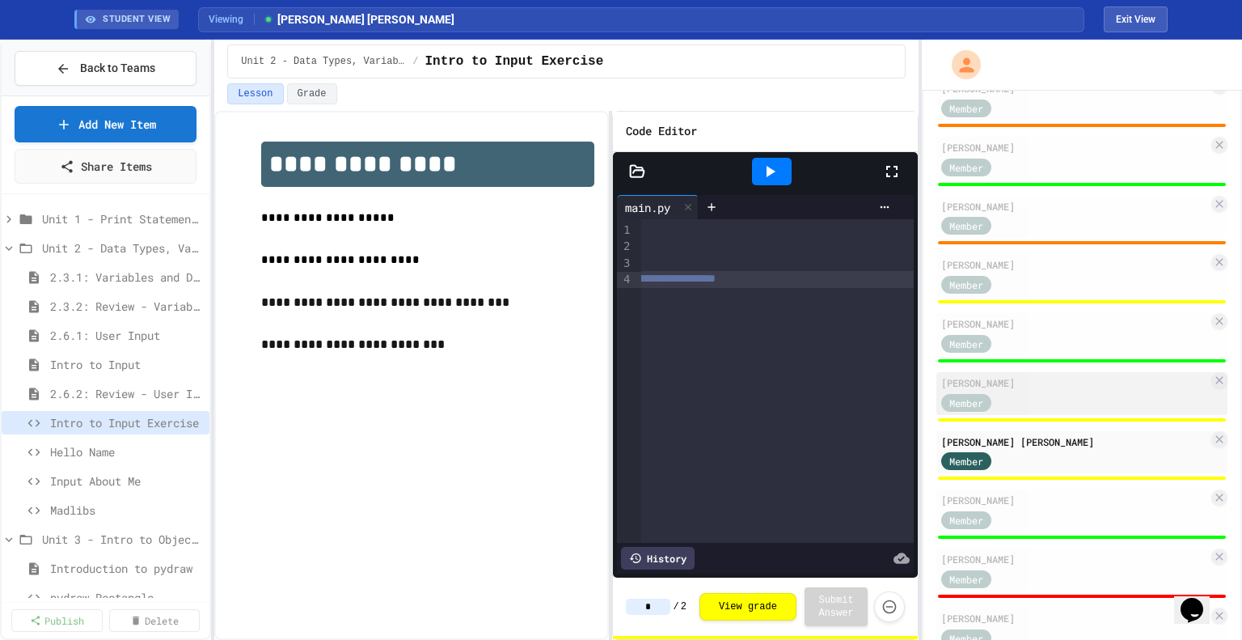
click at [1024, 377] on div "[PERSON_NAME] Member" at bounding box center [1082, 393] width 291 height 43
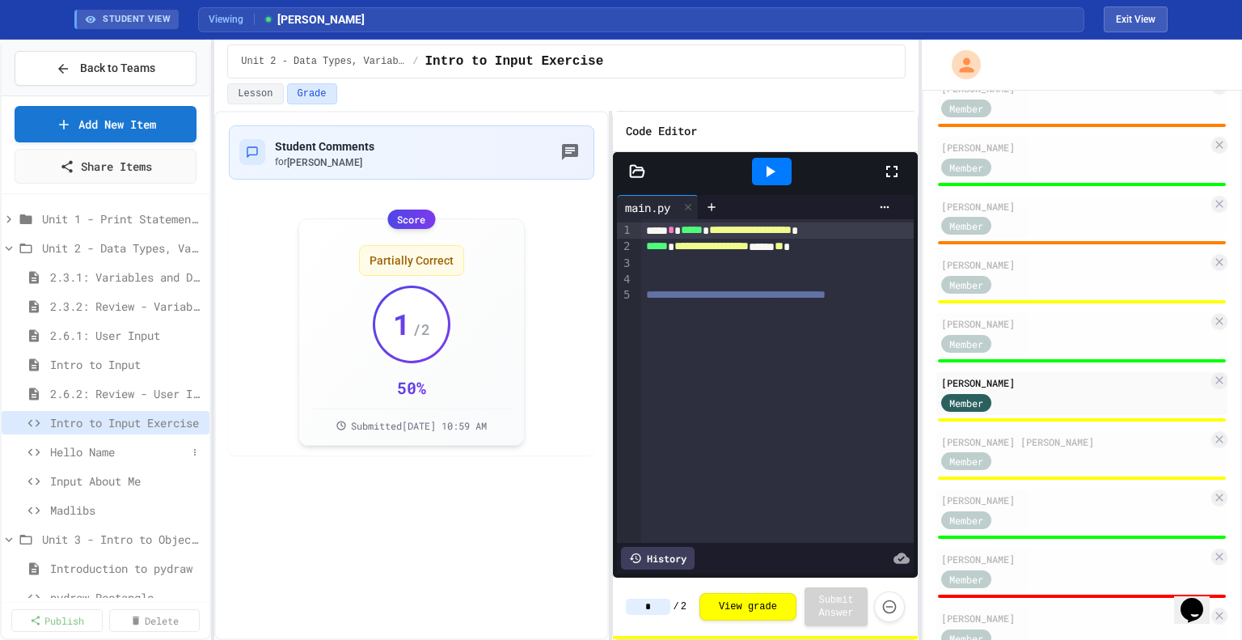
click at [65, 447] on span "Hello Name" at bounding box center [118, 451] width 137 height 17
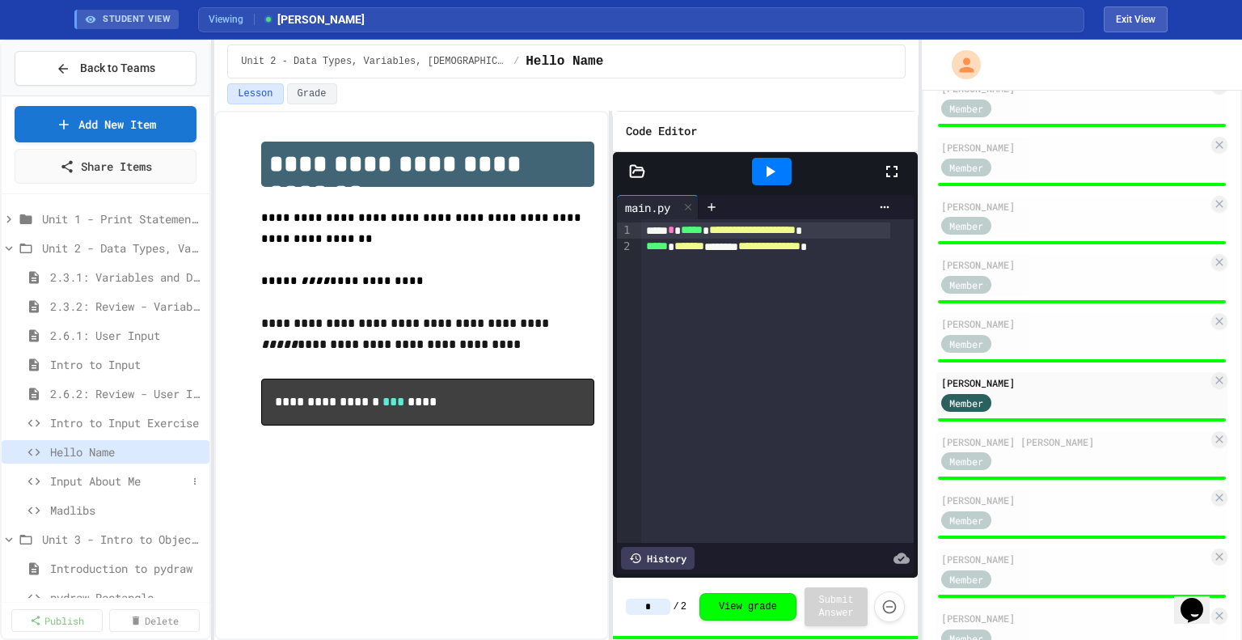
click at [69, 485] on span "Input About Me" at bounding box center [118, 480] width 137 height 17
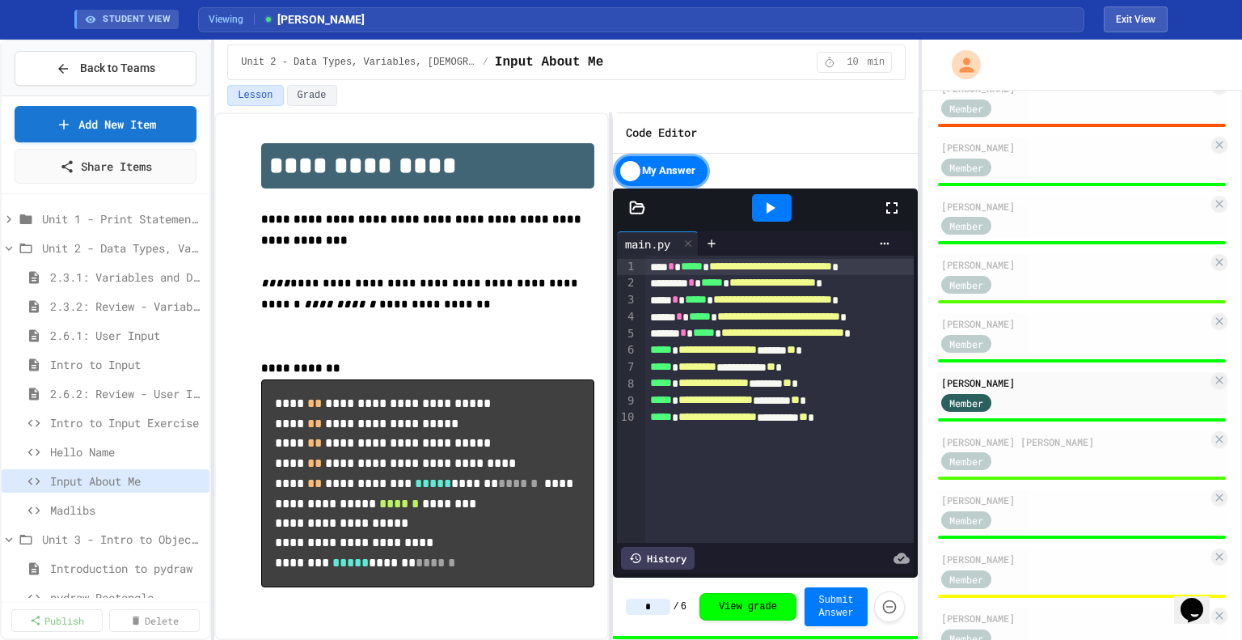
click at [86, 507] on span "Madlibs" at bounding box center [126, 510] width 153 height 17
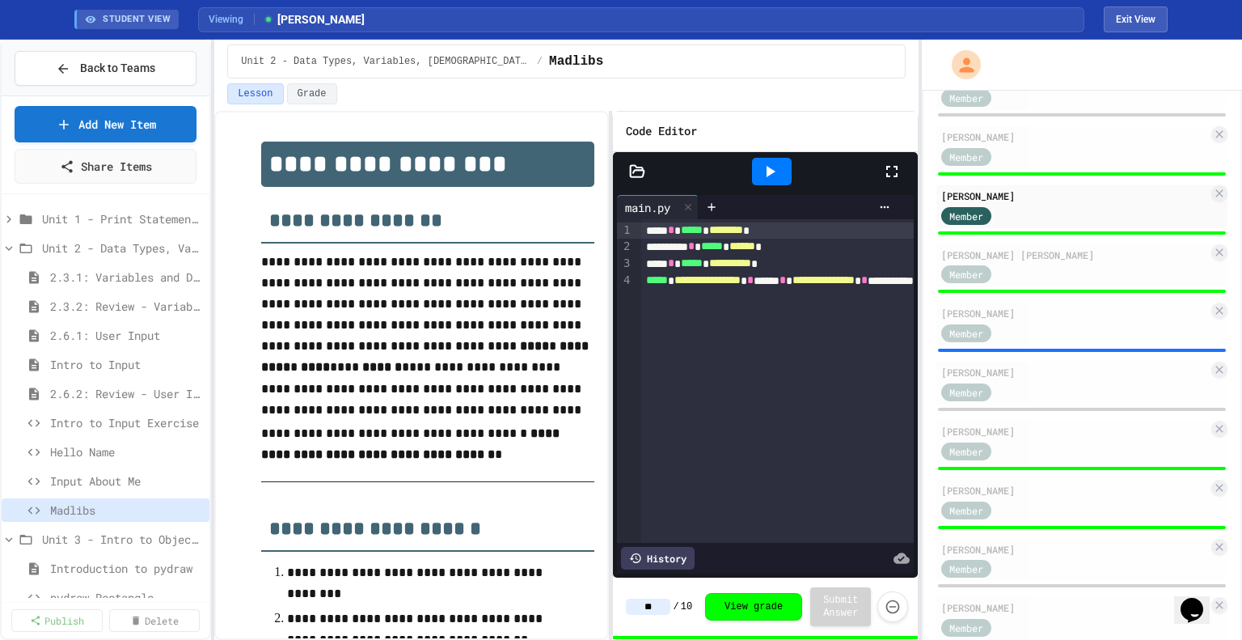
scroll to position [838, 0]
click at [1034, 494] on div "[PERSON_NAME]" at bounding box center [1075, 489] width 267 height 15
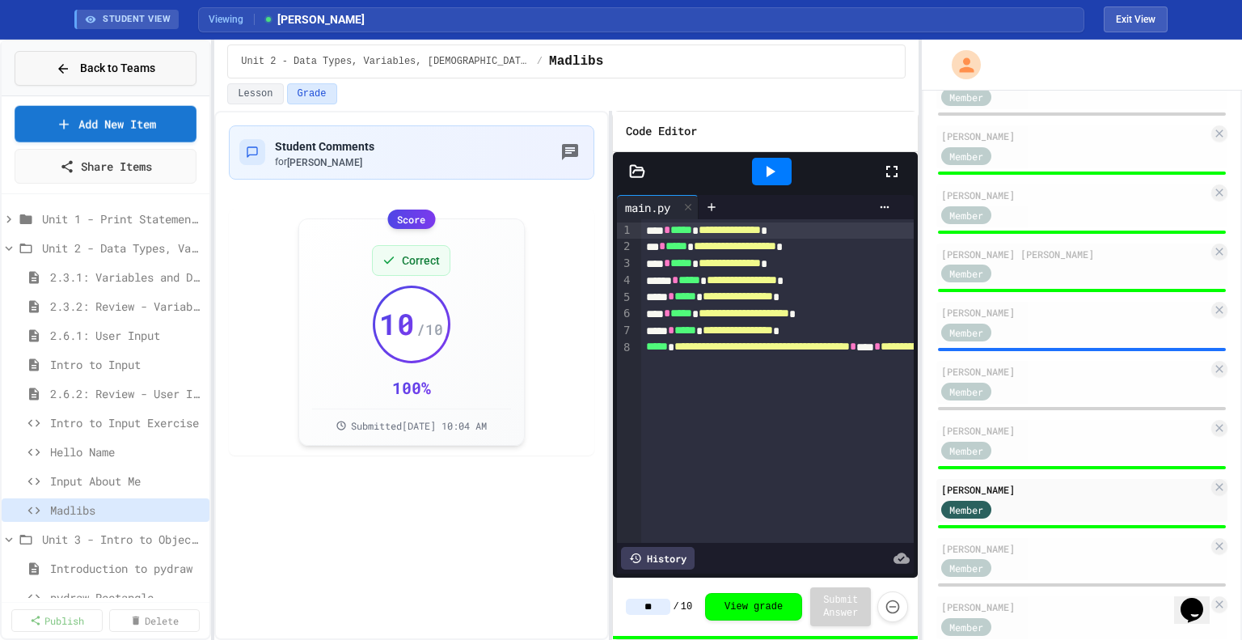
click at [84, 68] on span "Back to Teams" at bounding box center [117, 68] width 75 height 17
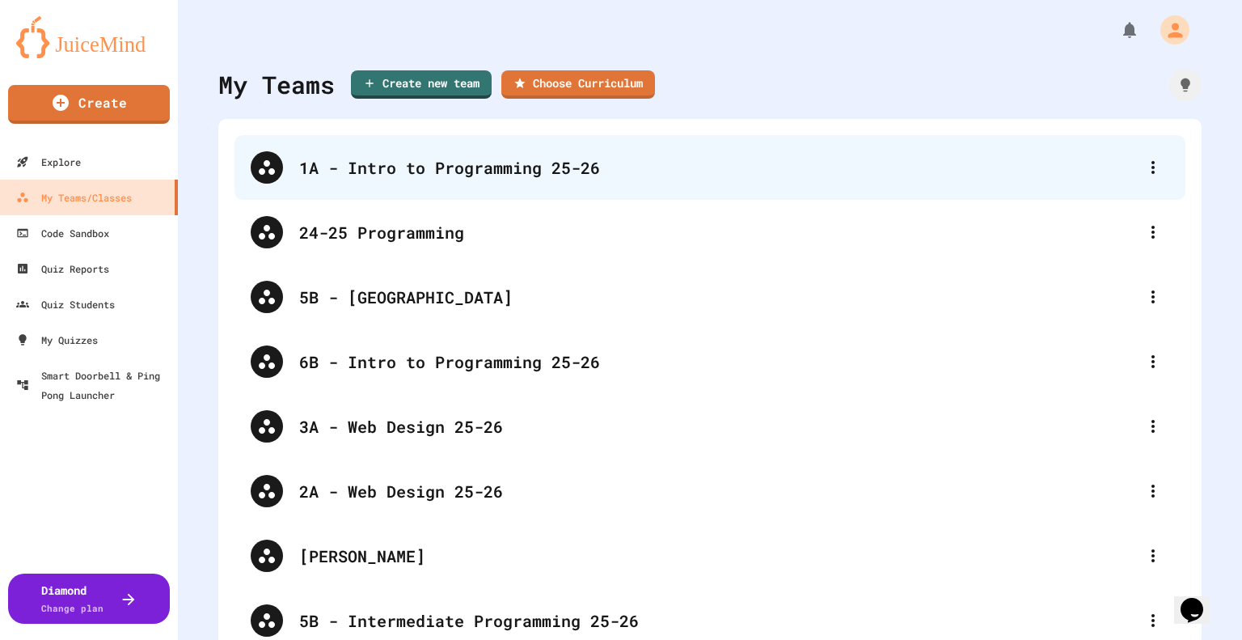
click at [472, 167] on div "1A - Intro to Programming 25-26" at bounding box center [718, 167] width 838 height 24
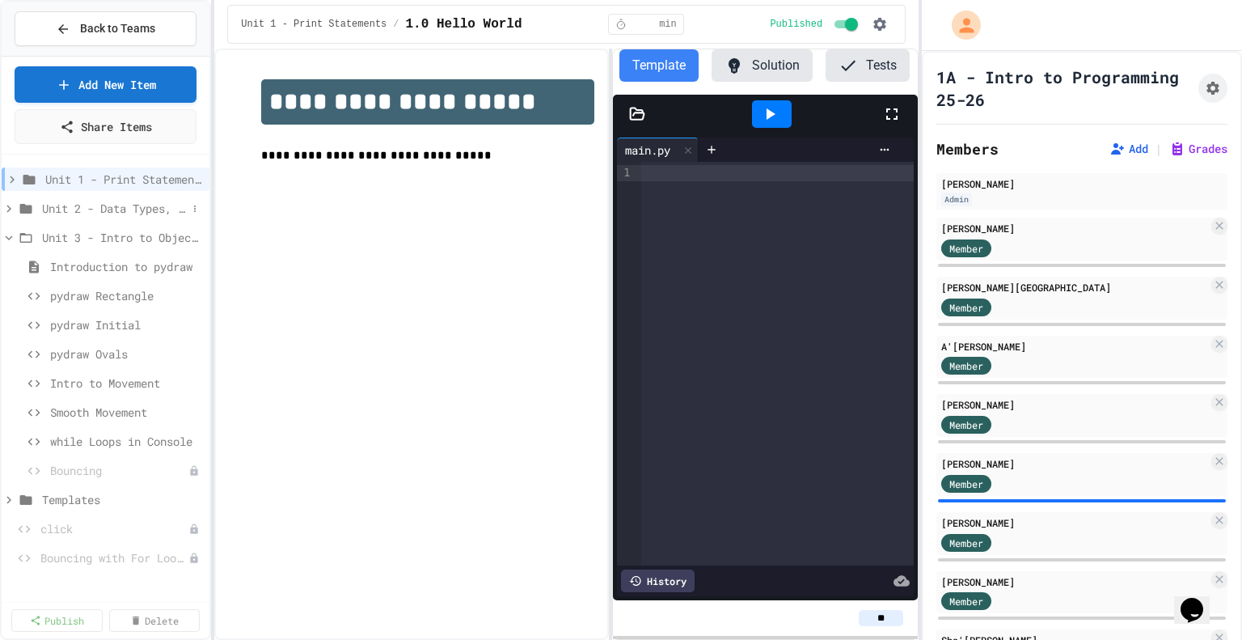
click at [108, 203] on span "Unit 2 - Data Types, Variables, [DEMOGRAPHIC_DATA]" at bounding box center [114, 208] width 145 height 17
click at [104, 383] on span "Intro to Input Exercise" at bounding box center [118, 383] width 137 height 17
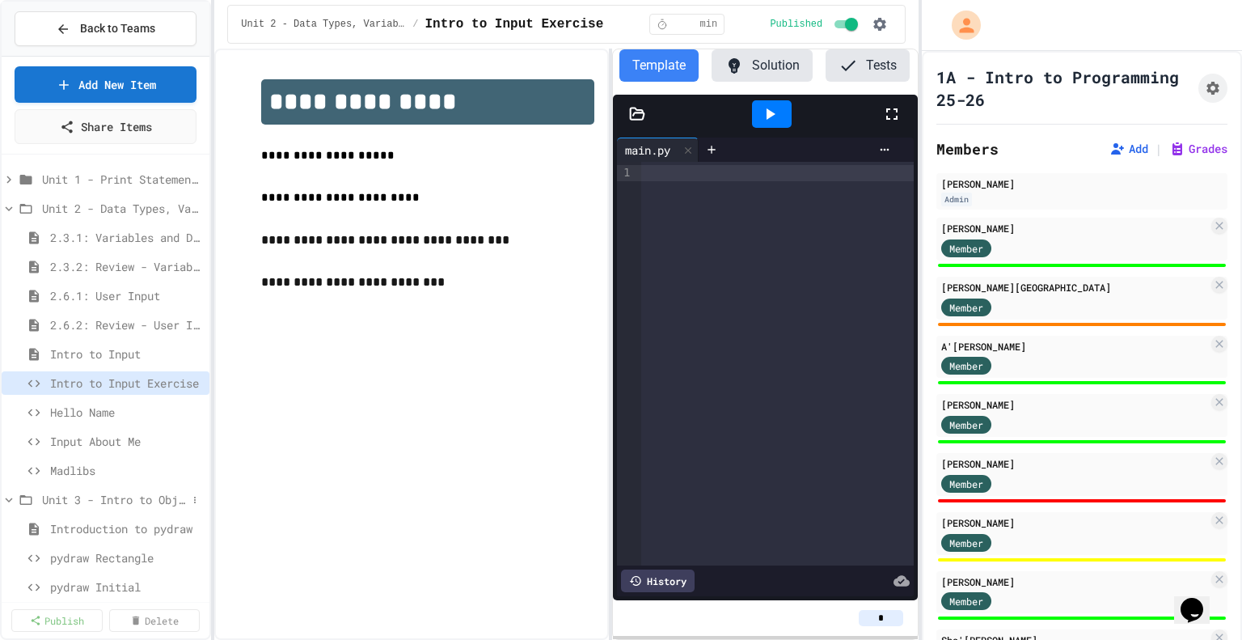
click at [54, 491] on span "Unit 3 - Intro to Objects" at bounding box center [114, 499] width 145 height 17
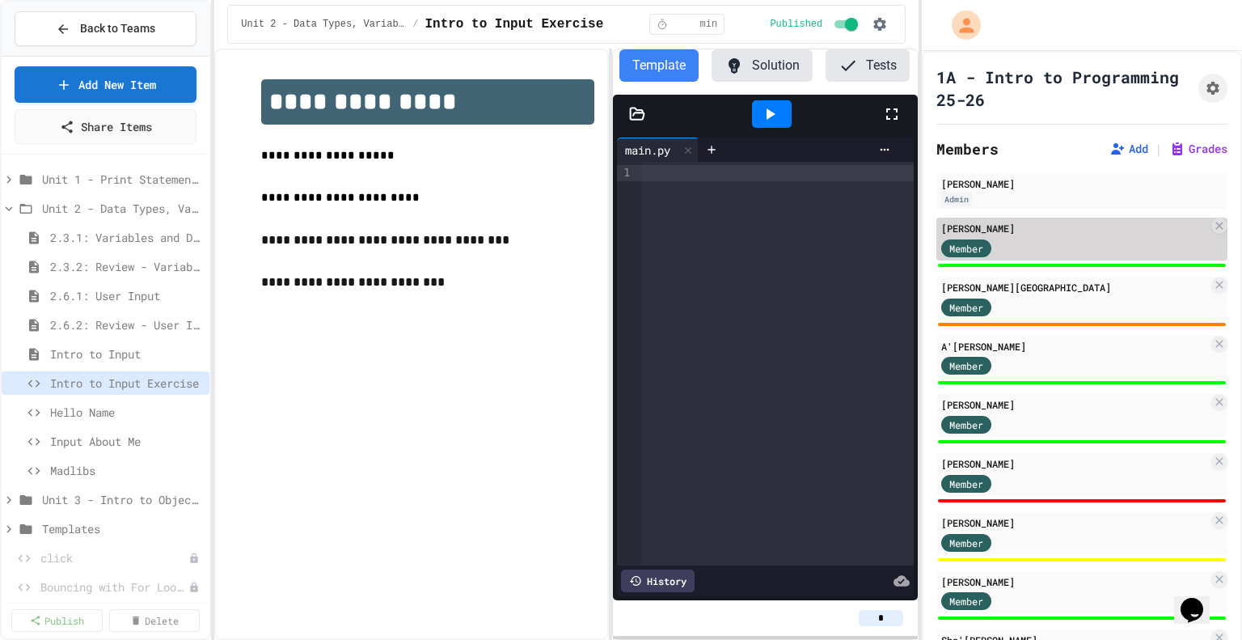
click at [1007, 233] on div "[PERSON_NAME]" at bounding box center [1075, 228] width 267 height 15
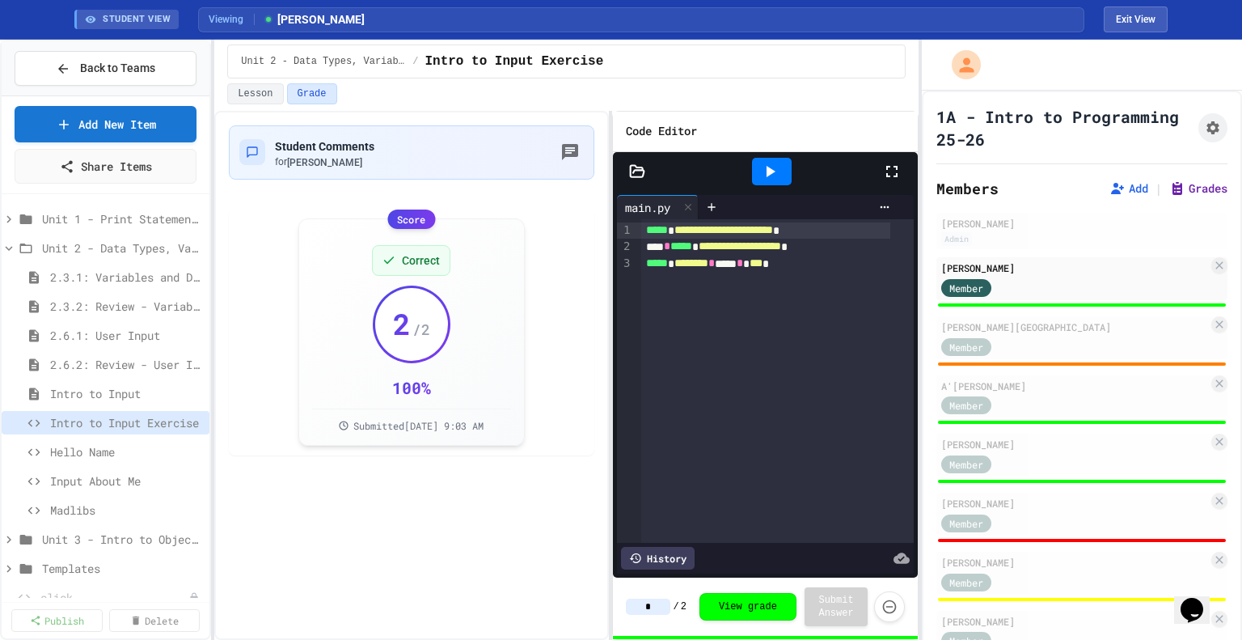
click at [1184, 184] on button "Grades" at bounding box center [1199, 188] width 58 height 16
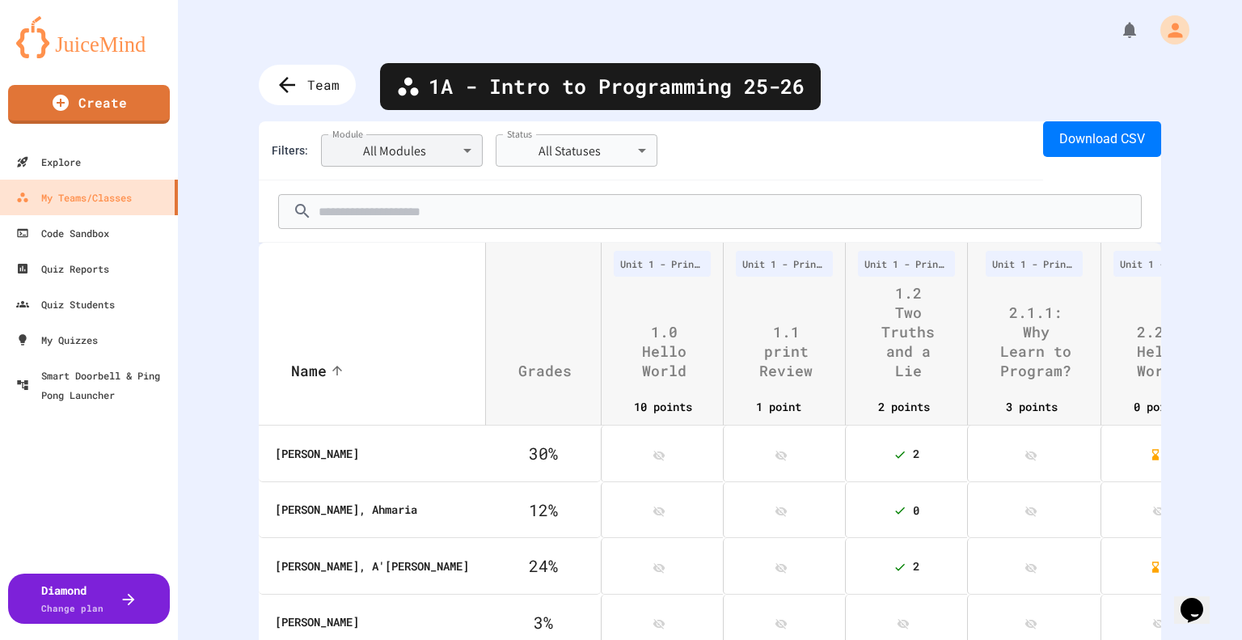
click at [370, 154] on body "**********" at bounding box center [621, 320] width 1242 height 640
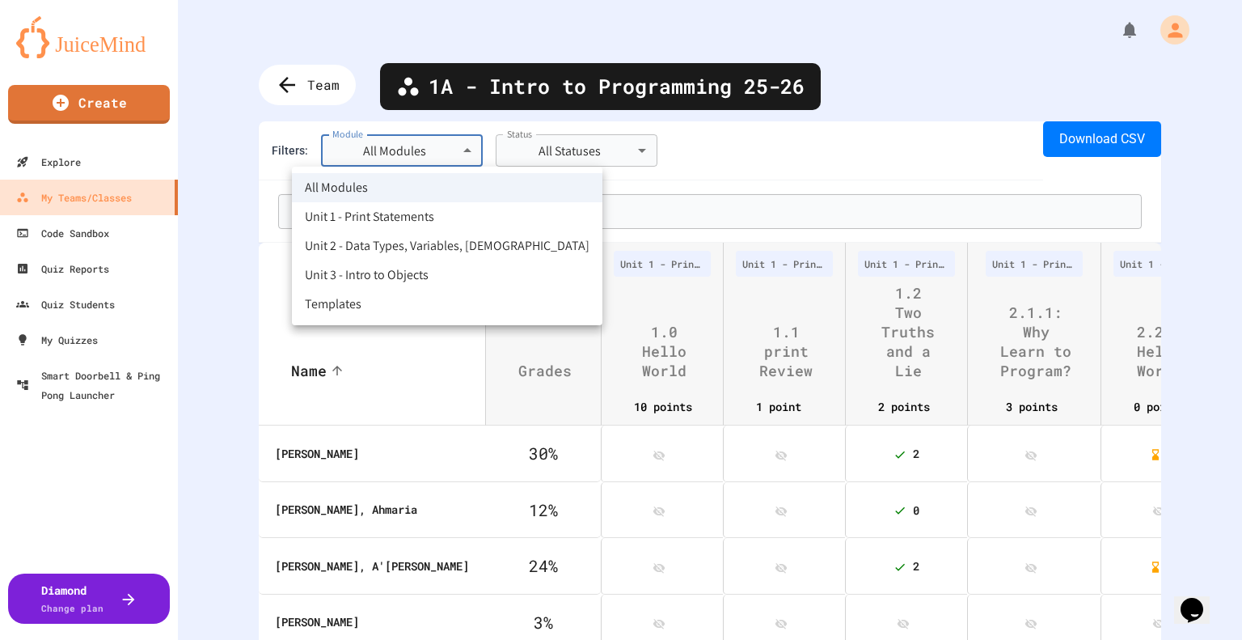
click at [374, 248] on li "Unit 2 - Data Types, Variables, [DEMOGRAPHIC_DATA]" at bounding box center [447, 245] width 311 height 29
type input "**********"
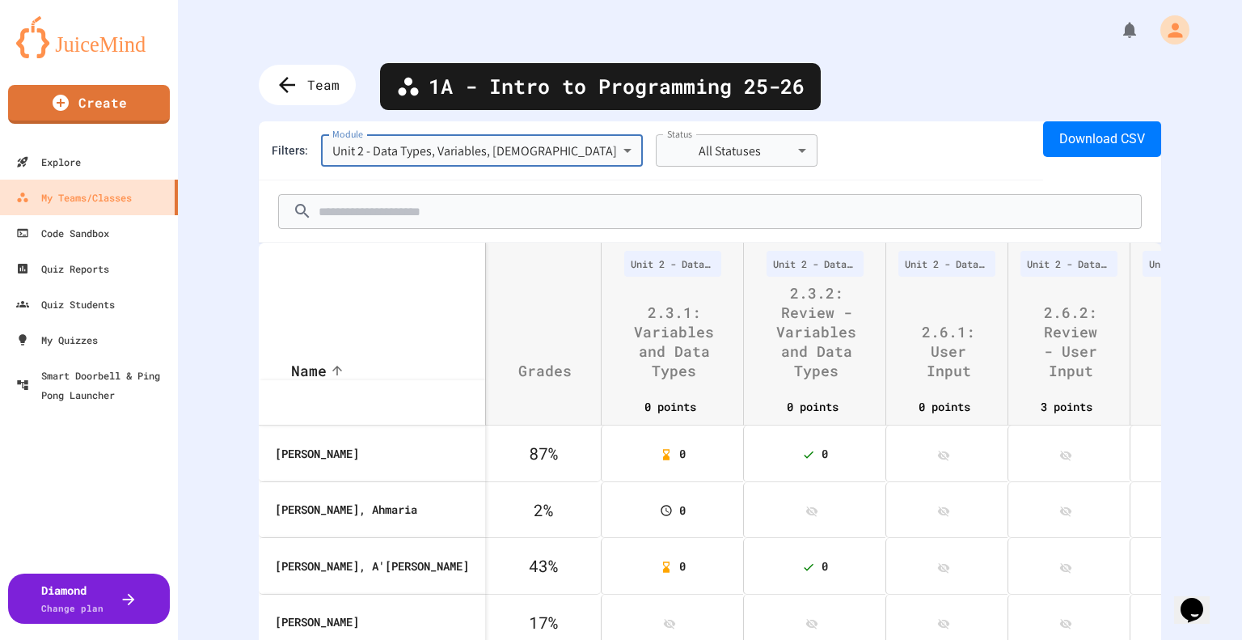
scroll to position [0, 277]
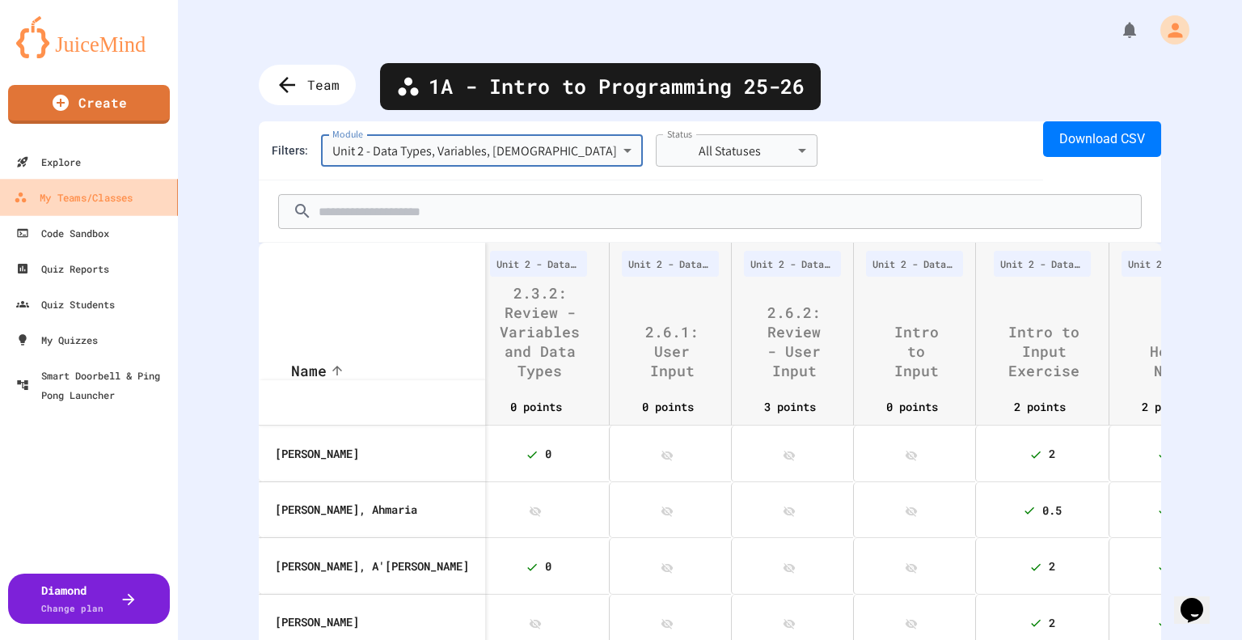
click at [150, 201] on link "My Teams/Classes" at bounding box center [90, 197] width 184 height 36
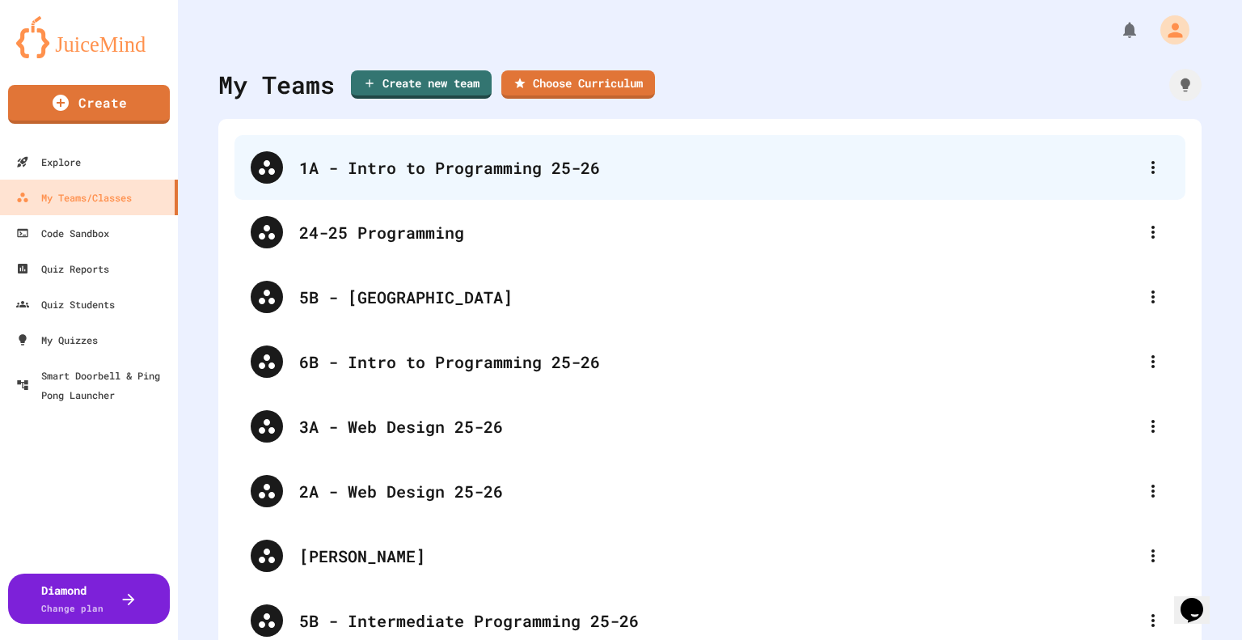
click at [342, 171] on div "1A - Intro to Programming 25-26" at bounding box center [718, 167] width 838 height 24
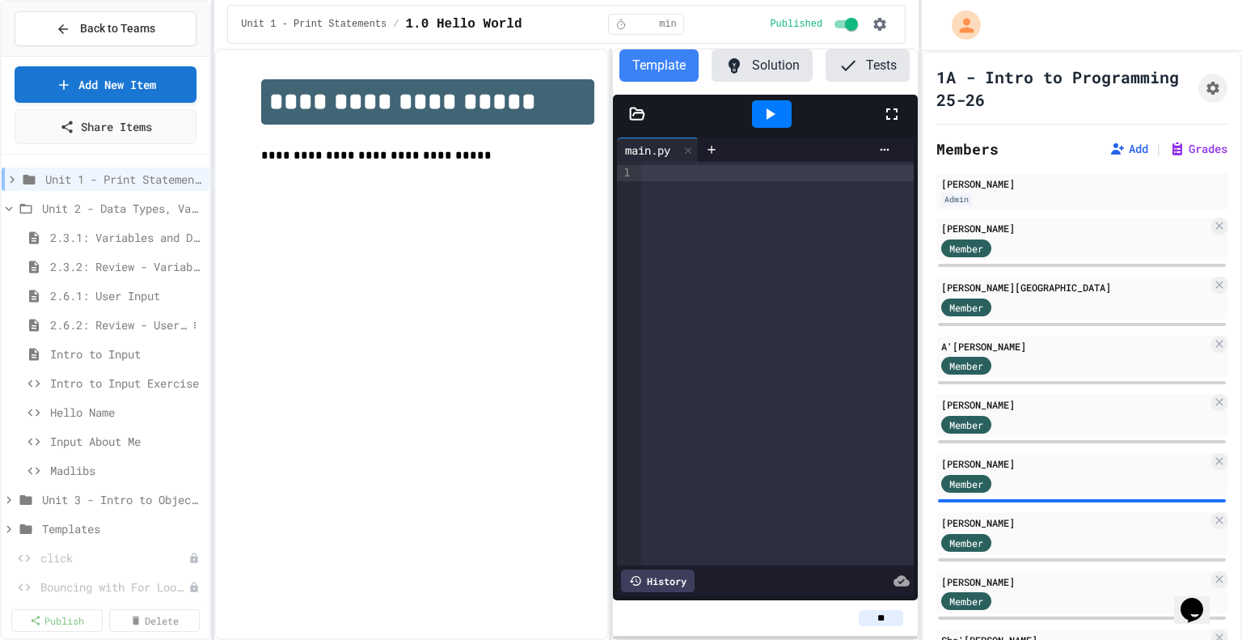
click at [116, 324] on span "2.6.2: Review - User Input" at bounding box center [118, 324] width 137 height 17
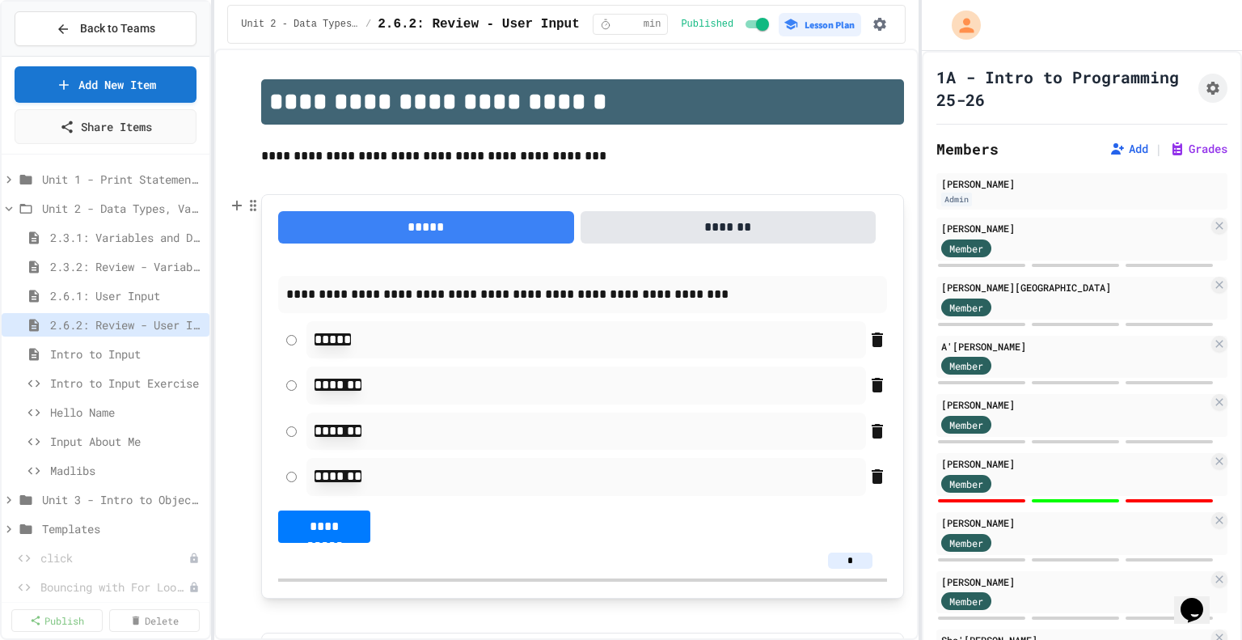
click at [844, 569] on input "*" at bounding box center [850, 560] width 44 height 16
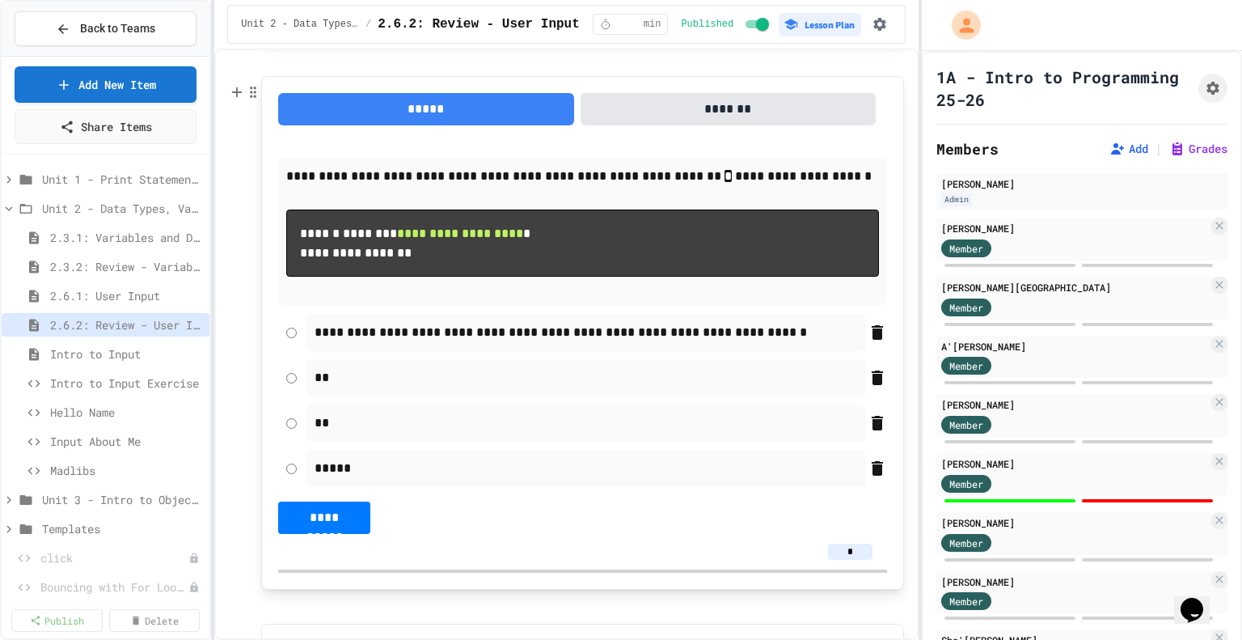
type input "*"
click at [846, 556] on input "*" at bounding box center [850, 552] width 44 height 16
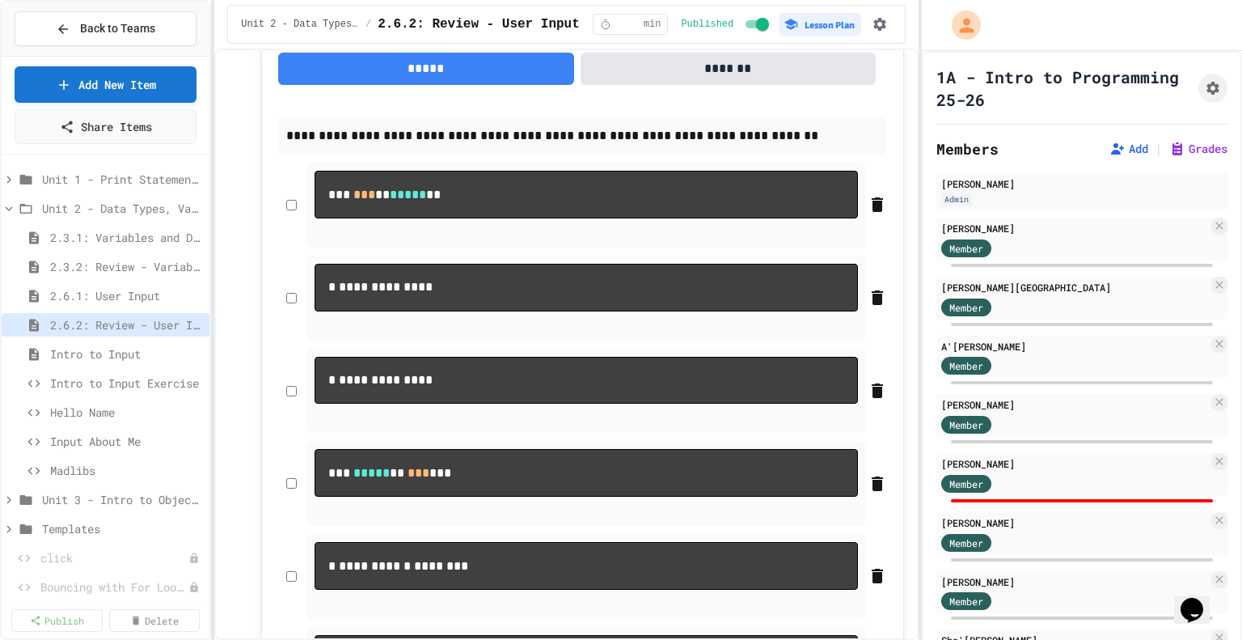
scroll to position [1382, 0]
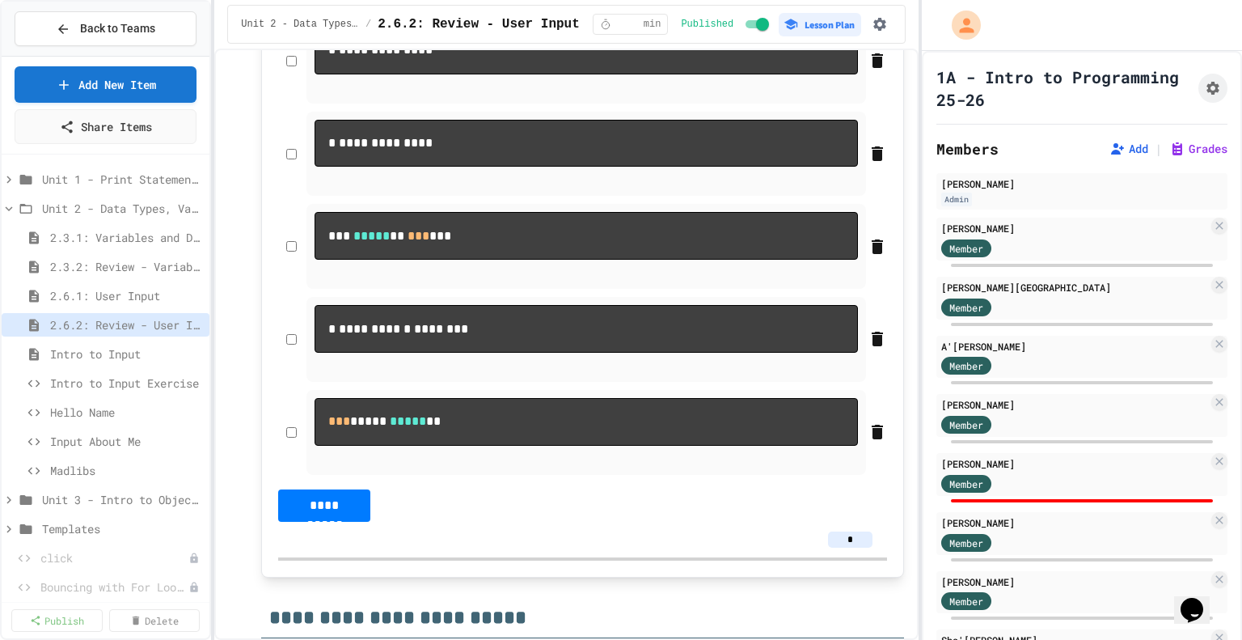
type input "*"
click at [845, 548] on input "*" at bounding box center [850, 539] width 44 height 16
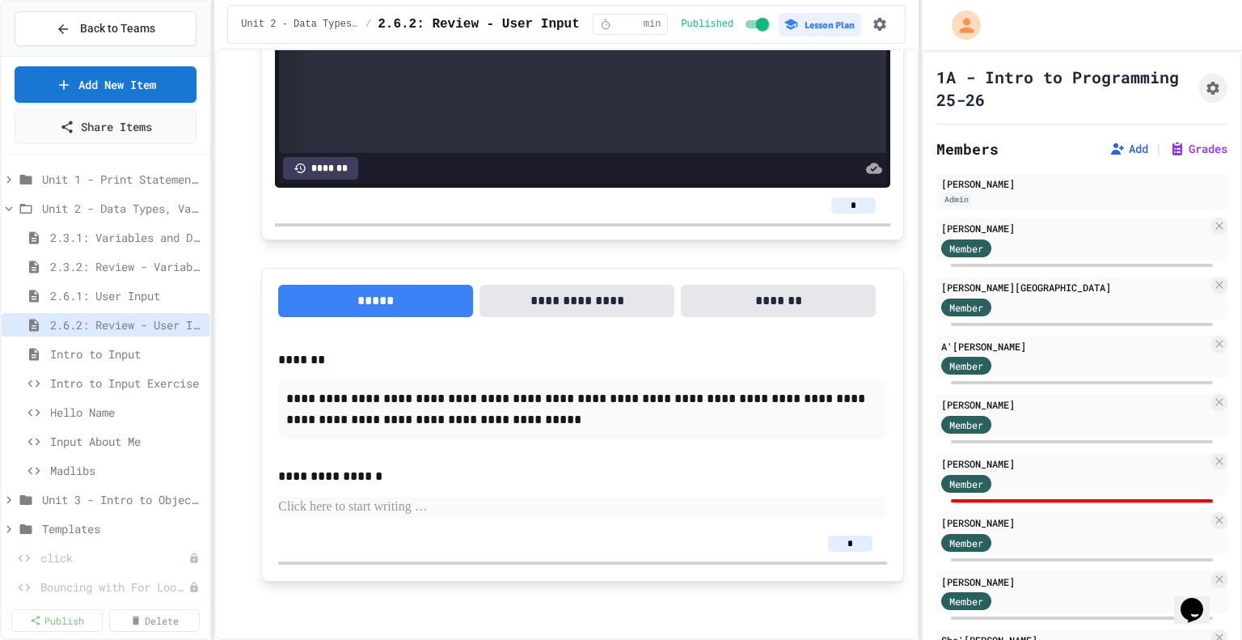
scroll to position [2652, 0]
type input "*"
click at [103, 294] on span "2.6.1: User Input" at bounding box center [118, 295] width 137 height 17
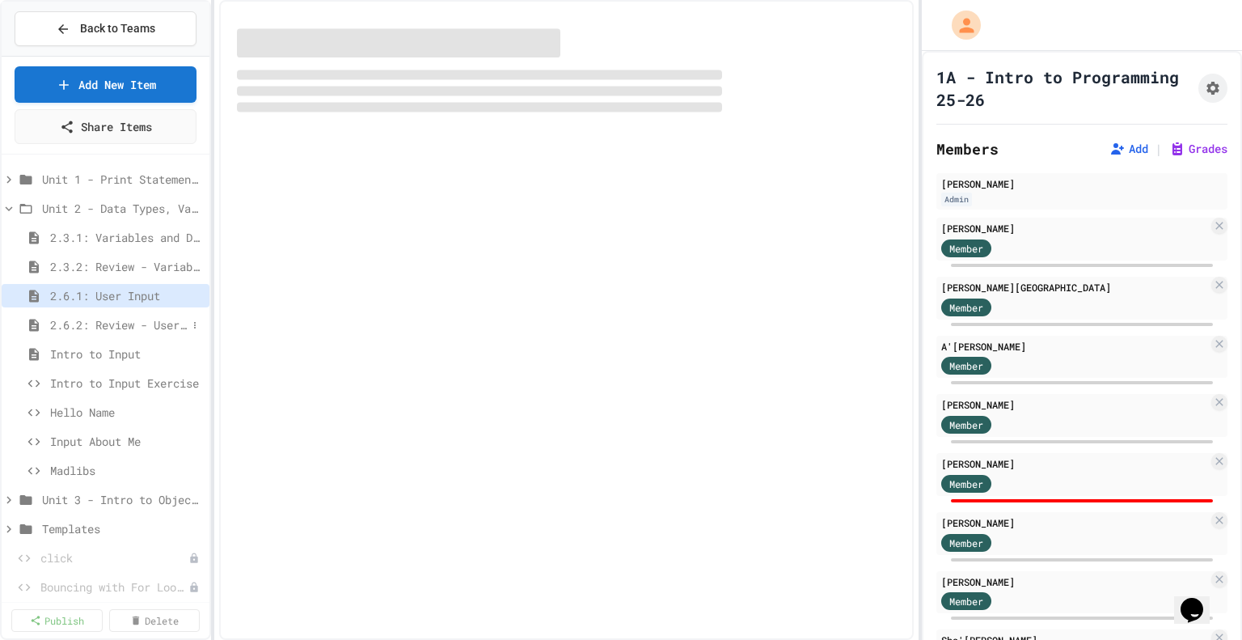
select select "***"
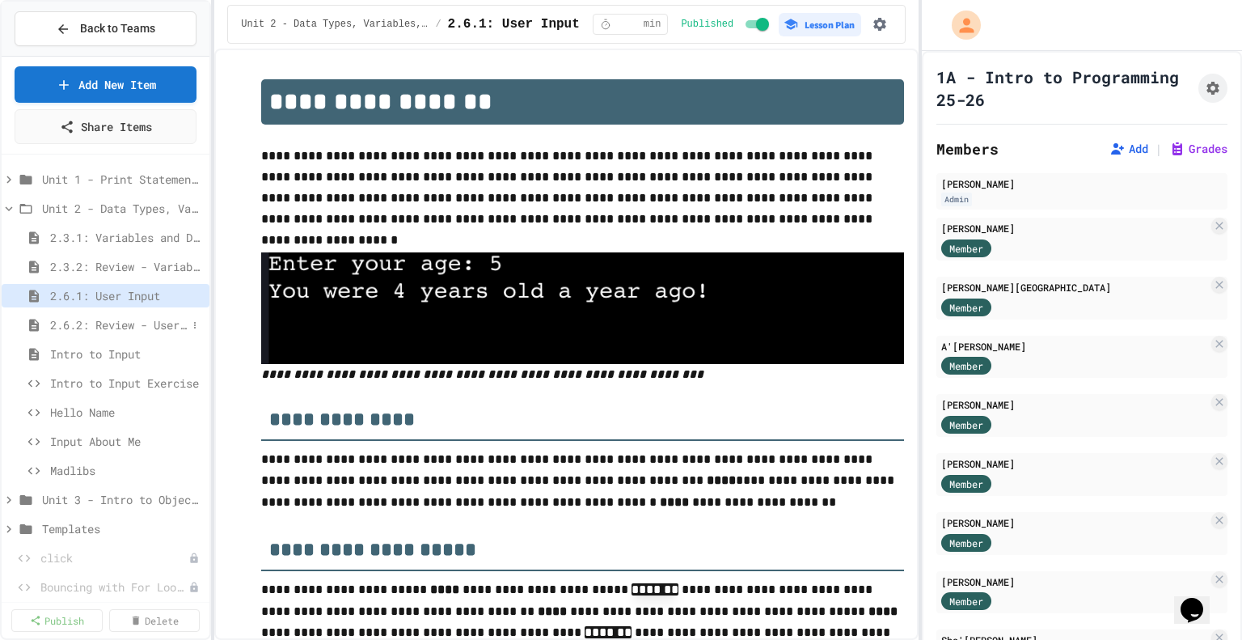
click at [114, 324] on span "2.6.2: Review - User Input" at bounding box center [118, 324] width 137 height 17
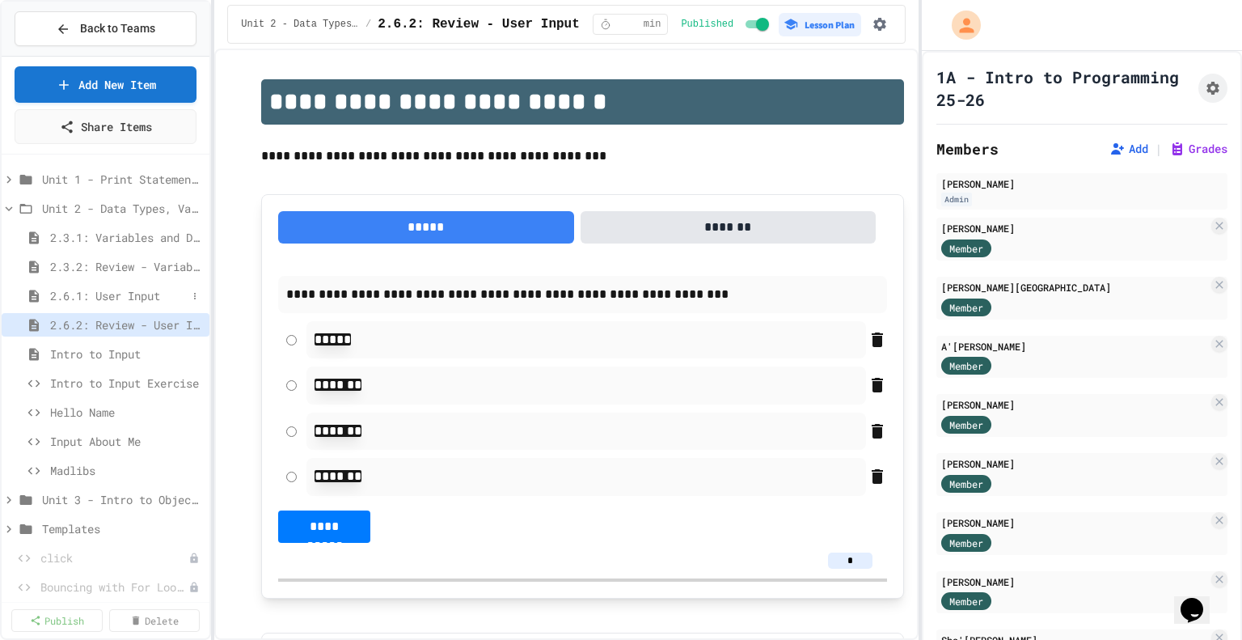
click at [130, 294] on span "2.6.1: User Input" at bounding box center [118, 295] width 137 height 17
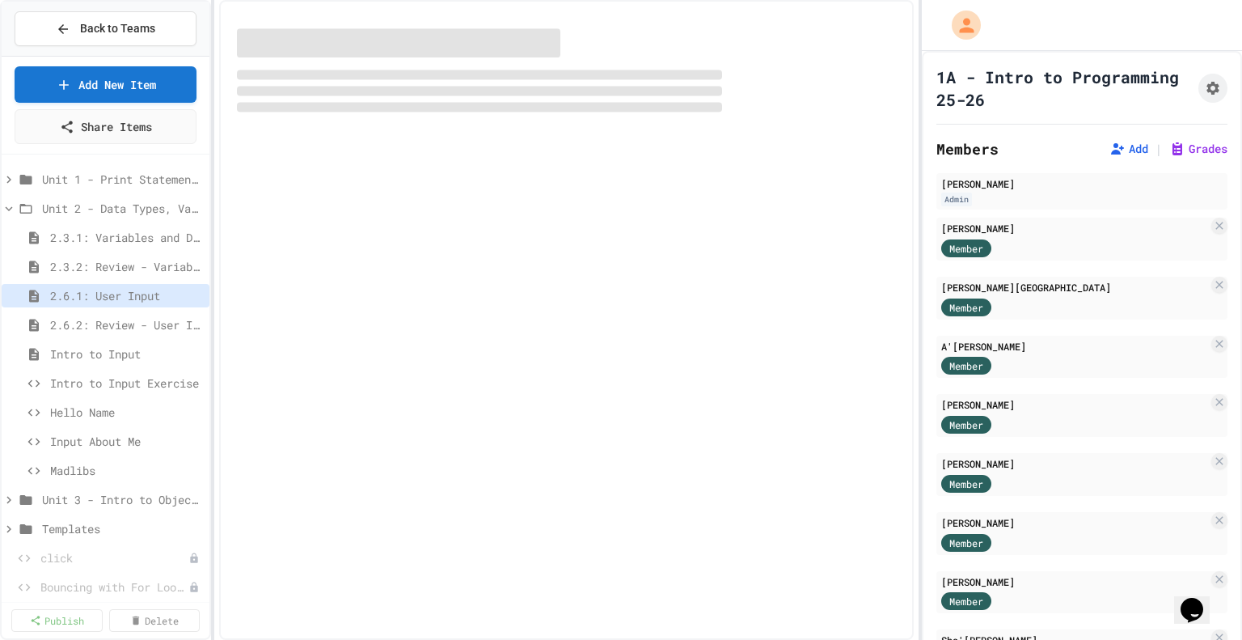
select select "***"
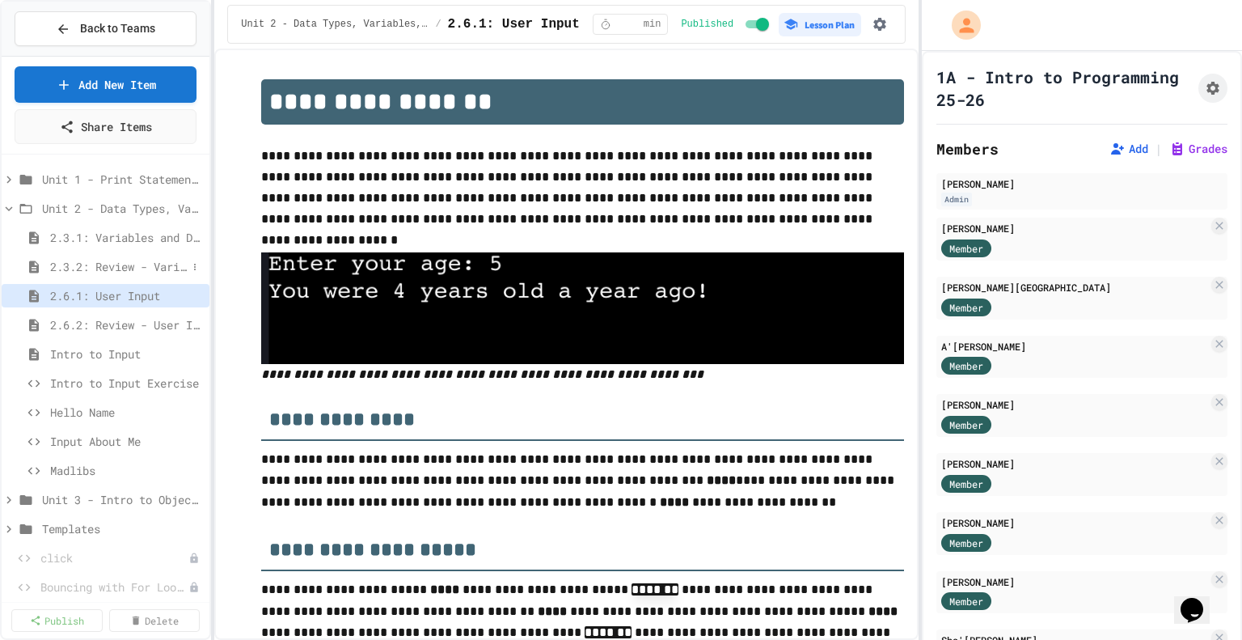
click at [140, 268] on span "2.3.2: Review - Variables and Data Types" at bounding box center [118, 266] width 137 height 17
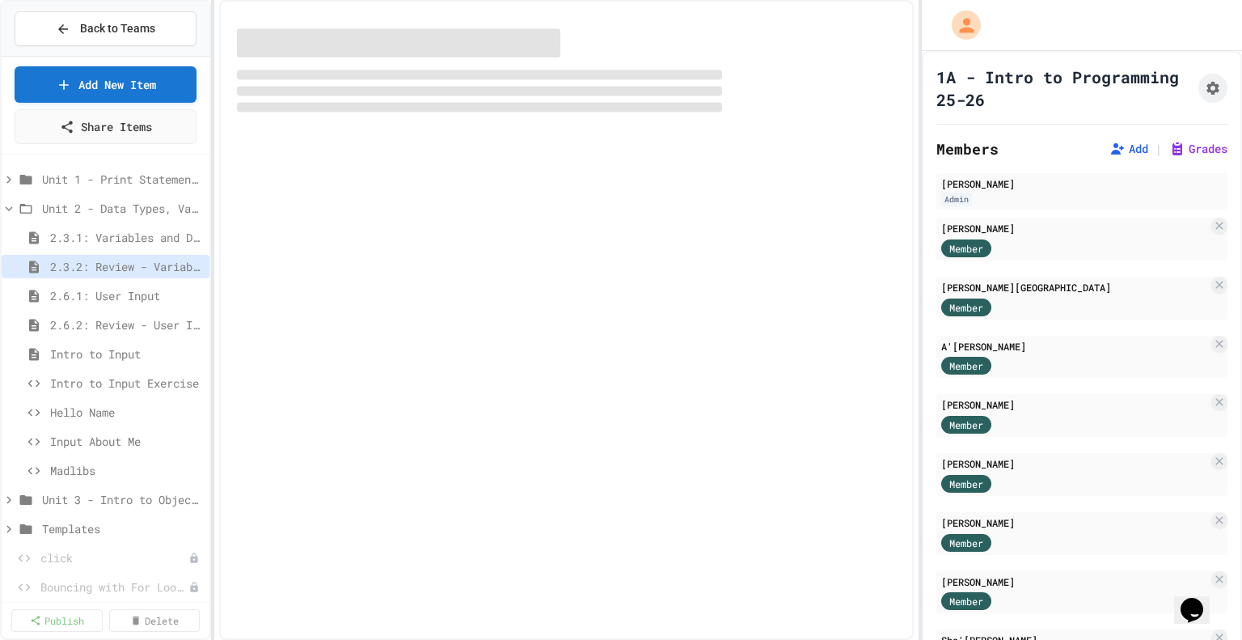
select select "***"
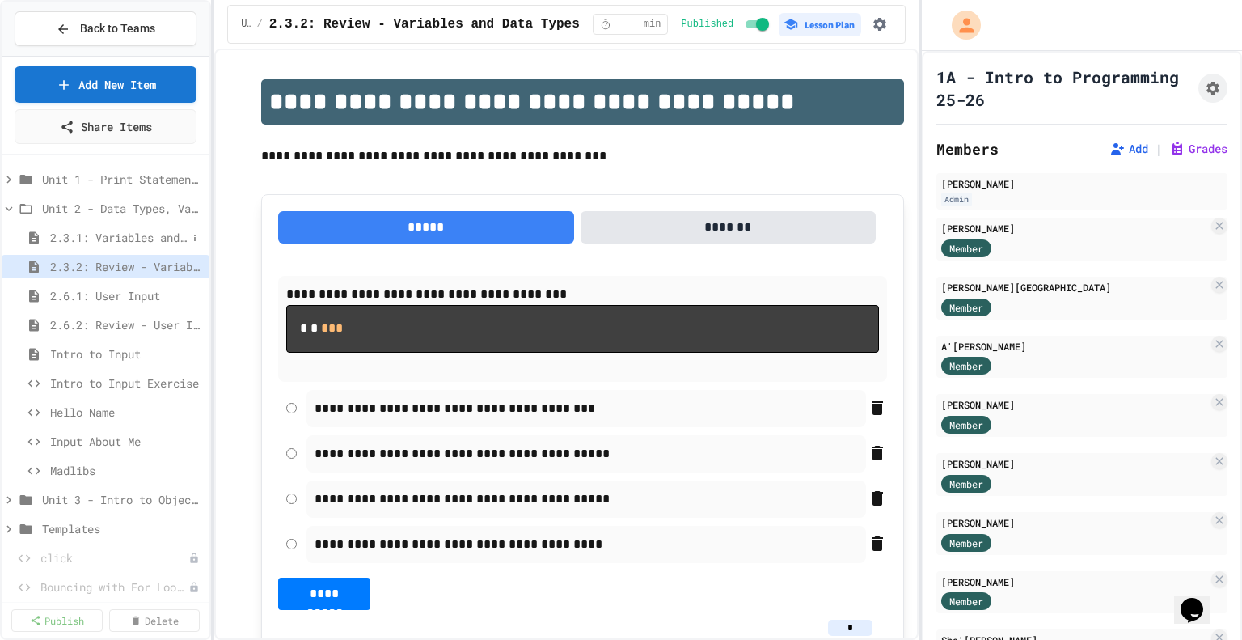
click at [147, 235] on span "2.3.1: Variables and Data Types" at bounding box center [118, 237] width 137 height 17
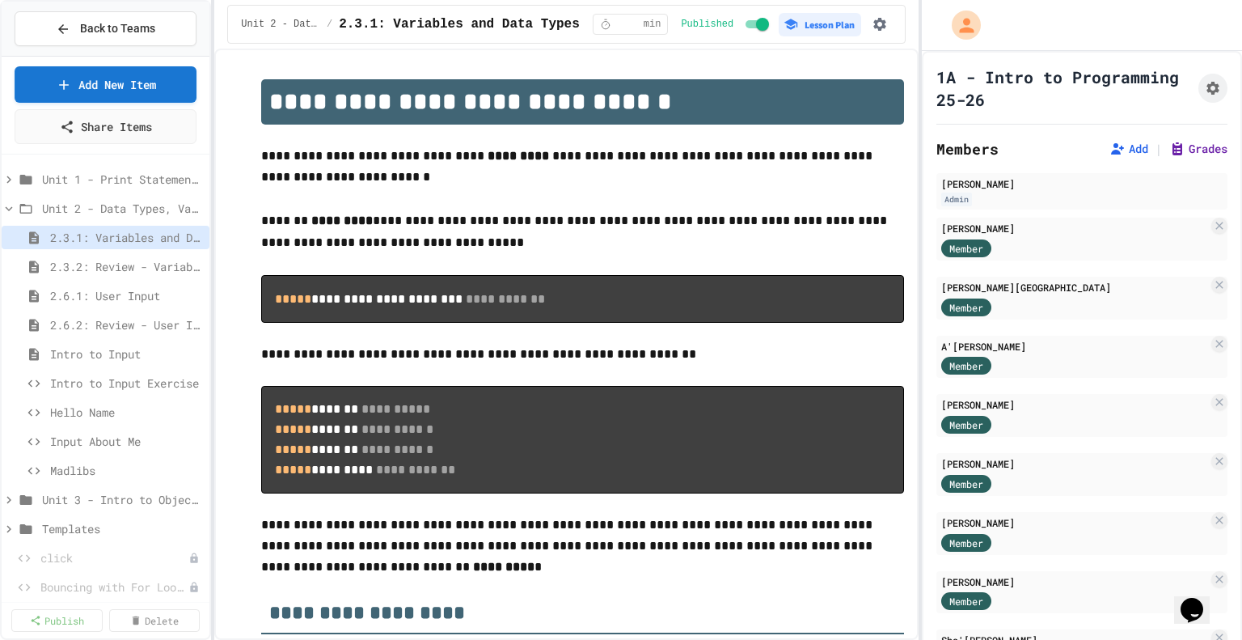
click at [1170, 152] on button "Grades" at bounding box center [1199, 149] width 58 height 16
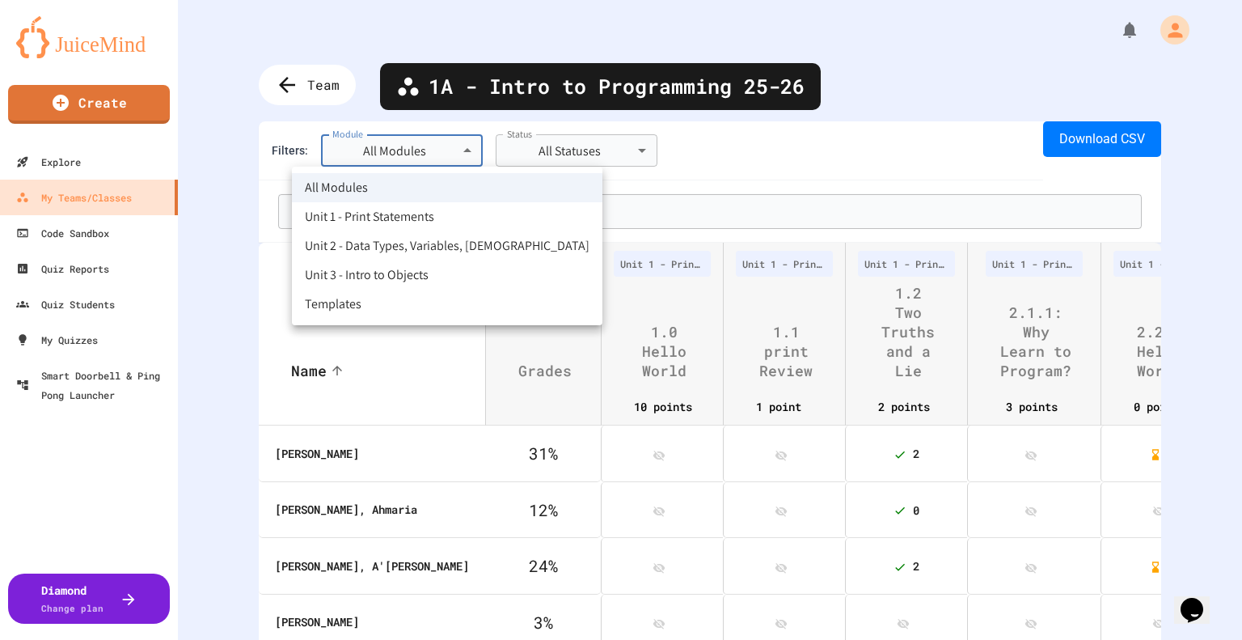
click at [344, 162] on body "**********" at bounding box center [621, 320] width 1242 height 640
click at [375, 243] on li "Unit 2 - Data Types, Variables, [DEMOGRAPHIC_DATA]" at bounding box center [447, 245] width 311 height 29
type input "**********"
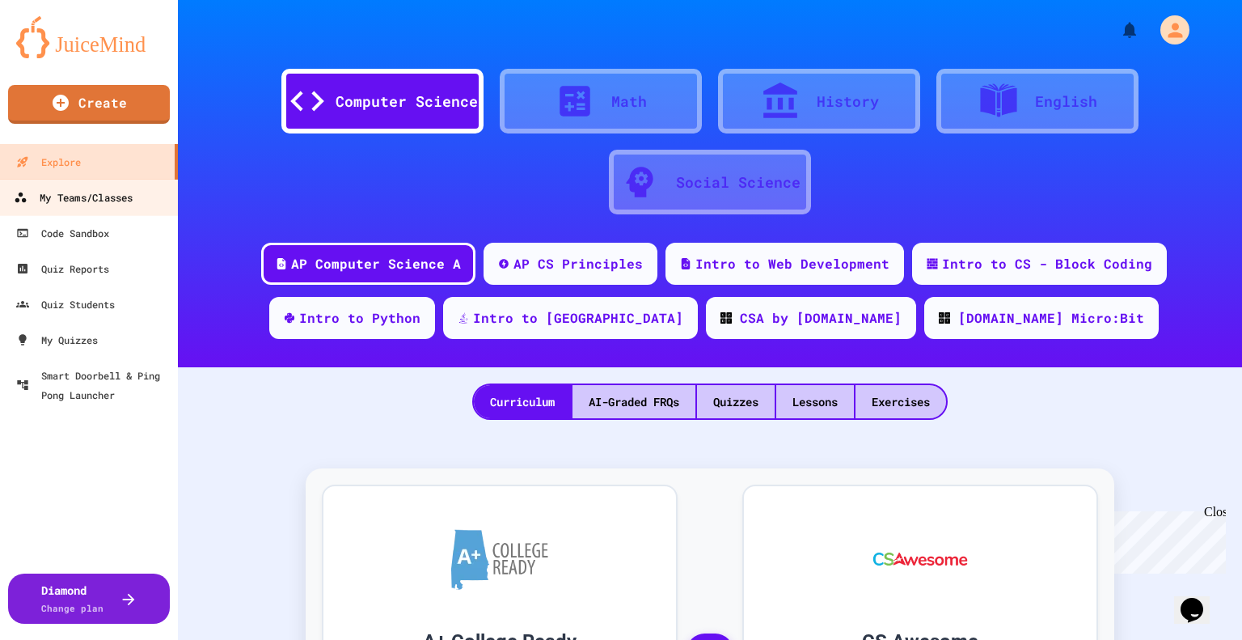
click at [92, 193] on div "My Teams/Classes" at bounding box center [73, 198] width 119 height 20
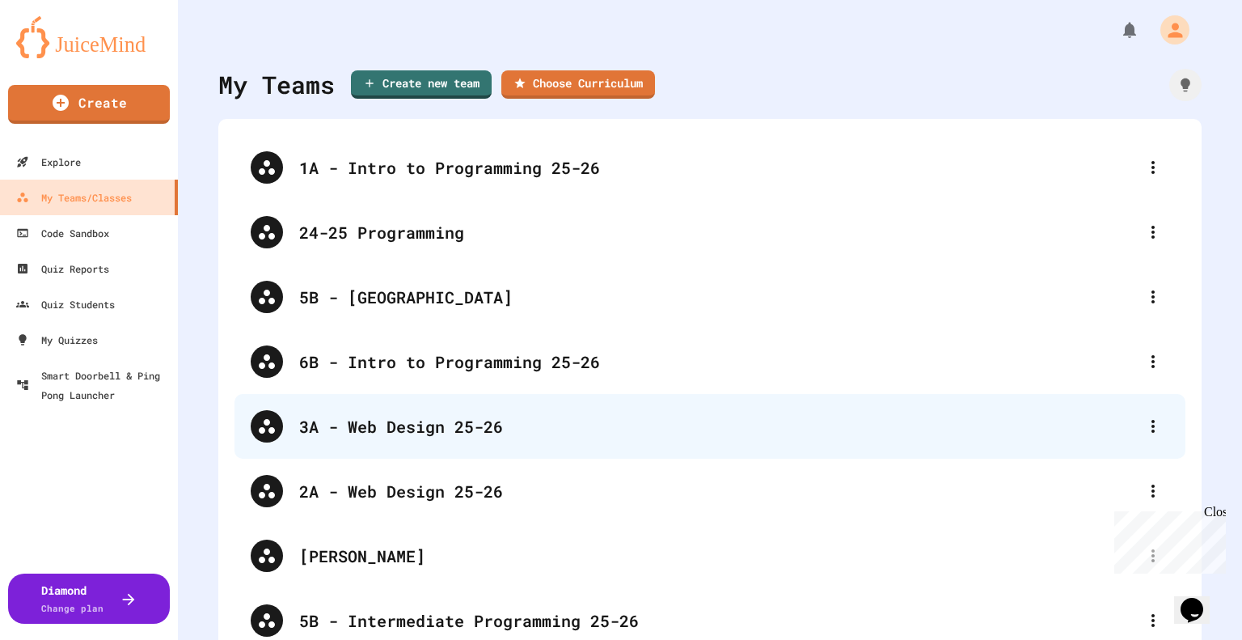
scroll to position [2, 0]
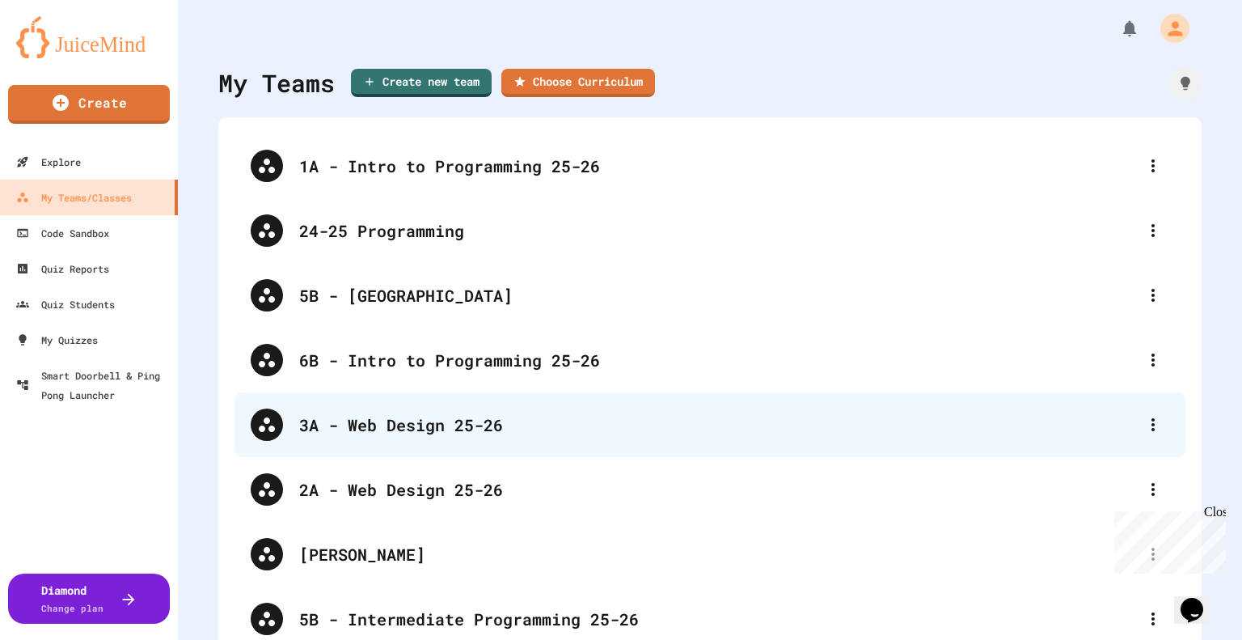
click at [432, 413] on div "3A - Web Design 25-26" at bounding box center [718, 425] width 838 height 24
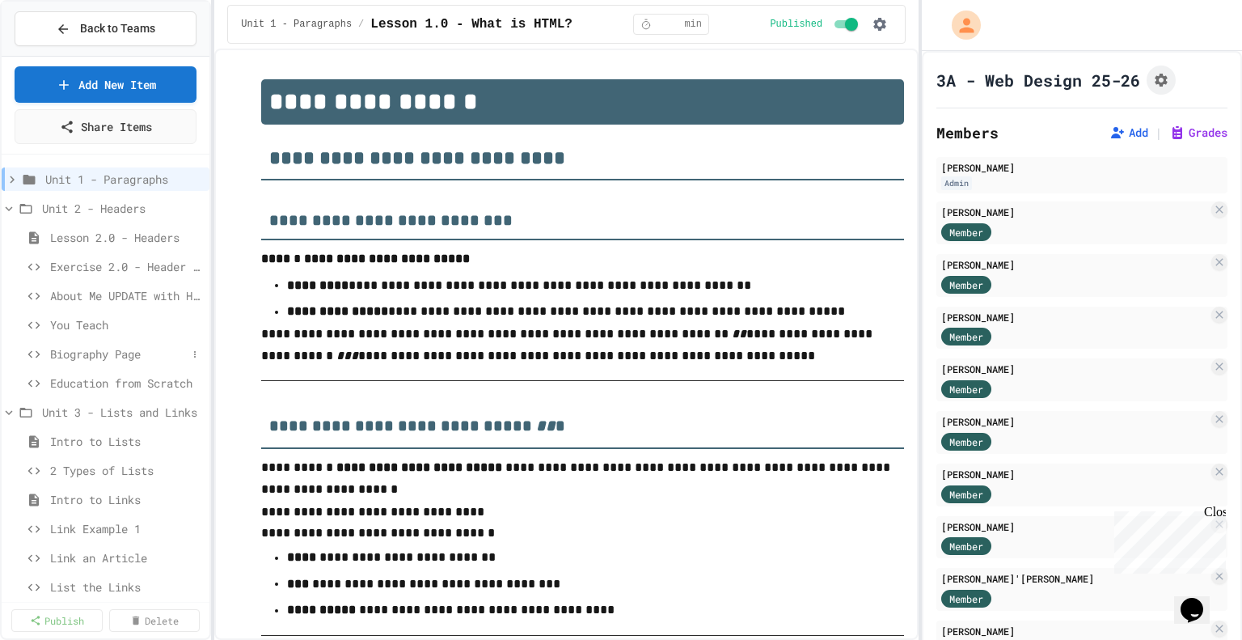
click at [112, 350] on span "Biography Page" at bounding box center [118, 353] width 137 height 17
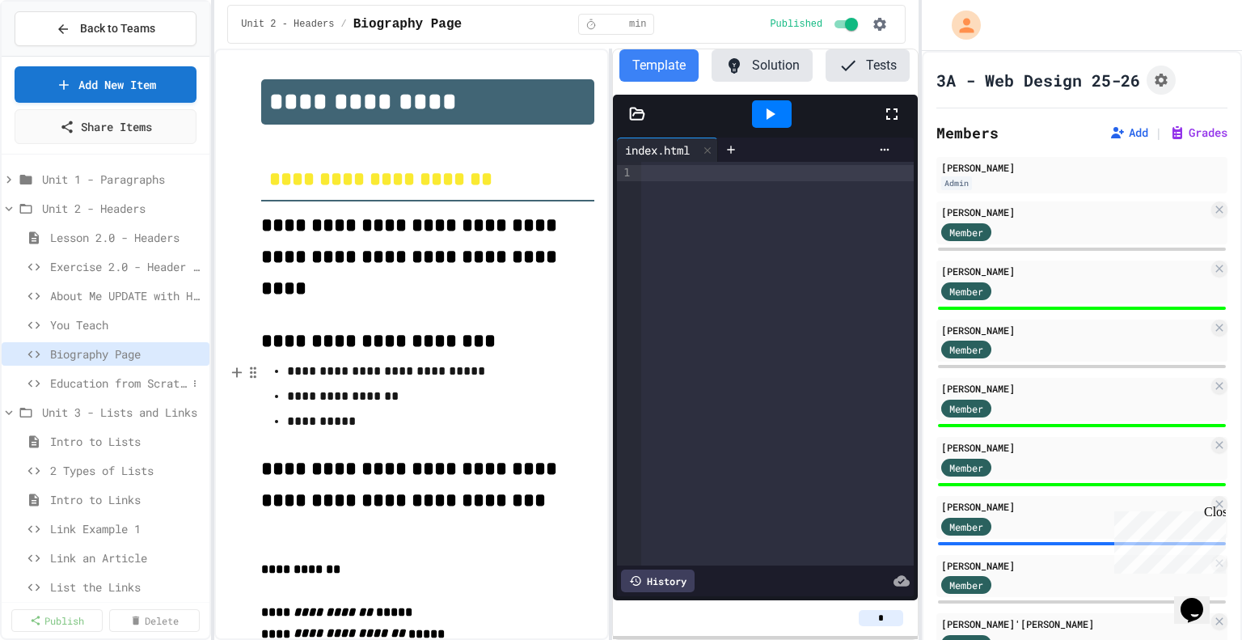
click at [120, 379] on span "Education from Scratch" at bounding box center [118, 383] width 137 height 17
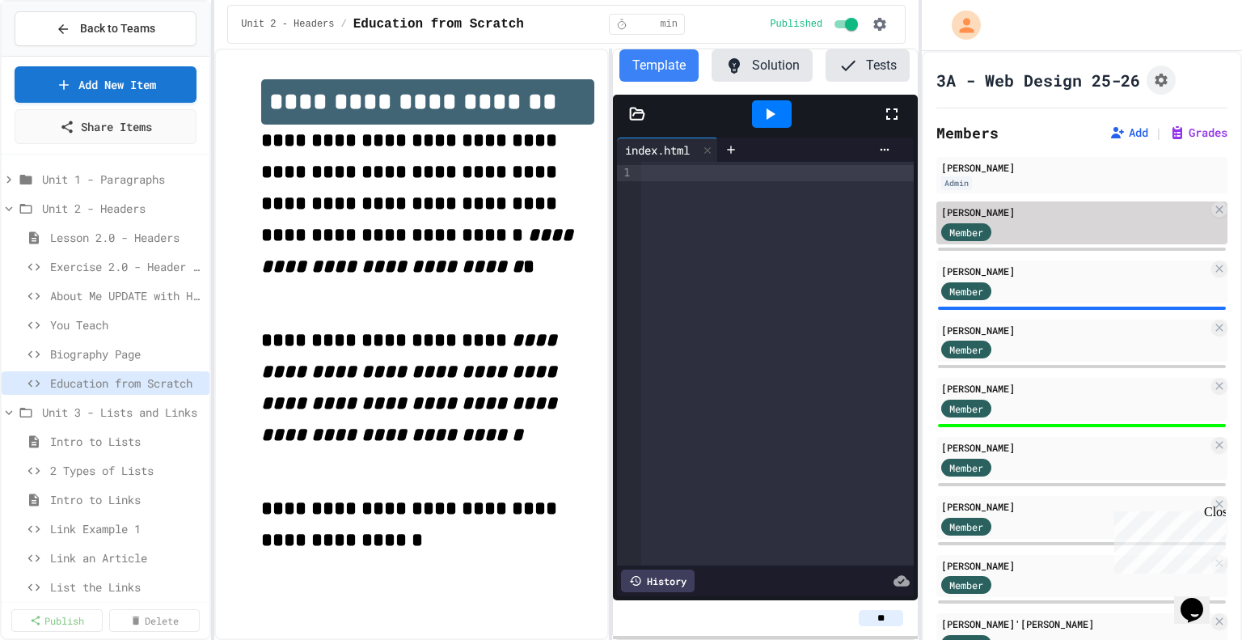
click at [1035, 212] on div "[PERSON_NAME]" at bounding box center [1075, 212] width 267 height 15
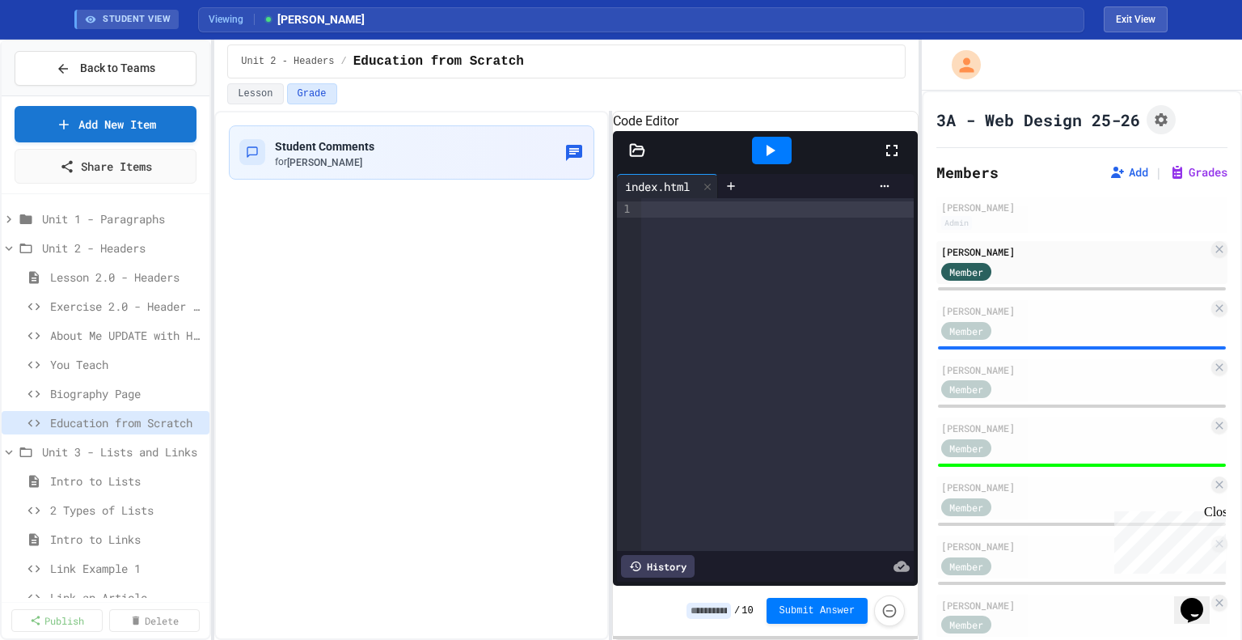
click at [724, 610] on input at bounding box center [709, 611] width 44 height 16
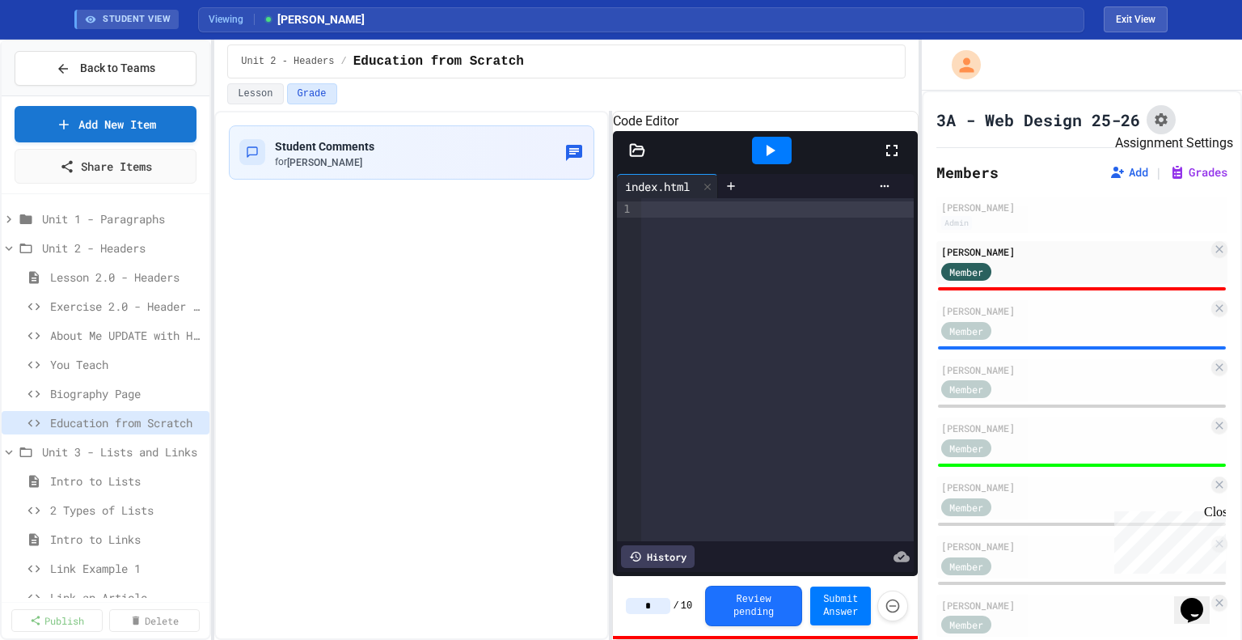
type input "*"
click at [1162, 125] on icon "Assignment Settings" at bounding box center [1161, 119] width 13 height 13
type input "*"
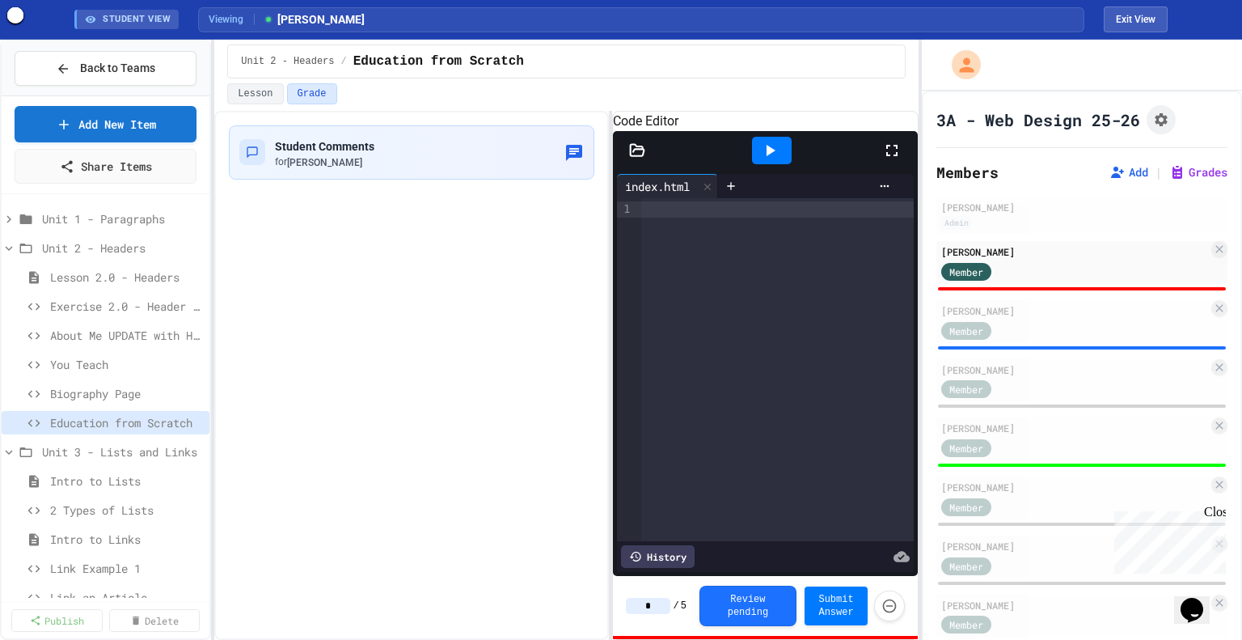
click at [70, 400] on span "Biography Page" at bounding box center [118, 393] width 137 height 17
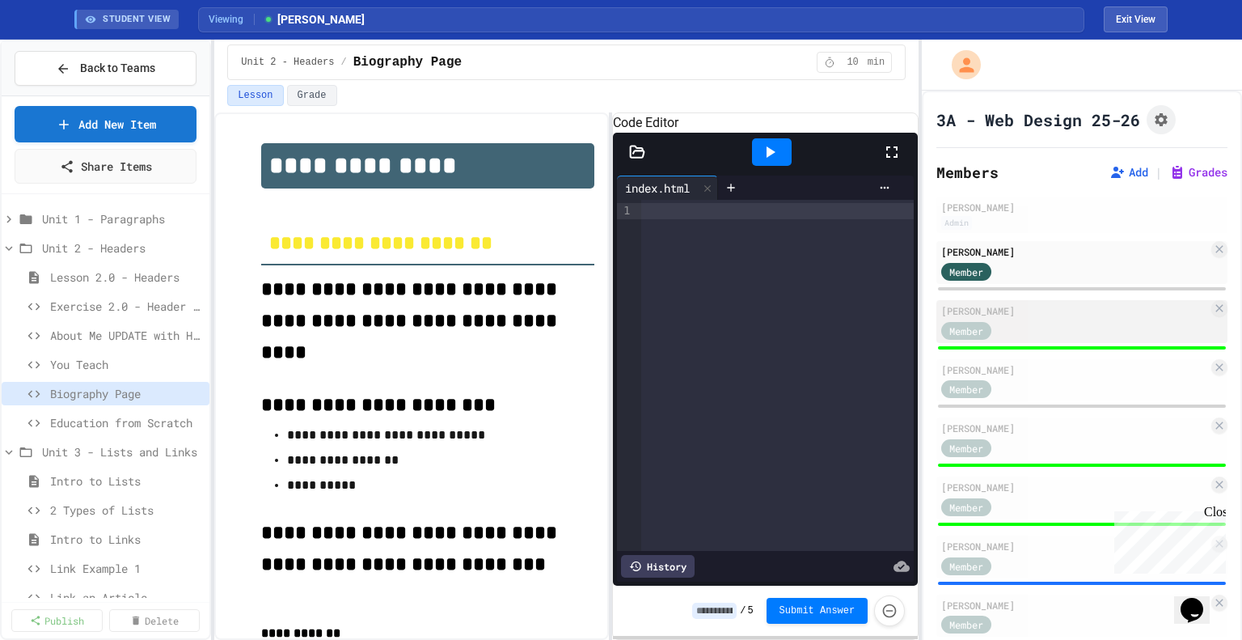
click at [1011, 305] on div "[PERSON_NAME]" at bounding box center [1075, 310] width 267 height 15
type input "*"
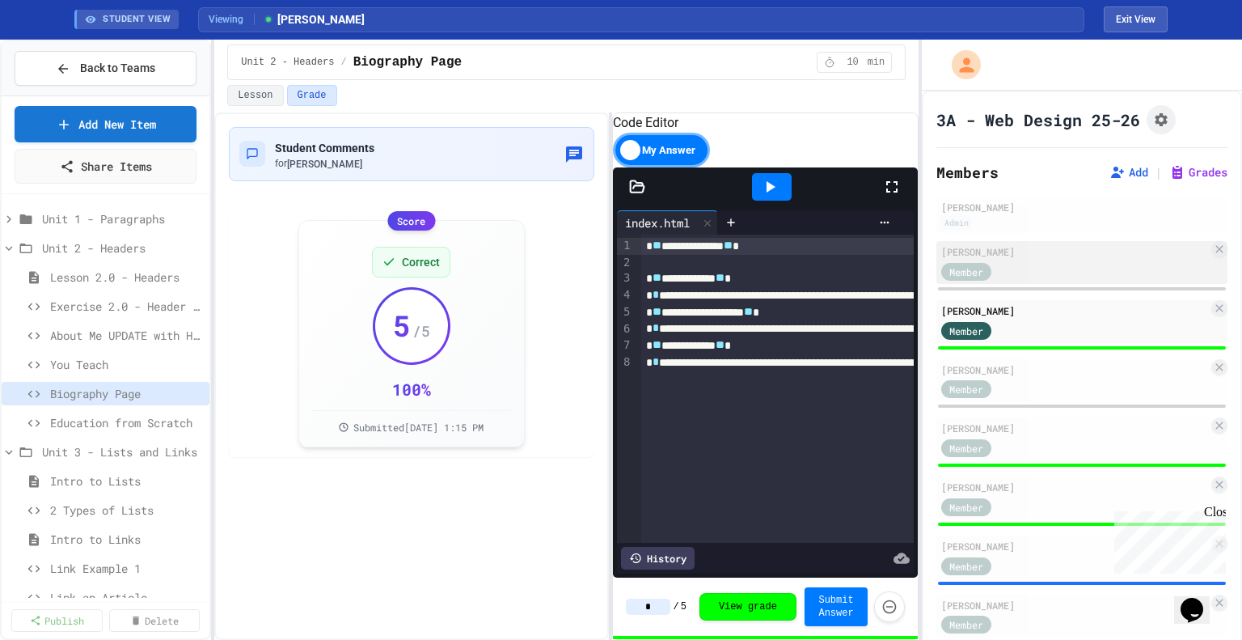
click at [1052, 252] on div "[PERSON_NAME]" at bounding box center [1075, 251] width 267 height 15
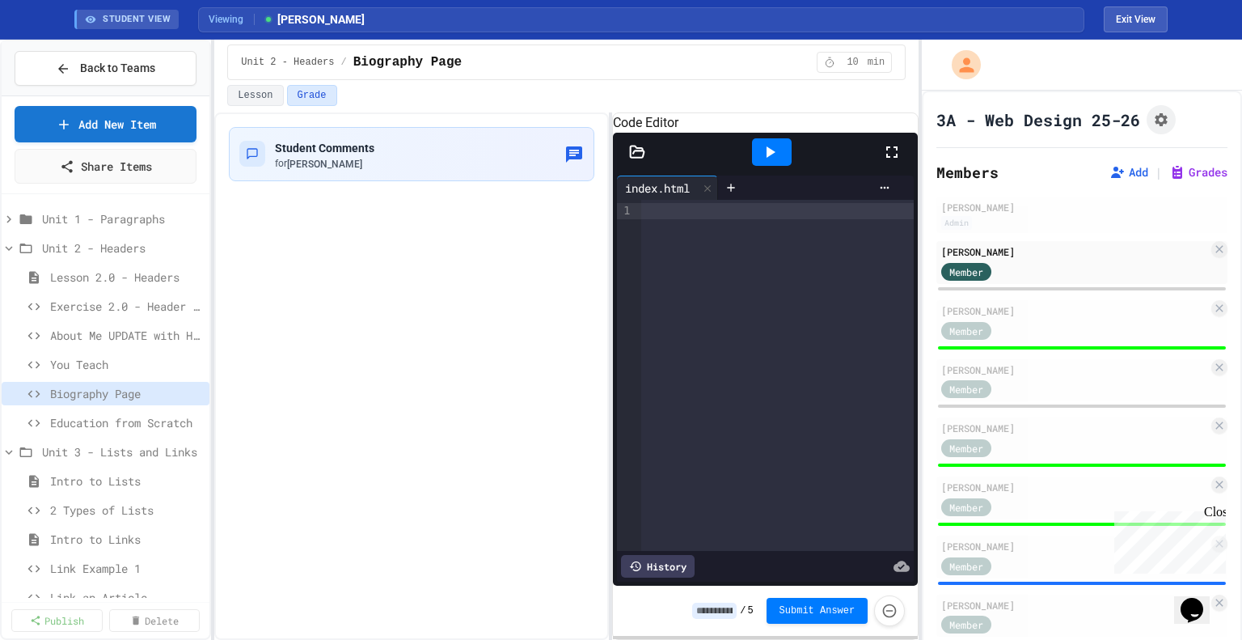
click at [727, 614] on input at bounding box center [714, 611] width 44 height 16
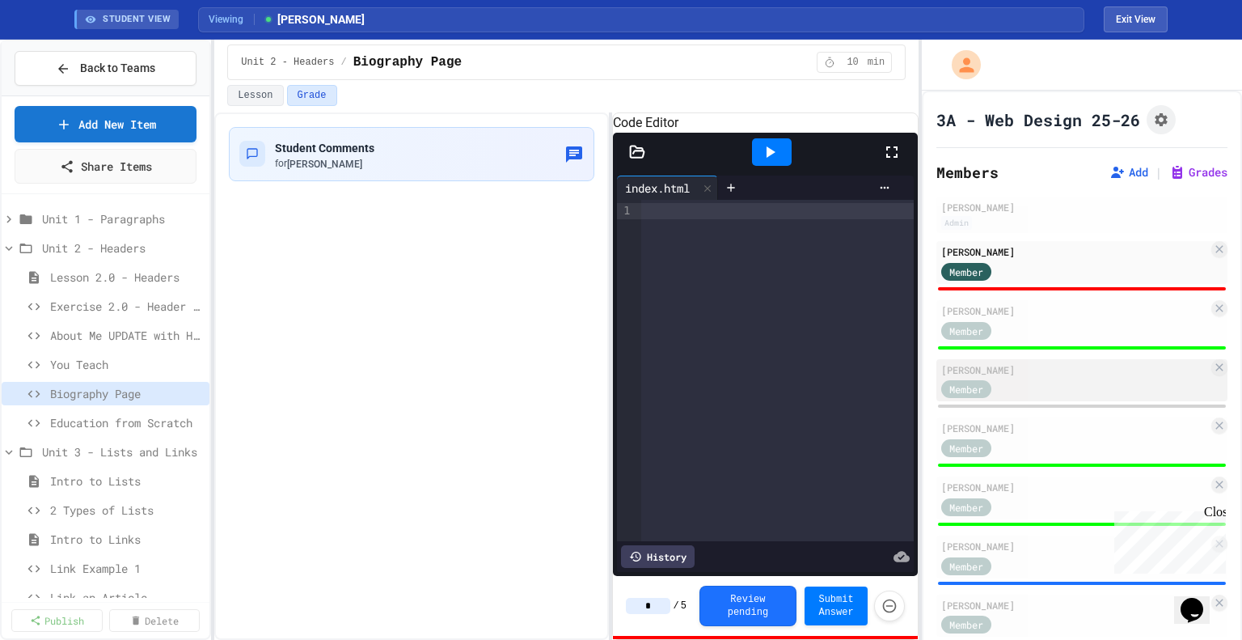
type input "*"
click at [1039, 379] on div "Member" at bounding box center [1075, 389] width 267 height 20
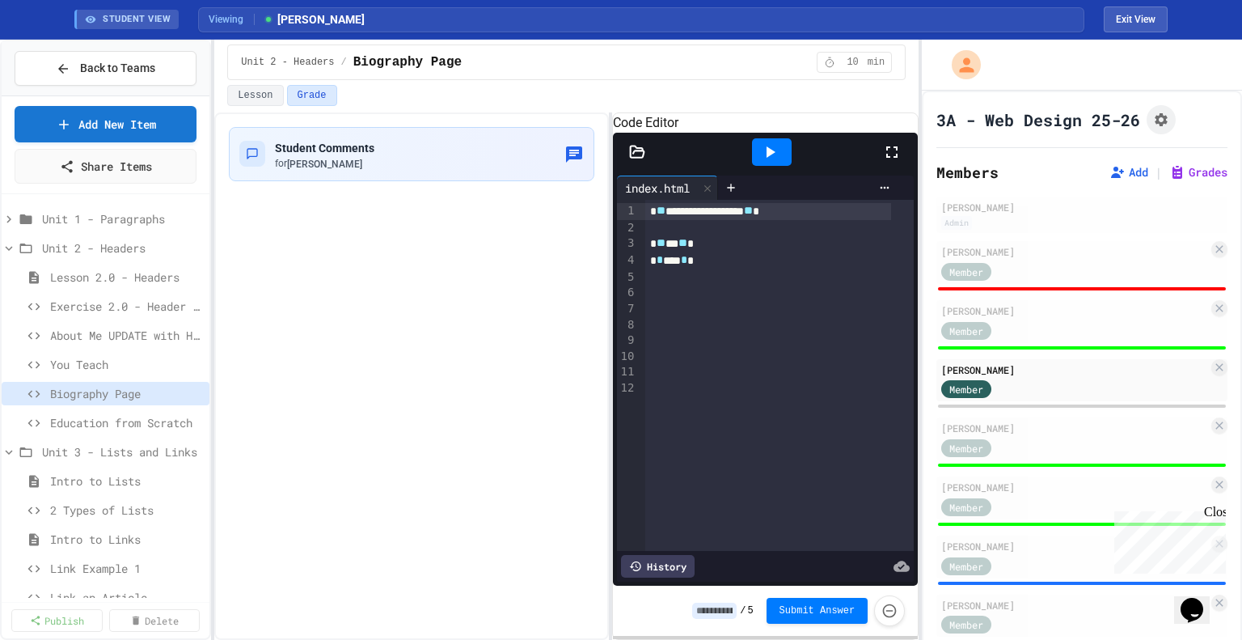
click at [730, 610] on input at bounding box center [714, 611] width 44 height 16
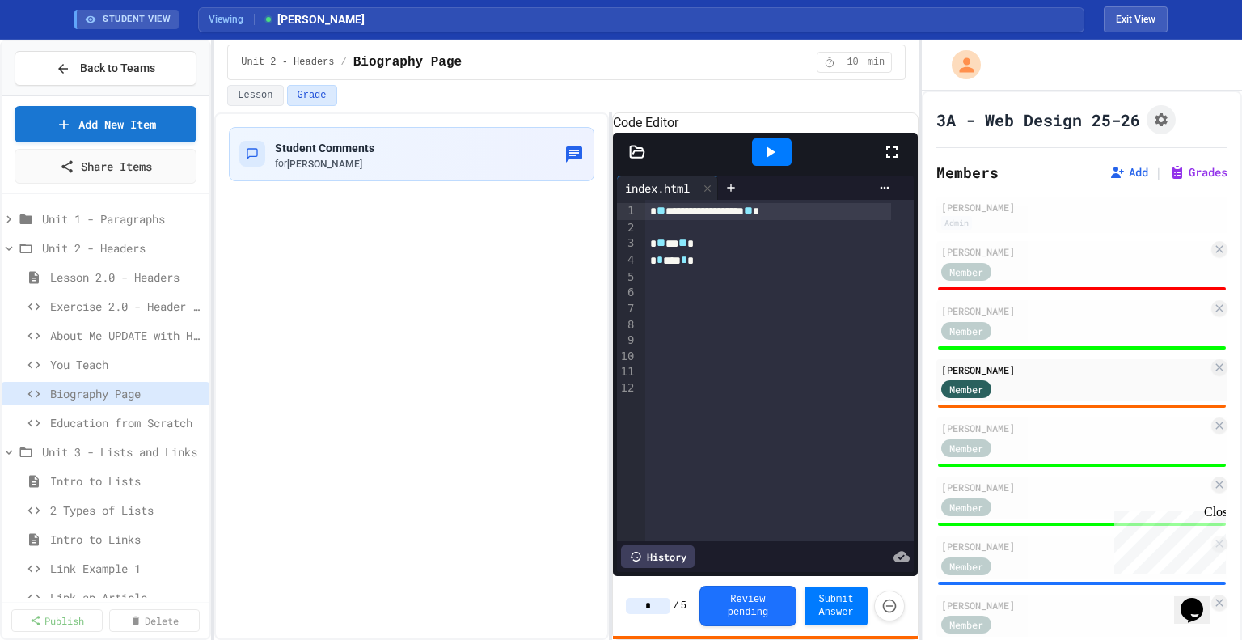
scroll to position [97, 0]
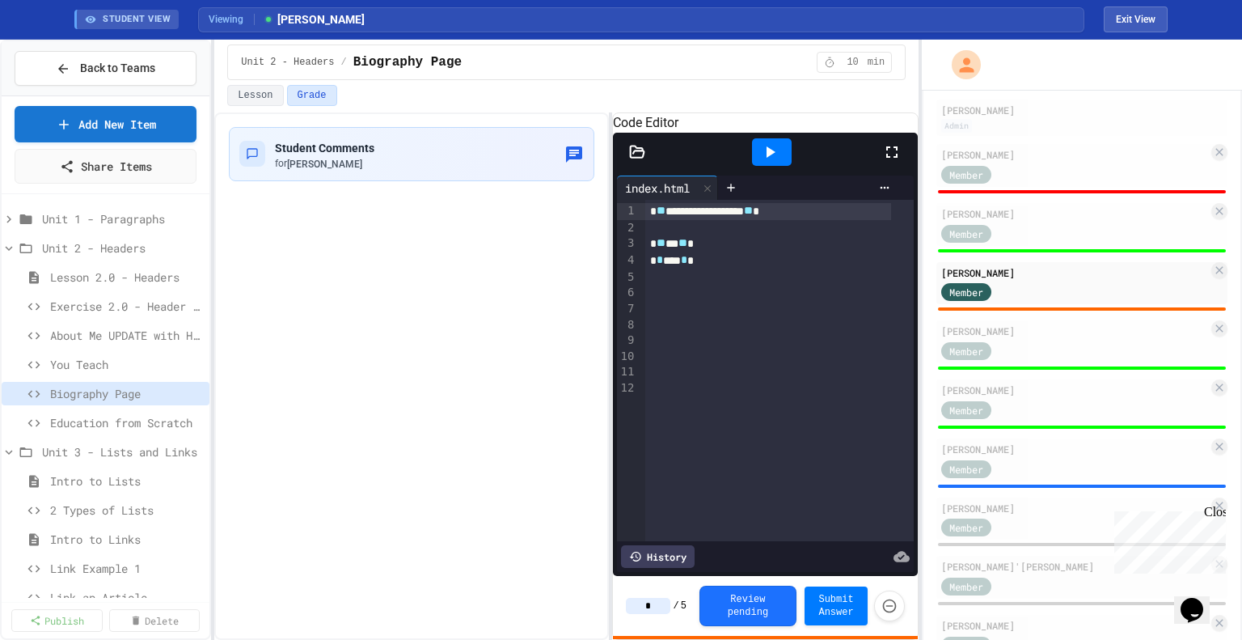
type input "*"
click at [1214, 511] on div "Close" at bounding box center [1214, 515] width 20 height 20
click at [1073, 458] on div "Member" at bounding box center [1075, 468] width 267 height 20
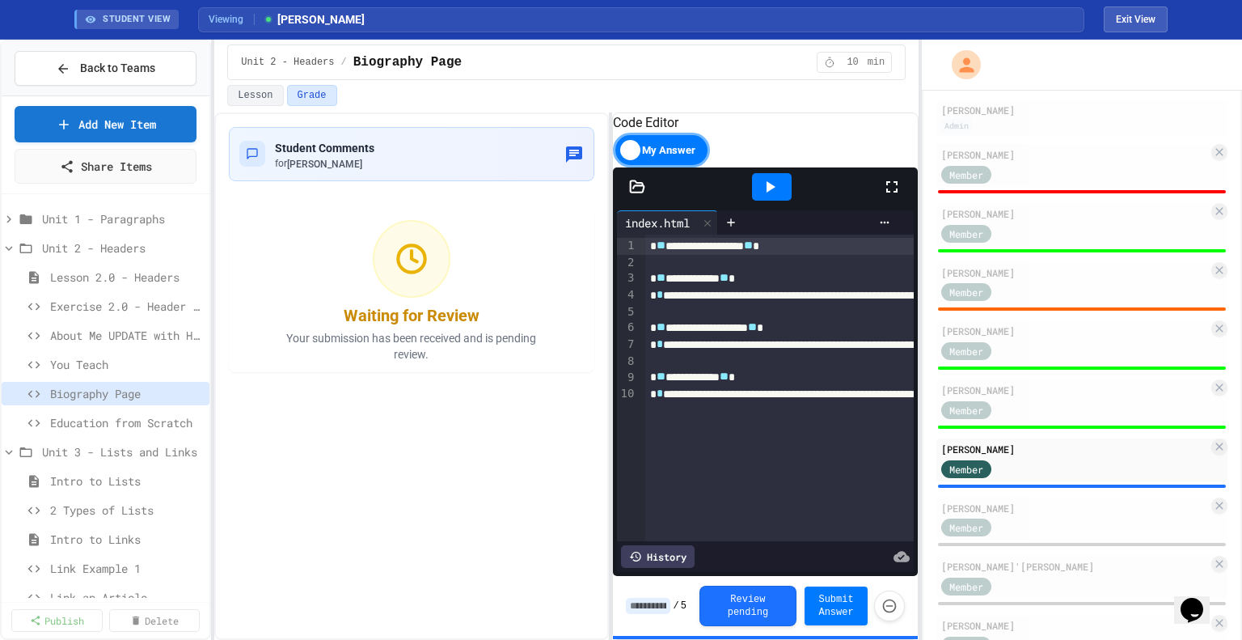
click at [640, 608] on input at bounding box center [648, 606] width 44 height 16
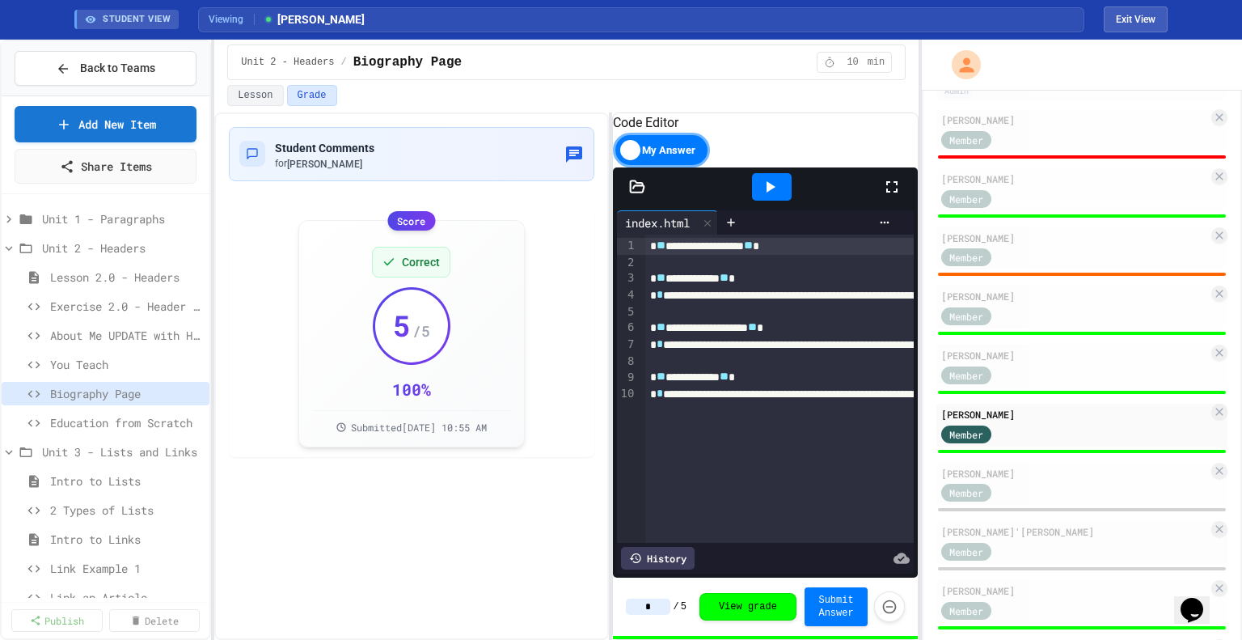
scroll to position [134, 0]
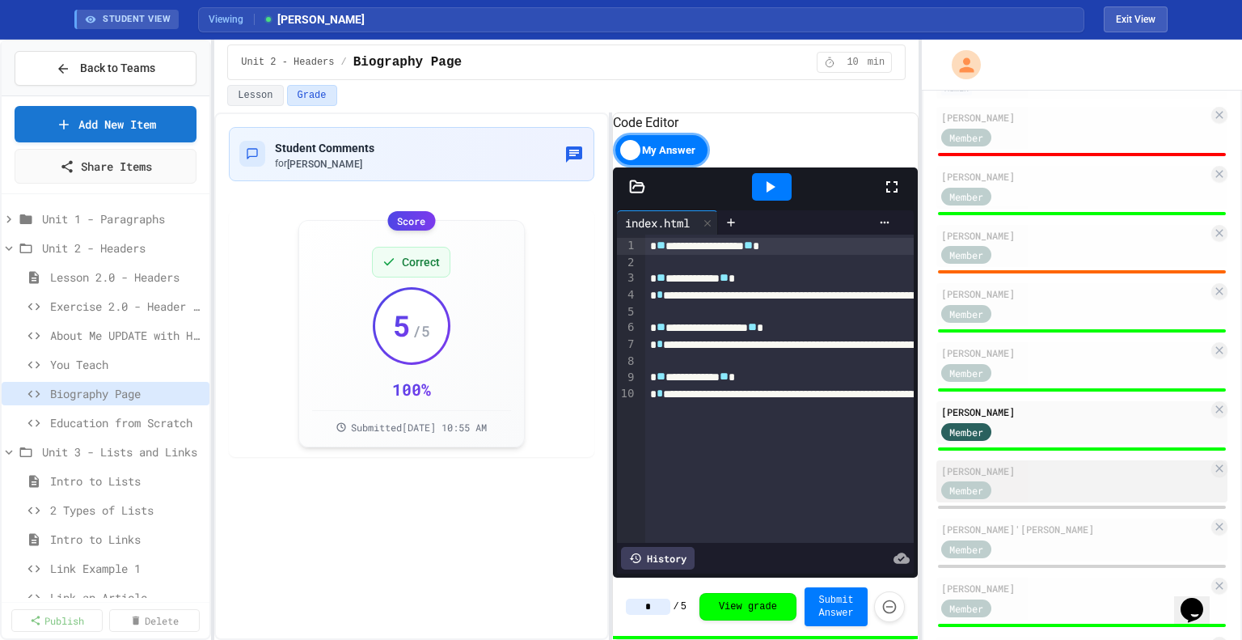
type input "*"
click at [1027, 481] on div "Member" at bounding box center [1075, 490] width 267 height 20
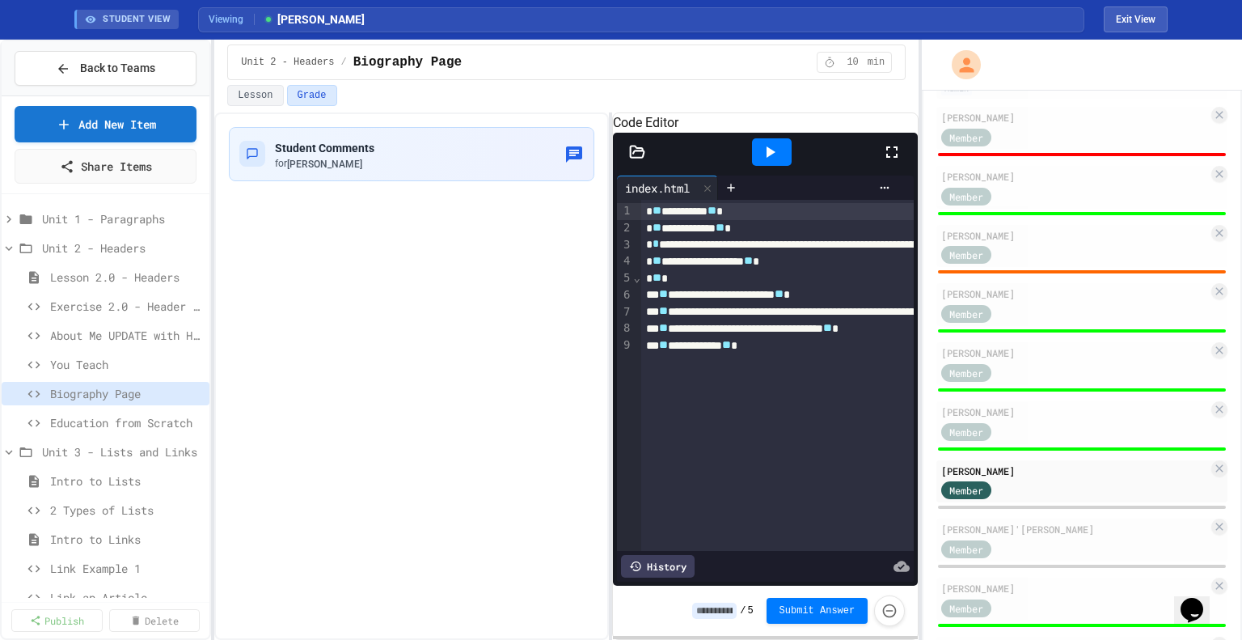
click at [712, 613] on input at bounding box center [714, 611] width 44 height 16
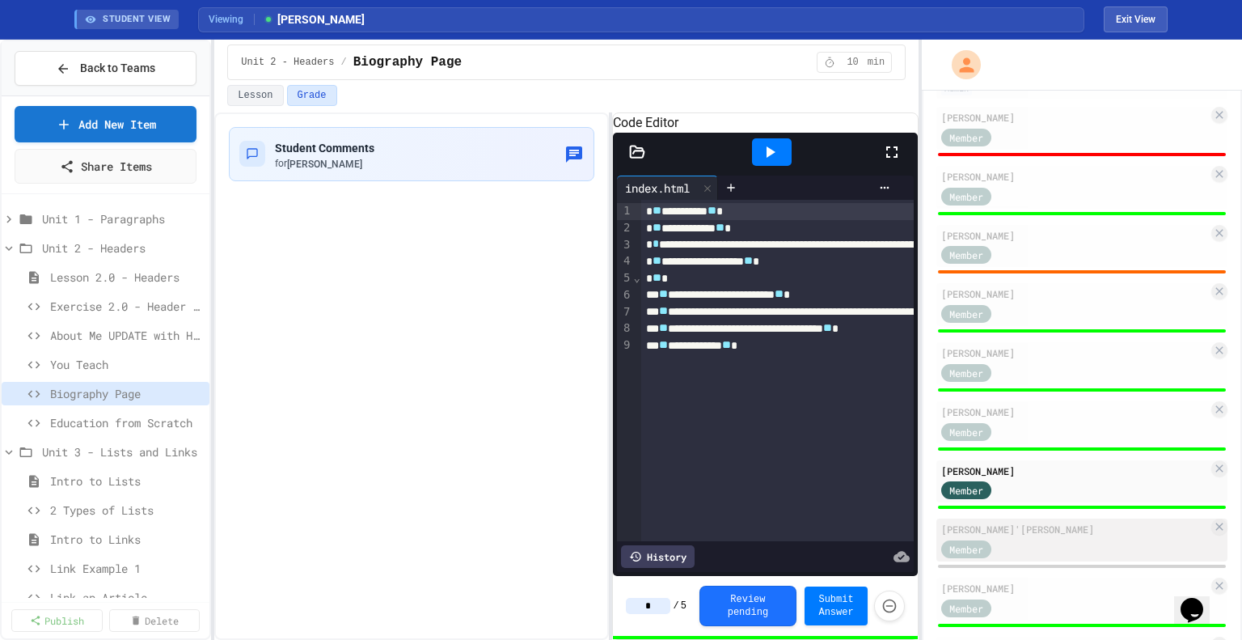
type input "*"
click at [1003, 528] on div "[PERSON_NAME]'[PERSON_NAME]" at bounding box center [1075, 529] width 267 height 15
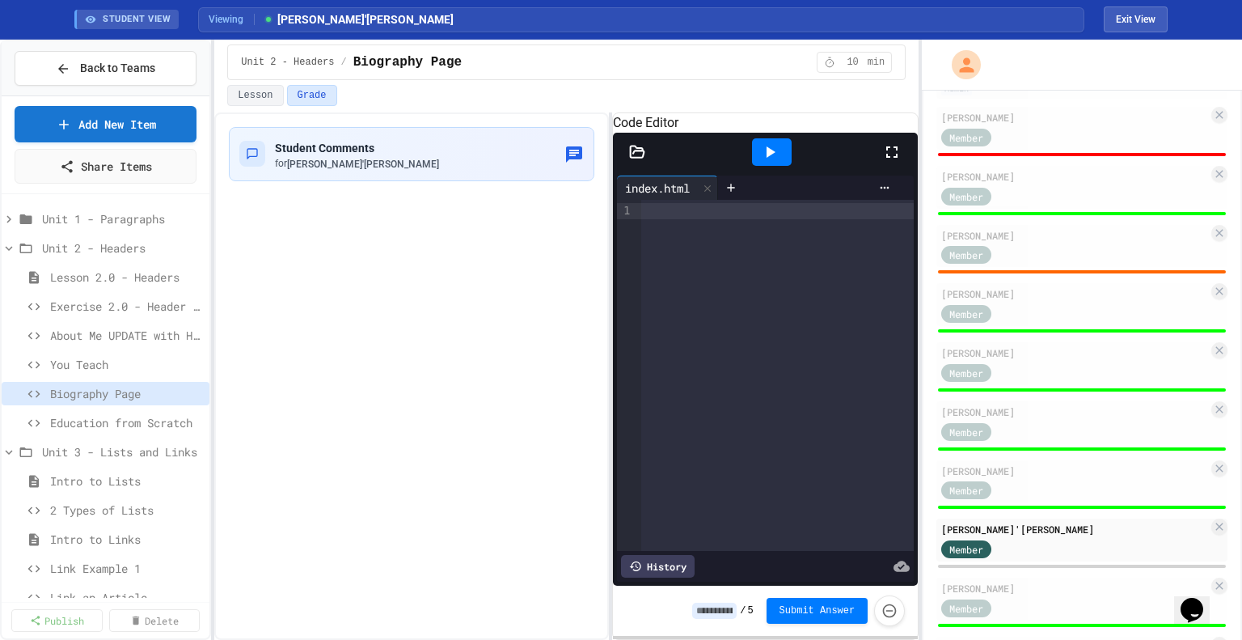
click at [713, 607] on input at bounding box center [714, 611] width 44 height 16
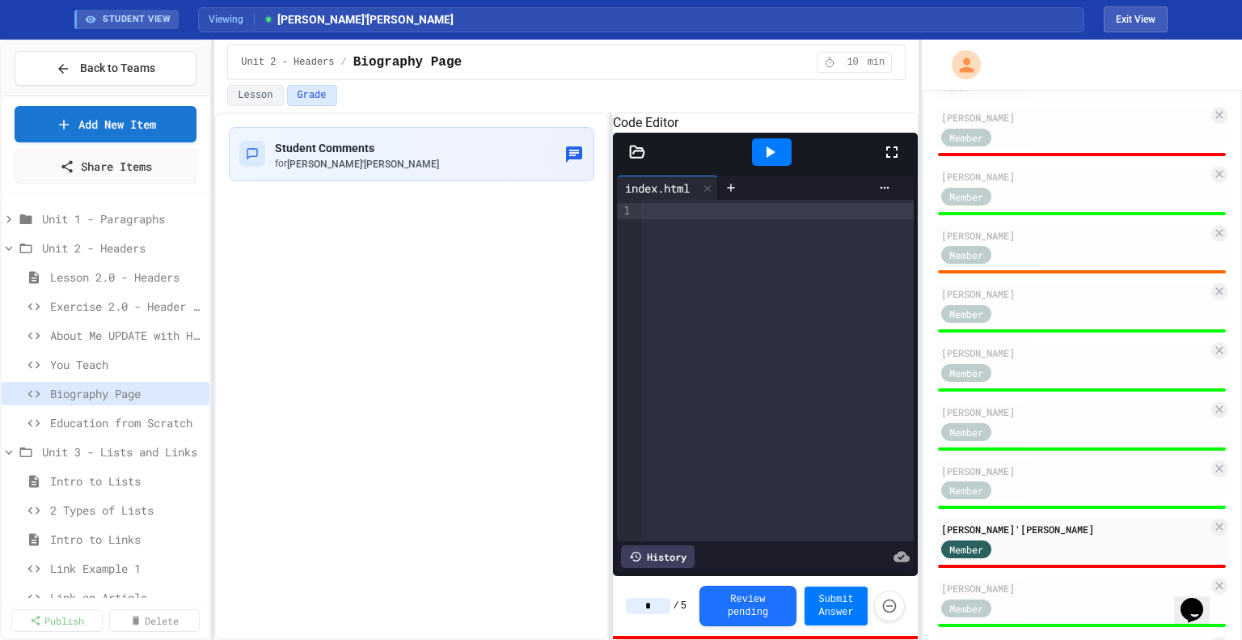
scroll to position [229, 0]
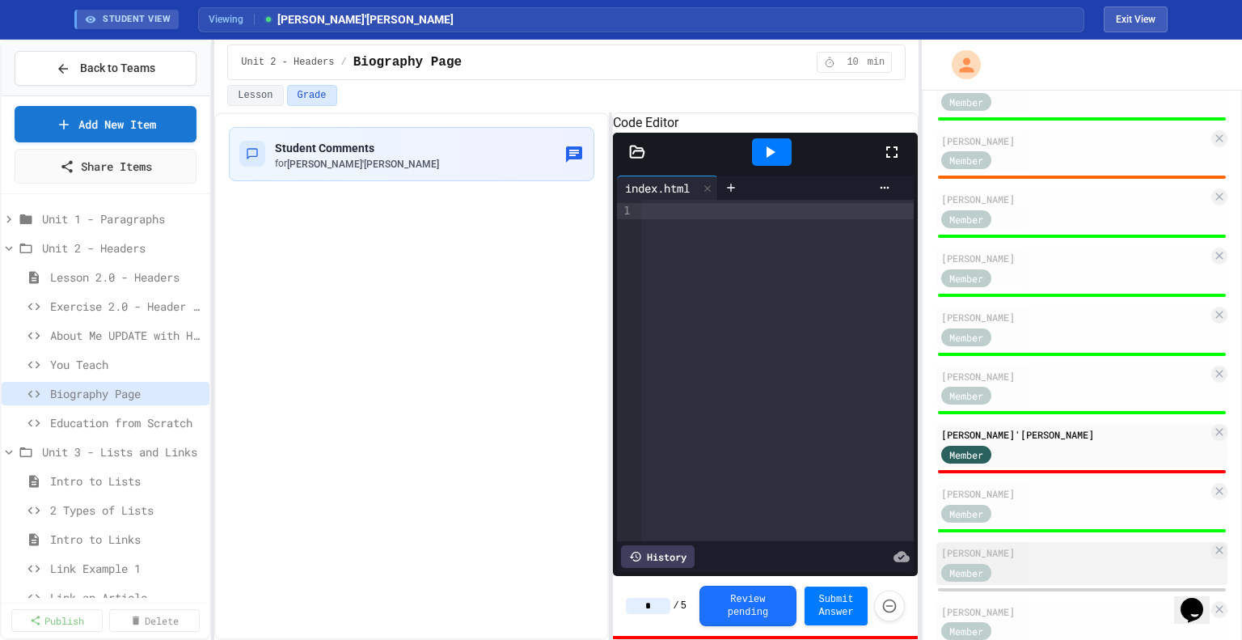
type input "*"
click at [1045, 549] on div "[PERSON_NAME]" at bounding box center [1075, 552] width 267 height 15
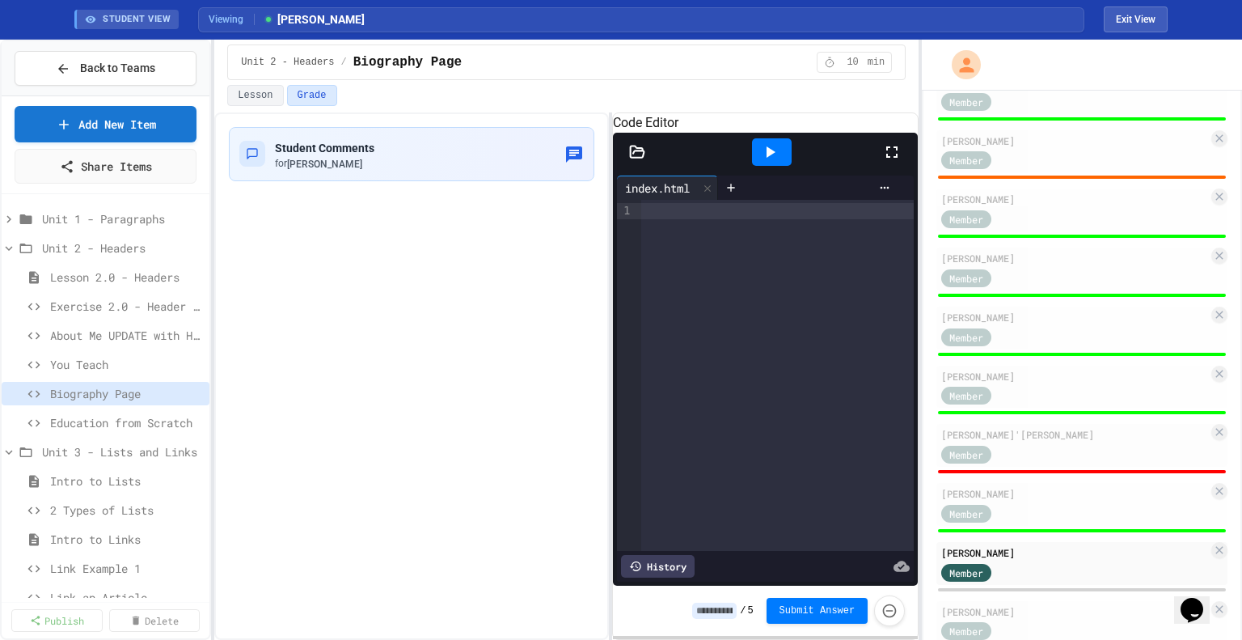
click at [733, 611] on input at bounding box center [714, 611] width 44 height 16
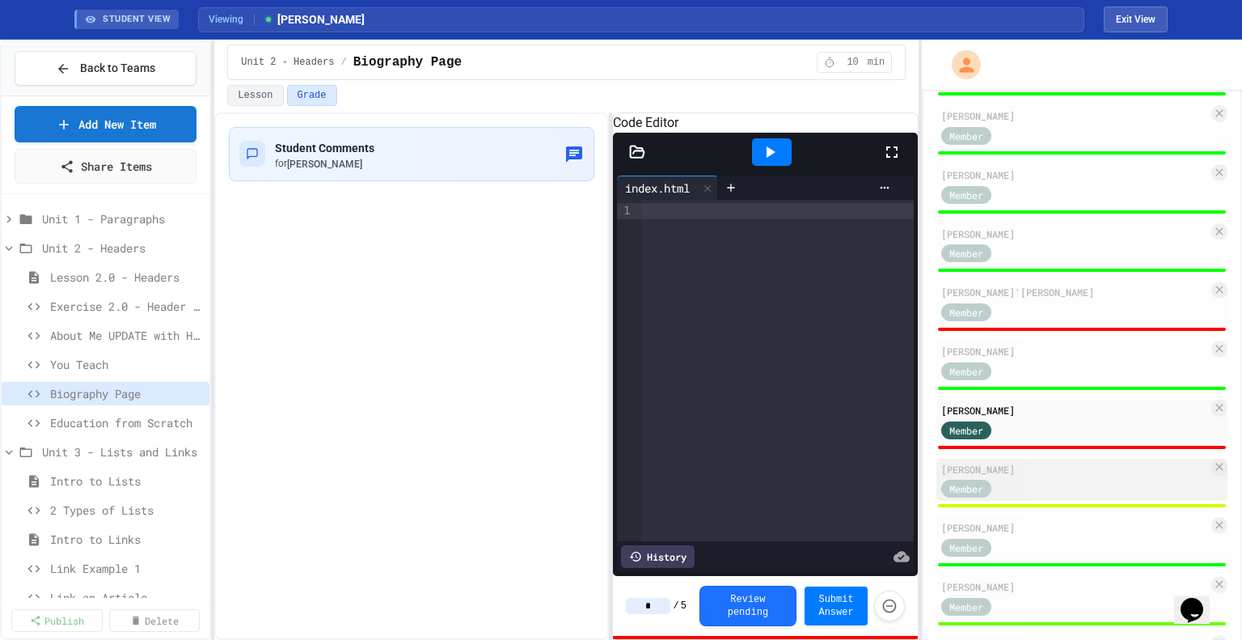
scroll to position [369, 0]
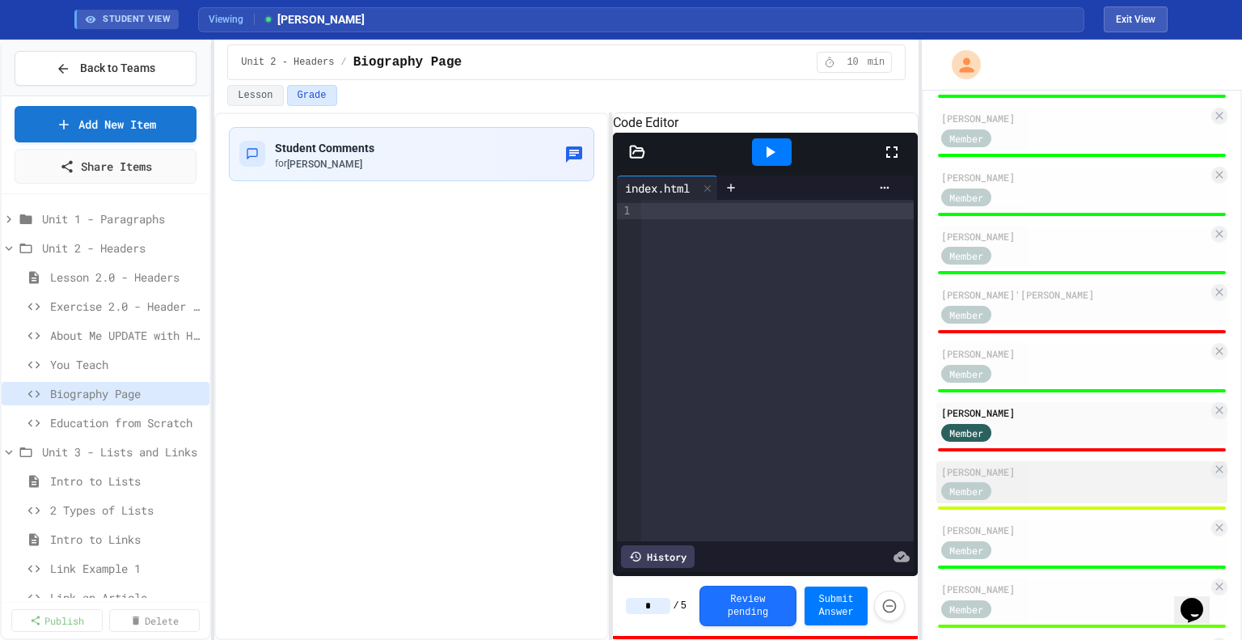
click at [1079, 481] on div "Member" at bounding box center [1075, 490] width 267 height 20
type input "*"
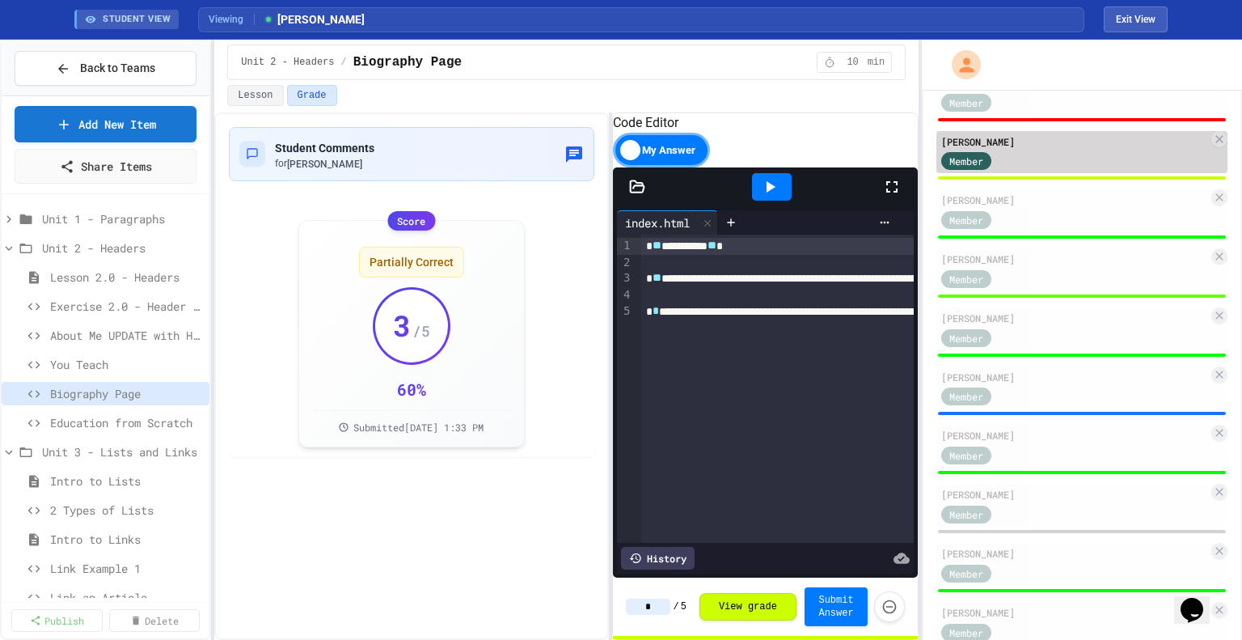
scroll to position [699, 0]
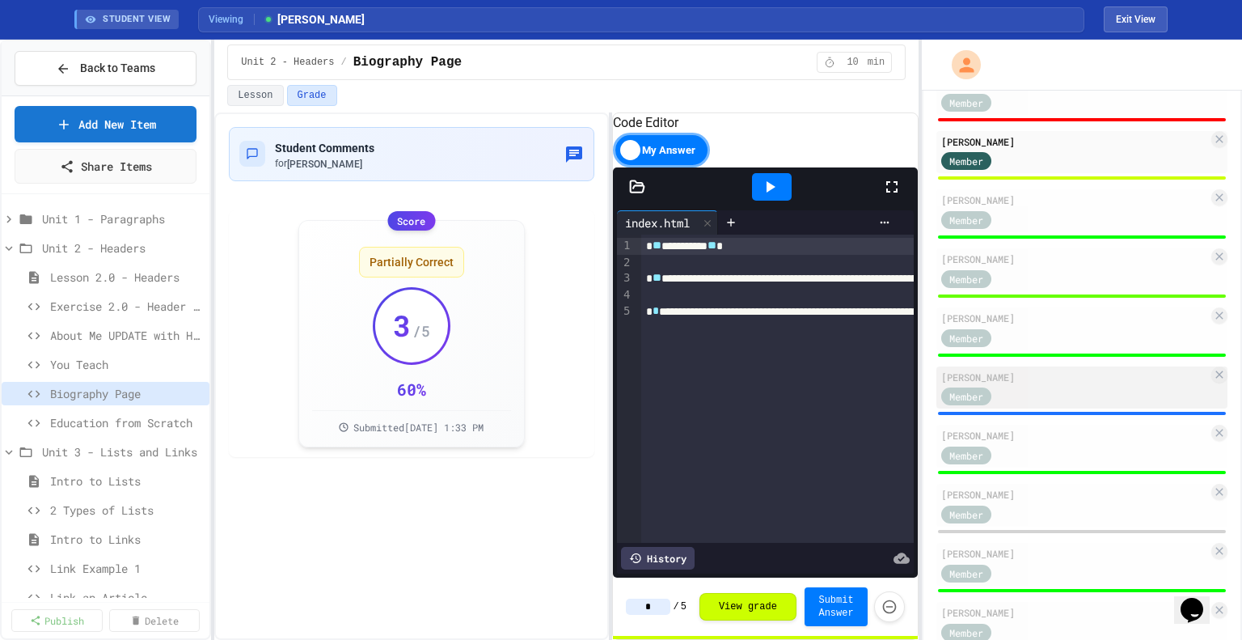
click at [1033, 390] on div "Member" at bounding box center [1075, 396] width 267 height 20
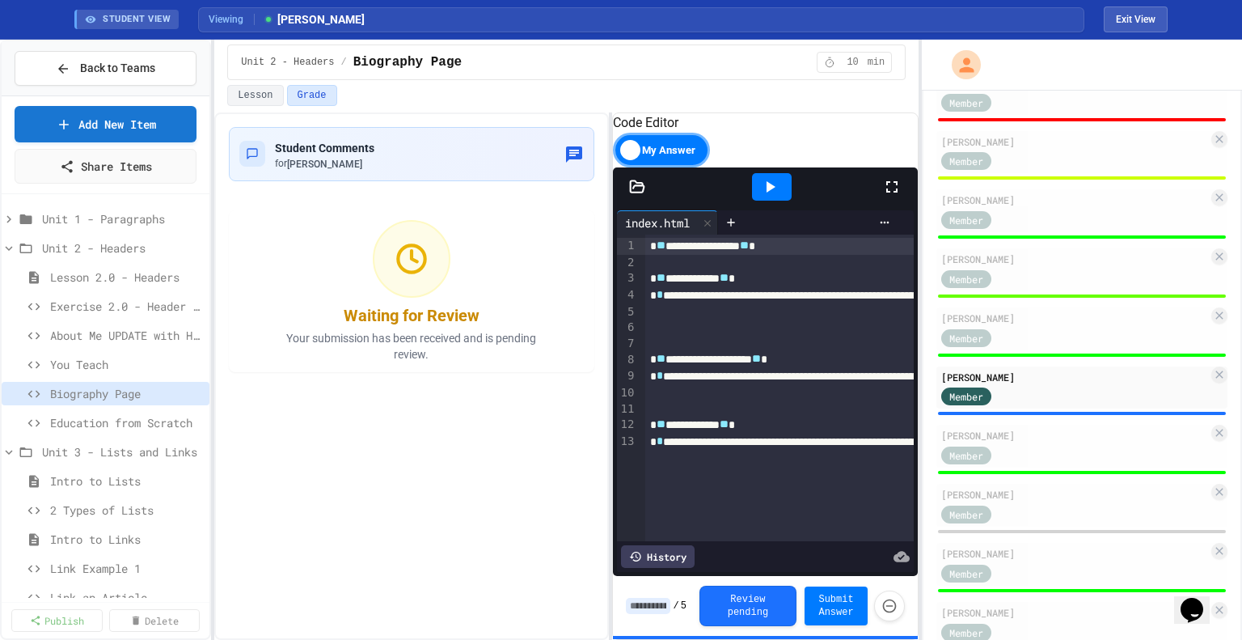
click at [653, 602] on input at bounding box center [648, 606] width 44 height 16
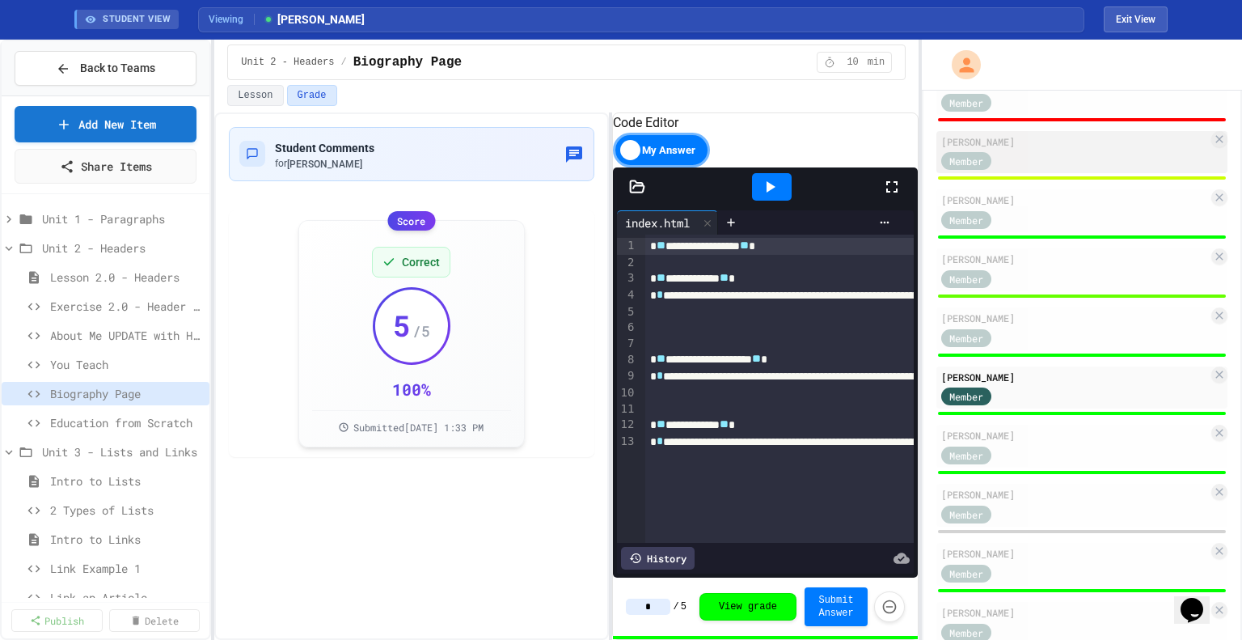
click at [1041, 144] on div "[PERSON_NAME]" at bounding box center [1075, 141] width 267 height 15
type input "*"
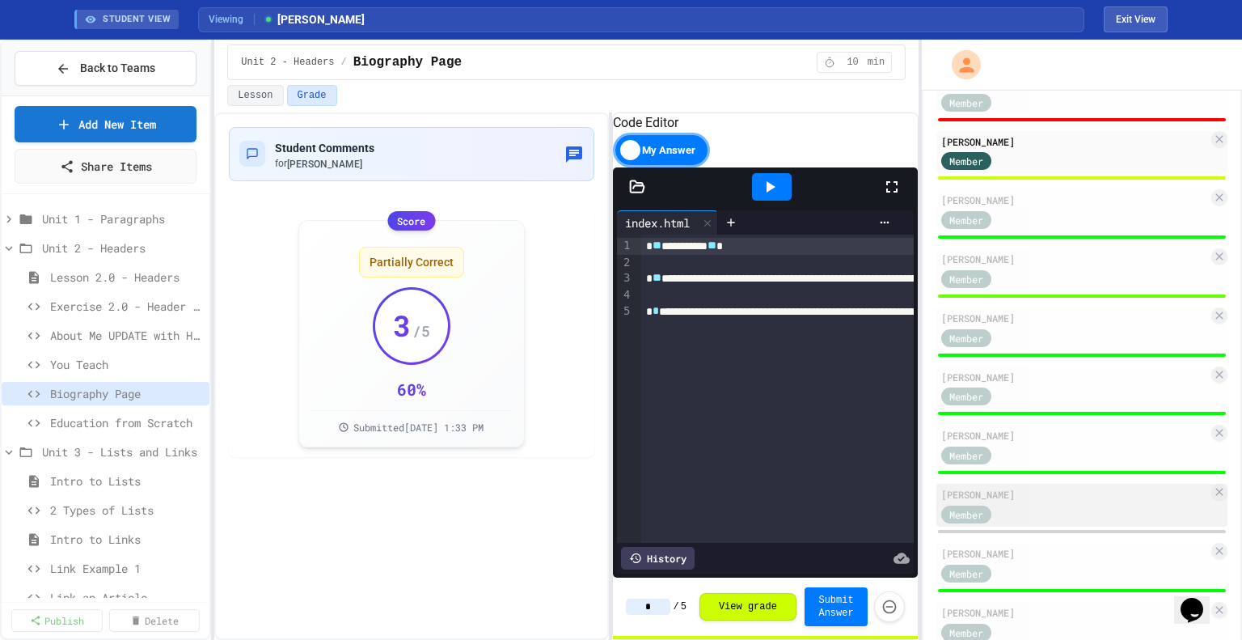
click at [1056, 502] on div "[PERSON_NAME]" at bounding box center [1075, 494] width 267 height 15
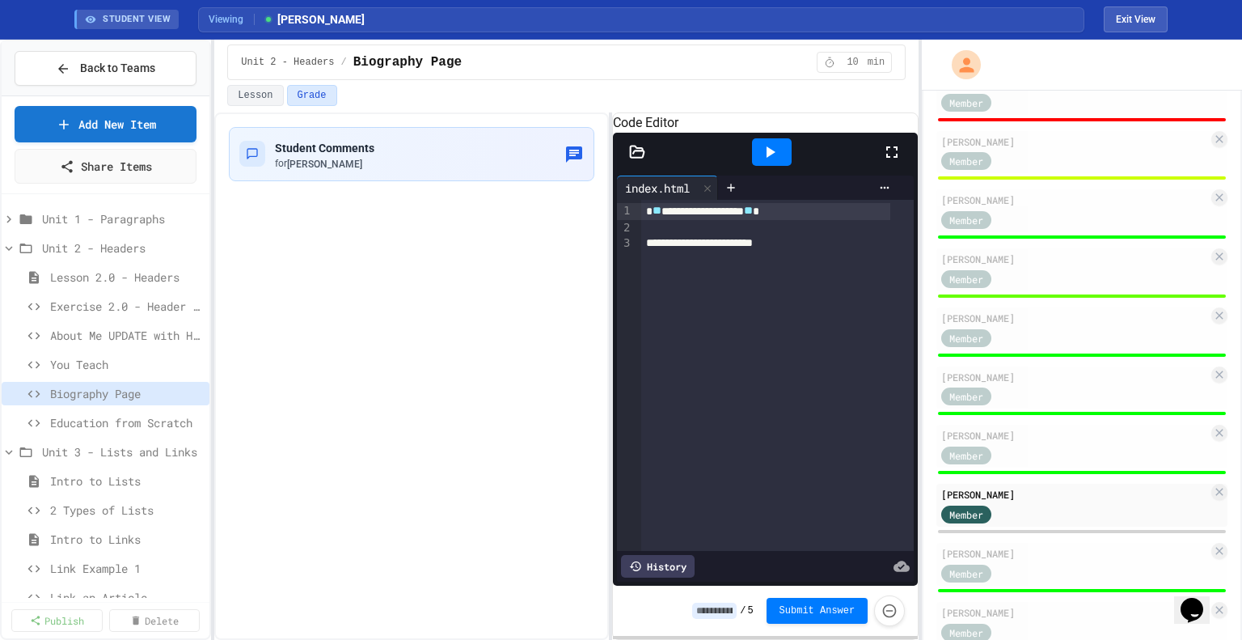
click at [731, 605] on input at bounding box center [714, 611] width 44 height 16
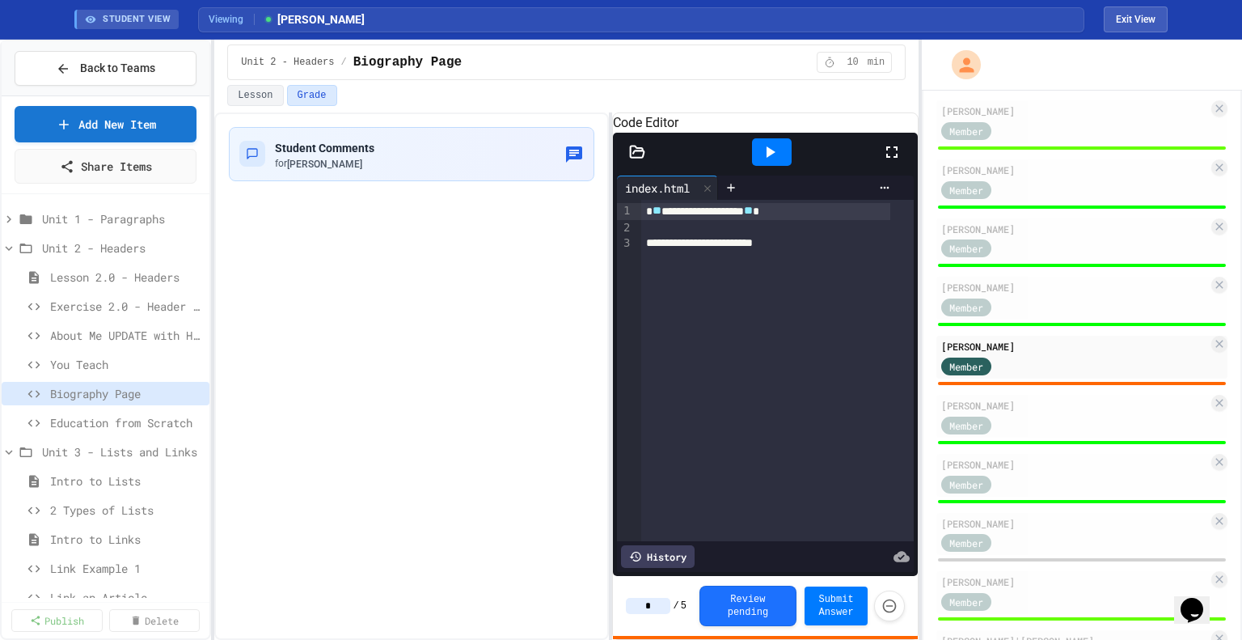
scroll to position [928, 0]
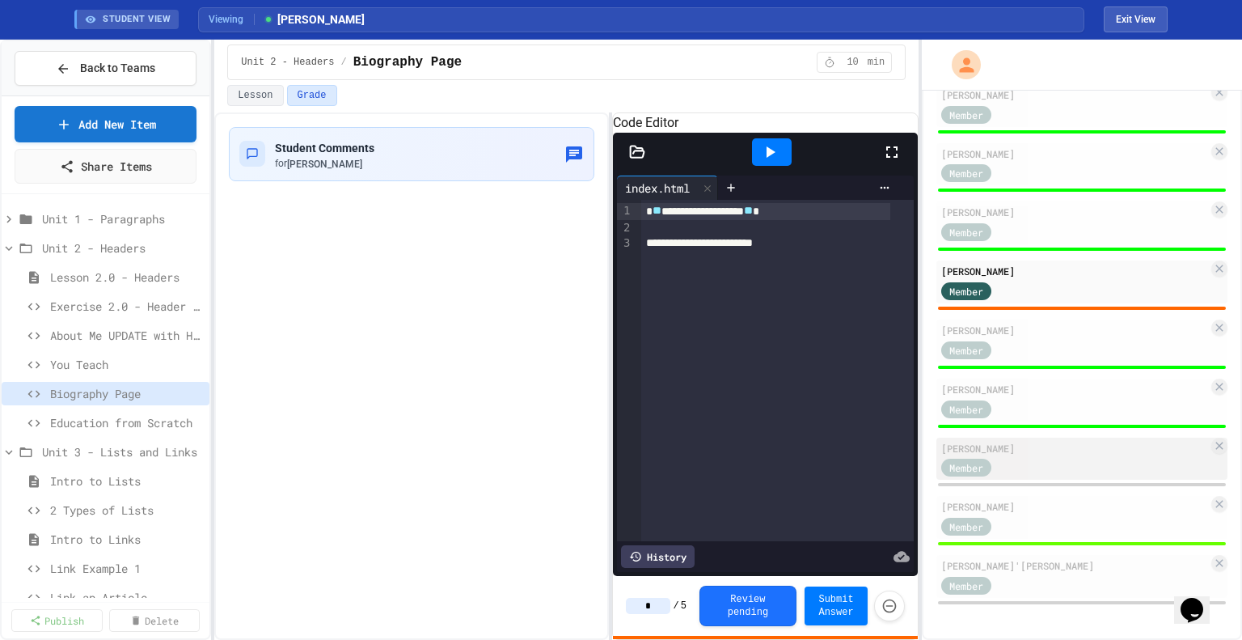
type input "*"
click at [1025, 451] on div "[PERSON_NAME]" at bounding box center [1075, 448] width 267 height 15
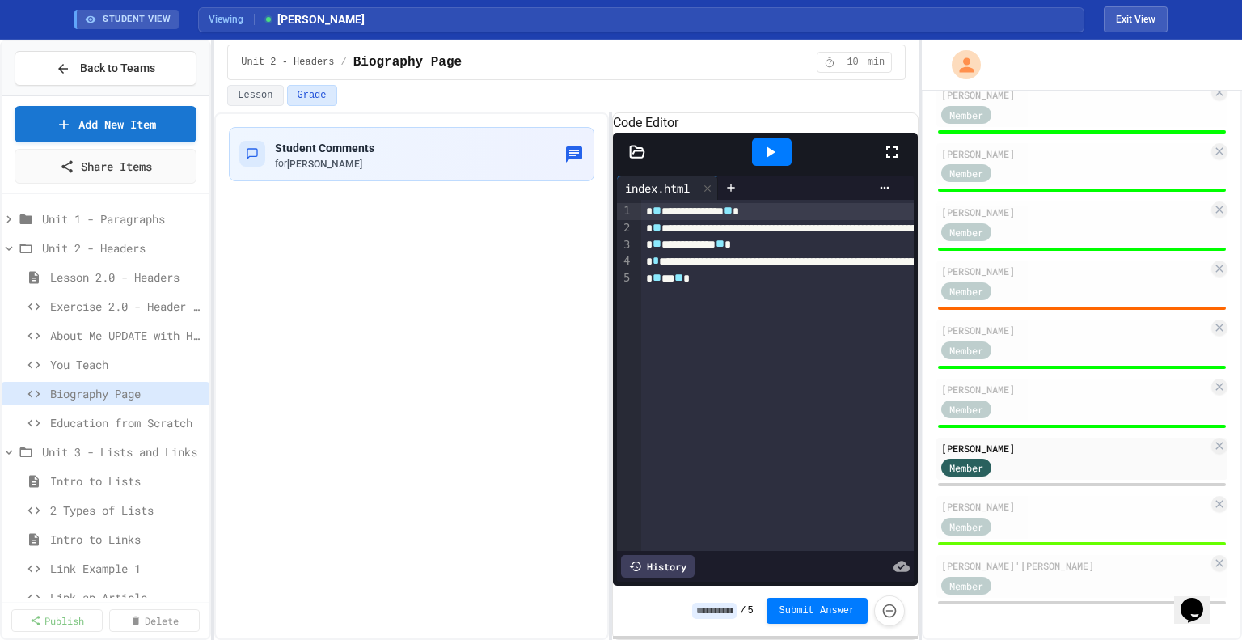
click at [724, 604] on input at bounding box center [714, 611] width 44 height 16
type input "*"
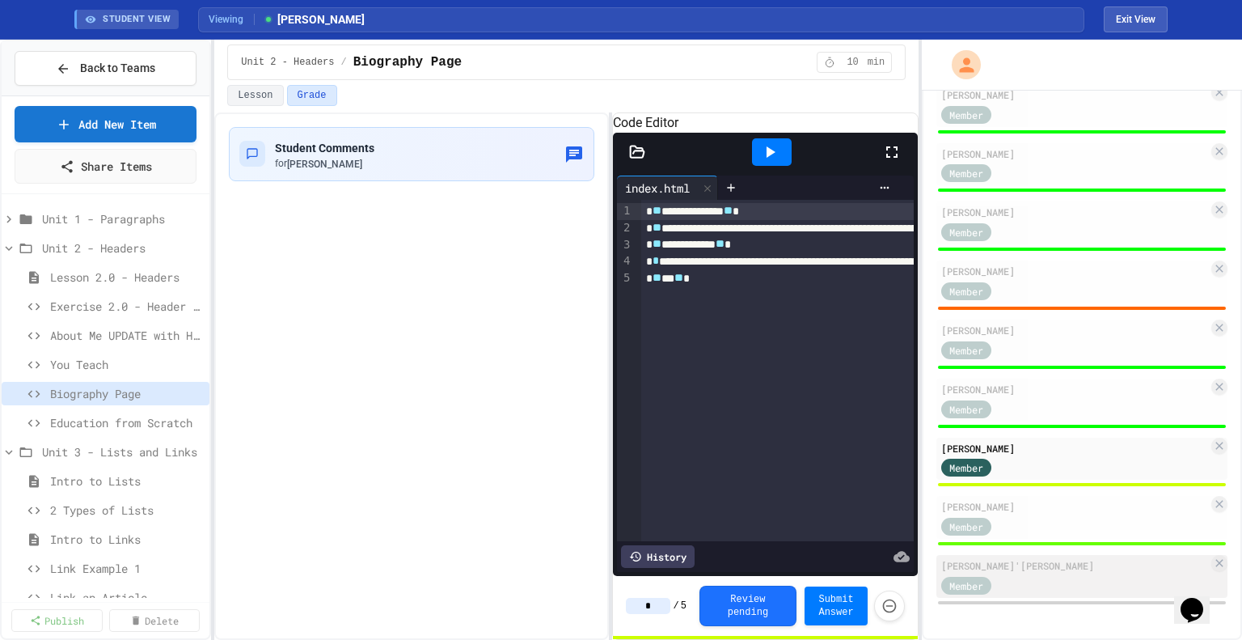
type input "*"
click at [1012, 582] on div "Member" at bounding box center [982, 584] width 81 height 20
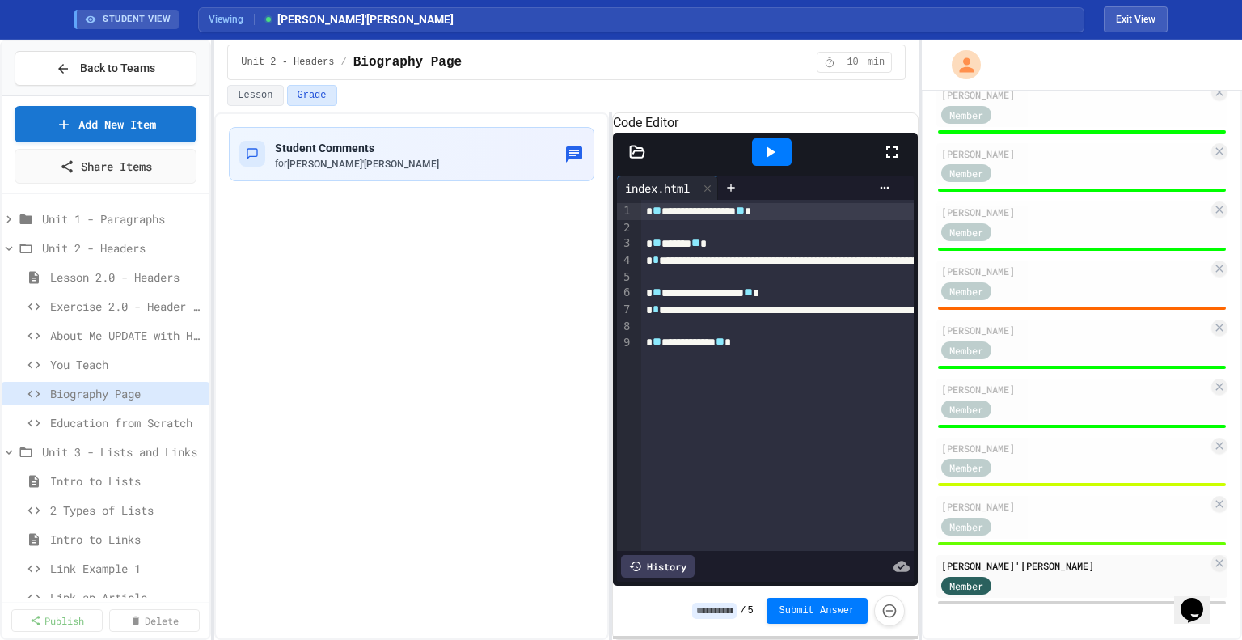
click at [734, 607] on input at bounding box center [714, 611] width 44 height 16
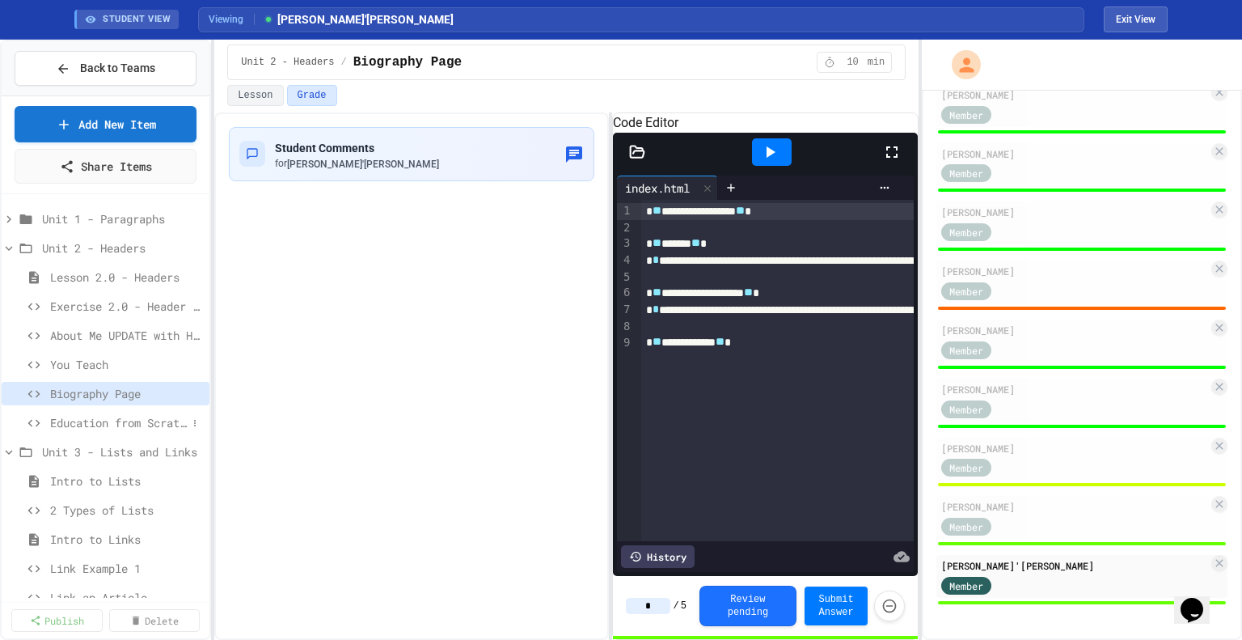
type input "*"
click at [143, 422] on span "Education from Scratch" at bounding box center [118, 422] width 137 height 17
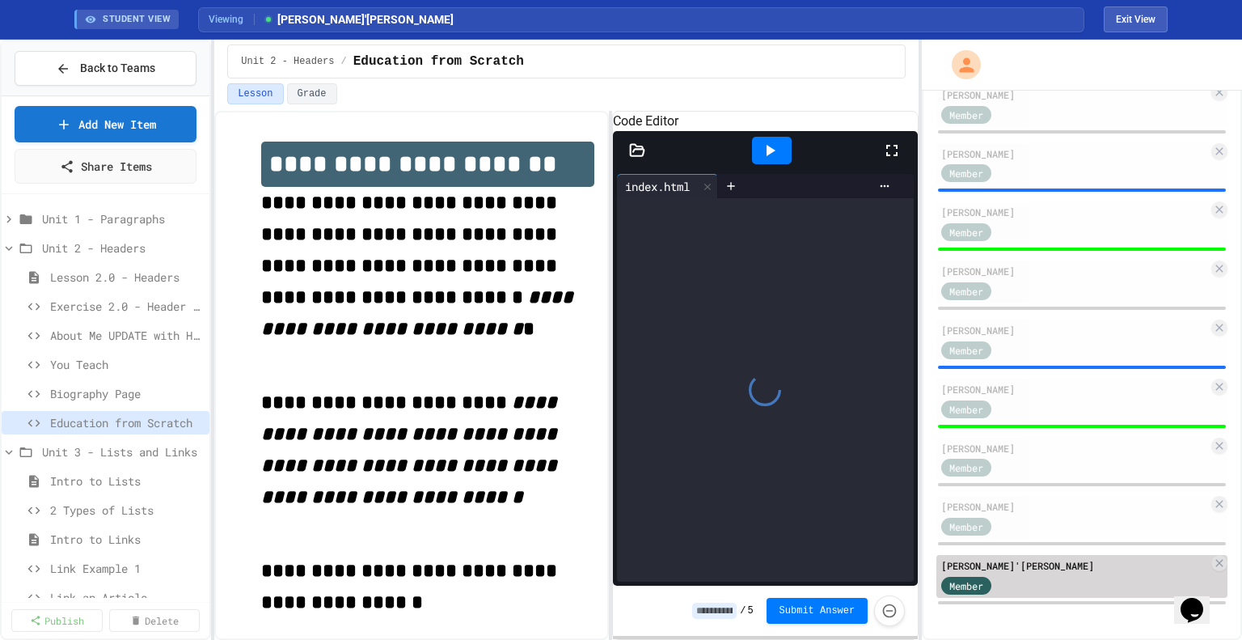
click at [1016, 564] on div "[PERSON_NAME]'[PERSON_NAME]" at bounding box center [1075, 565] width 267 height 15
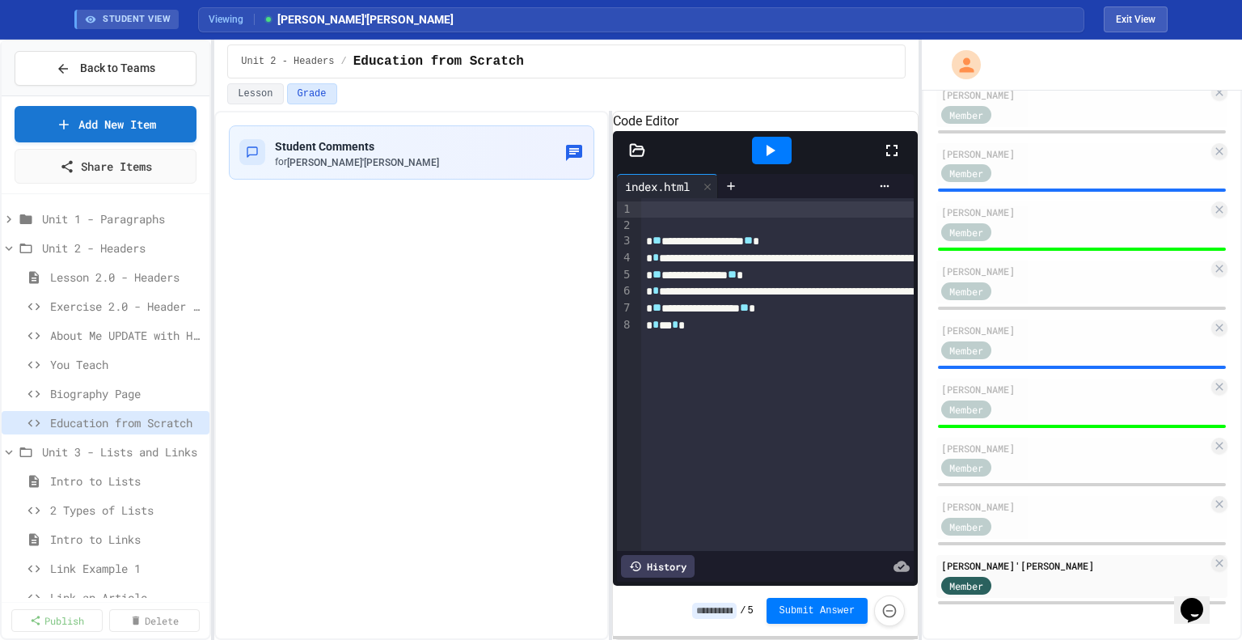
click at [721, 614] on input at bounding box center [714, 611] width 44 height 16
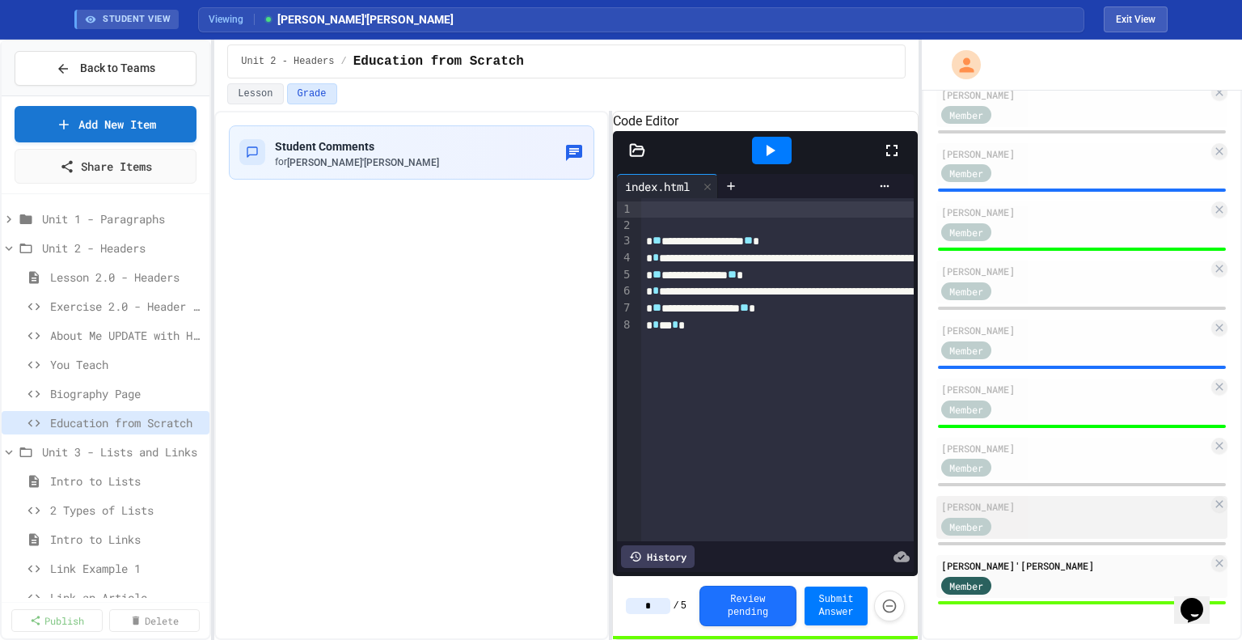
type input "*"
click at [1034, 503] on div "[PERSON_NAME]" at bounding box center [1075, 506] width 267 height 15
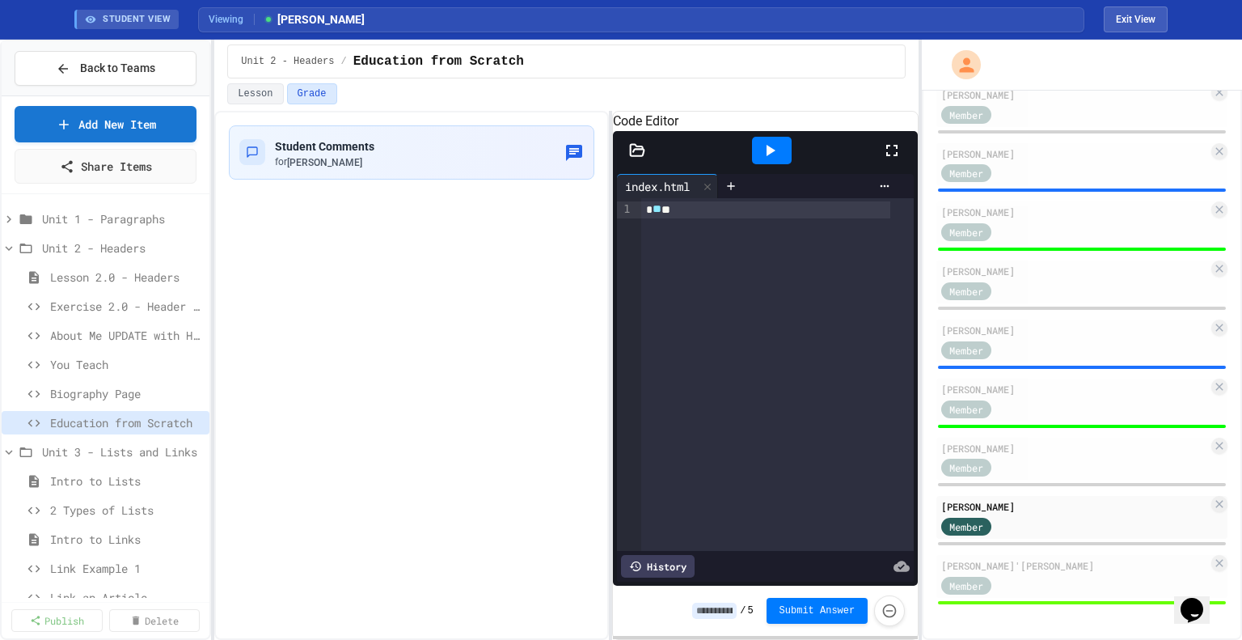
click at [730, 609] on input at bounding box center [714, 611] width 44 height 16
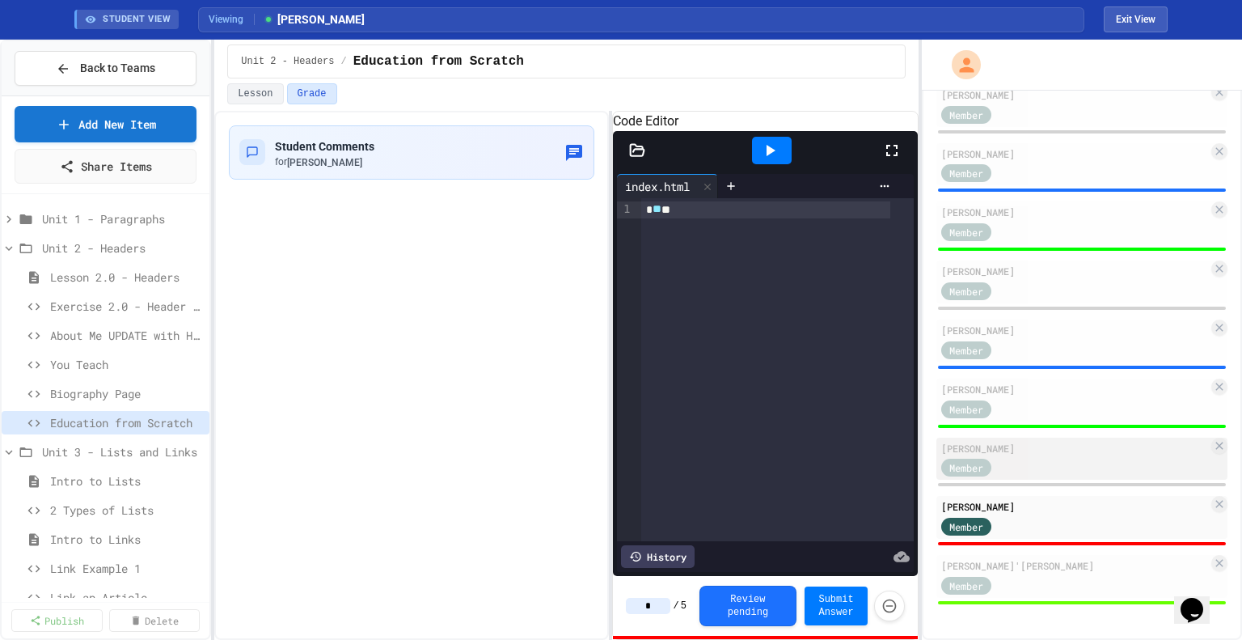
type input "*"
click at [1035, 457] on div "Member" at bounding box center [1075, 467] width 267 height 20
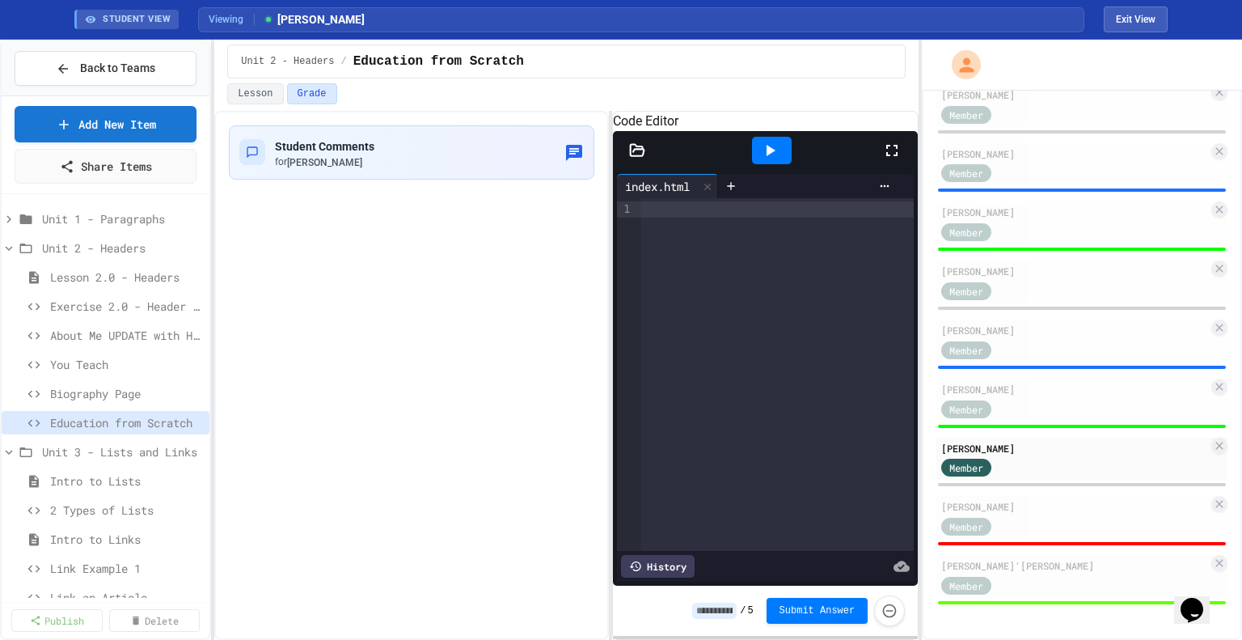
click at [730, 607] on input at bounding box center [714, 611] width 44 height 16
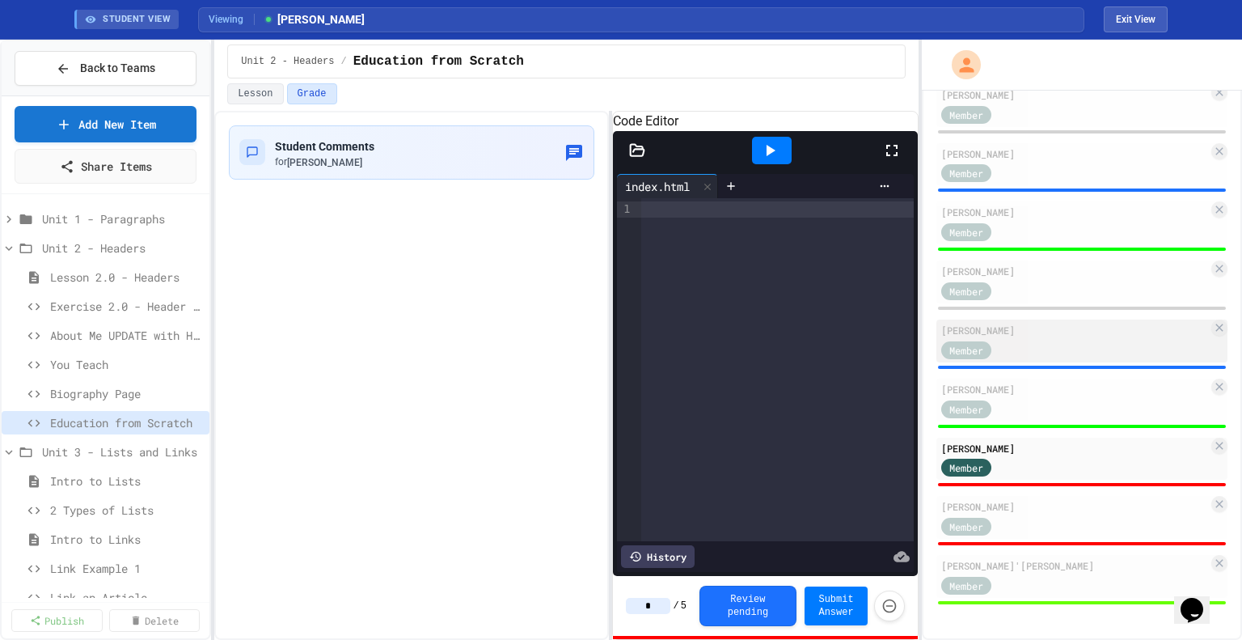
type input "*"
click at [1055, 345] on div "Member" at bounding box center [1075, 349] width 267 height 20
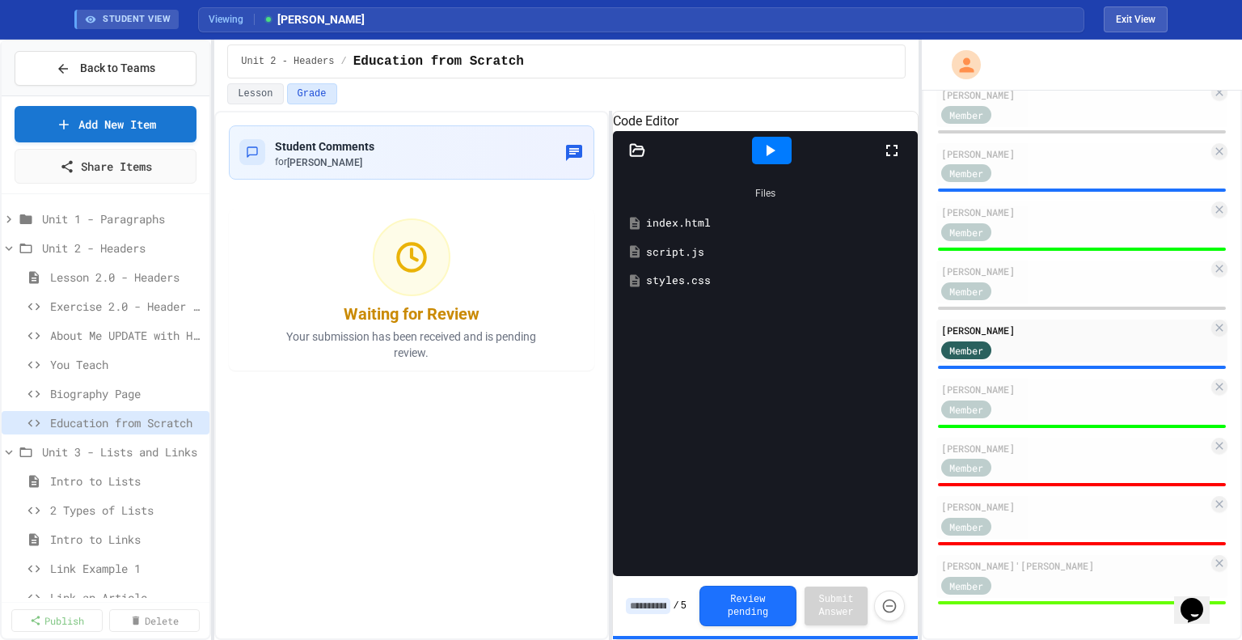
click at [669, 231] on div "index.html" at bounding box center [777, 223] width 263 height 16
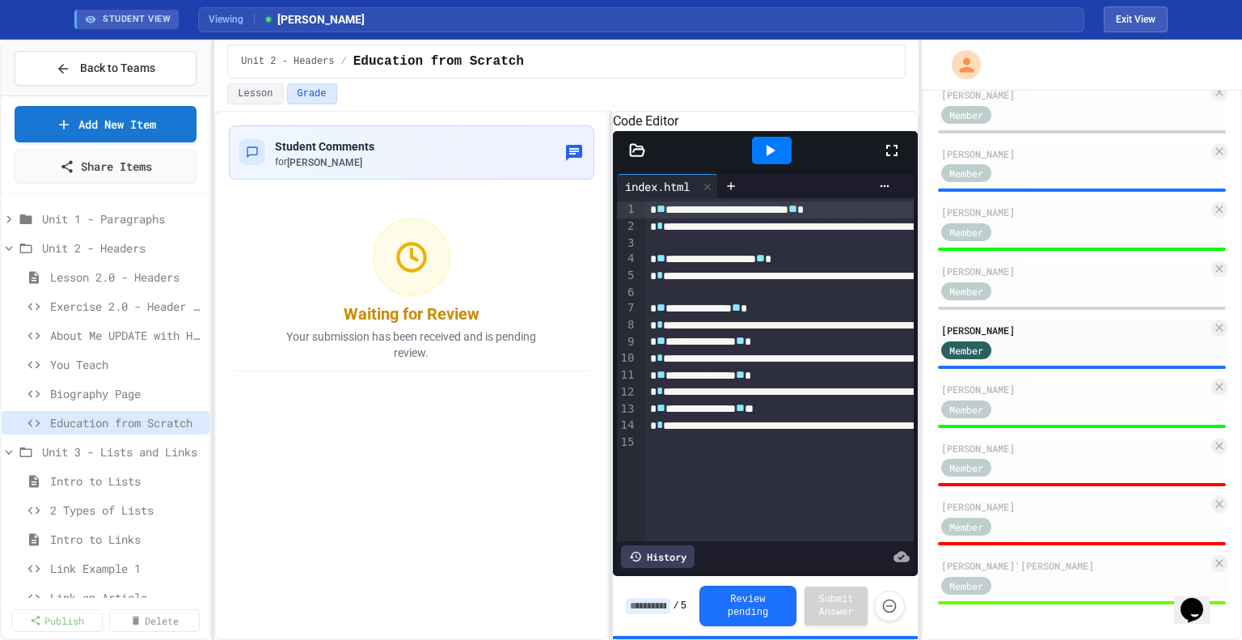
click at [652, 603] on input at bounding box center [648, 606] width 44 height 16
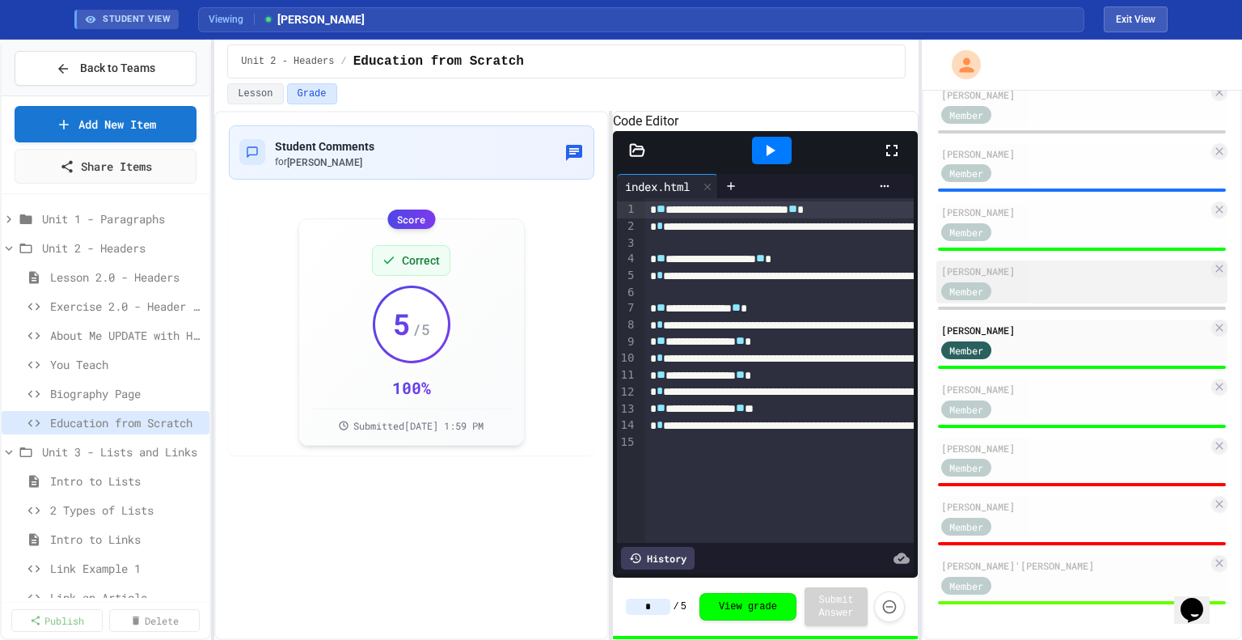
type input "*"
click at [1013, 276] on div "[PERSON_NAME]" at bounding box center [1075, 271] width 267 height 15
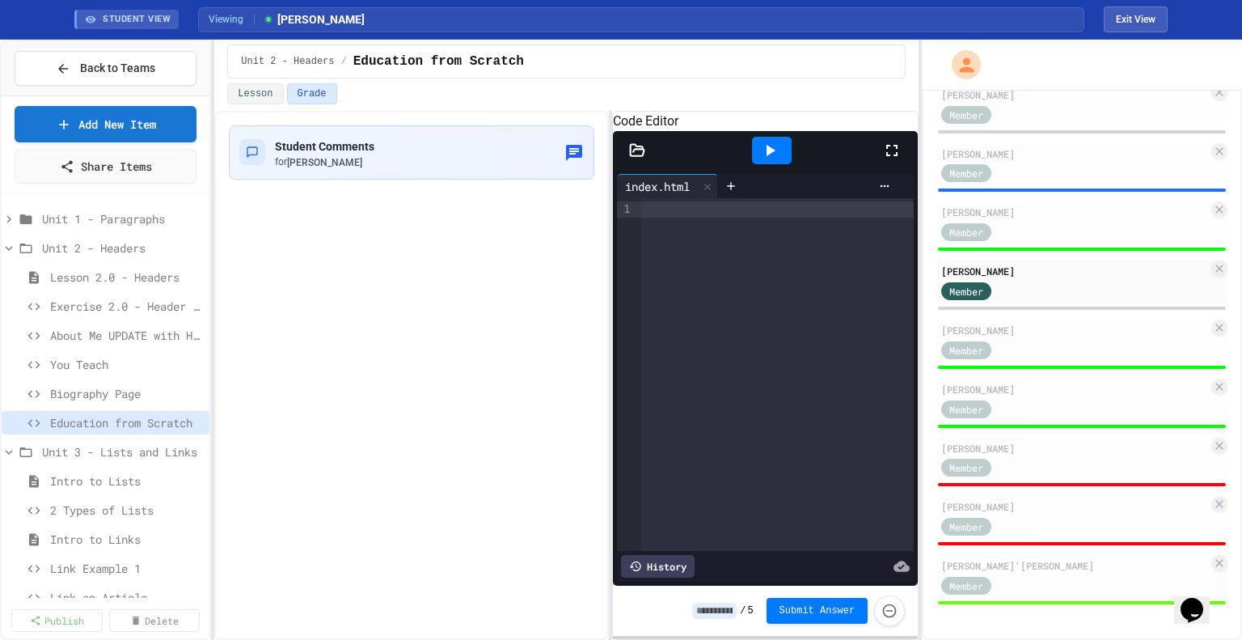
click at [717, 612] on input at bounding box center [714, 611] width 44 height 16
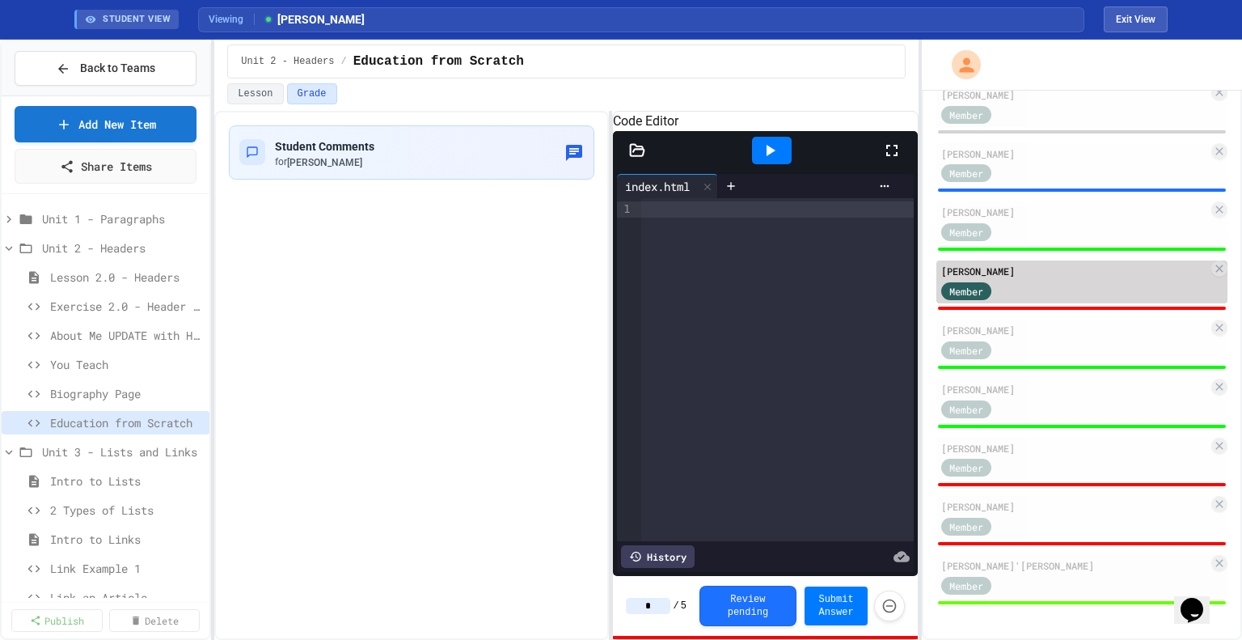
scroll to position [786, 0]
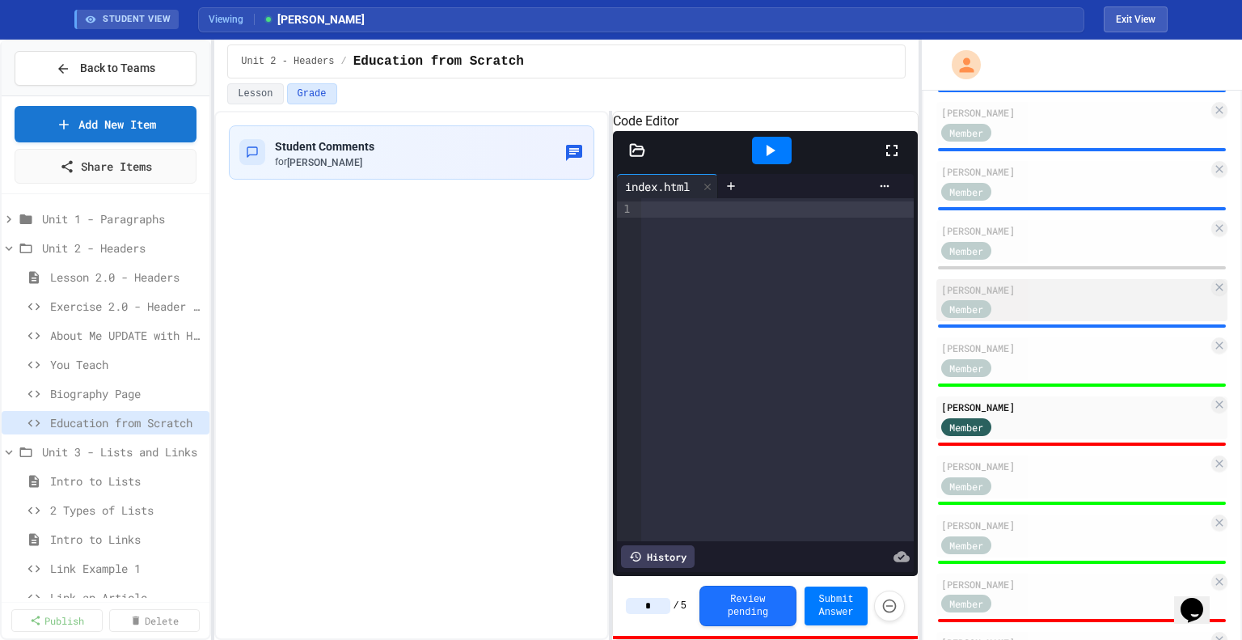
type input "*"
click at [1023, 291] on div "[PERSON_NAME]" at bounding box center [1075, 289] width 267 height 15
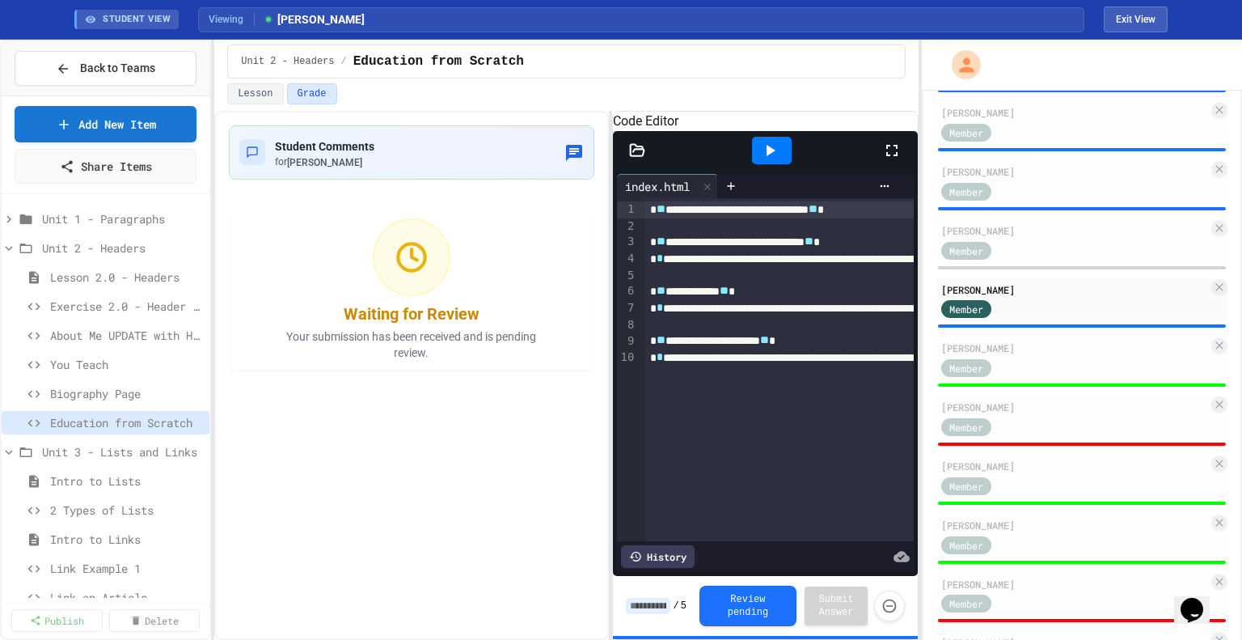
click at [654, 605] on input at bounding box center [648, 606] width 44 height 16
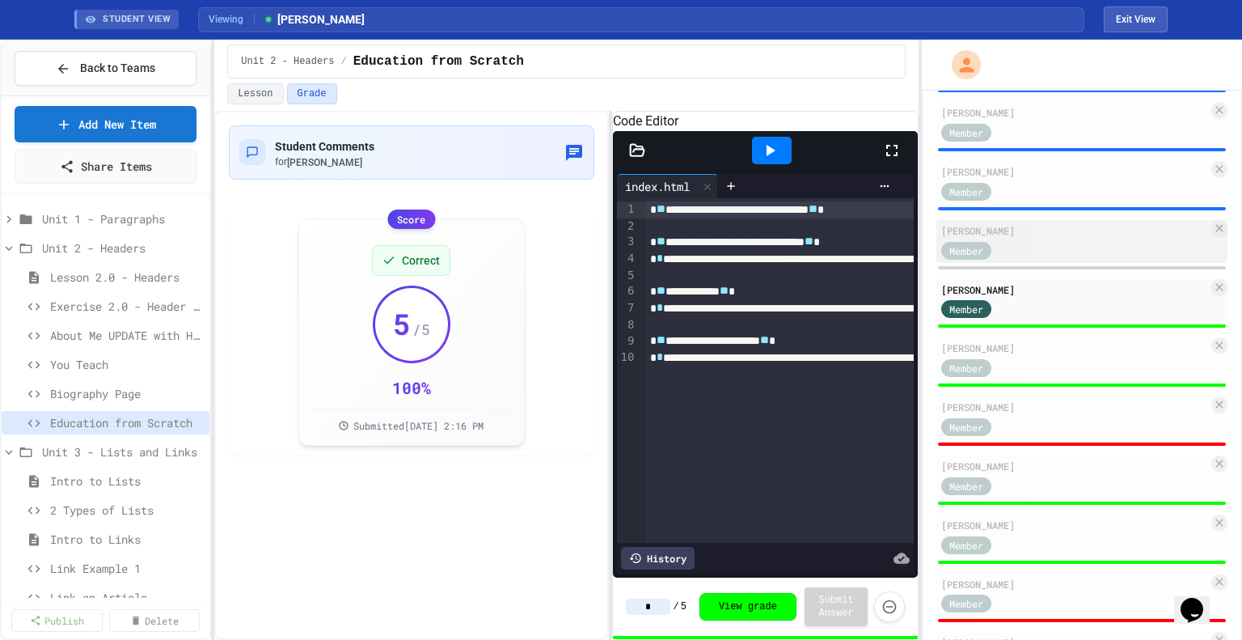
type input "*"
click at [1089, 248] on div "Member" at bounding box center [1075, 249] width 267 height 20
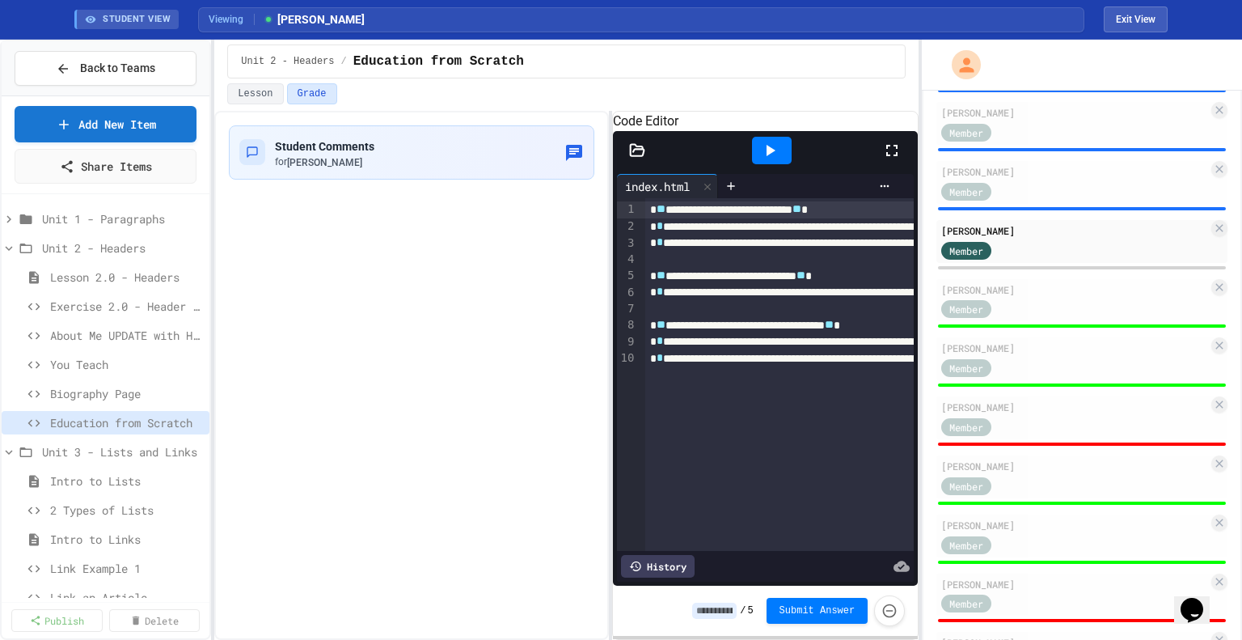
click at [721, 609] on input at bounding box center [714, 611] width 44 height 16
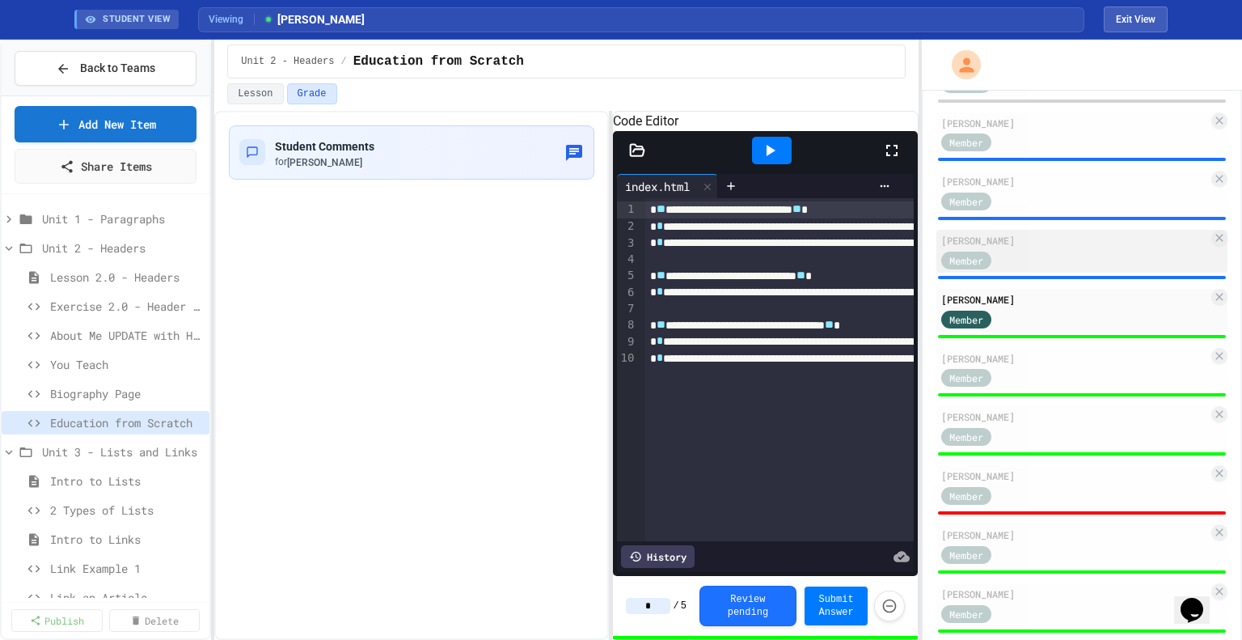
scroll to position [718, 0]
type input "*"
click at [1051, 252] on div "Member" at bounding box center [1075, 258] width 267 height 20
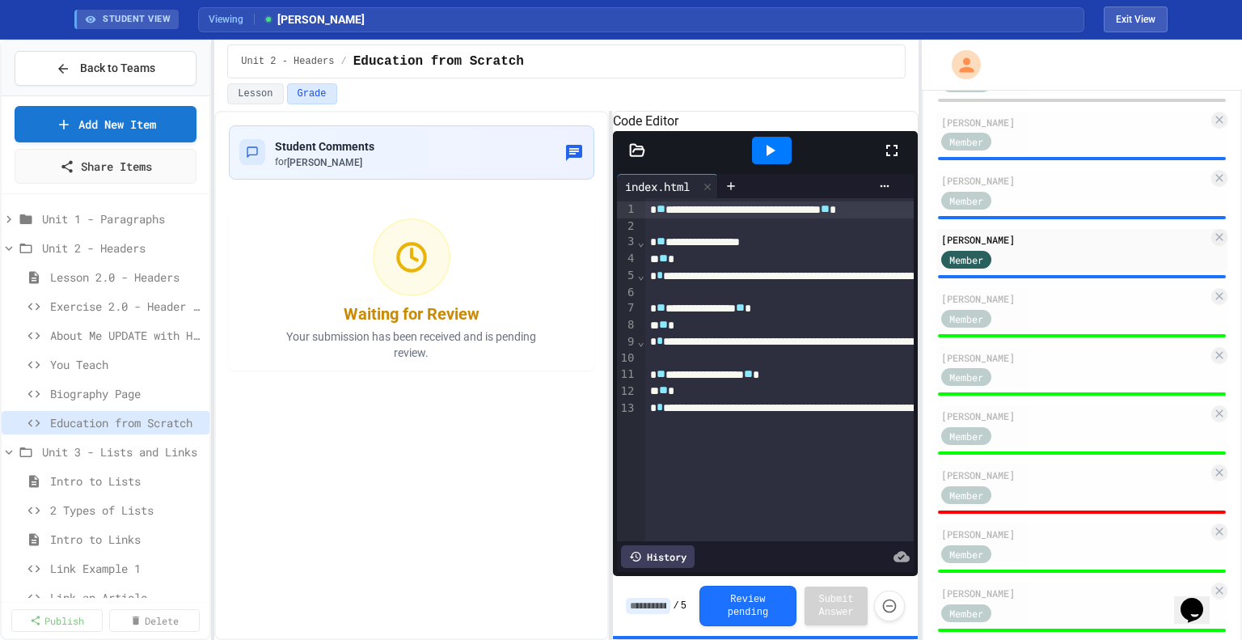
click at [656, 605] on input at bounding box center [648, 606] width 44 height 16
type input "*"
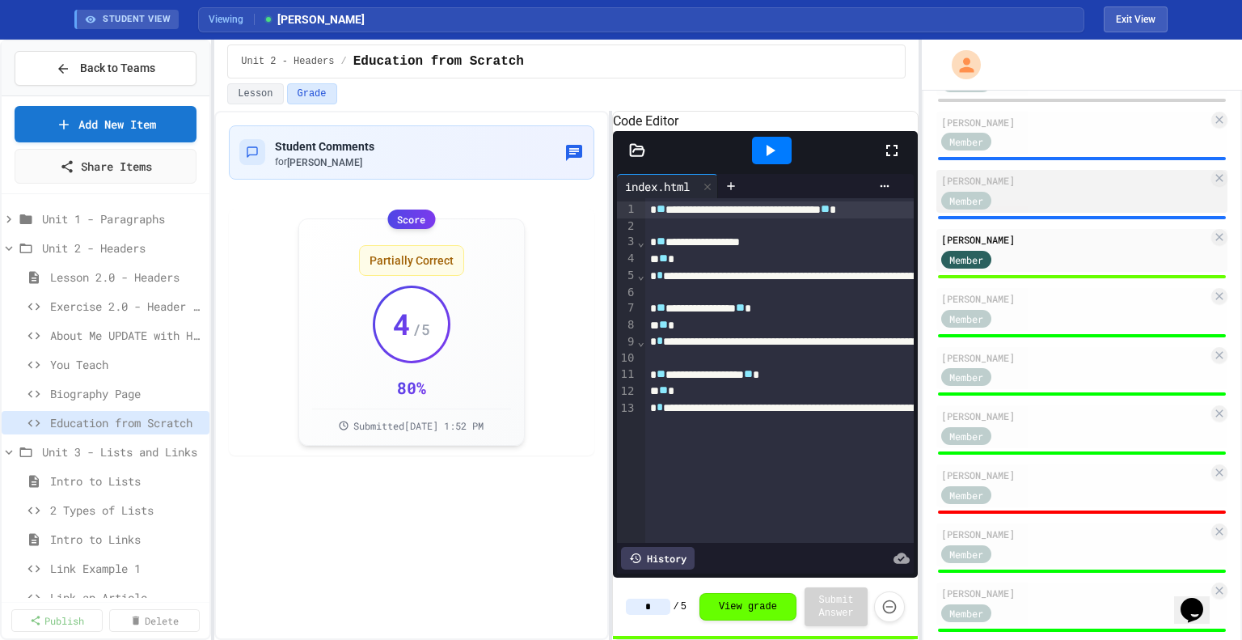
type input "*"
click at [1022, 179] on div "[PERSON_NAME]" at bounding box center [1075, 180] width 267 height 15
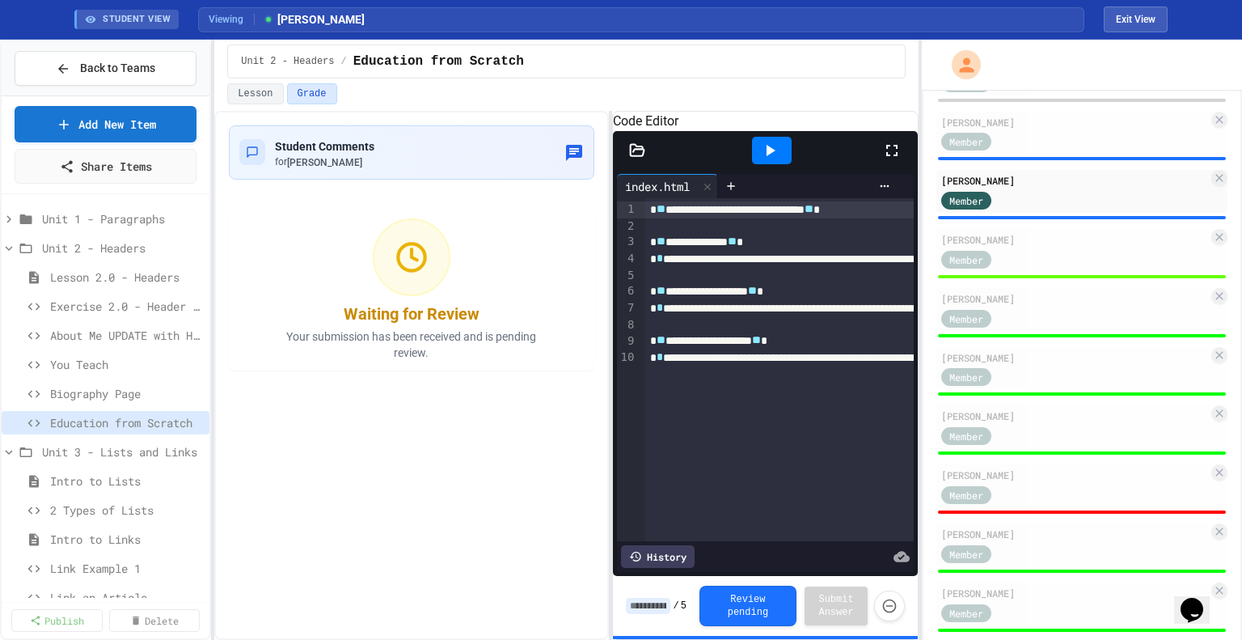
click at [663, 604] on input at bounding box center [648, 606] width 44 height 16
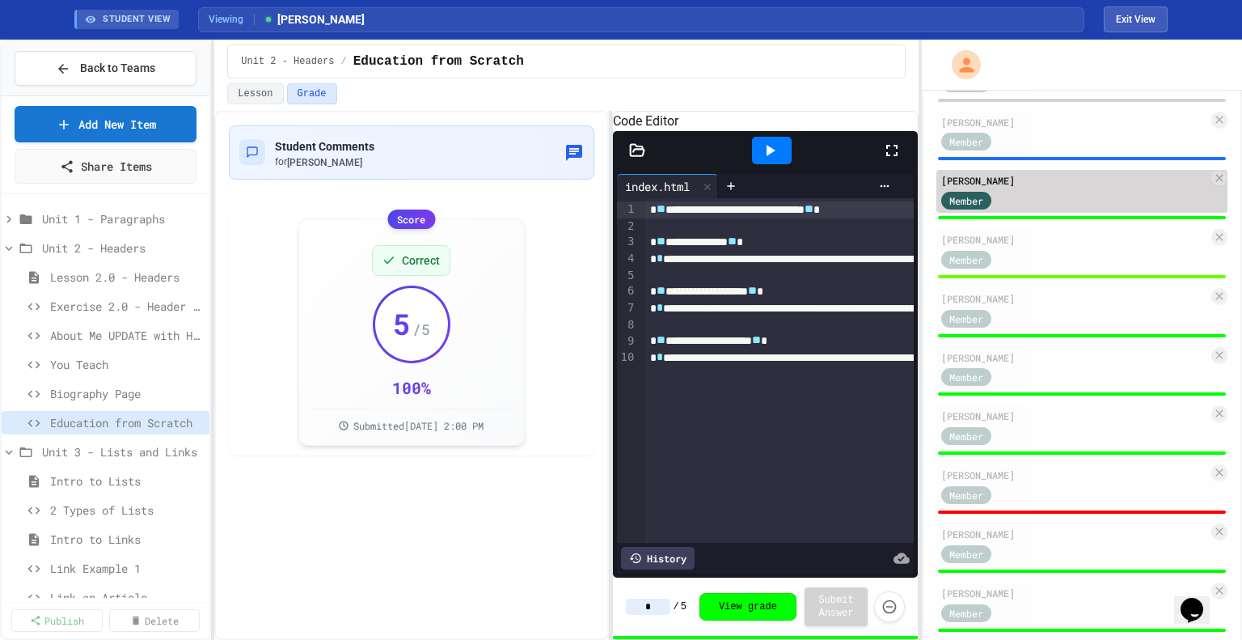
scroll to position [656, 0]
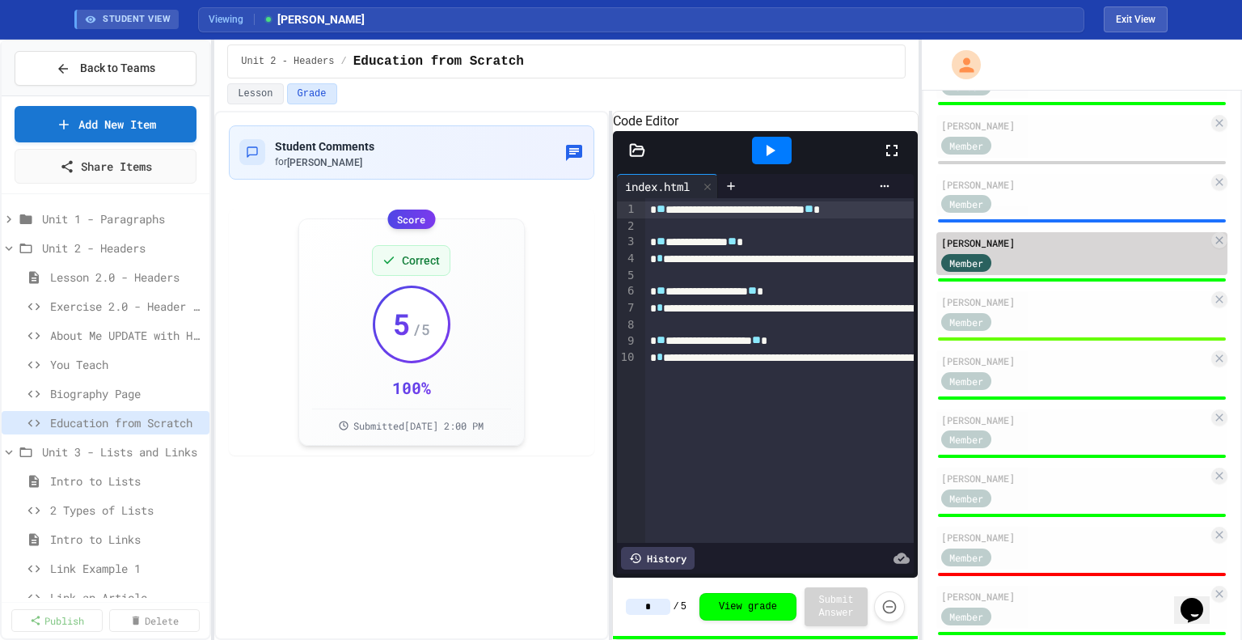
type input "*"
click at [1052, 184] on div "[PERSON_NAME]" at bounding box center [1075, 184] width 267 height 15
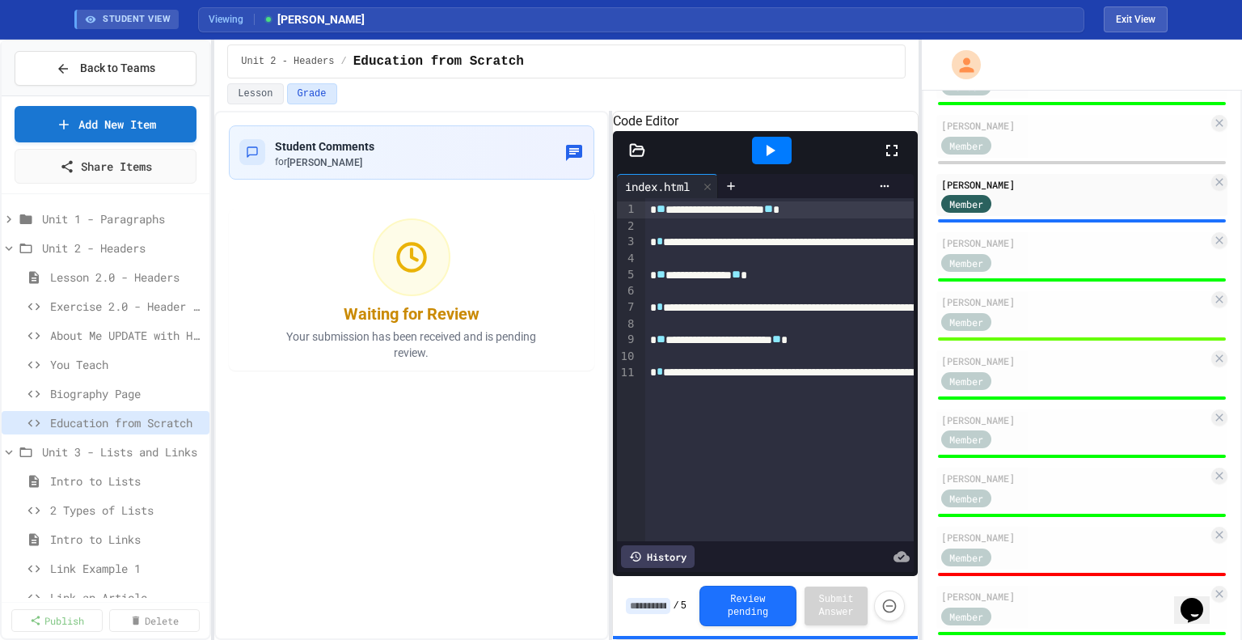
click at [654, 598] on input at bounding box center [648, 606] width 44 height 16
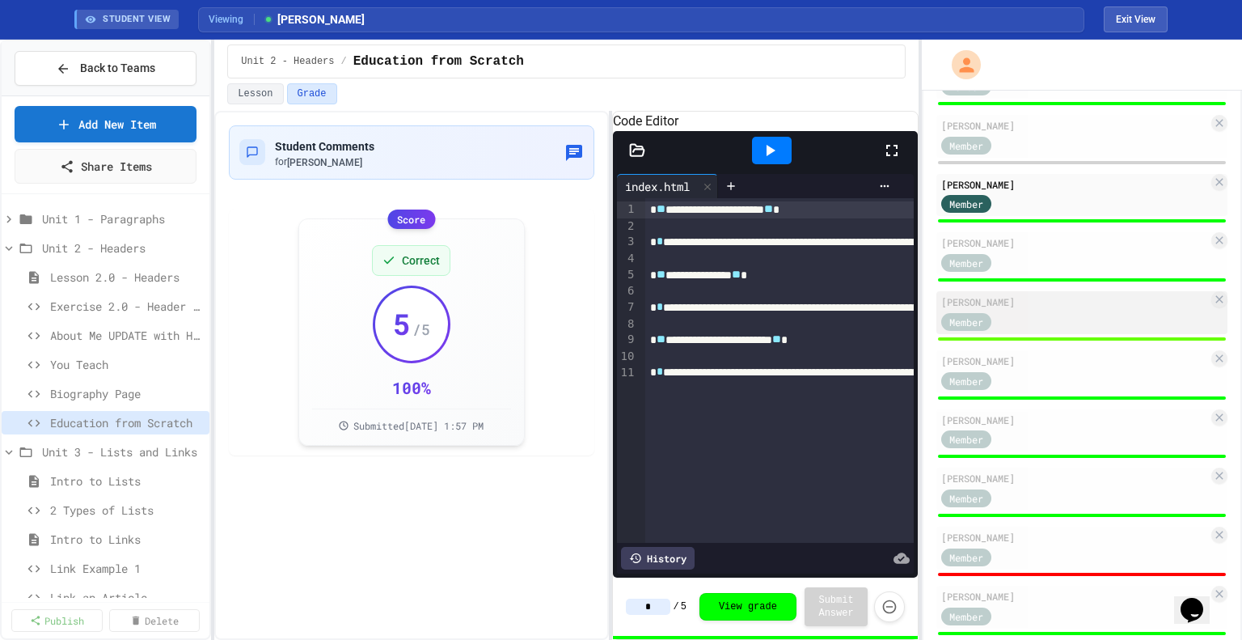
click at [1074, 307] on div "[PERSON_NAME]" at bounding box center [1075, 301] width 267 height 15
type input "*"
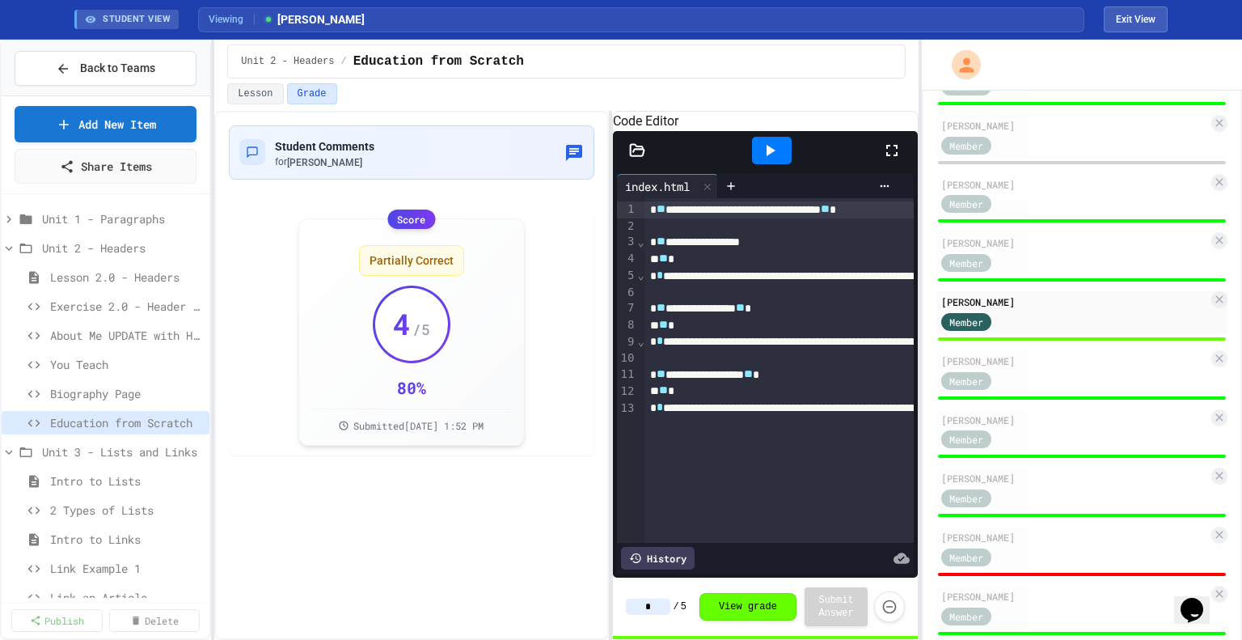
click at [798, 468] on div "**********" at bounding box center [1127, 370] width 965 height 345
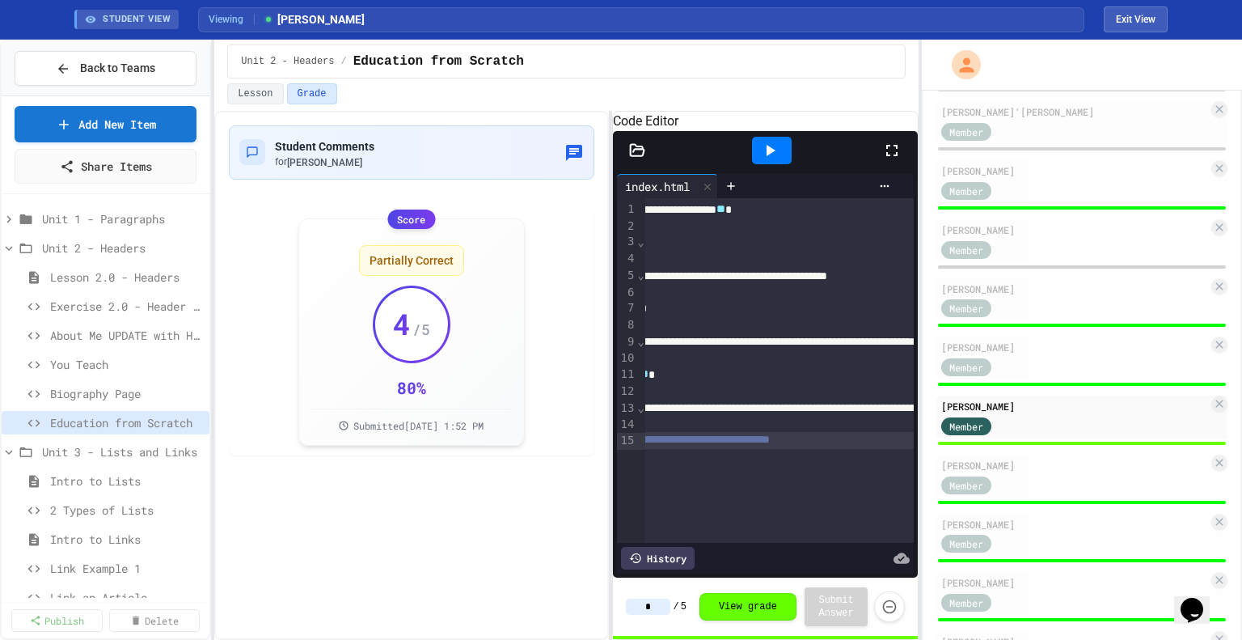
scroll to position [552, 0]
click at [1055, 251] on div "Member" at bounding box center [1075, 248] width 267 height 20
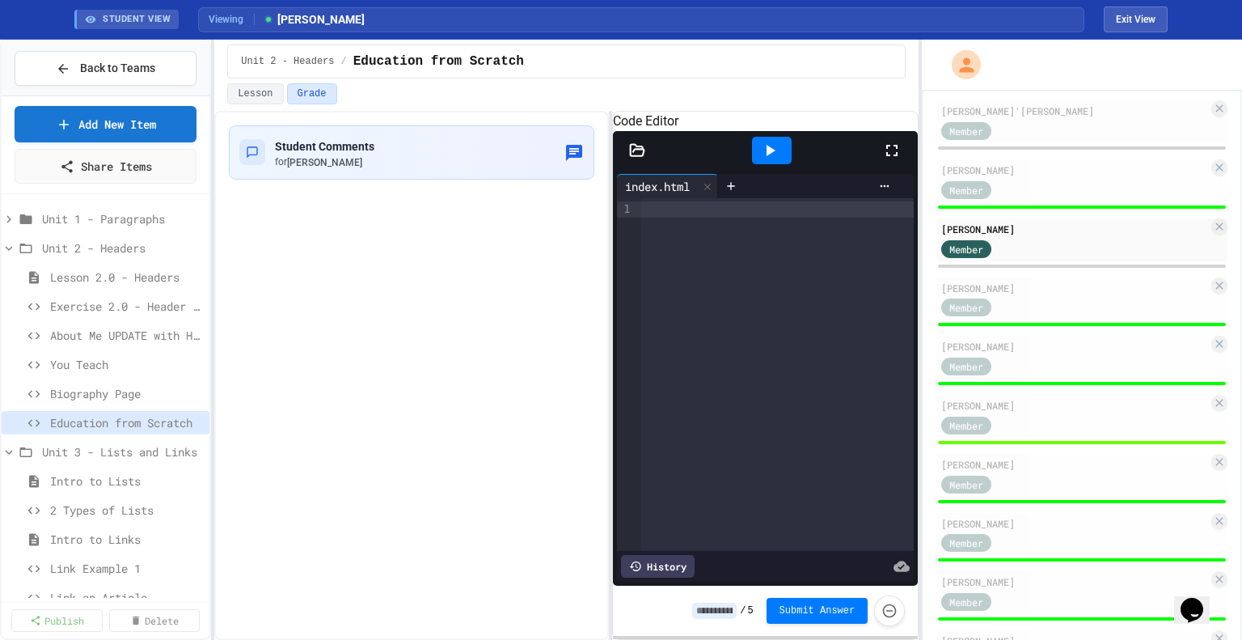
click at [725, 613] on input at bounding box center [714, 611] width 44 height 16
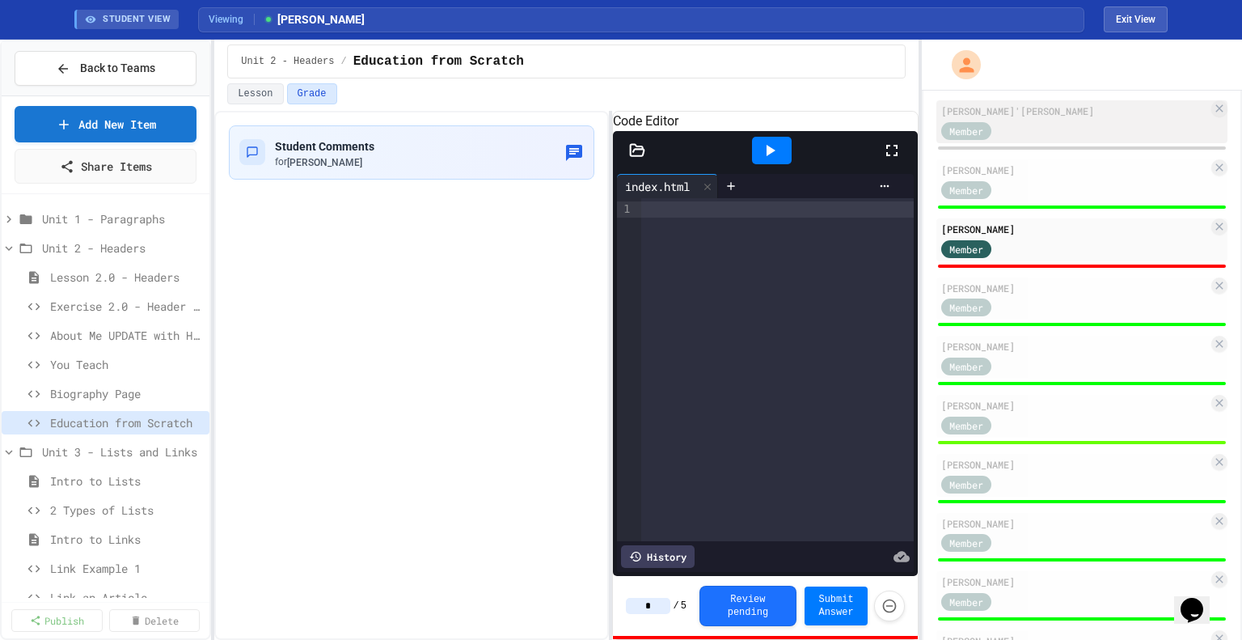
type input "*"
click at [1027, 122] on div "Member" at bounding box center [1075, 130] width 267 height 20
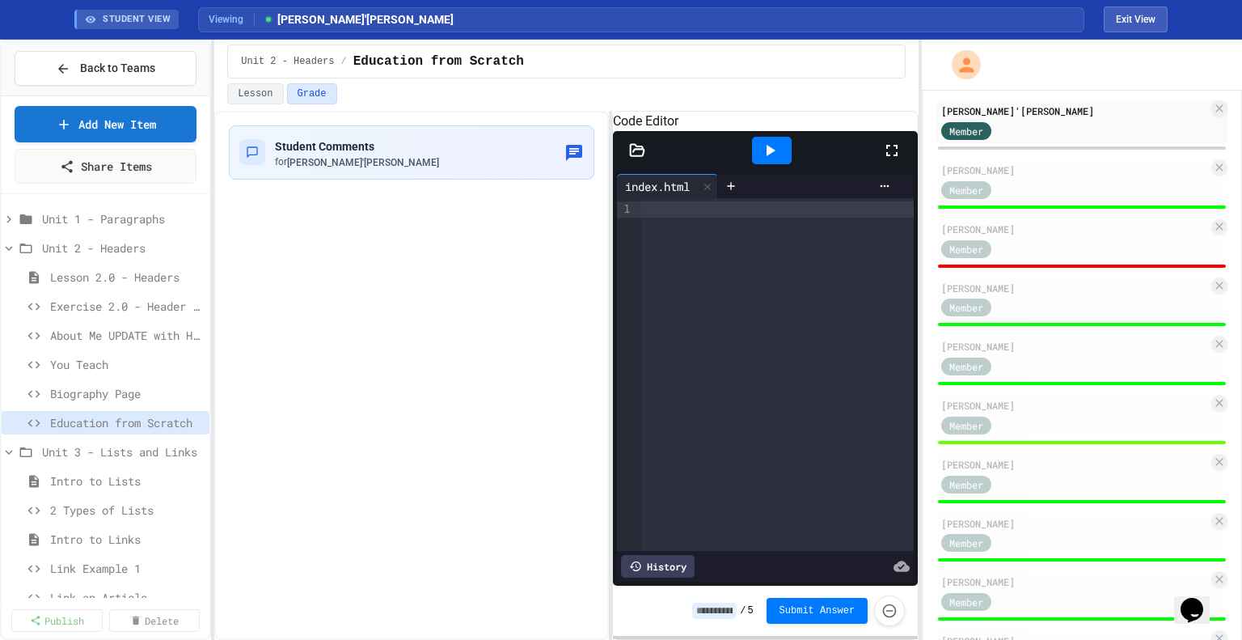
click at [731, 611] on input at bounding box center [714, 611] width 44 height 16
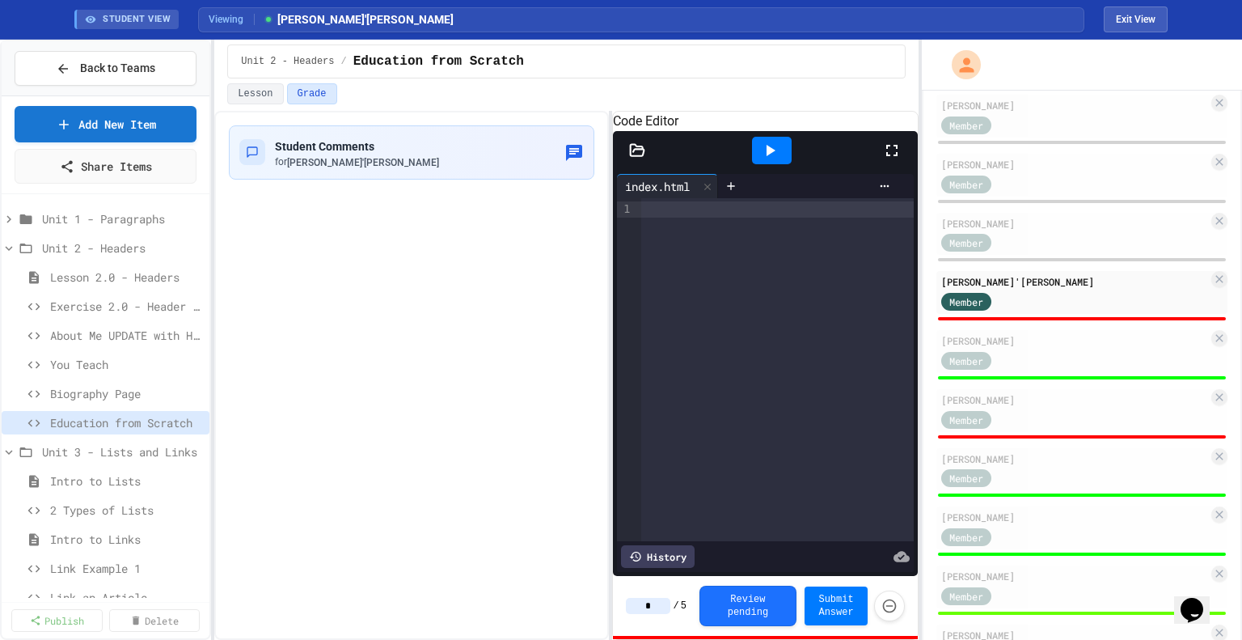
scroll to position [384, 0]
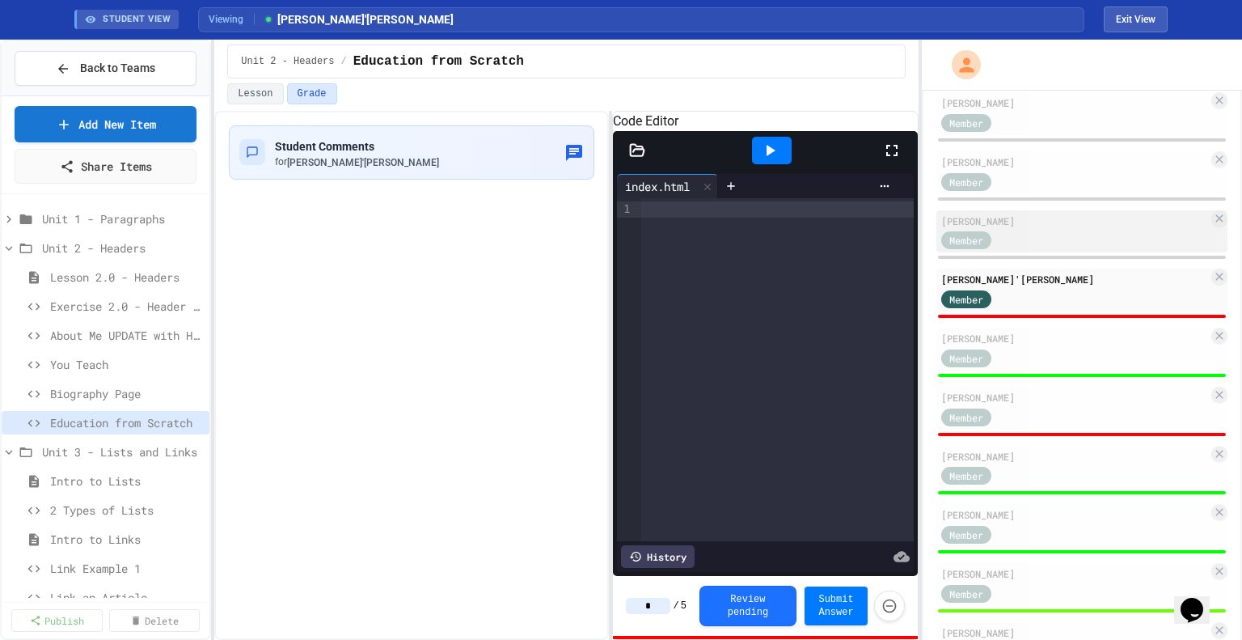
type input "*"
click at [1035, 227] on div "[PERSON_NAME]" at bounding box center [1075, 221] width 267 height 15
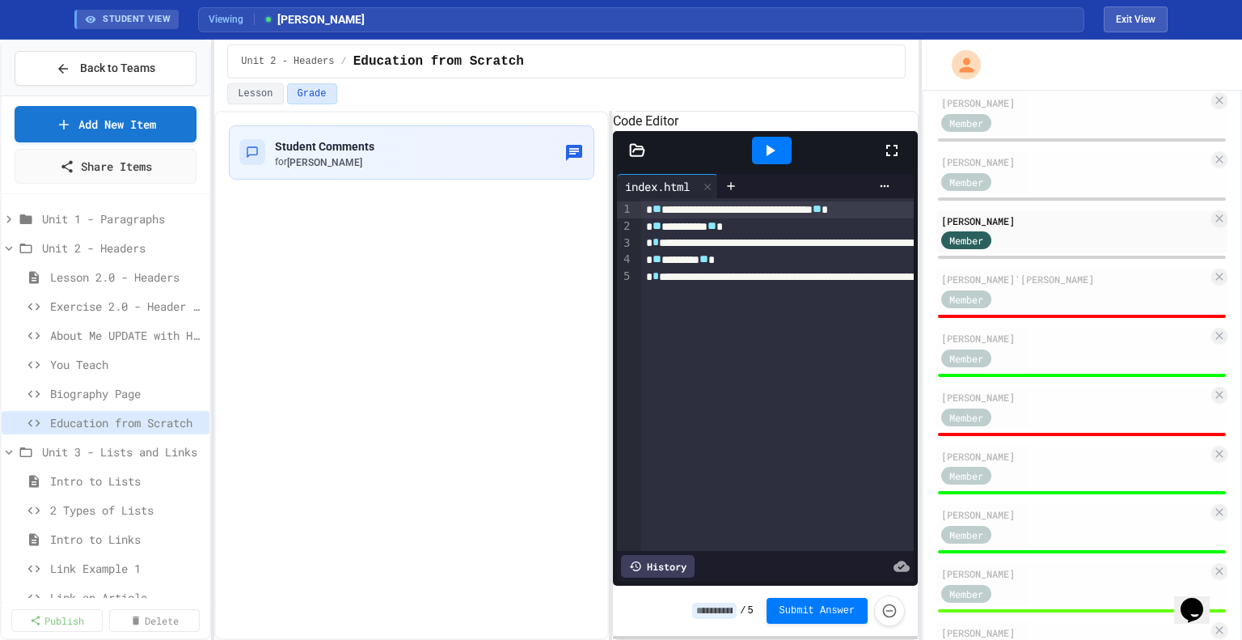
click at [734, 612] on input at bounding box center [714, 611] width 44 height 16
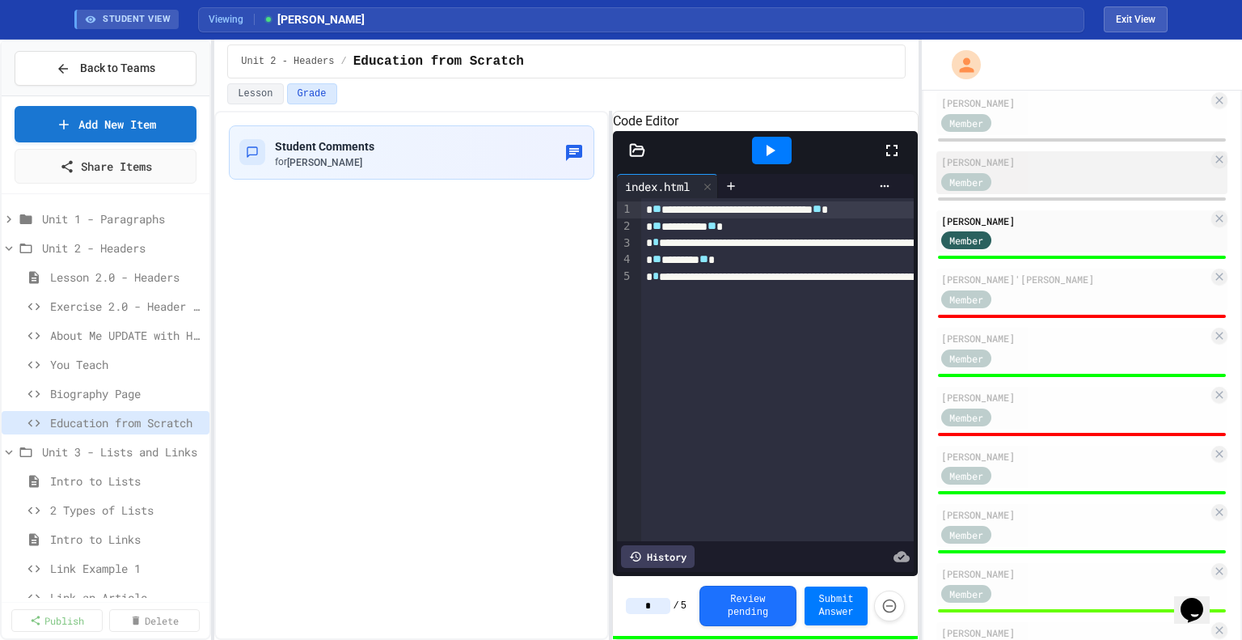
type input "*"
click at [1009, 161] on div "[PERSON_NAME]" at bounding box center [1075, 161] width 267 height 15
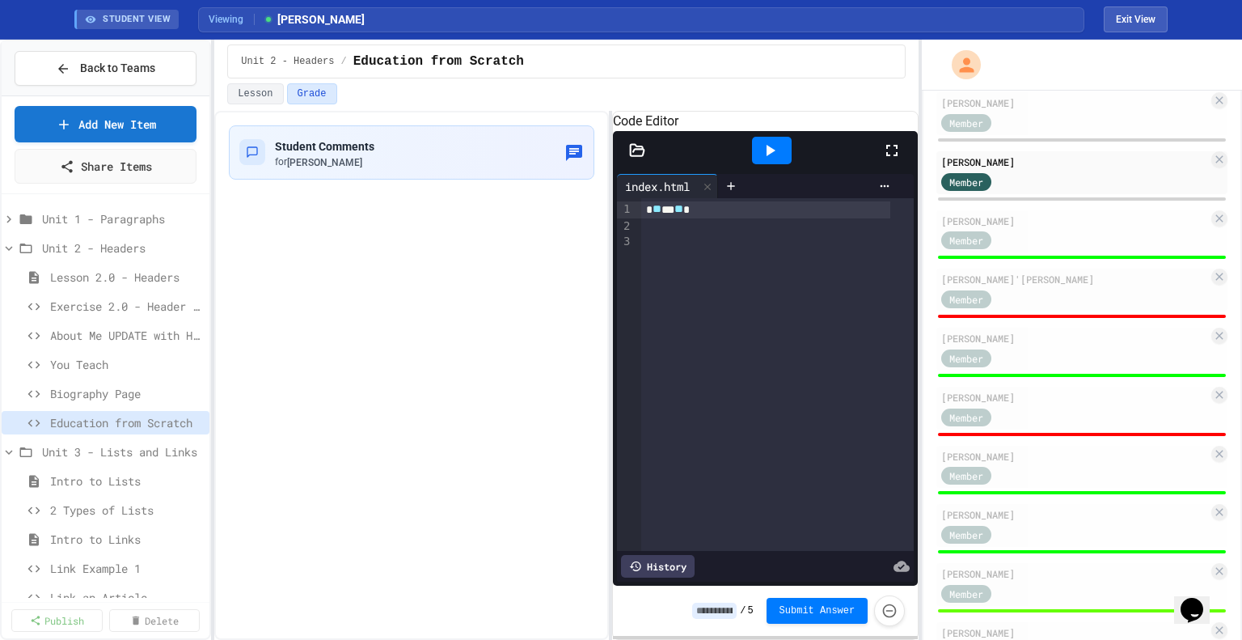
click at [726, 614] on input at bounding box center [714, 611] width 44 height 16
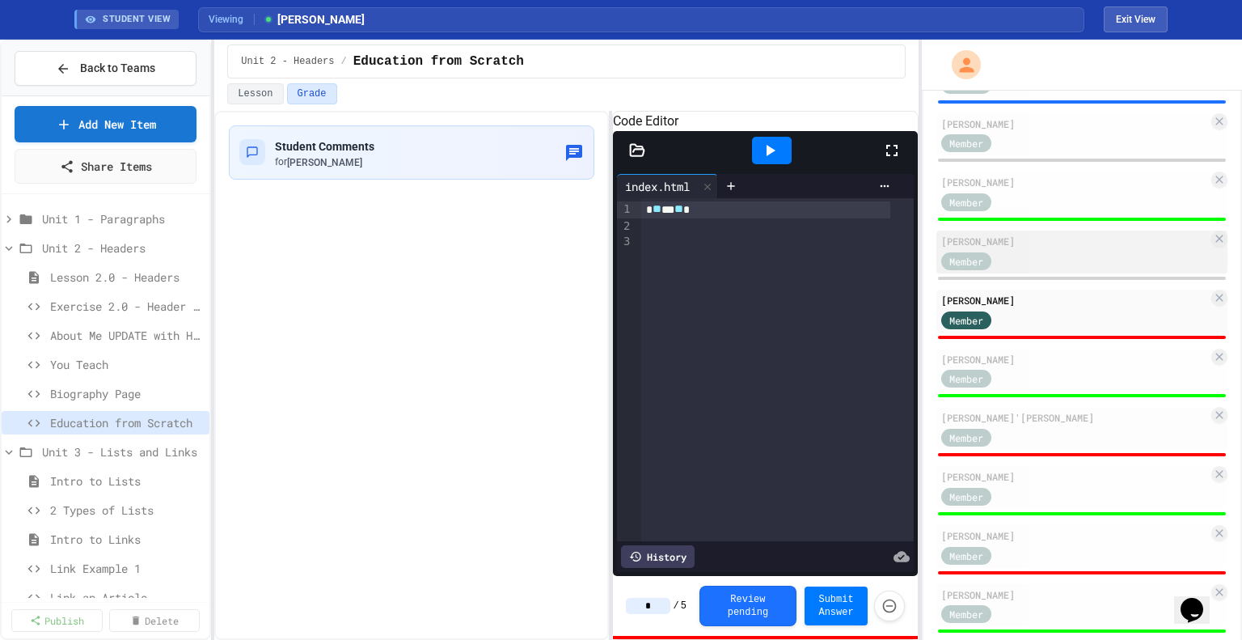
scroll to position [247, 0]
type input "*"
click at [1023, 250] on div "Member" at bounding box center [1075, 259] width 267 height 20
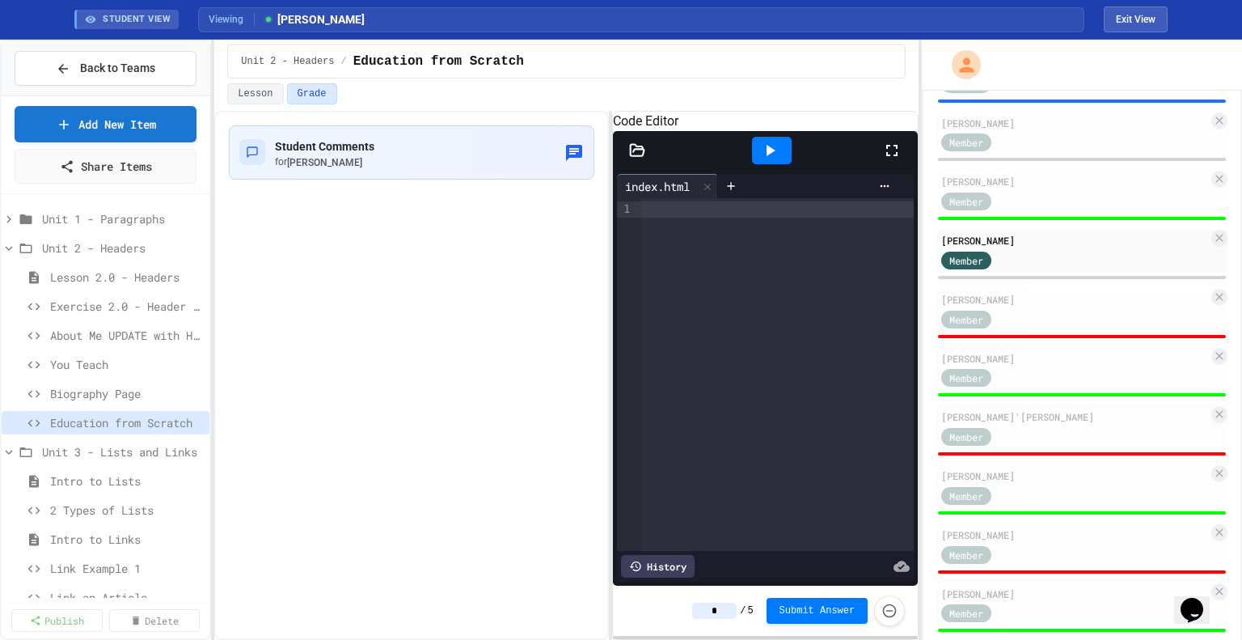
click at [722, 611] on div "* / 5 Submit Answer" at bounding box center [798, 610] width 213 height 31
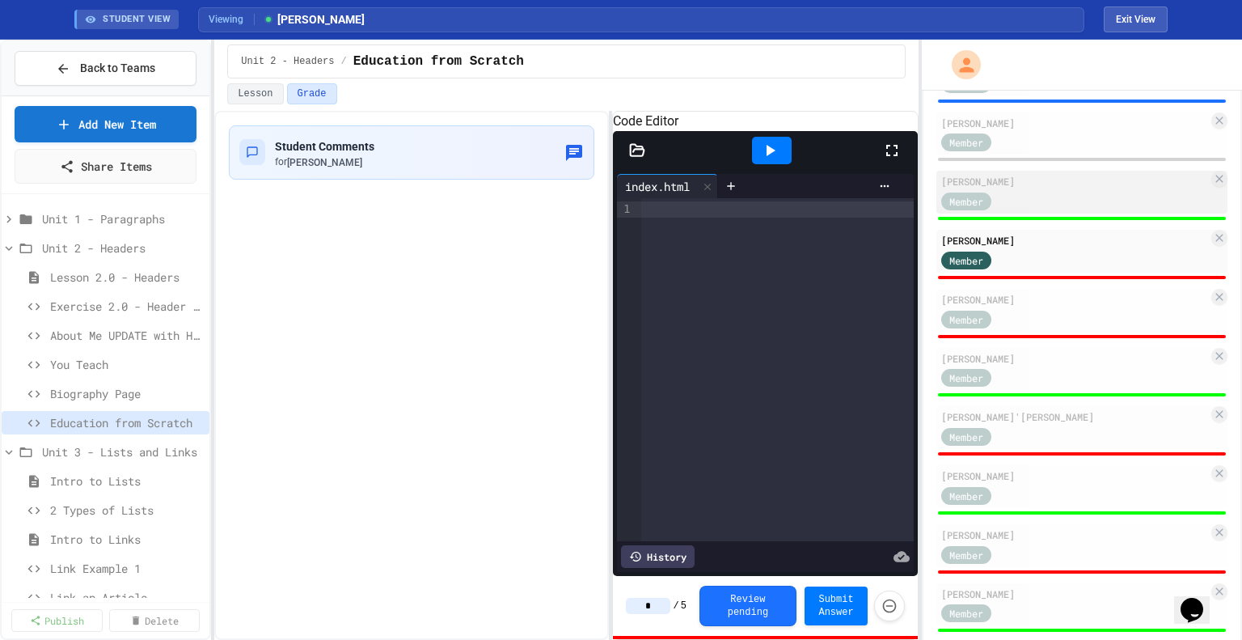
scroll to position [205, 0]
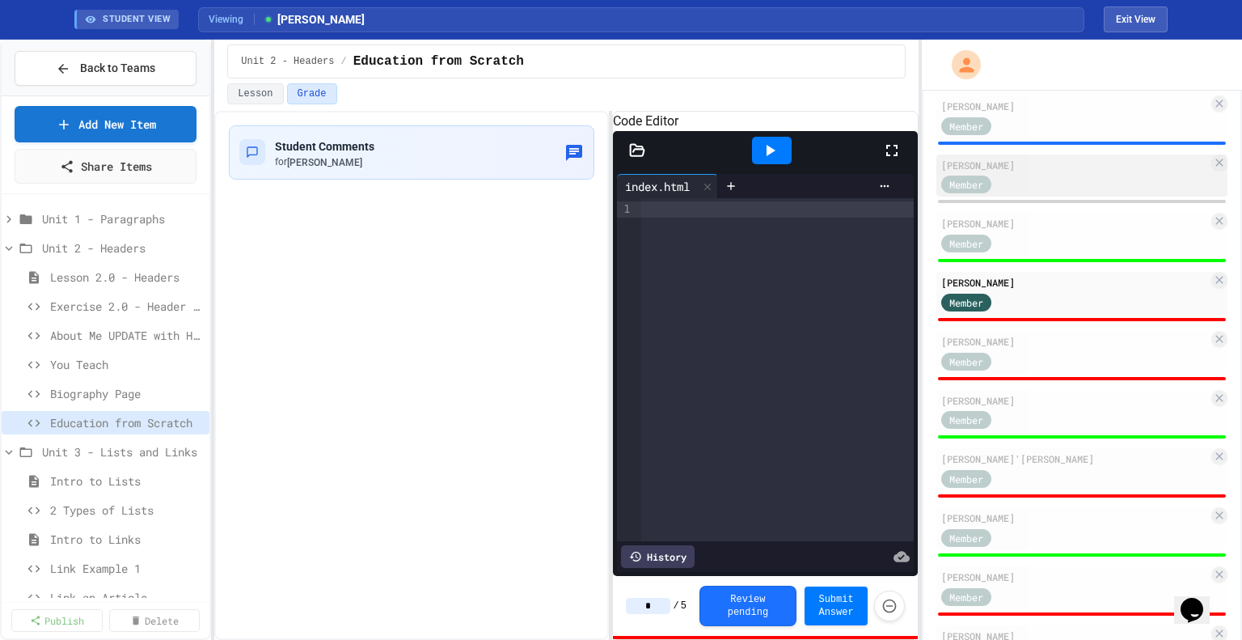
type input "*"
click at [1032, 177] on div "Member" at bounding box center [1075, 184] width 267 height 20
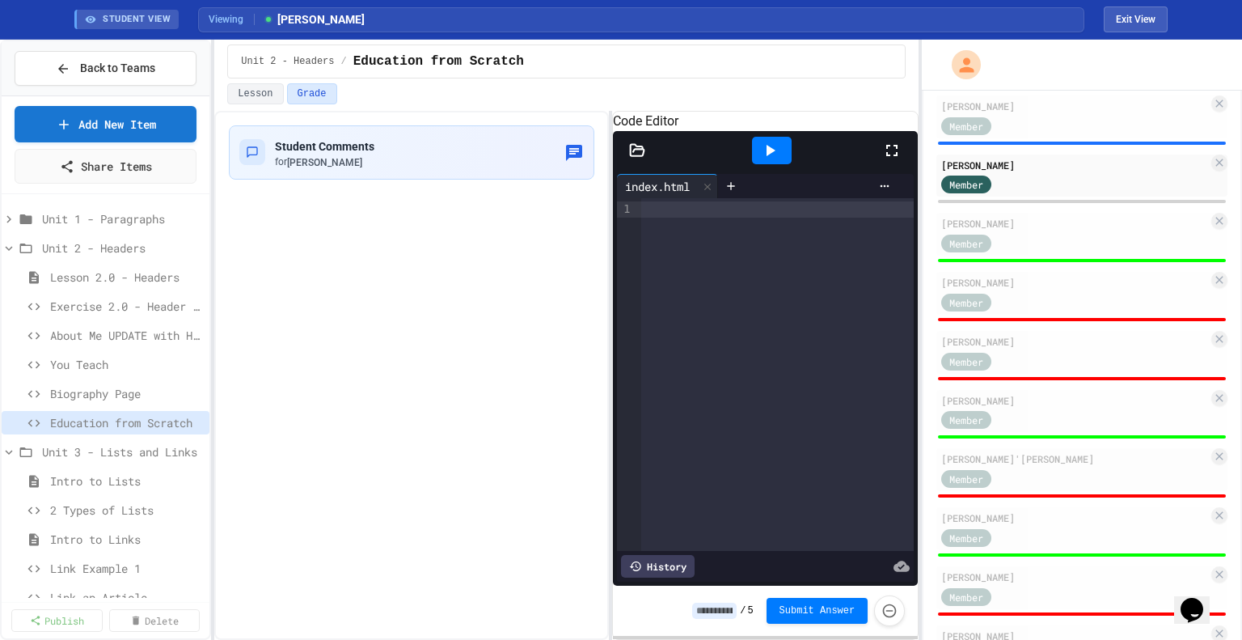
click at [722, 607] on input at bounding box center [714, 611] width 44 height 16
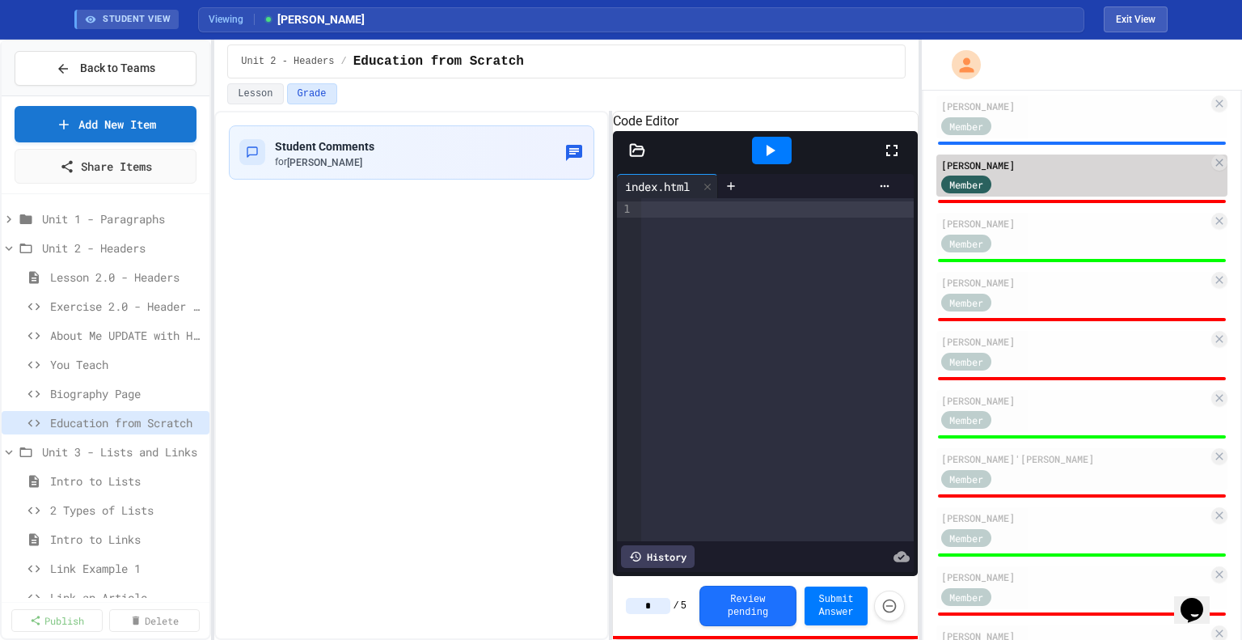
scroll to position [123, 0]
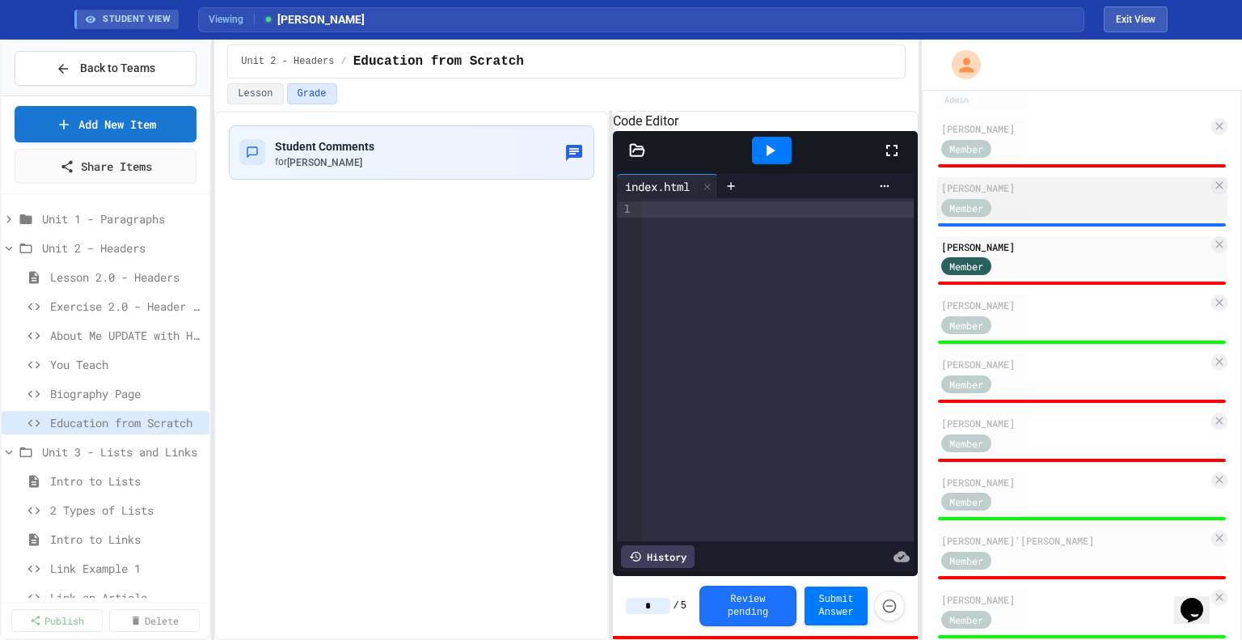
type input "*"
click at [1060, 197] on div "Member" at bounding box center [1075, 207] width 267 height 20
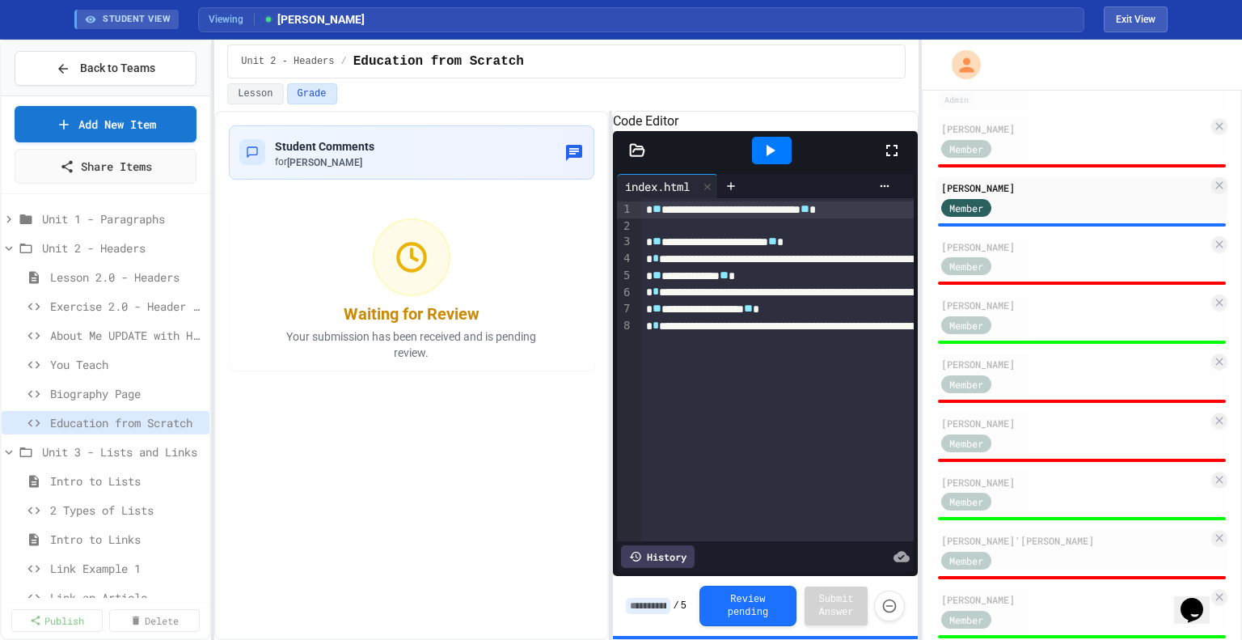
click at [654, 604] on input at bounding box center [648, 606] width 44 height 16
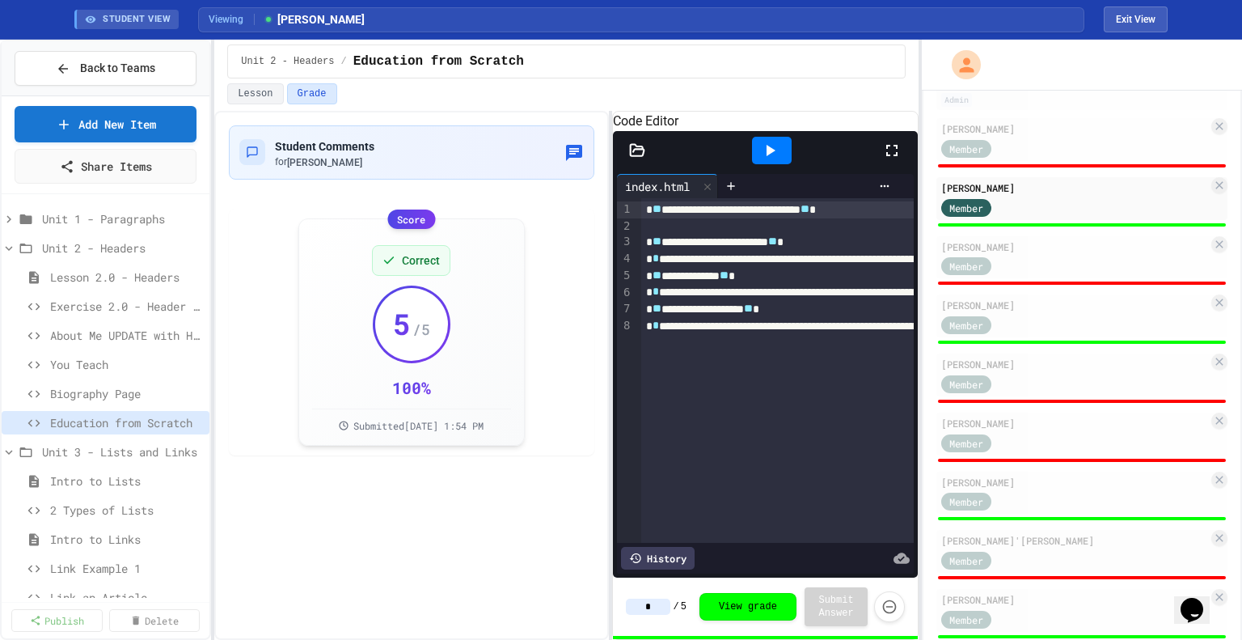
scroll to position [12, 0]
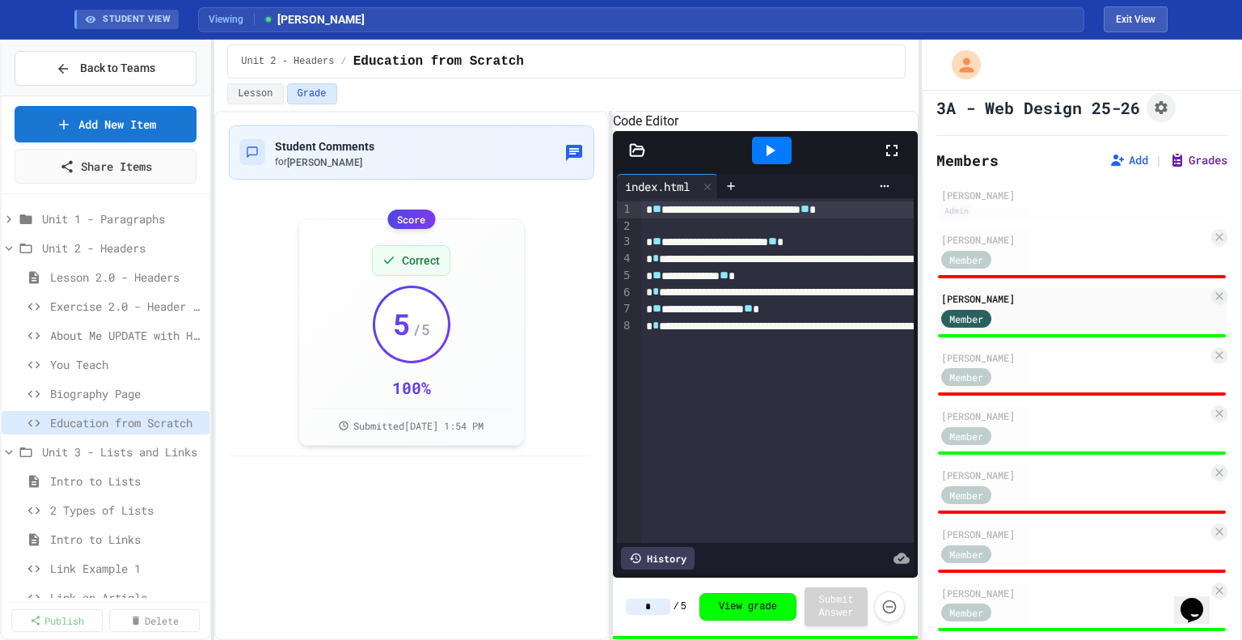
type input "*"
click at [1170, 158] on icon at bounding box center [1178, 160] width 16 height 16
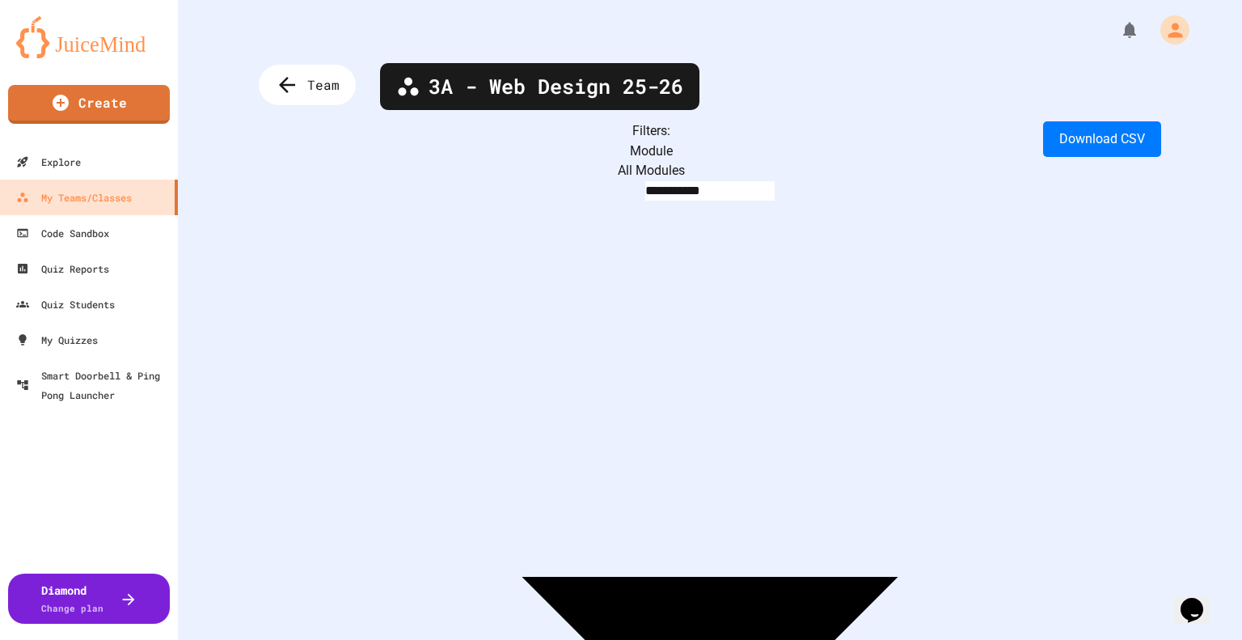
click at [353, 151] on body "**********" at bounding box center [621, 320] width 1242 height 640
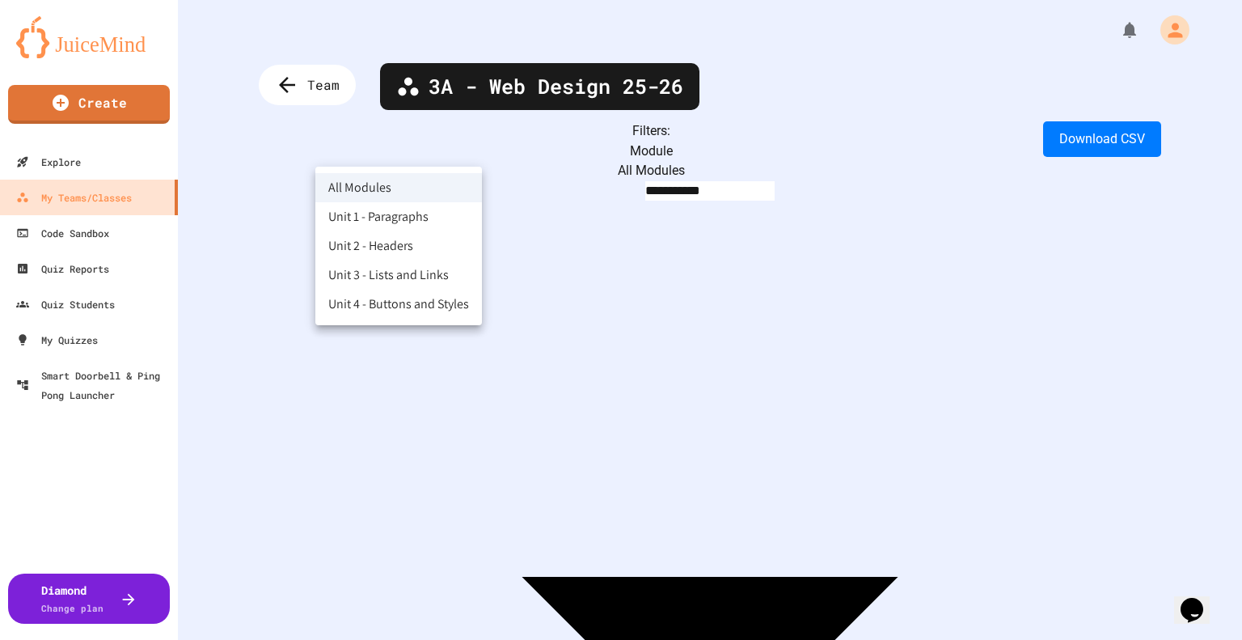
click at [374, 242] on li "Unit 2 - Headers" at bounding box center [398, 245] width 167 height 29
type input "**********"
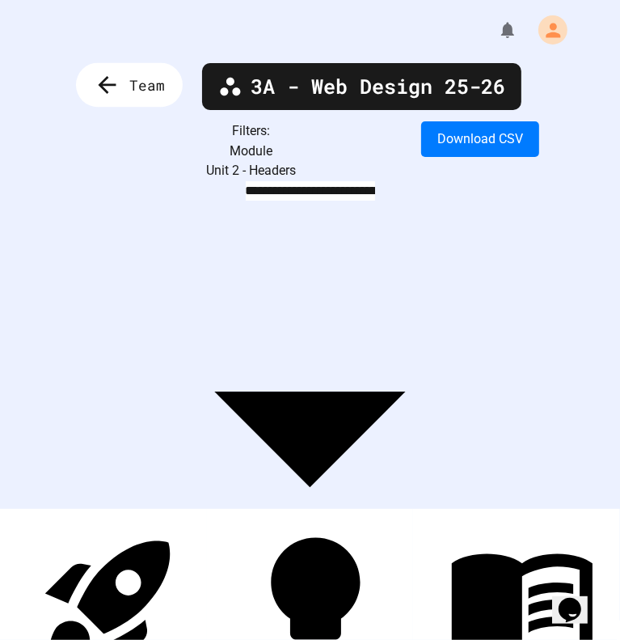
click at [120, 94] on icon at bounding box center [107, 85] width 27 height 27
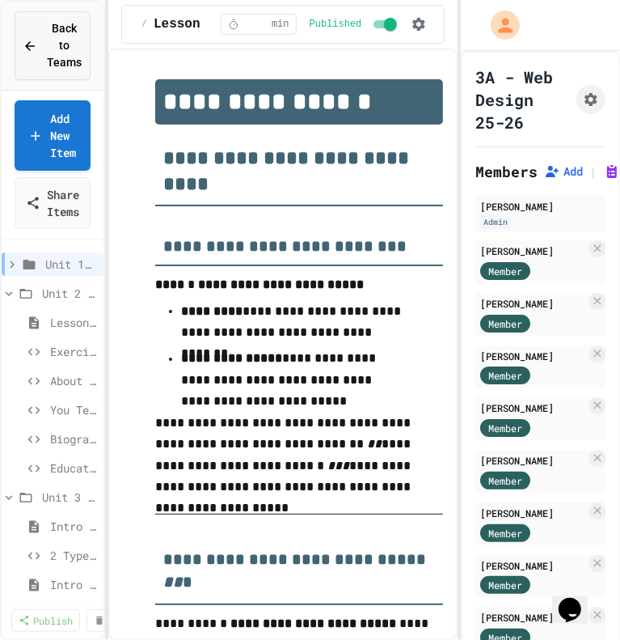
click at [78, 23] on span "Back to Teams" at bounding box center [64, 45] width 35 height 51
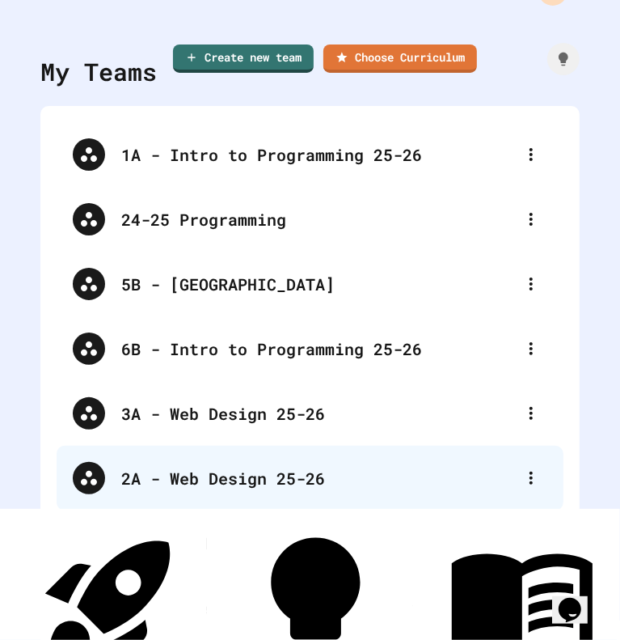
scroll to position [37, 0]
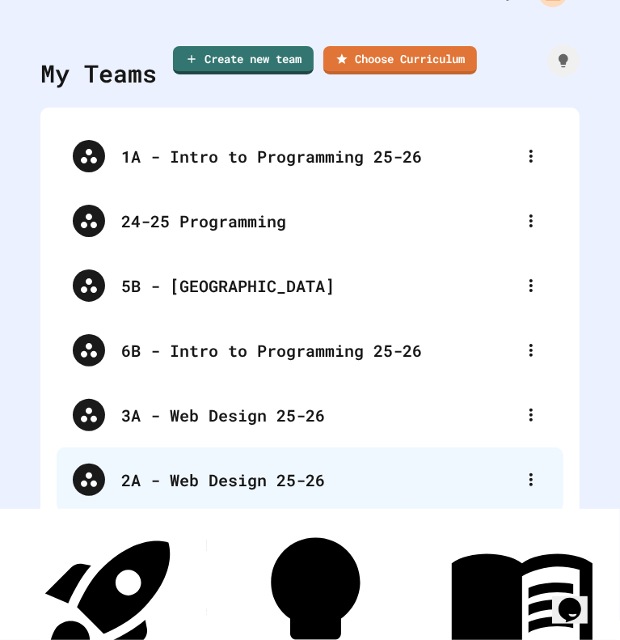
click at [214, 482] on div "2A - Web Design 25-26" at bounding box center [318, 480] width 394 height 24
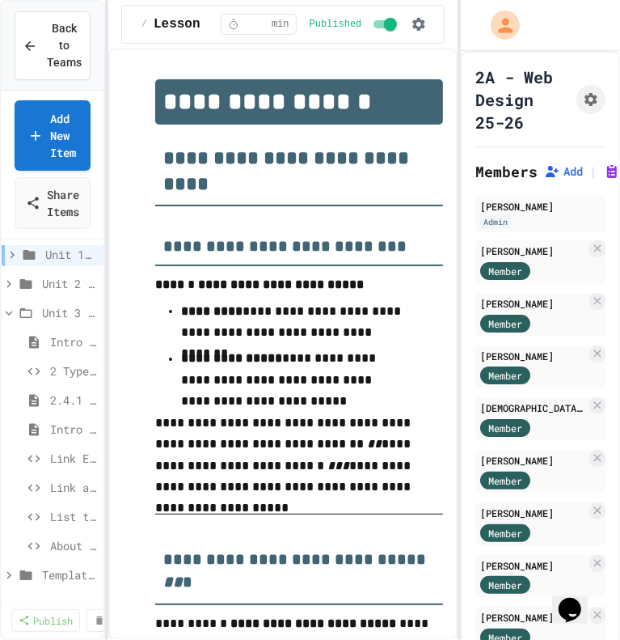
scroll to position [10, 0]
click at [49, 535] on div "About Me - 3.0" at bounding box center [53, 545] width 102 height 23
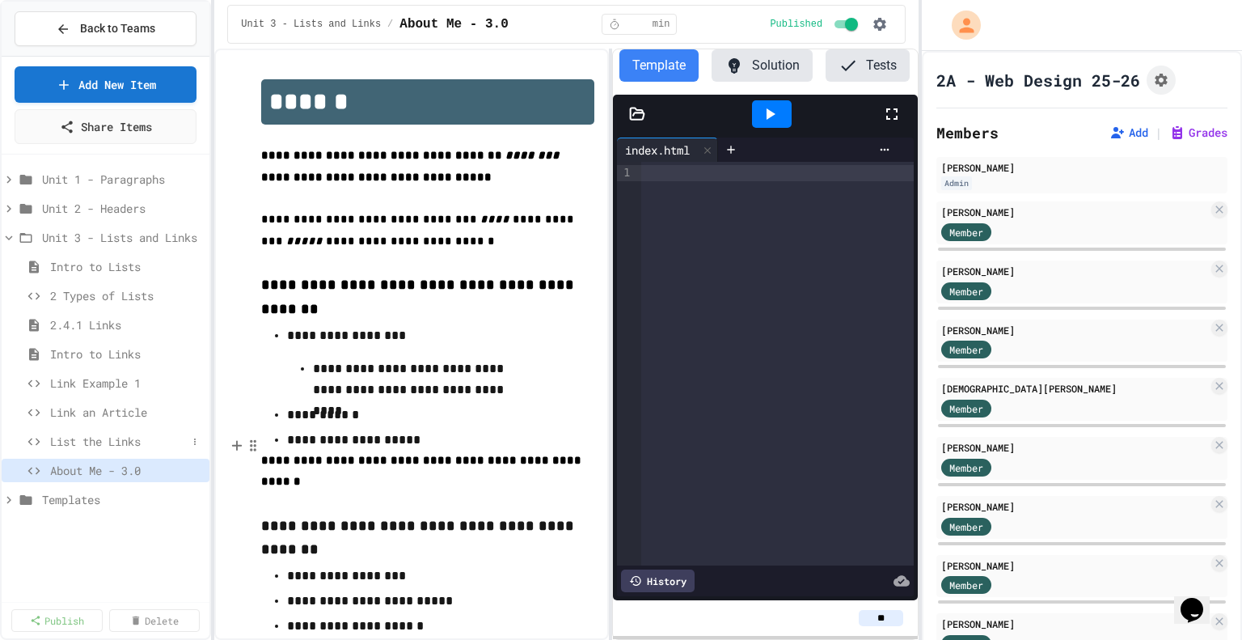
click at [130, 446] on span "List the Links" at bounding box center [118, 441] width 137 height 17
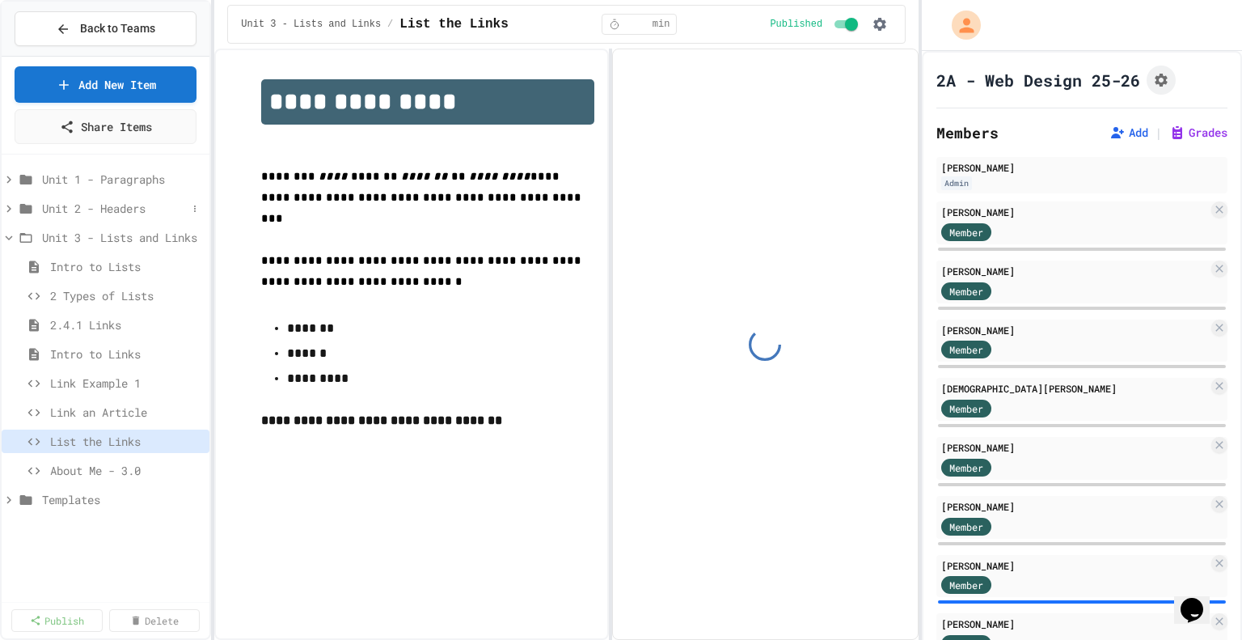
click at [120, 206] on span "Unit 2 - Headers" at bounding box center [114, 208] width 145 height 17
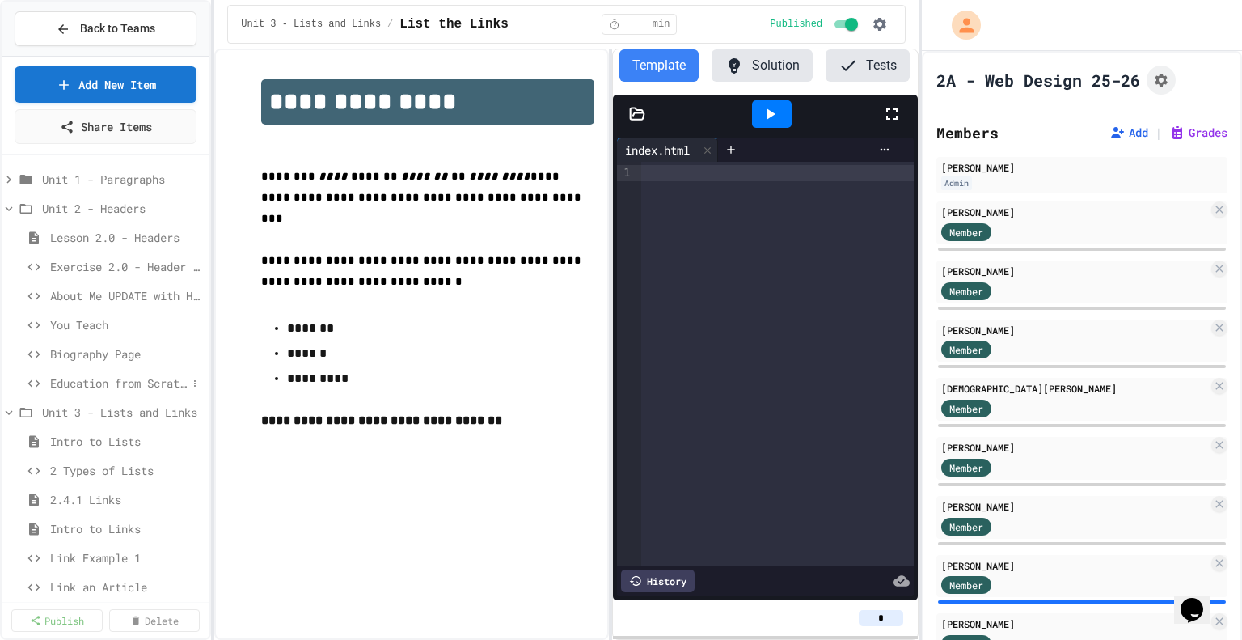
click at [134, 379] on span "Education from Scratch" at bounding box center [118, 383] width 137 height 17
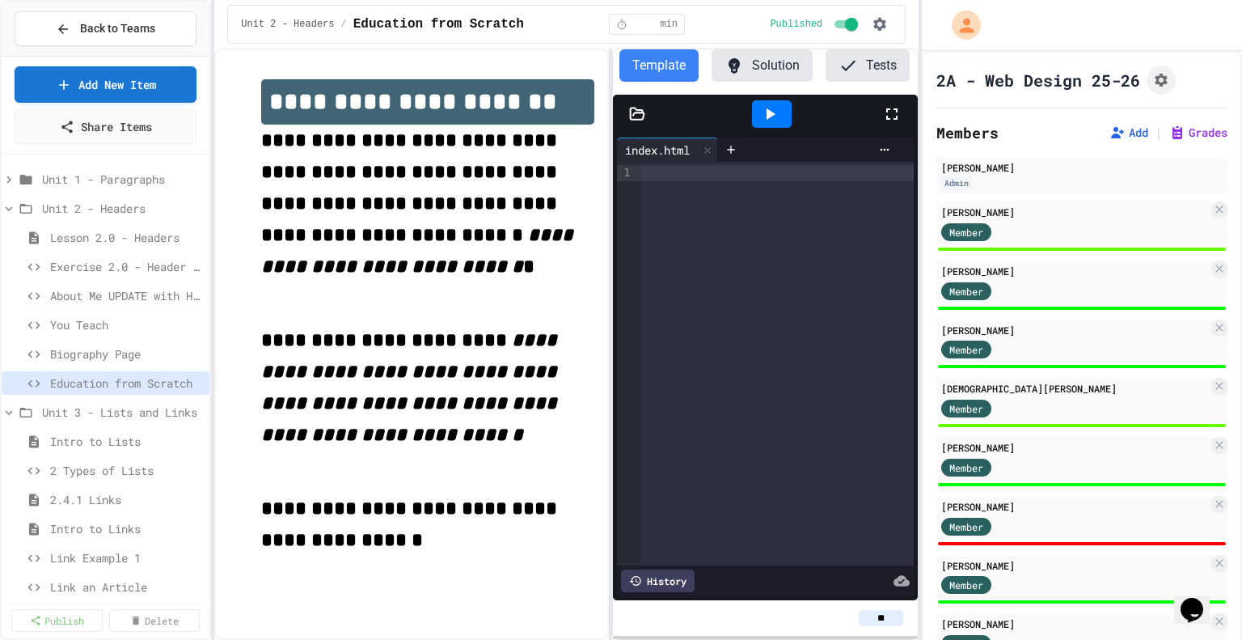
click at [879, 618] on input "**" at bounding box center [881, 618] width 44 height 16
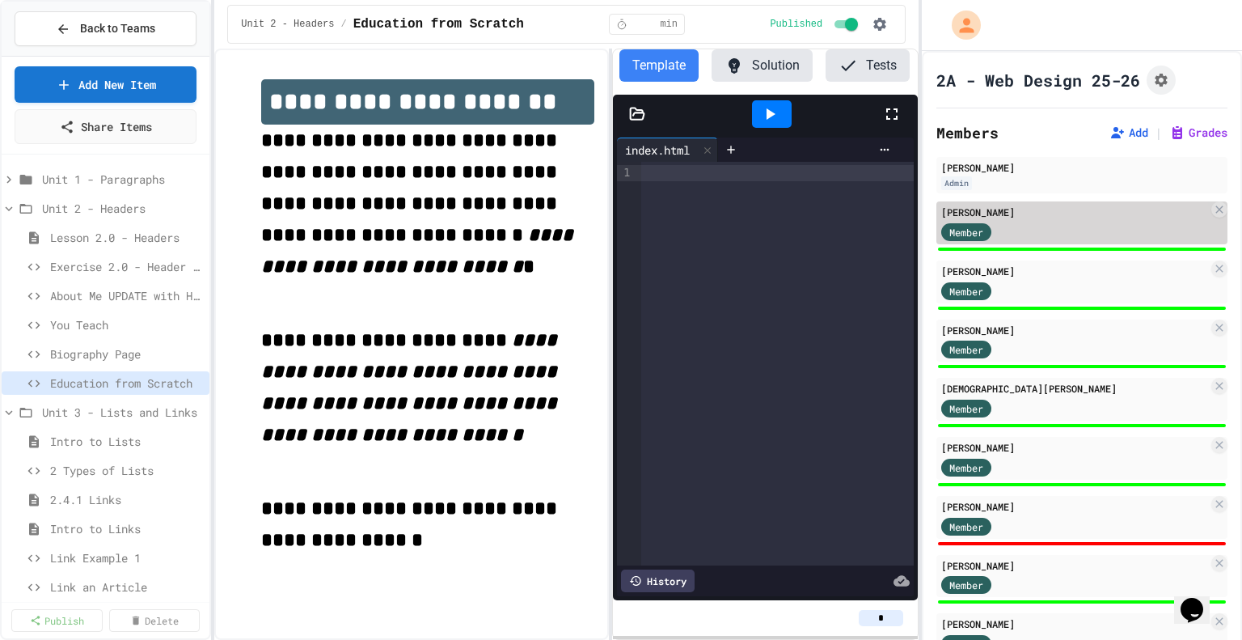
type input "*"
click at [1039, 213] on div "[PERSON_NAME]" at bounding box center [1075, 212] width 267 height 15
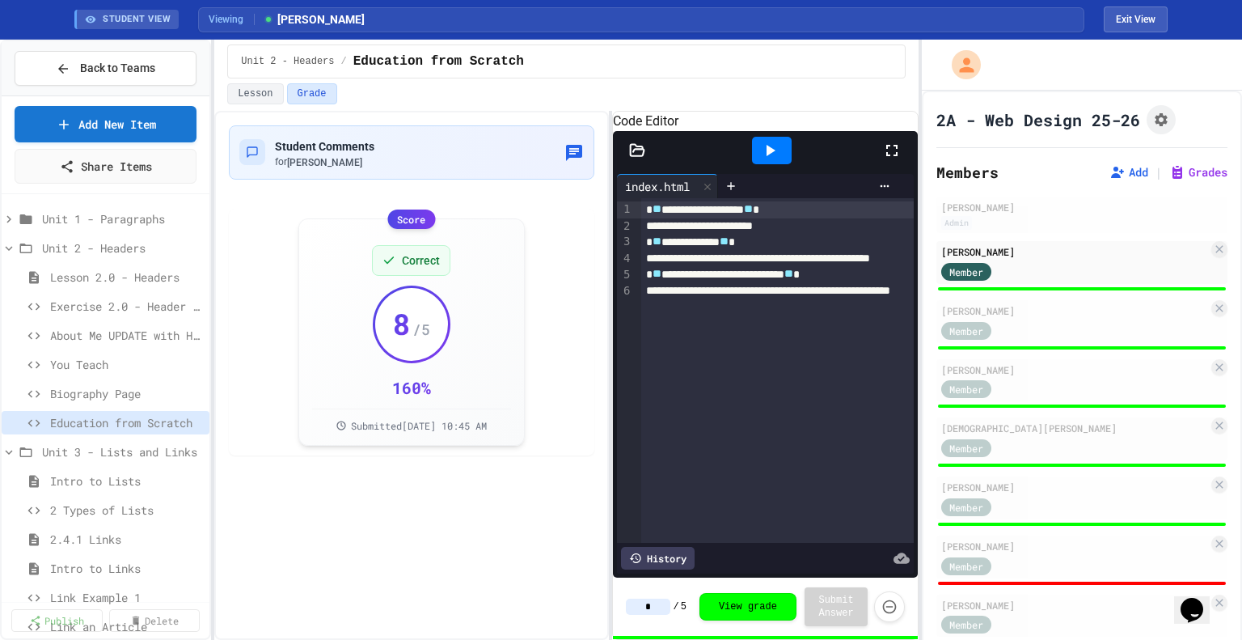
click at [658, 602] on input "*" at bounding box center [648, 607] width 44 height 16
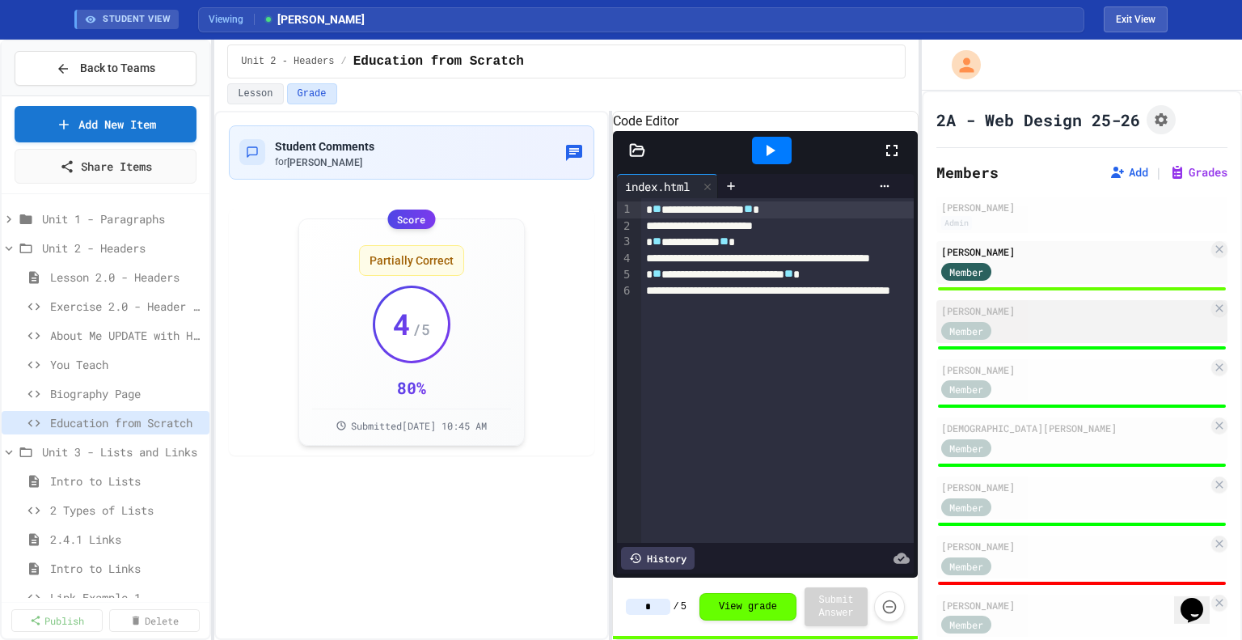
click at [1080, 330] on div "Member" at bounding box center [1075, 330] width 267 height 20
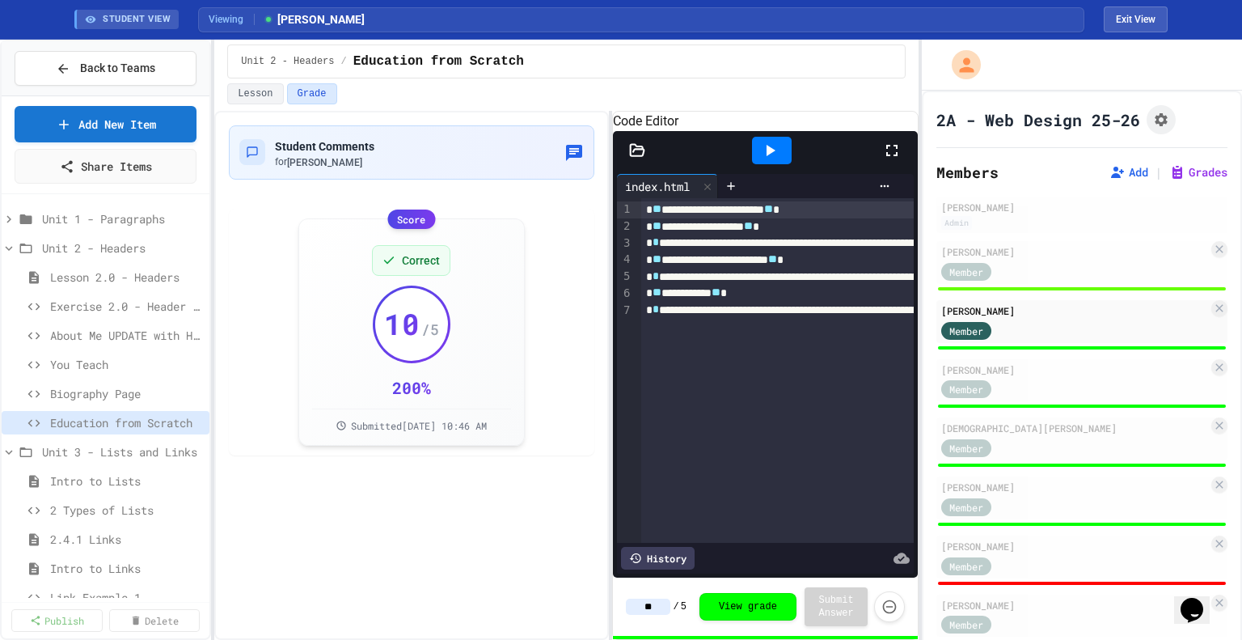
click at [649, 608] on input "**" at bounding box center [648, 607] width 44 height 16
click at [1046, 371] on div "[PERSON_NAME]" at bounding box center [1075, 369] width 267 height 15
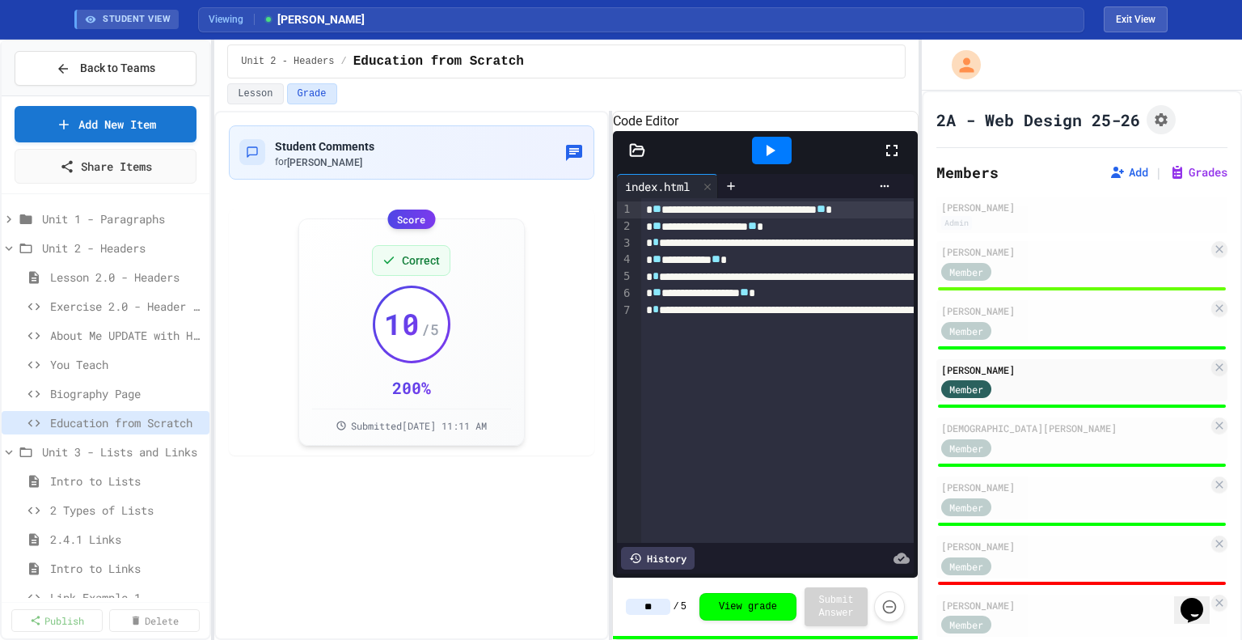
click at [653, 605] on input "**" at bounding box center [648, 607] width 44 height 16
click at [653, 605] on input "*" at bounding box center [648, 607] width 44 height 16
click at [1005, 437] on div "Member" at bounding box center [982, 447] width 81 height 20
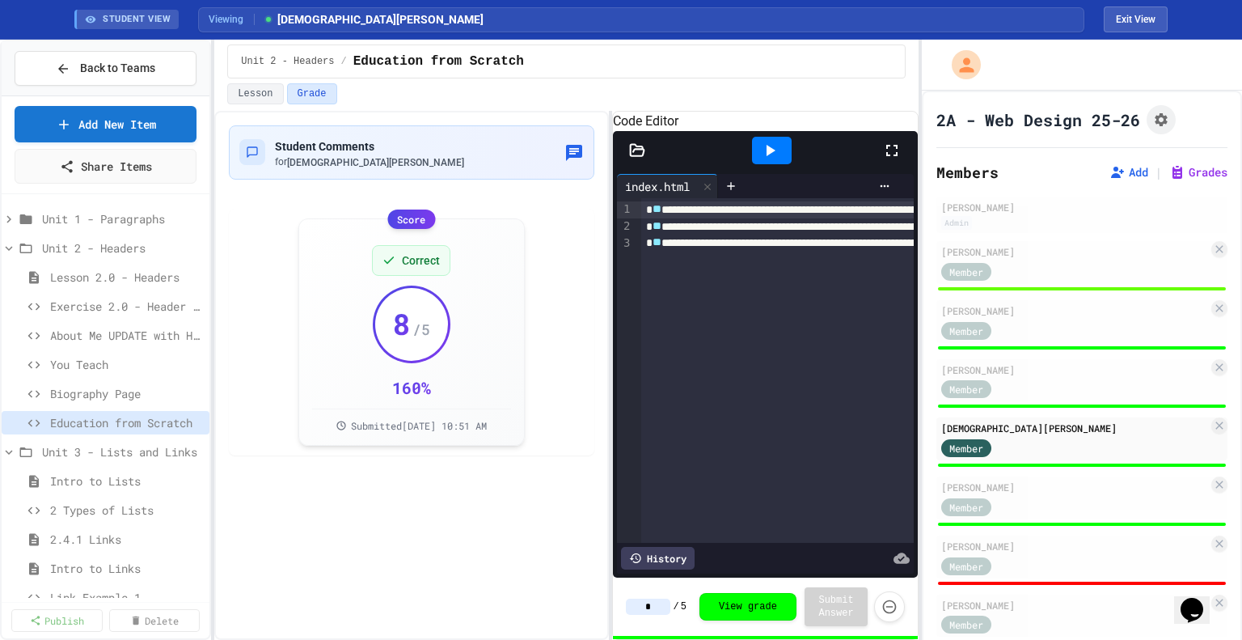
click at [658, 609] on input "*" at bounding box center [648, 607] width 44 height 16
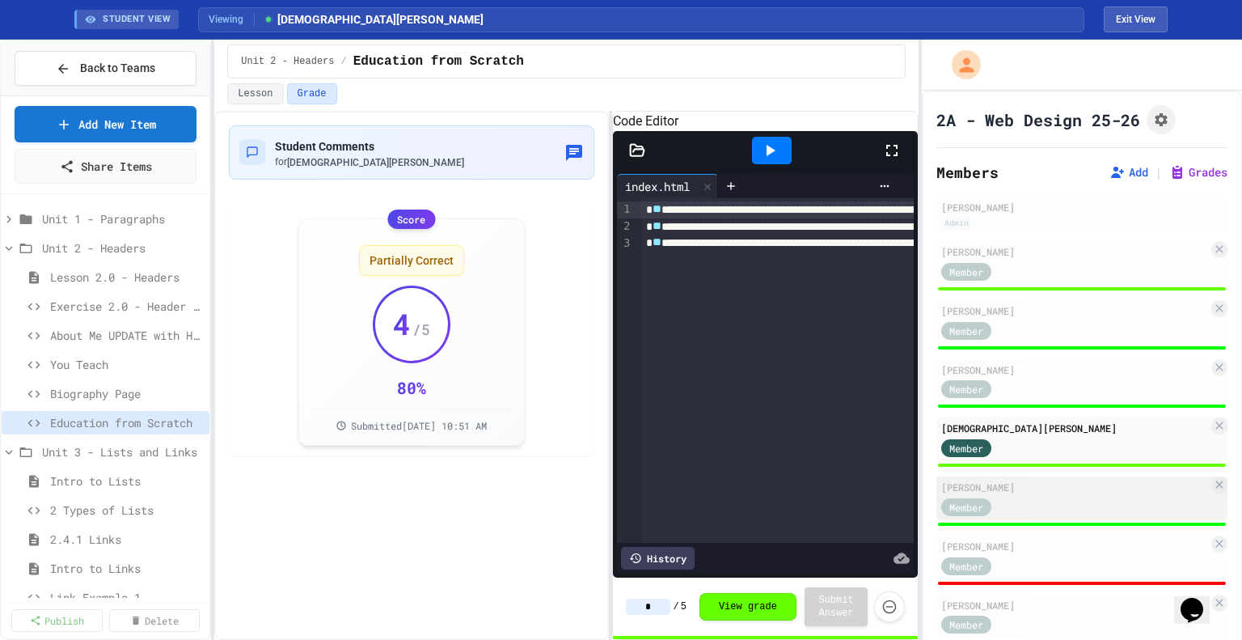
click at [1022, 501] on div "Member" at bounding box center [982, 506] width 81 height 20
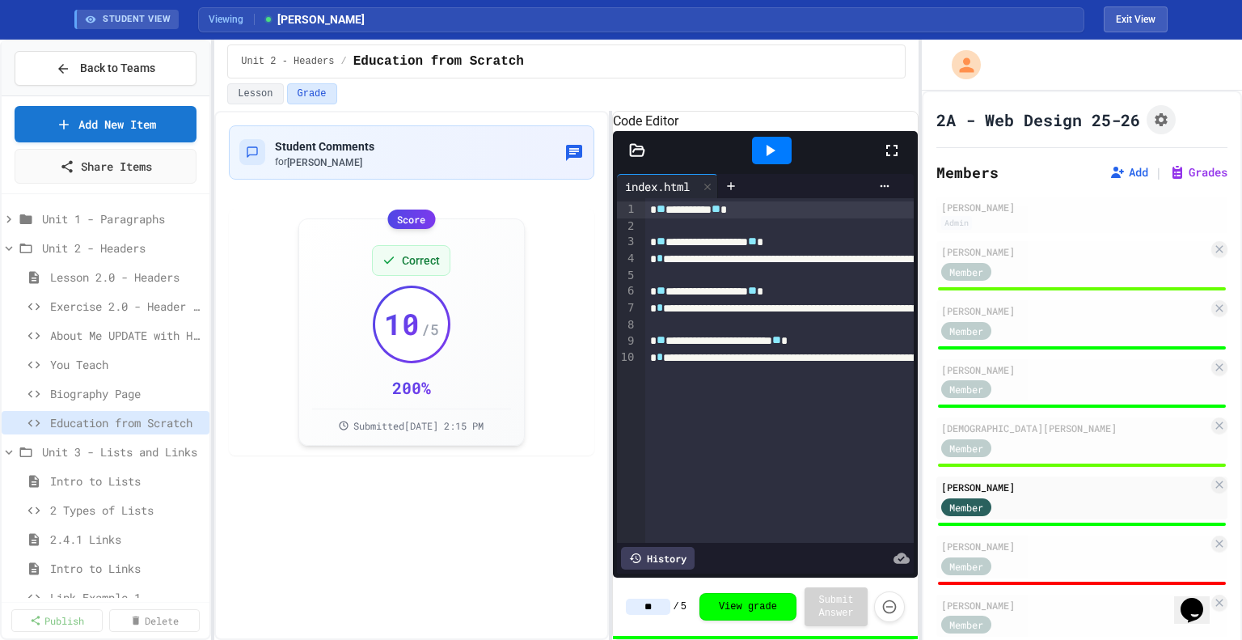
click at [648, 603] on input "**" at bounding box center [648, 607] width 44 height 16
click at [648, 603] on input "*" at bounding box center [648, 607] width 44 height 16
click at [1029, 544] on div "[PERSON_NAME]" at bounding box center [1075, 546] width 267 height 15
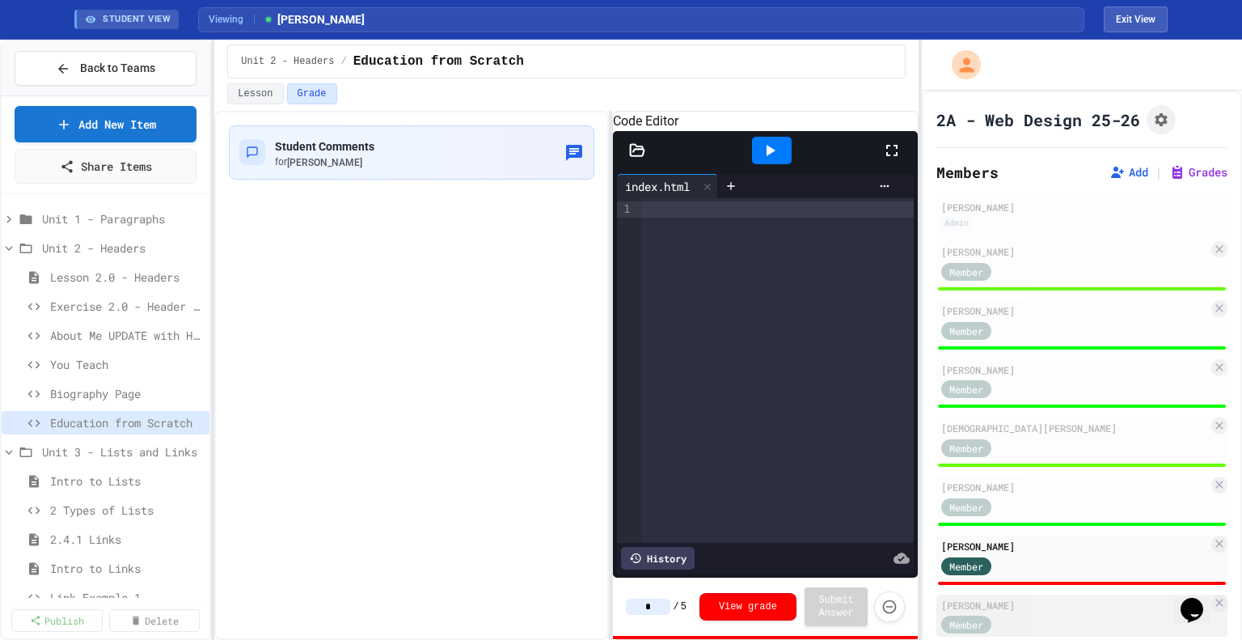
click at [1013, 618] on div "Member" at bounding box center [982, 624] width 81 height 20
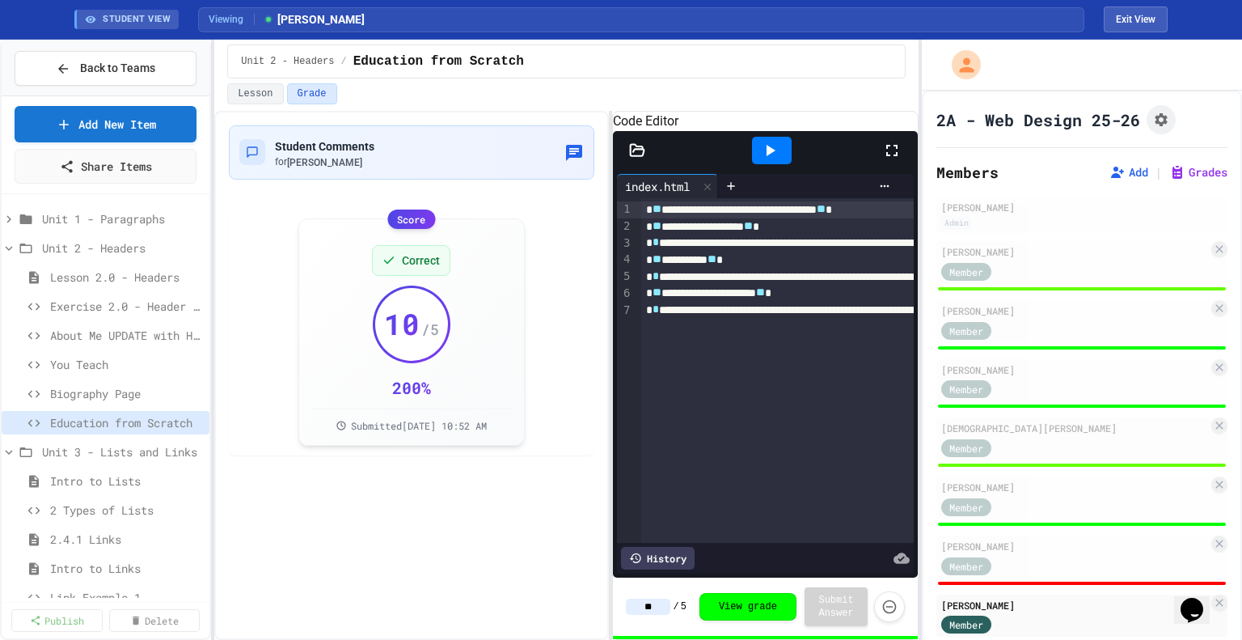
click at [656, 607] on input "**" at bounding box center [648, 607] width 44 height 16
click at [656, 607] on input "*" at bounding box center [648, 607] width 44 height 16
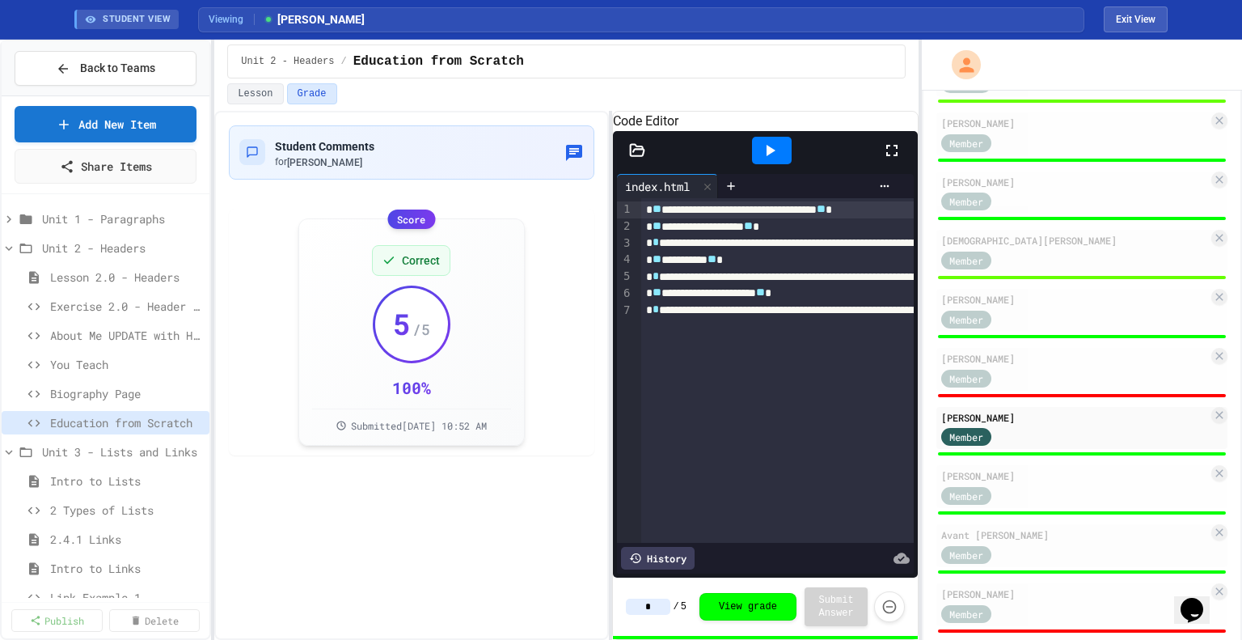
scroll to position [201, 0]
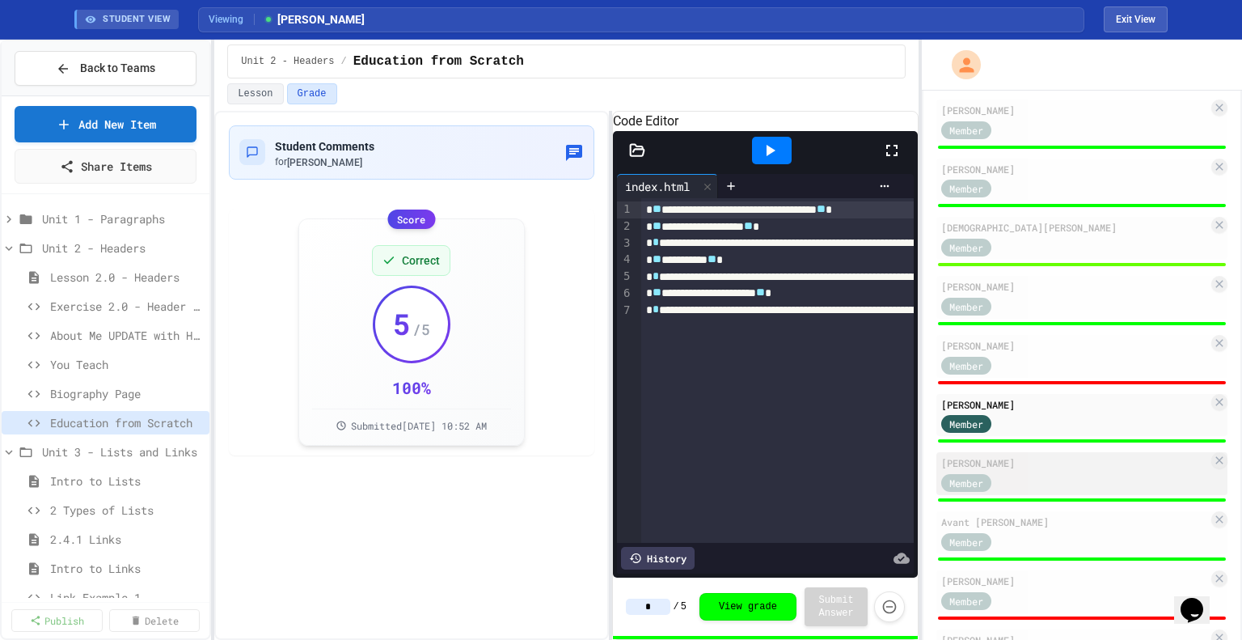
click at [1085, 469] on div "[PERSON_NAME]" at bounding box center [1075, 462] width 267 height 15
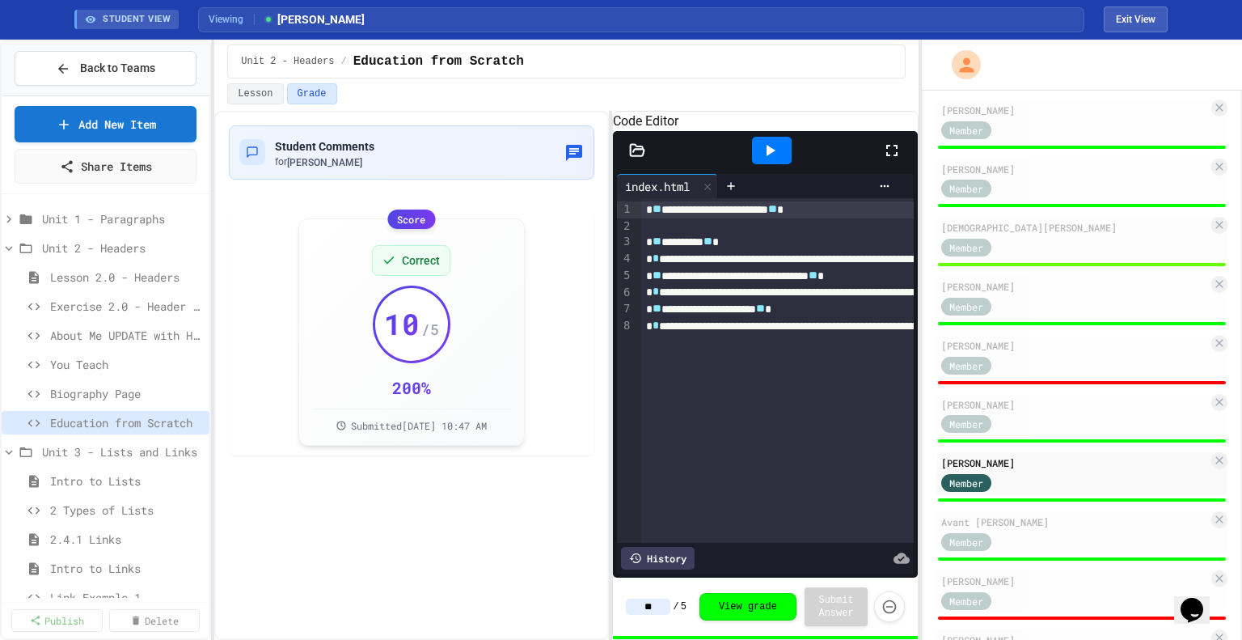
click at [655, 605] on input "**" at bounding box center [648, 607] width 44 height 16
click at [1052, 525] on div "Avant [PERSON_NAME]" at bounding box center [1075, 521] width 267 height 15
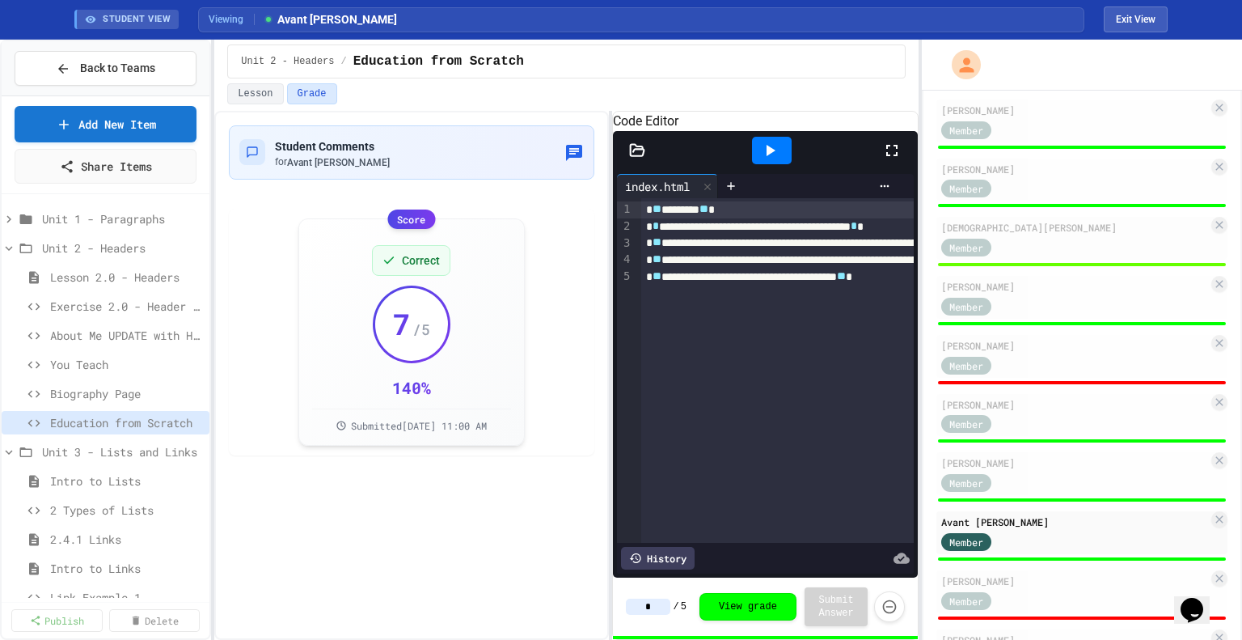
click at [645, 607] on input "*" at bounding box center [648, 607] width 44 height 16
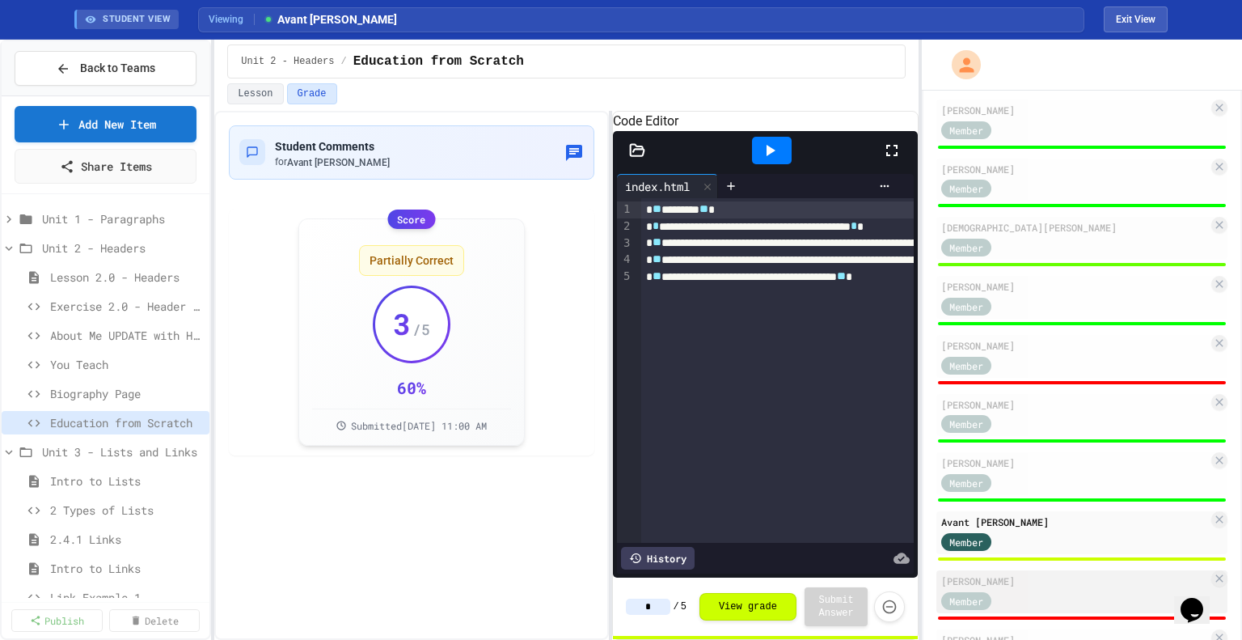
click at [1026, 577] on div "[PERSON_NAME]" at bounding box center [1075, 580] width 267 height 15
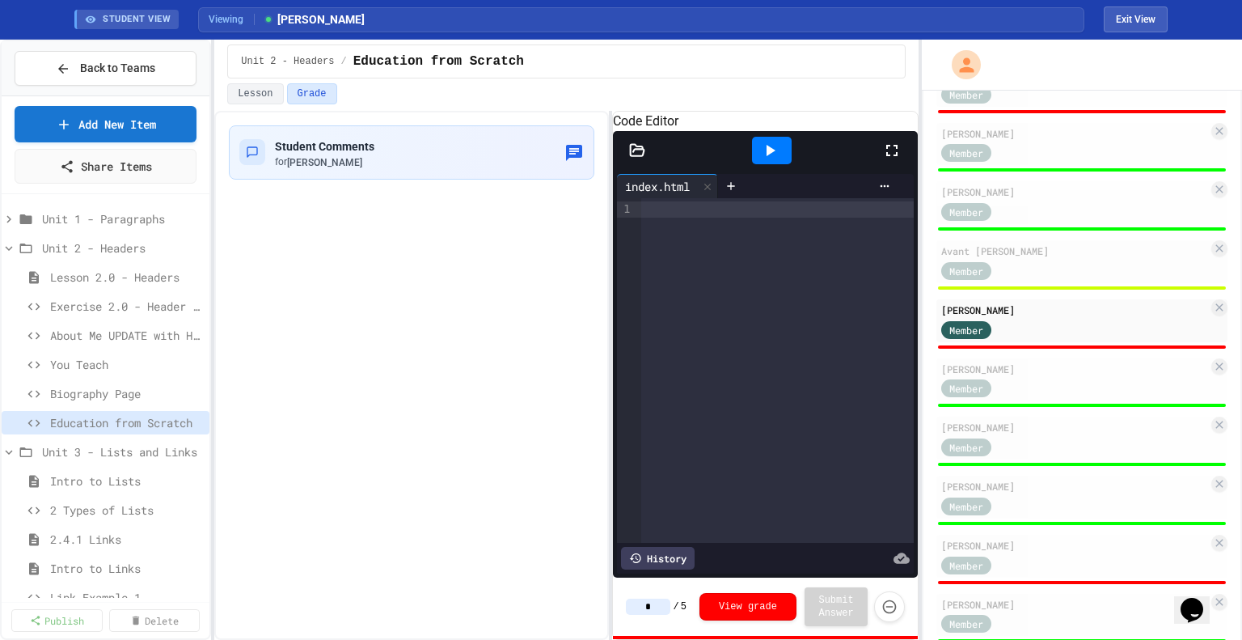
scroll to position [472, 0]
click at [1029, 370] on div "[PERSON_NAME]" at bounding box center [1075, 368] width 267 height 15
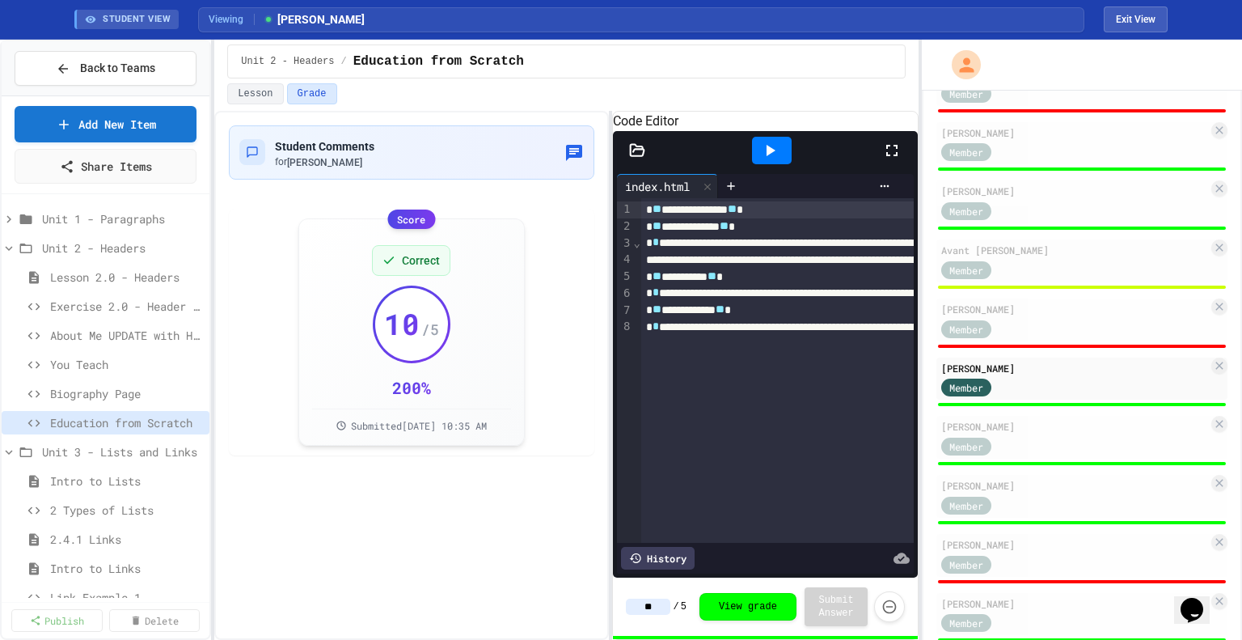
click at [649, 610] on input "**" at bounding box center [648, 607] width 44 height 16
click at [1055, 424] on div "[PERSON_NAME]" at bounding box center [1075, 426] width 267 height 15
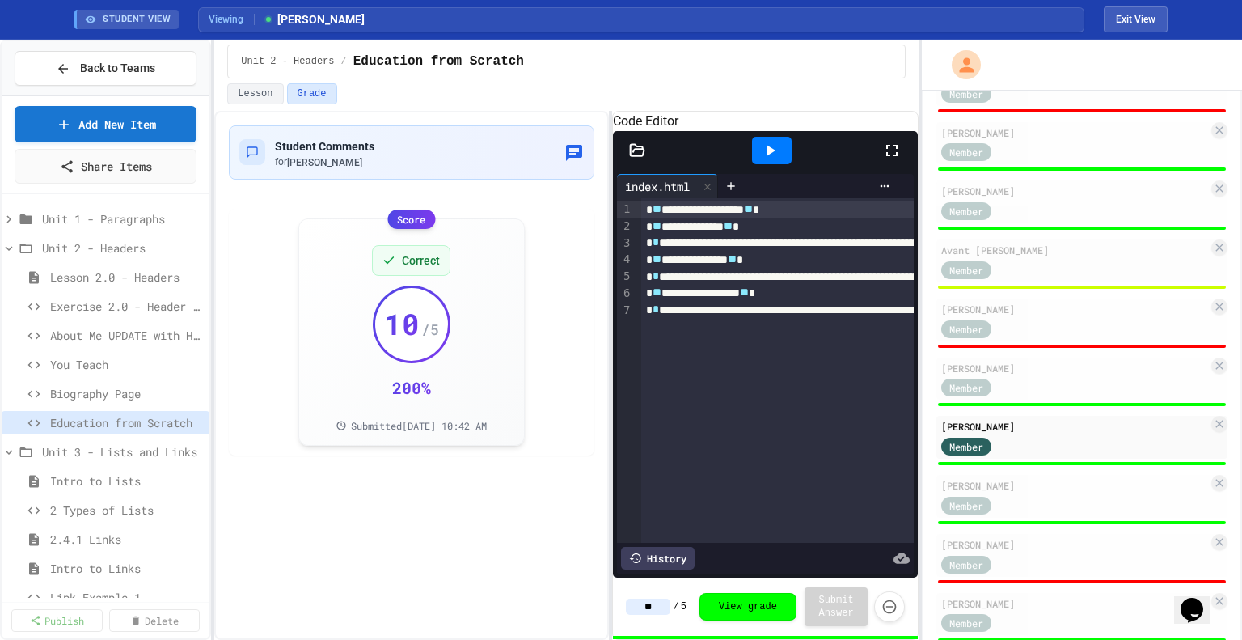
click at [658, 608] on input "**" at bounding box center [648, 607] width 44 height 16
click at [1039, 492] on div "[PERSON_NAME]" at bounding box center [1075, 485] width 267 height 15
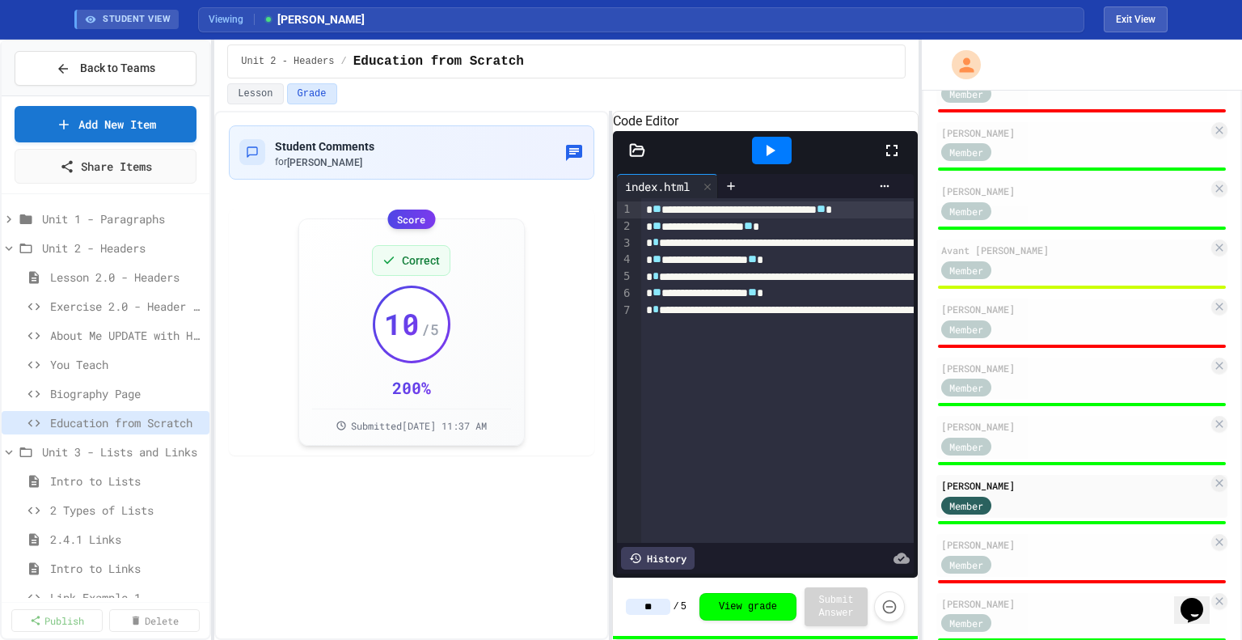
click at [650, 601] on input "**" at bounding box center [648, 607] width 44 height 16
click at [1031, 551] on div "[PERSON_NAME]" at bounding box center [1075, 544] width 267 height 15
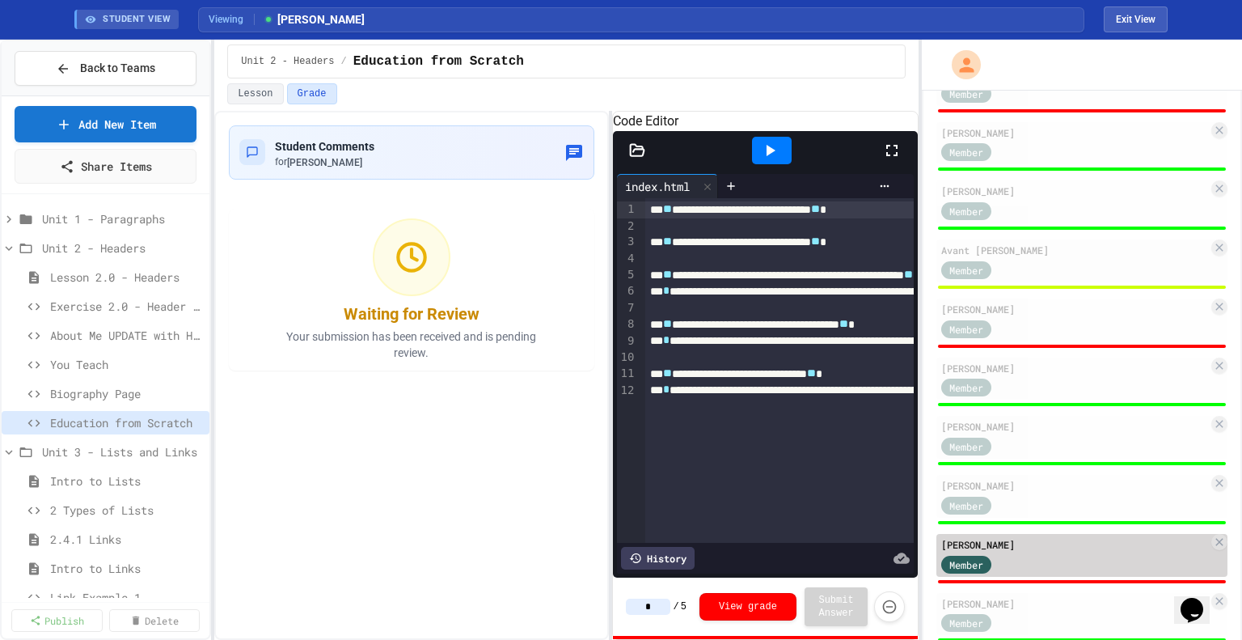
scroll to position [531, 0]
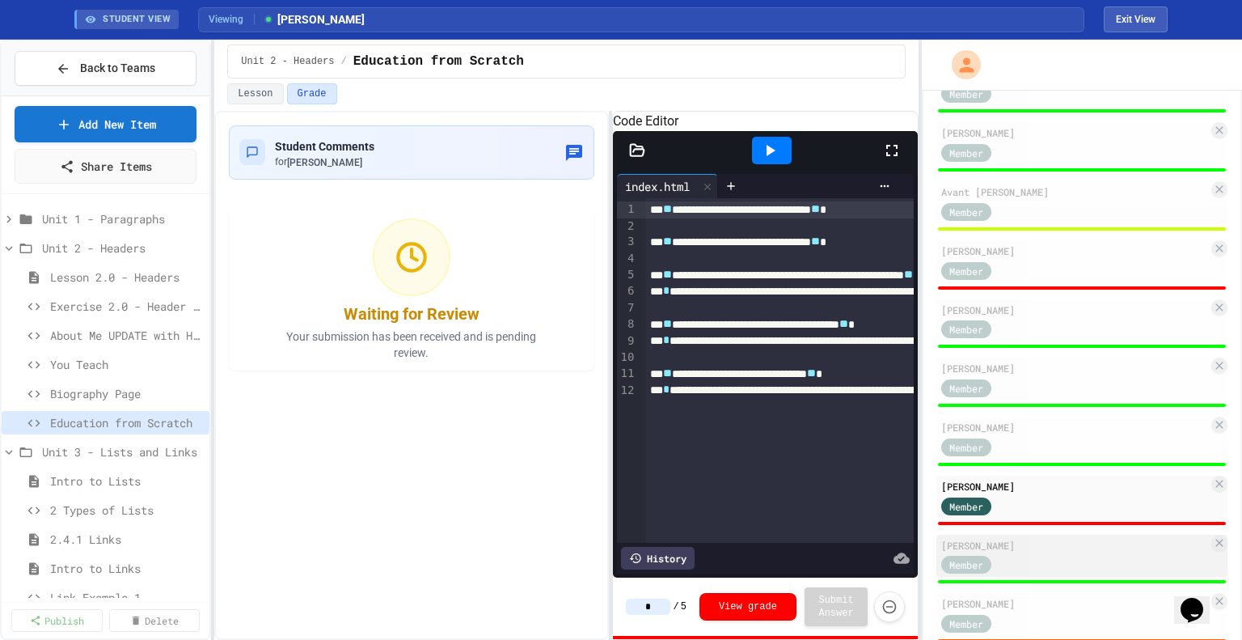
click at [1031, 552] on div "[PERSON_NAME]" at bounding box center [1075, 545] width 267 height 15
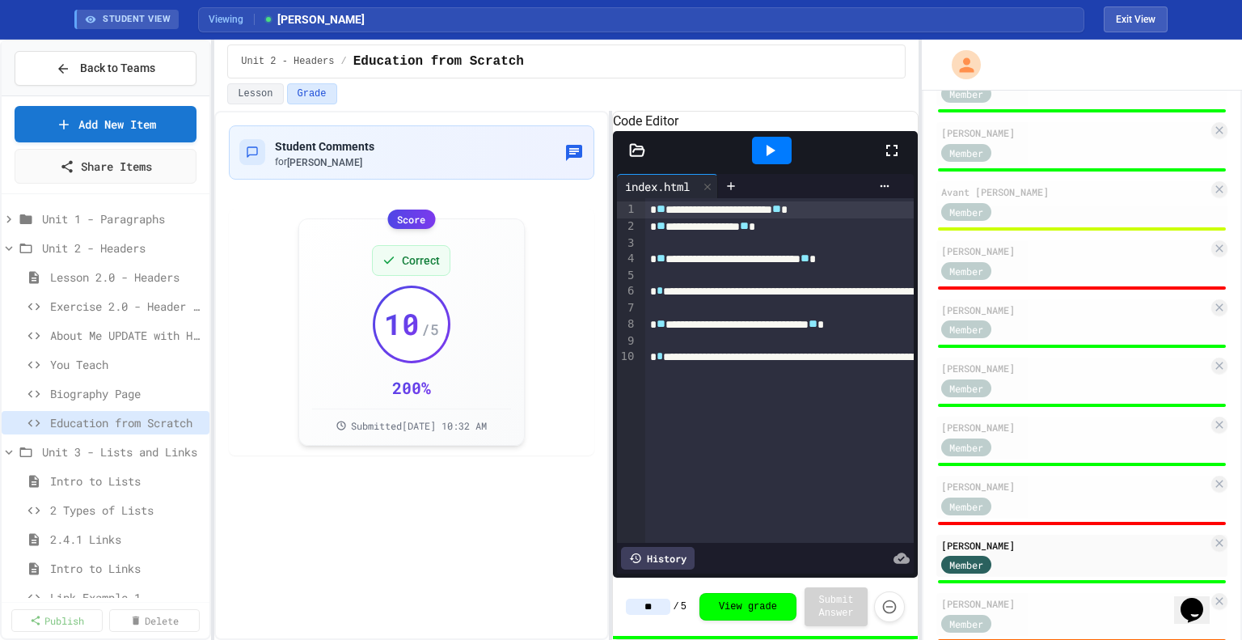
click at [649, 607] on input "**" at bounding box center [648, 607] width 44 height 16
click at [649, 607] on input "*" at bounding box center [648, 607] width 44 height 16
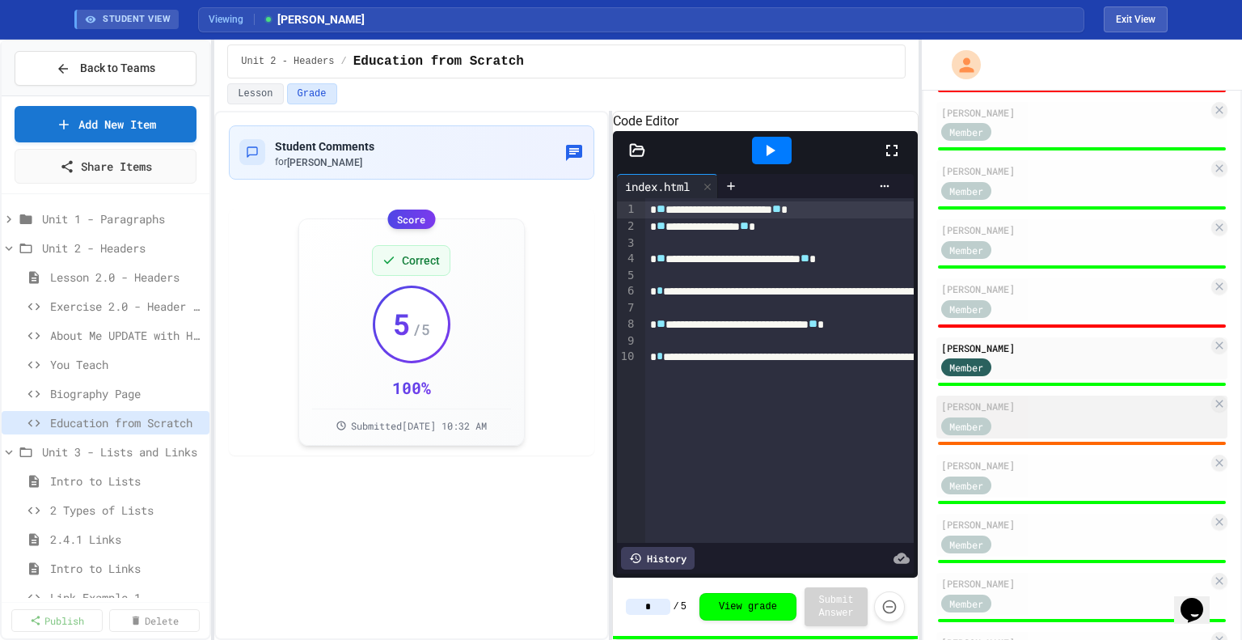
click at [1033, 410] on div "[PERSON_NAME]" at bounding box center [1075, 406] width 267 height 15
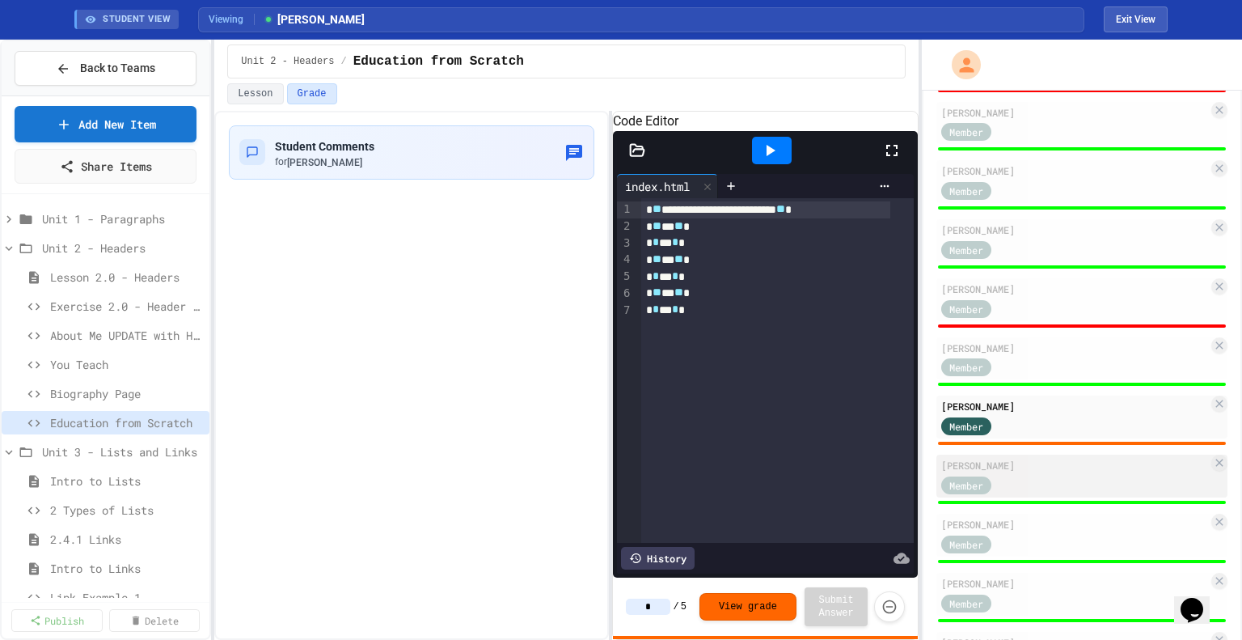
click at [1022, 480] on div "Member" at bounding box center [1075, 484] width 267 height 20
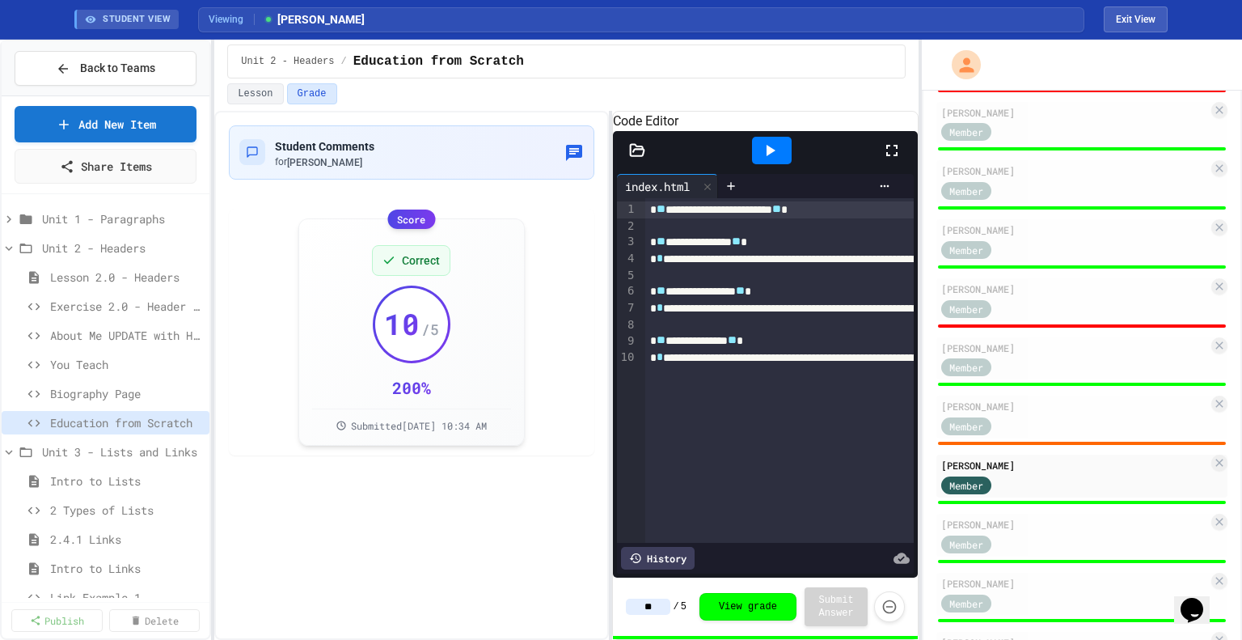
click at [643, 603] on input "**" at bounding box center [648, 607] width 44 height 16
click at [643, 603] on input "*" at bounding box center [648, 607] width 44 height 16
click at [1057, 540] on div "Member" at bounding box center [1075, 543] width 267 height 20
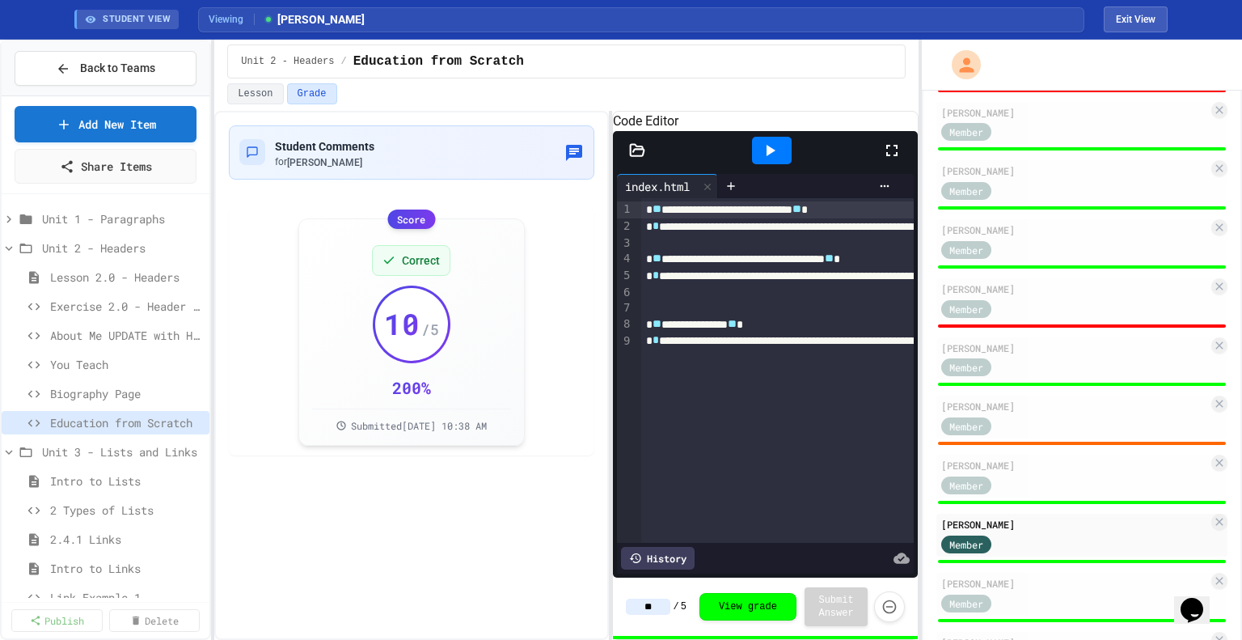
click at [646, 606] on input "**" at bounding box center [648, 607] width 44 height 16
click at [1013, 590] on div "[PERSON_NAME]" at bounding box center [1075, 583] width 267 height 15
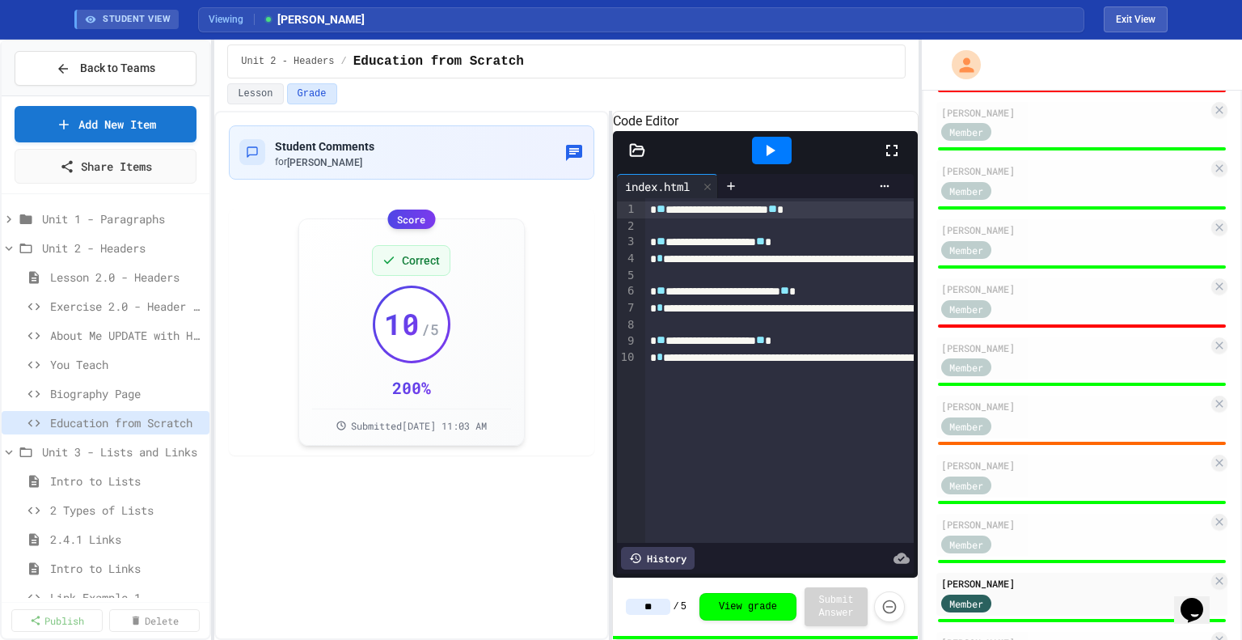
click at [641, 607] on input "**" at bounding box center [648, 607] width 44 height 16
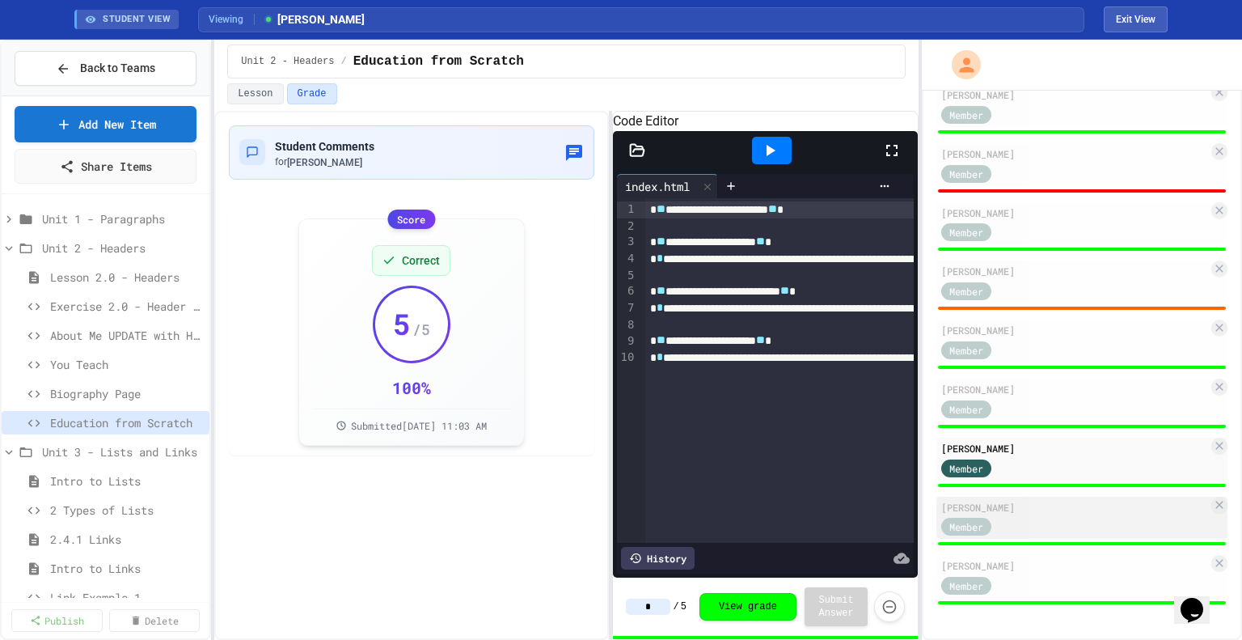
click at [1035, 510] on div "[PERSON_NAME]" at bounding box center [1075, 507] width 267 height 15
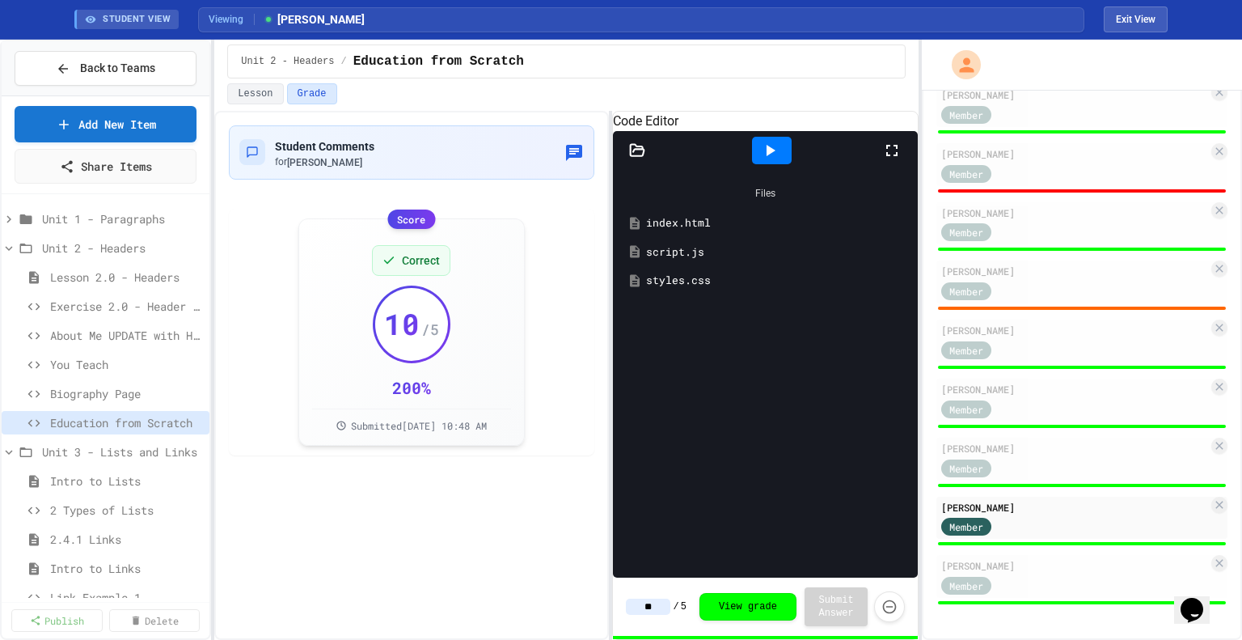
click at [654, 611] on input "**" at bounding box center [648, 607] width 44 height 16
click at [1024, 562] on div "[PERSON_NAME]" at bounding box center [1075, 565] width 267 height 15
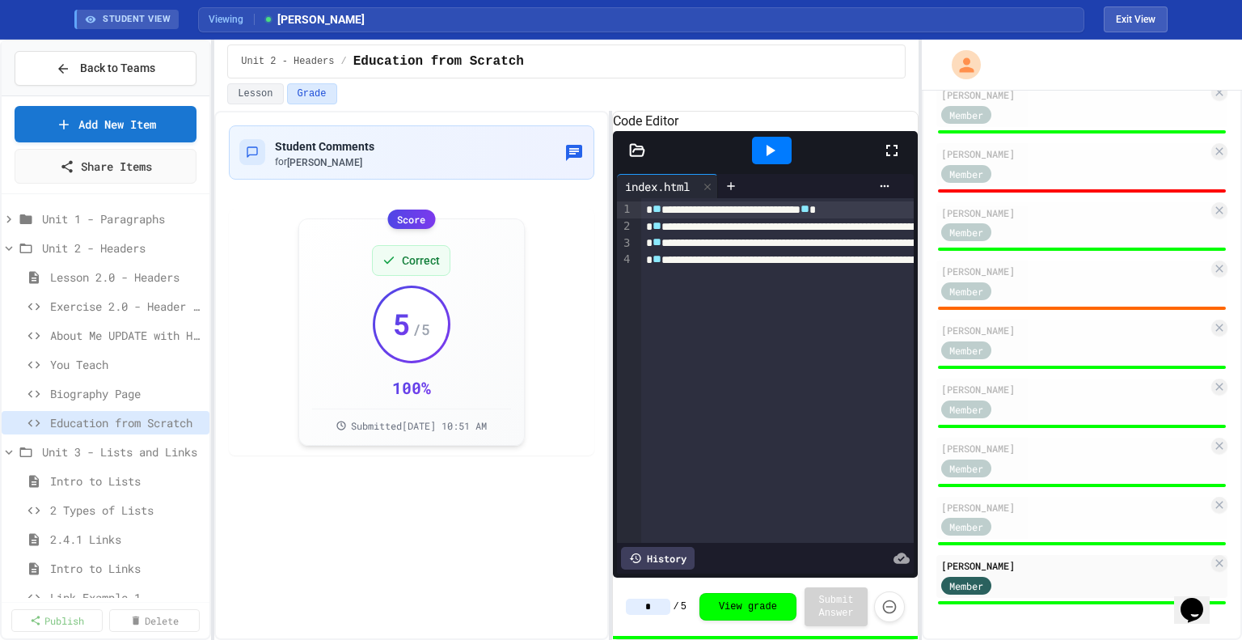
click at [649, 608] on input "*" at bounding box center [648, 607] width 44 height 16
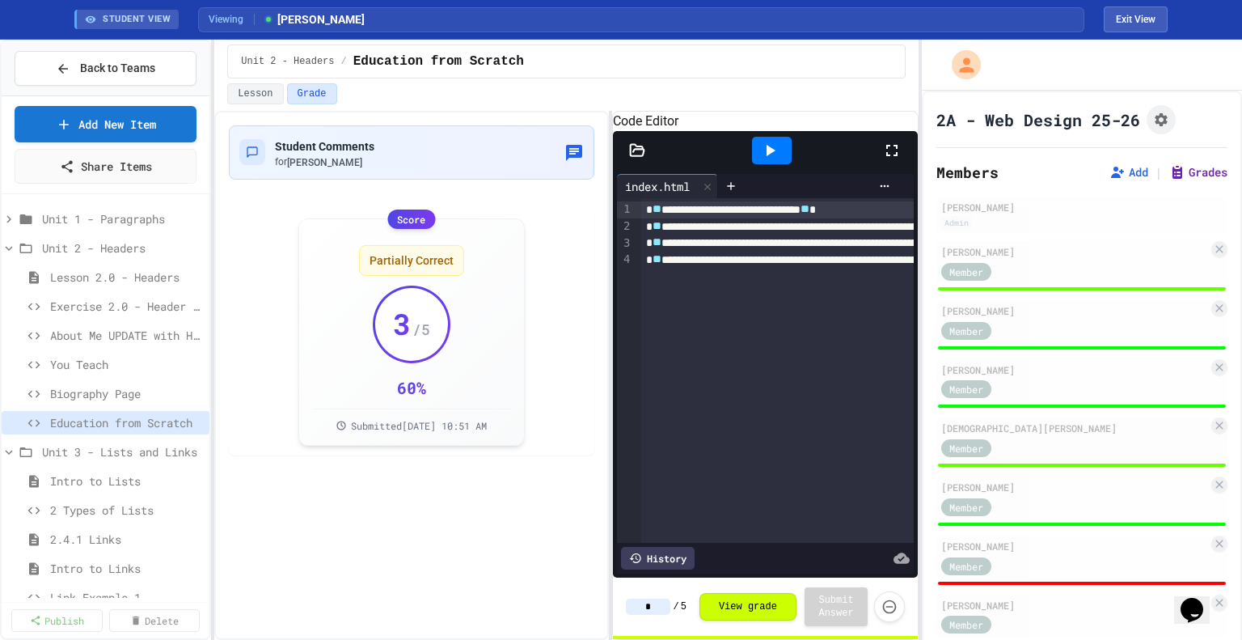
type input "*"
click at [1193, 164] on button "Grades" at bounding box center [1199, 172] width 58 height 16
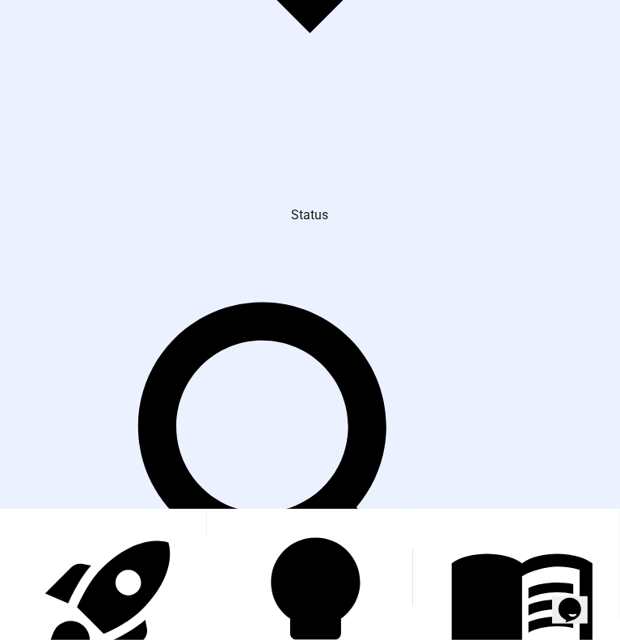
scroll to position [1035, 0]
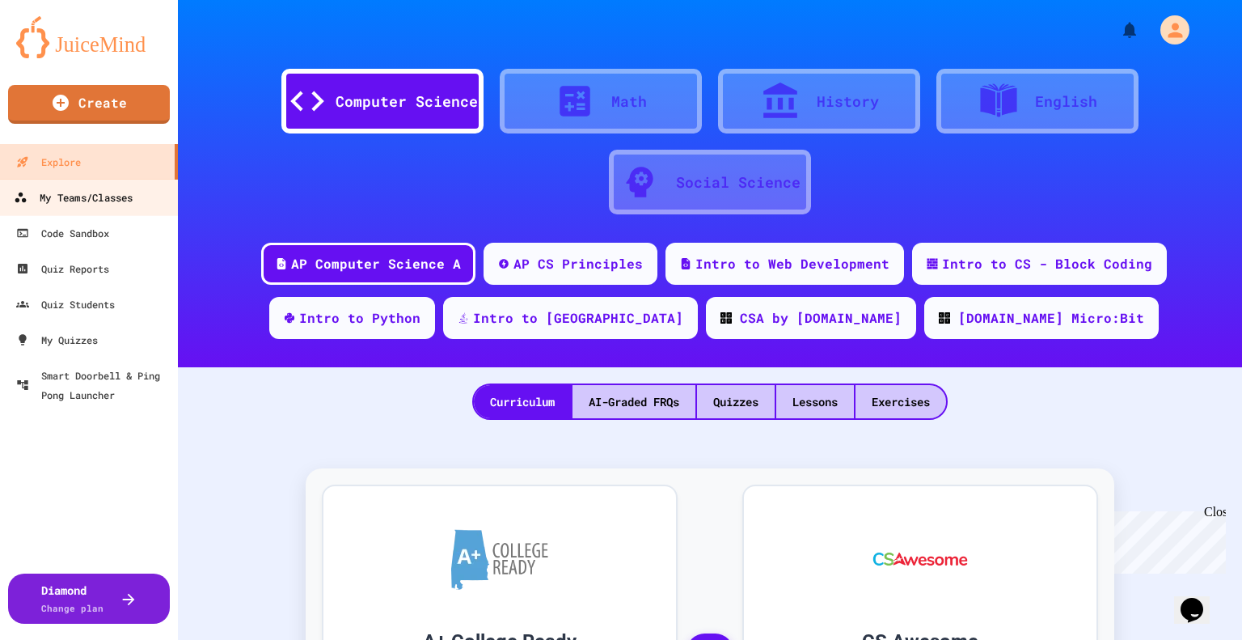
click at [87, 206] on div "My Teams/Classes" at bounding box center [73, 198] width 119 height 20
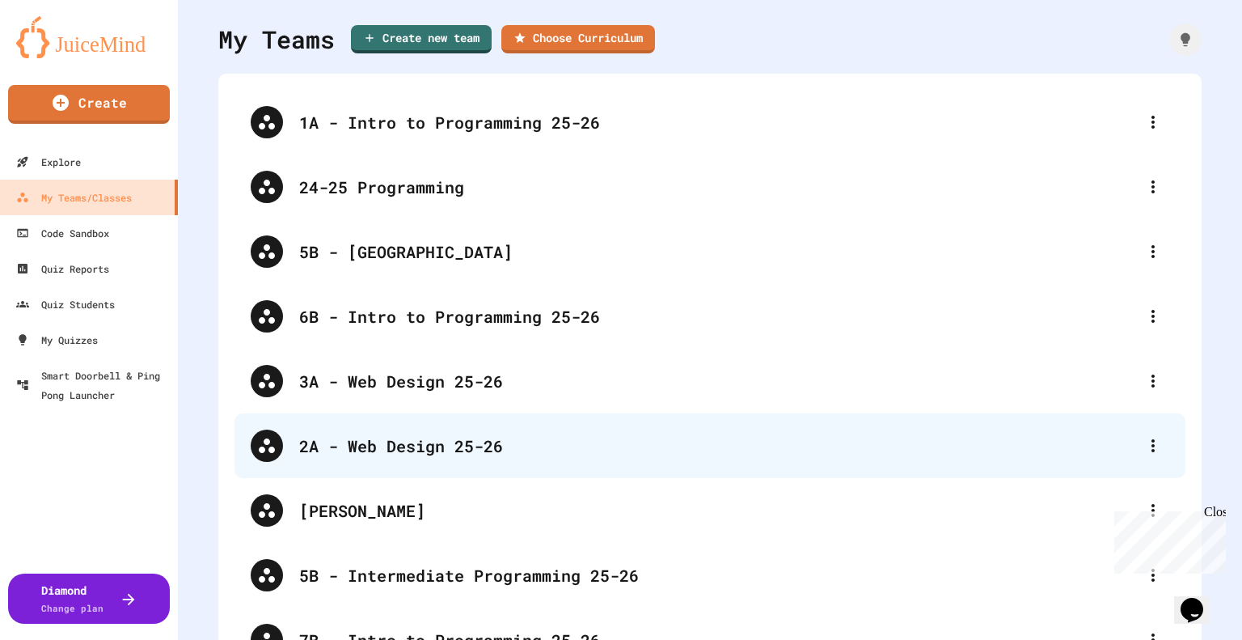
scroll to position [45, 0]
click at [415, 444] on div "2A - Web Design 25-26" at bounding box center [718, 446] width 838 height 24
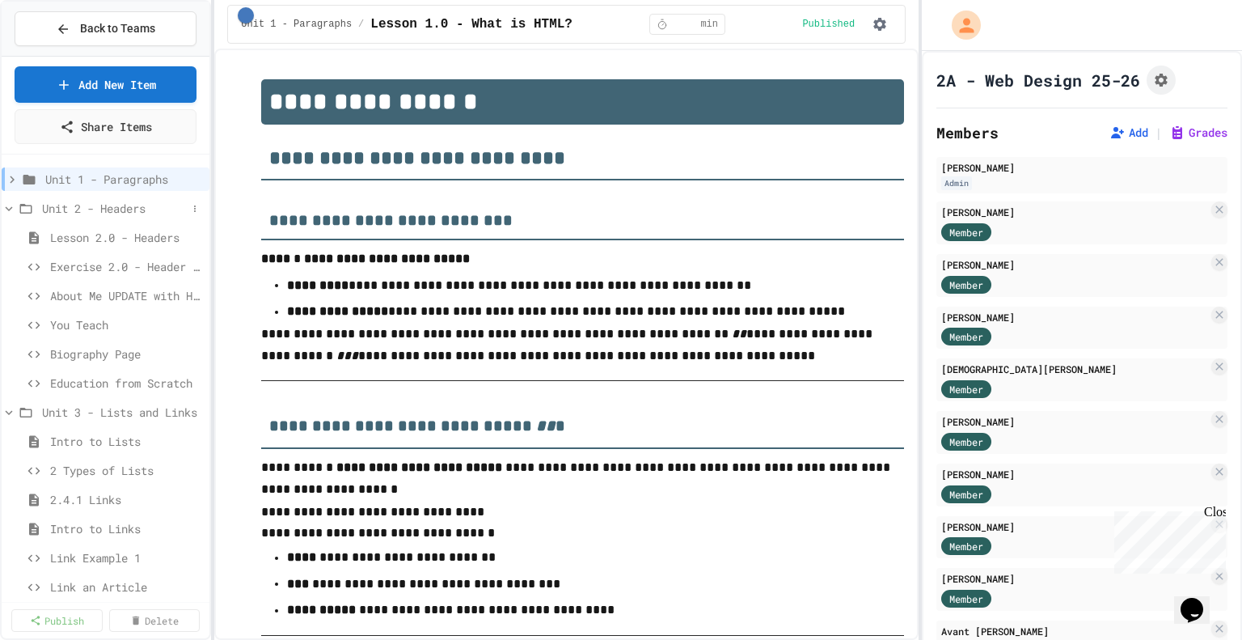
click at [82, 201] on span "Unit 2 - Headers" at bounding box center [114, 208] width 145 height 17
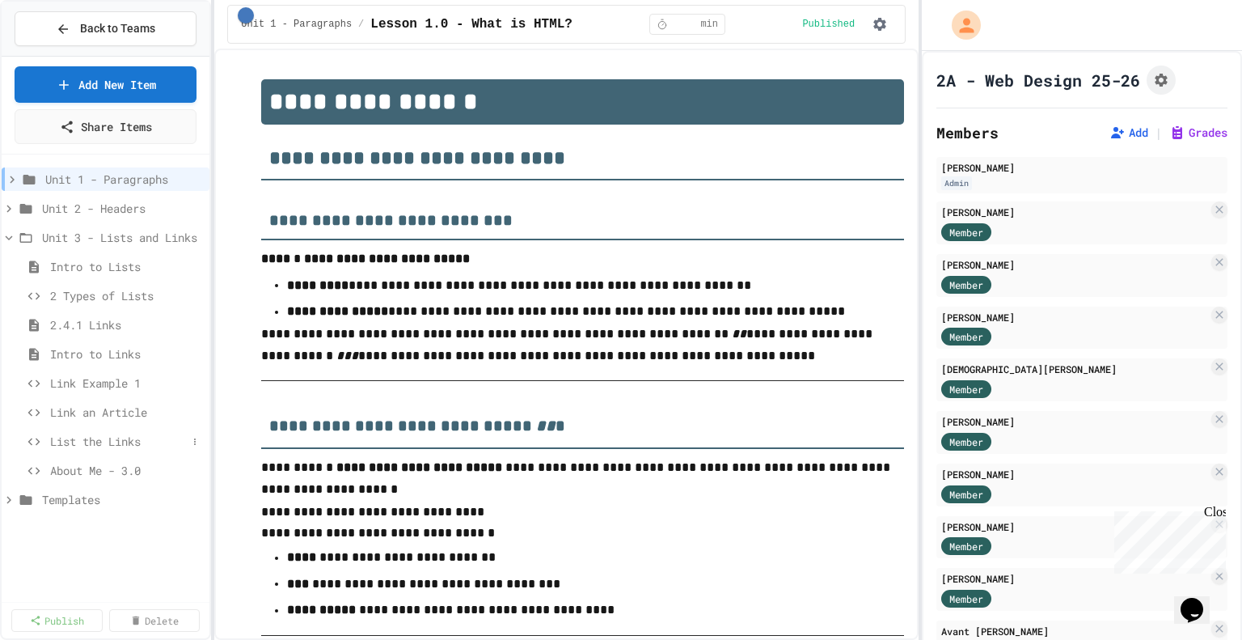
click at [97, 445] on span "List the Links" at bounding box center [118, 441] width 137 height 17
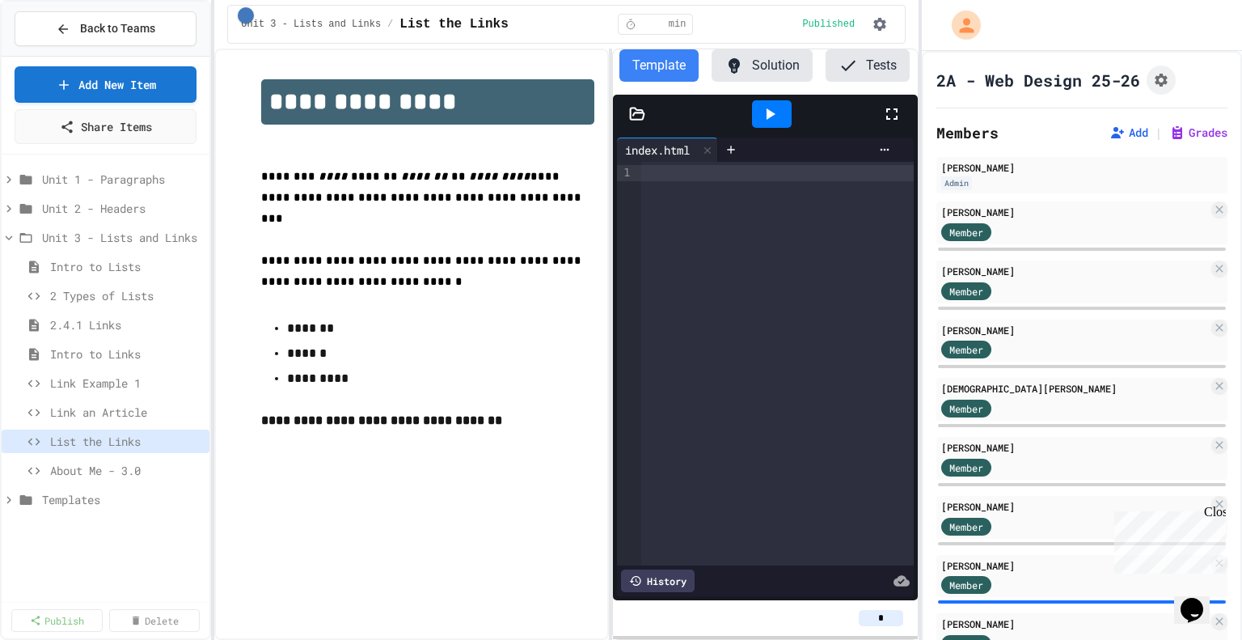
click at [1217, 510] on div "Close" at bounding box center [1214, 515] width 20 height 20
click at [111, 380] on span "Link Example 1" at bounding box center [118, 383] width 137 height 17
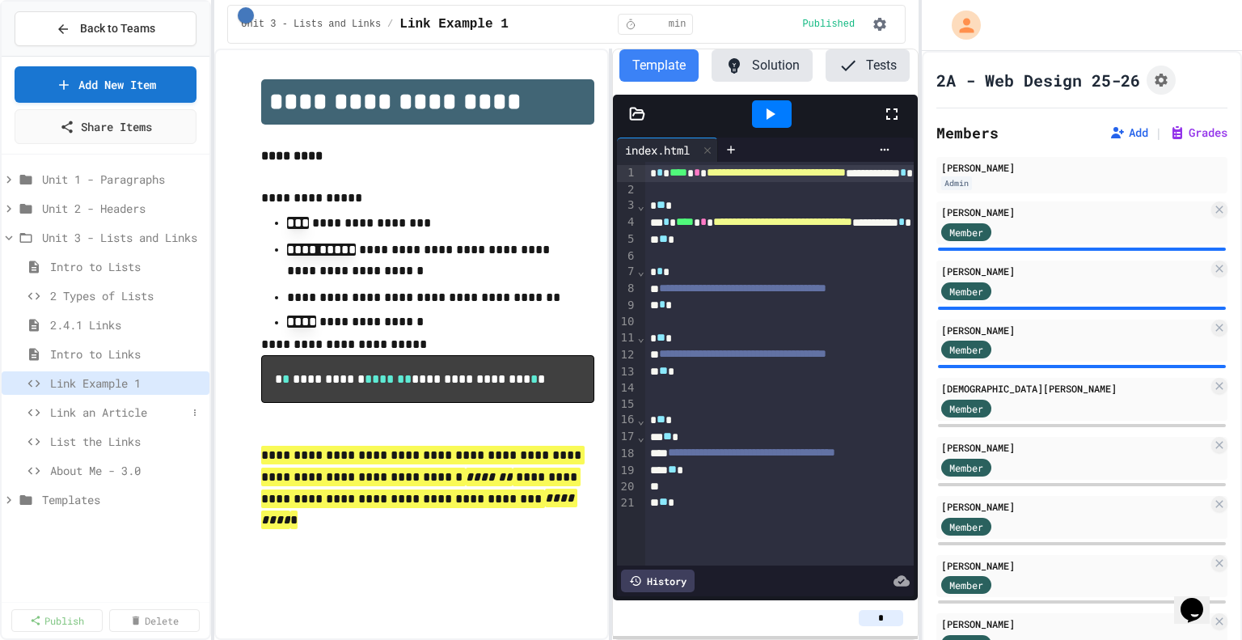
click at [149, 413] on span "Link an Article" at bounding box center [118, 412] width 137 height 17
